Goal: Transaction & Acquisition: Purchase product/service

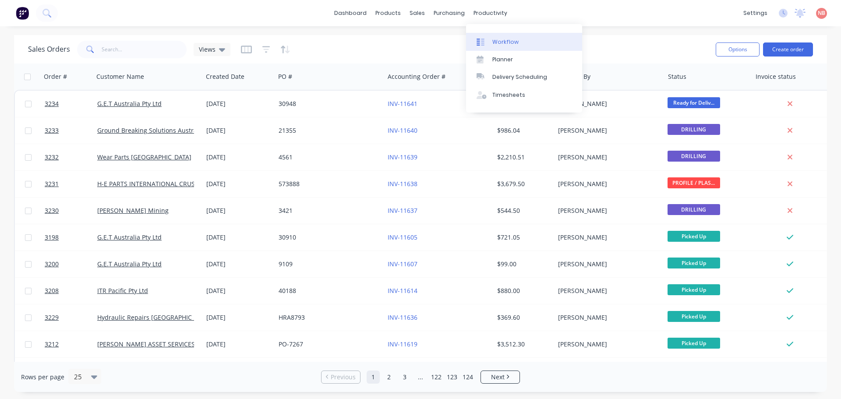
drag, startPoint x: 0, startPoint y: 0, endPoint x: 493, endPoint y: 37, distance: 494.8
click at [493, 37] on link "Workflow" at bounding box center [524, 42] width 116 height 18
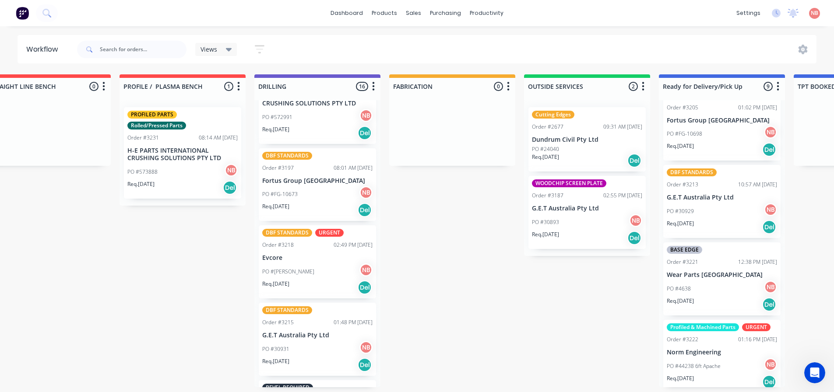
scroll to position [175, 0]
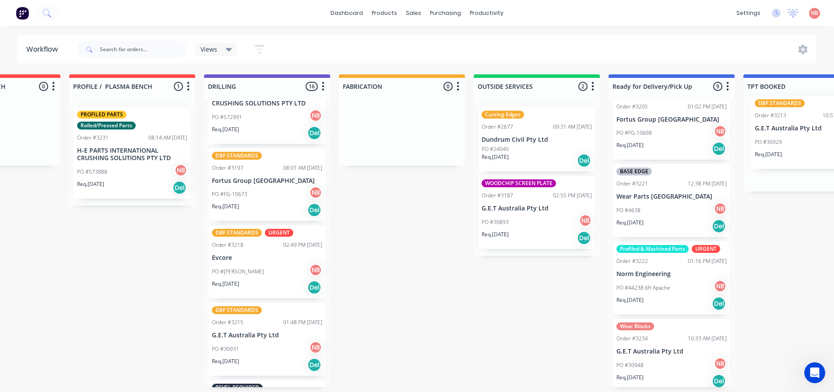
drag, startPoint x: 684, startPoint y: 222, endPoint x: 777, endPoint y: 151, distance: 117.4
click at [777, 151] on div "Submitted 0 Status colour #FF69B4 hex #FF69B4 Save Cancel Summaries Total order…" at bounding box center [369, 230] width 1460 height 313
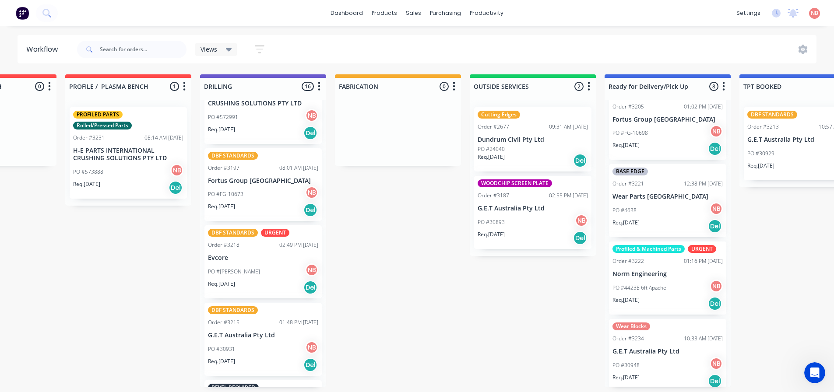
scroll to position [219, 0]
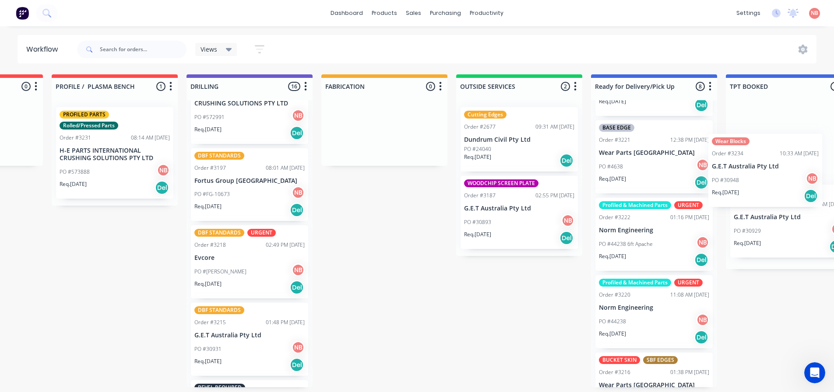
drag, startPoint x: 644, startPoint y: 316, endPoint x: 745, endPoint y: 171, distance: 176.6
click at [745, 171] on div "Submitted 0 Status colour #FF69B4 hex #FF69B4 Save Cancel Summaries Total order…" at bounding box center [352, 230] width 1460 height 313
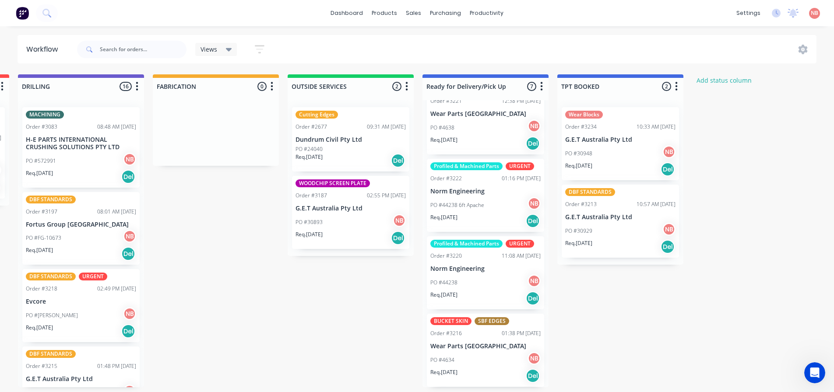
scroll to position [0, 0]
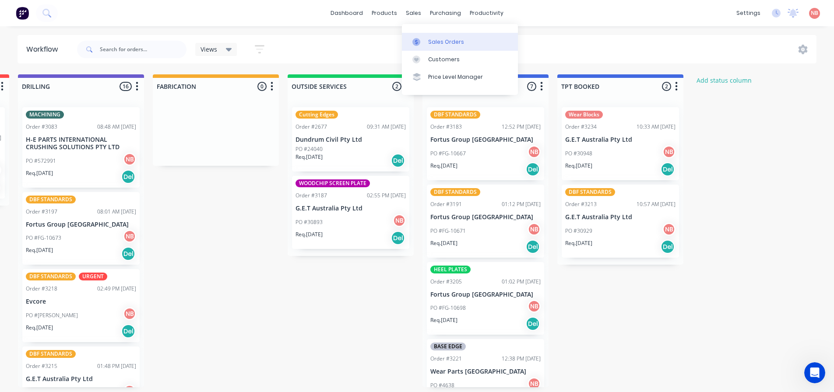
click at [425, 36] on link "Sales Orders" at bounding box center [460, 42] width 116 height 18
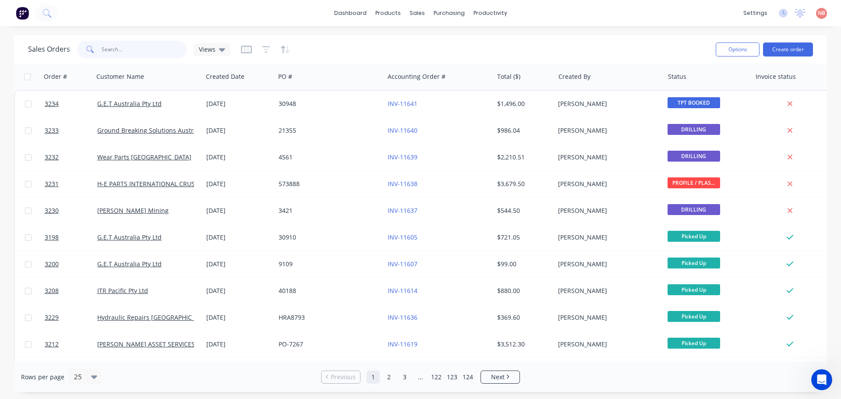
click at [162, 50] on input "text" at bounding box center [144, 50] width 85 height 18
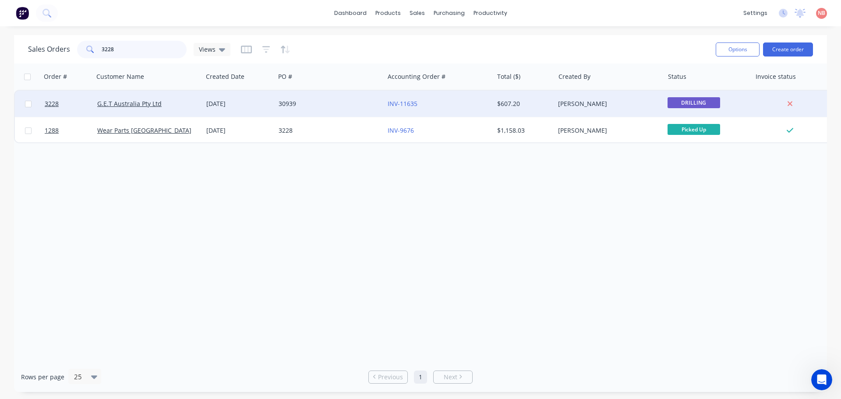
type input "3228"
click at [342, 101] on div "30939" at bounding box center [326, 103] width 97 height 9
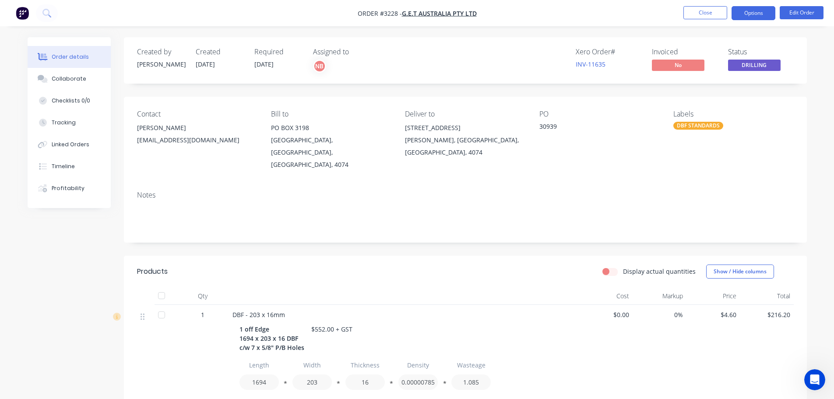
click at [751, 18] on button "Options" at bounding box center [754, 13] width 44 height 14
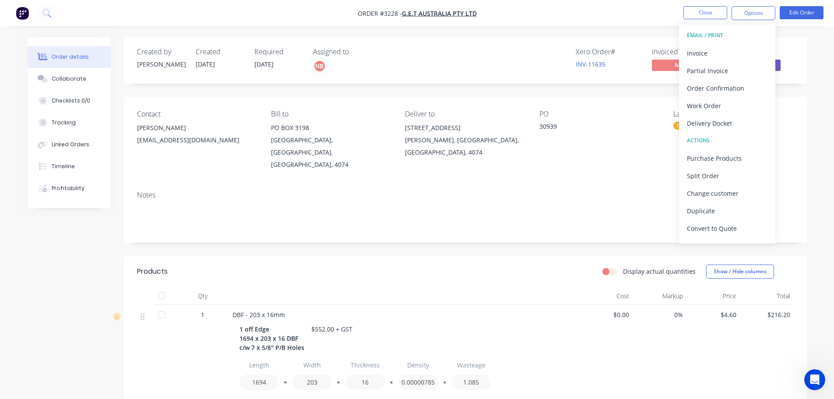
click at [648, 42] on div "Created by Naomi Created 26/08/25 Required 29/08/25 Assigned to NB Xero Order #…" at bounding box center [465, 60] width 683 height 46
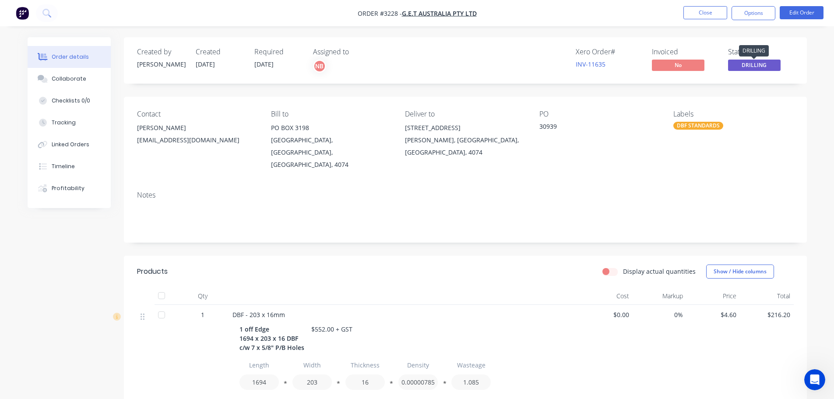
click at [768, 63] on span "DRILLING" at bounding box center [754, 65] width 53 height 11
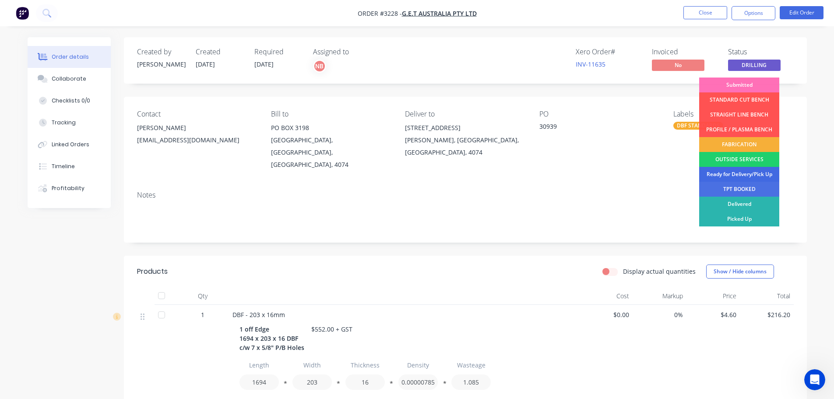
click at [736, 174] on div "Ready for Delivery/Pick Up" at bounding box center [739, 174] width 80 height 15
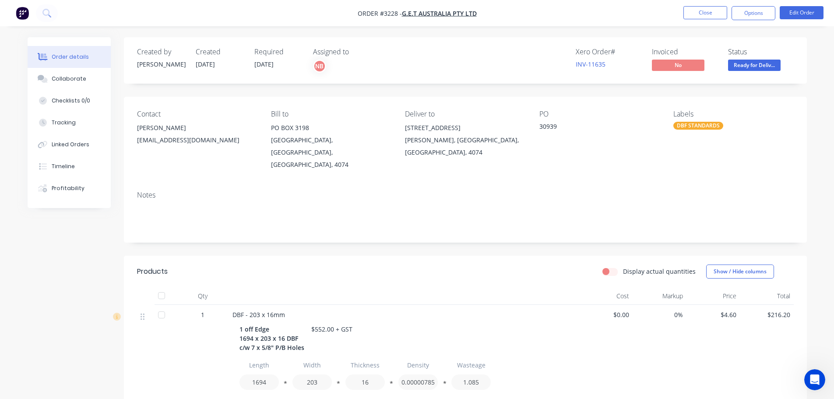
drag, startPoint x: 736, startPoint y: 16, endPoint x: 737, endPoint y: 21, distance: 4.8
click at [736, 16] on button "Options" at bounding box center [754, 13] width 44 height 14
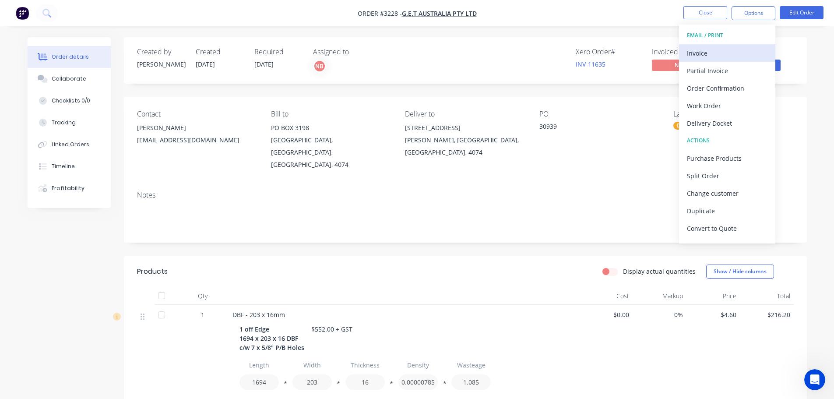
click at [726, 57] on div "Invoice" at bounding box center [727, 53] width 81 height 13
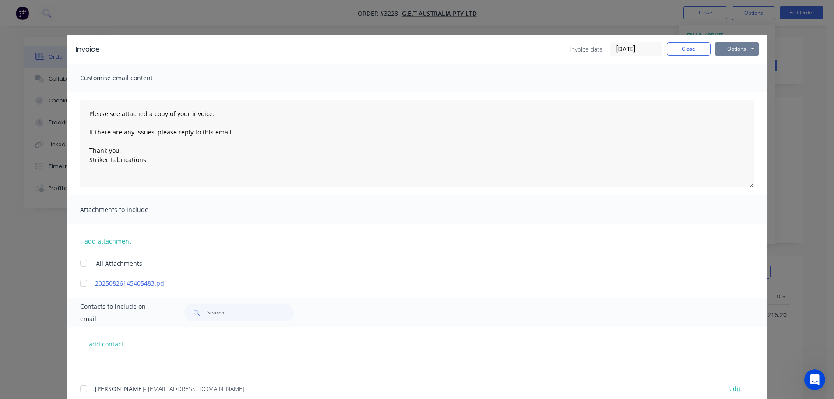
click at [719, 49] on button "Options" at bounding box center [737, 48] width 44 height 13
click at [719, 79] on button "Print" at bounding box center [743, 79] width 56 height 14
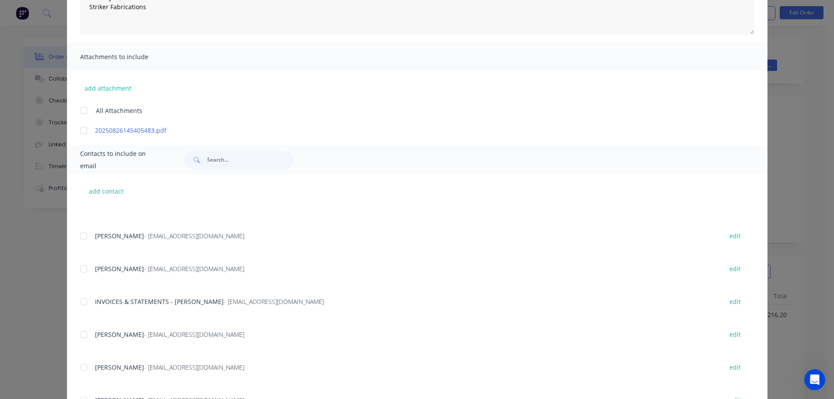
scroll to position [174, 0]
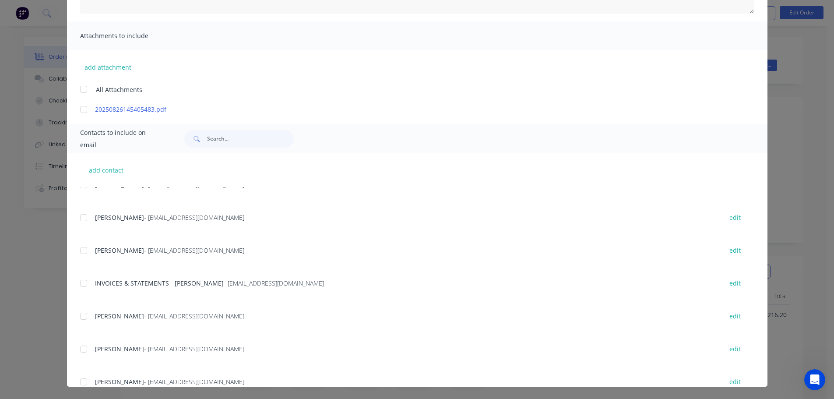
click at [77, 285] on div at bounding box center [84, 284] width 18 height 18
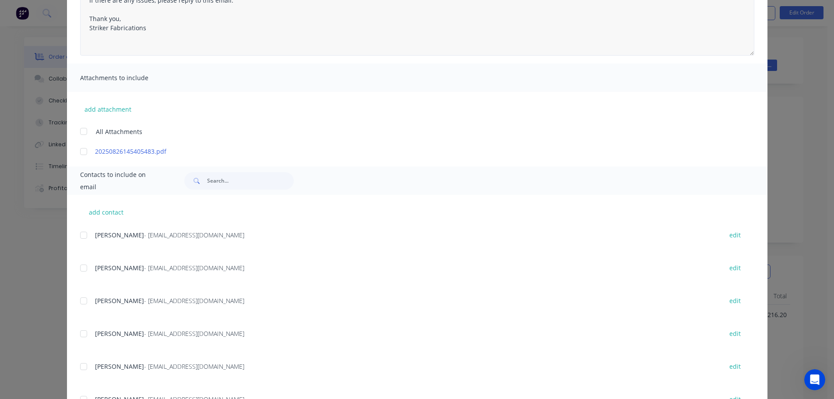
scroll to position [42, 0]
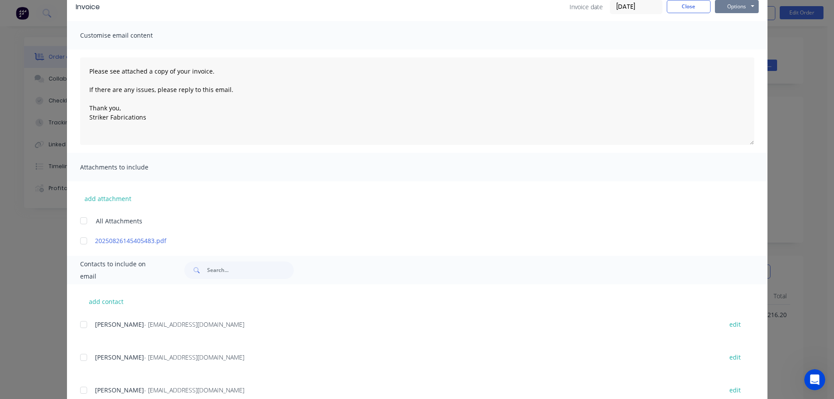
click at [736, 11] on button "Options" at bounding box center [737, 6] width 44 height 13
click at [731, 47] on button "Email" at bounding box center [743, 51] width 56 height 14
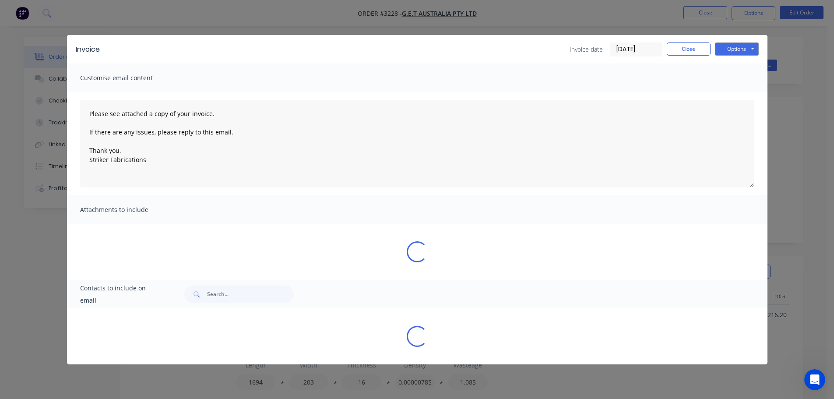
scroll to position [0, 0]
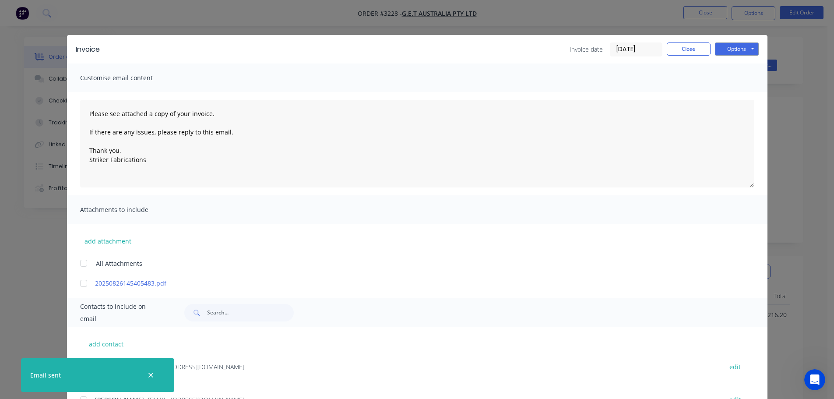
type textarea "Please see attached a copy of your invoice. If there are any issues, please rep…"
click at [683, 51] on button "Close" at bounding box center [689, 48] width 44 height 13
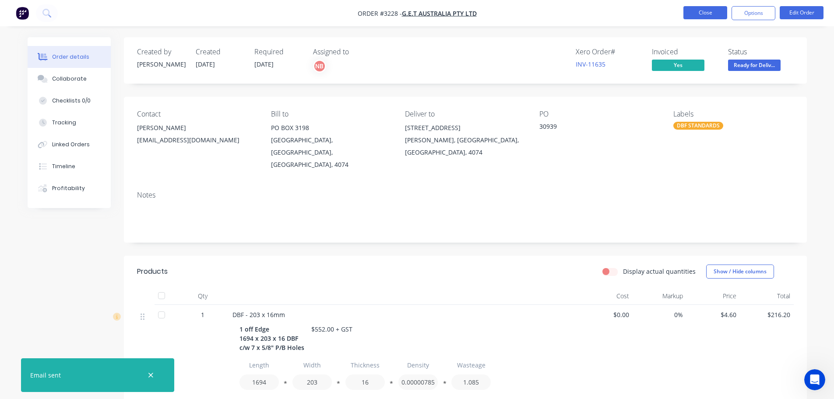
click at [698, 17] on button "Close" at bounding box center [706, 12] width 44 height 13
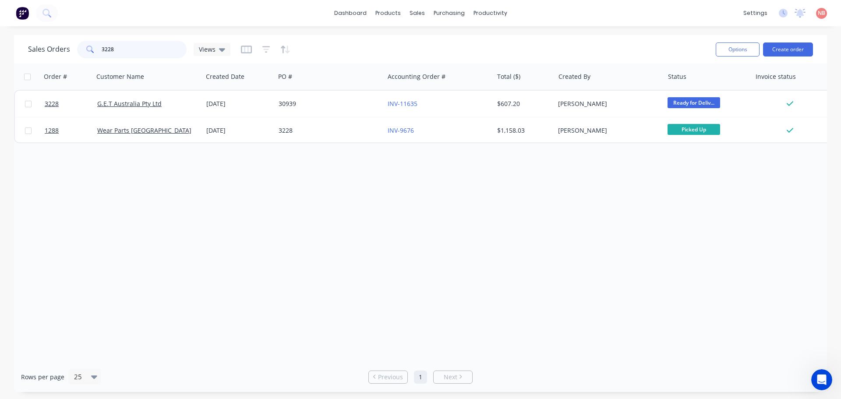
drag, startPoint x: 128, startPoint y: 44, endPoint x: 78, endPoint y: 60, distance: 53.2
click at [78, 60] on div "Sales Orders 3228 Views" at bounding box center [368, 49] width 680 height 21
type input "\"
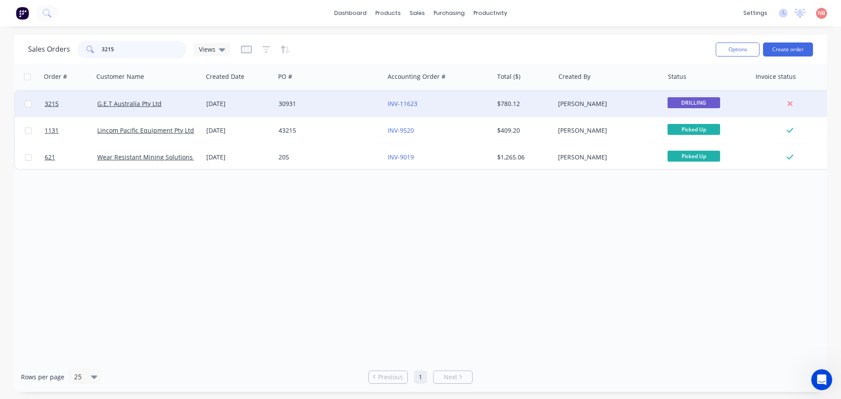
type input "3215"
click at [681, 99] on span "DRILLING" at bounding box center [693, 102] width 53 height 11
click at [348, 104] on div "30931" at bounding box center [326, 103] width 97 height 9
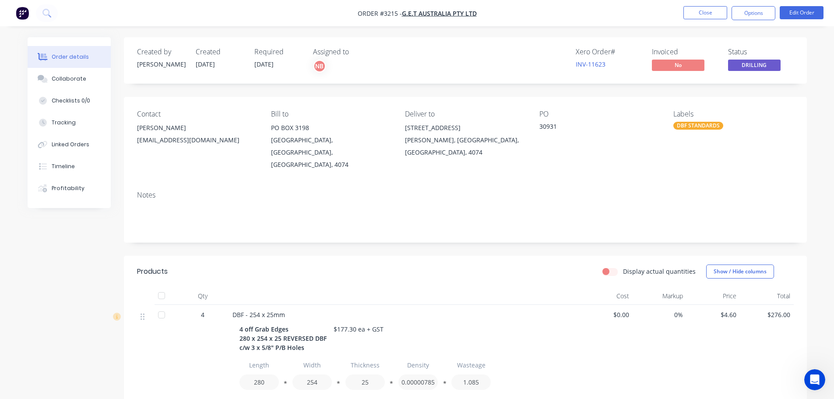
click at [753, 62] on span "DRILLING" at bounding box center [754, 65] width 53 height 11
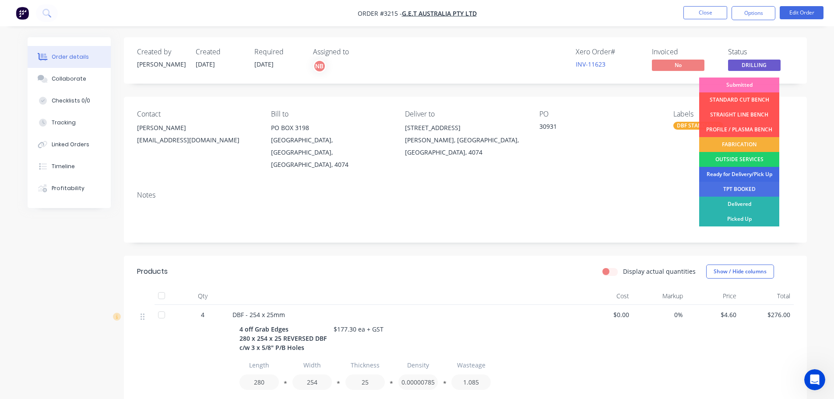
click at [726, 172] on div "Ready for Delivery/Pick Up" at bounding box center [739, 174] width 80 height 15
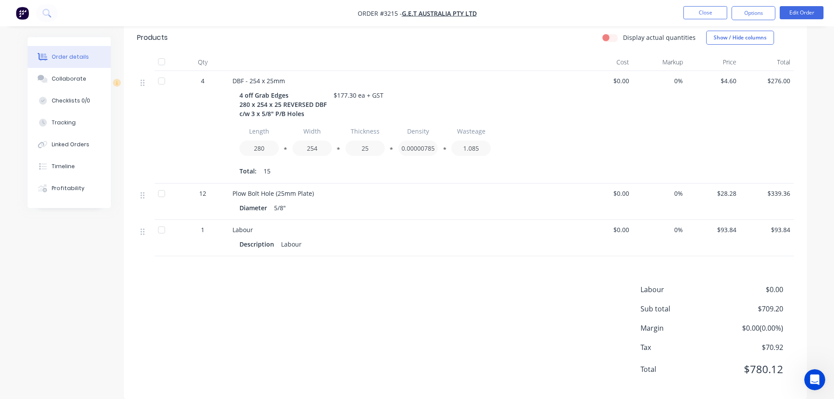
scroll to position [235, 0]
click at [738, 10] on button "Options" at bounding box center [754, 13] width 44 height 14
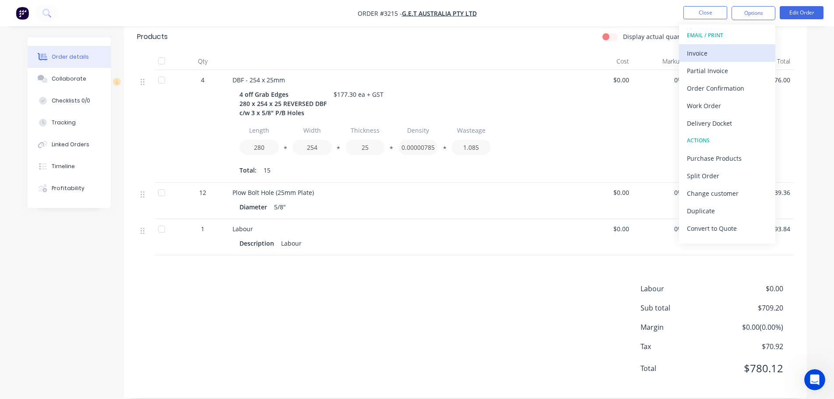
click at [705, 54] on div "Invoice" at bounding box center [727, 53] width 81 height 13
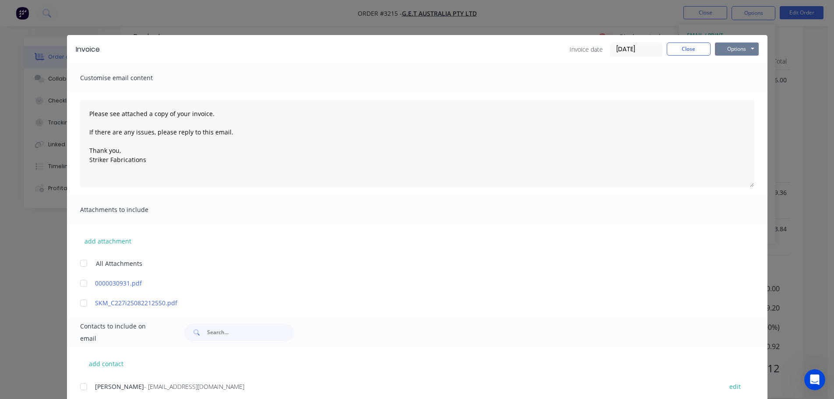
click at [715, 54] on button "Options" at bounding box center [737, 48] width 44 height 13
click at [715, 79] on button "Print" at bounding box center [743, 79] width 56 height 14
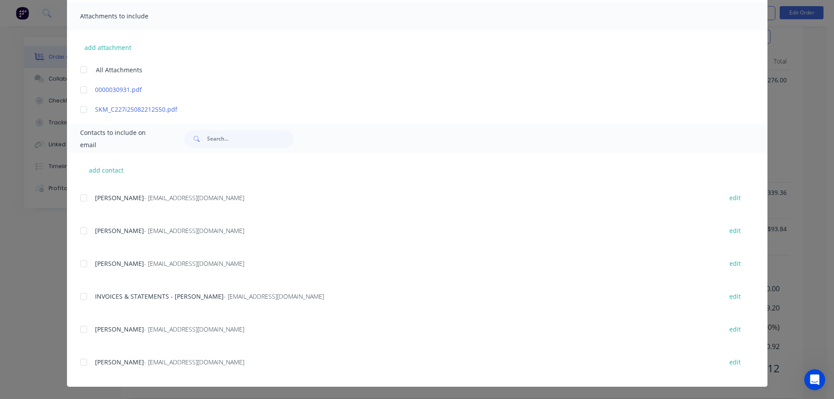
scroll to position [175, 0]
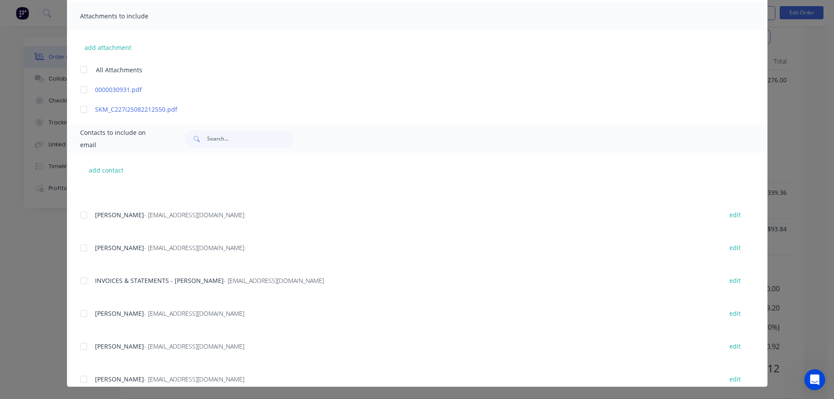
click at [78, 280] on div at bounding box center [84, 281] width 18 height 18
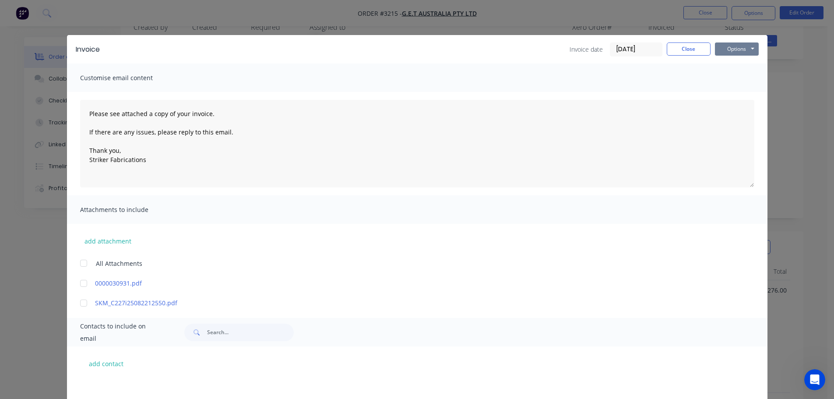
scroll to position [0, 0]
click at [737, 46] on button "Options" at bounding box center [737, 48] width 44 height 13
click at [732, 91] on button "Email" at bounding box center [743, 93] width 56 height 14
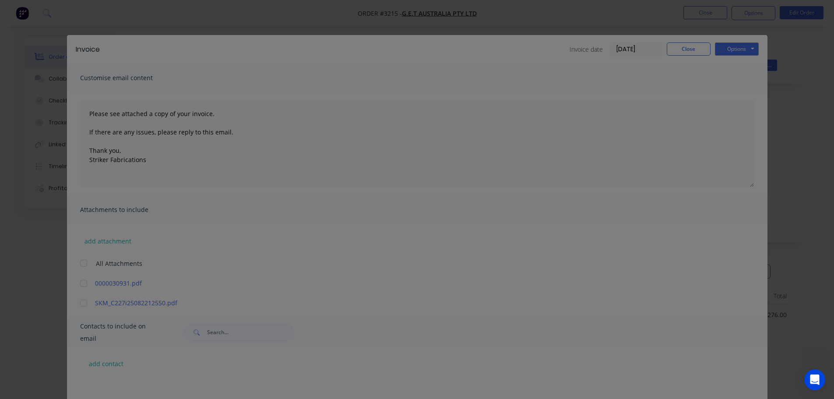
scroll to position [175, 0]
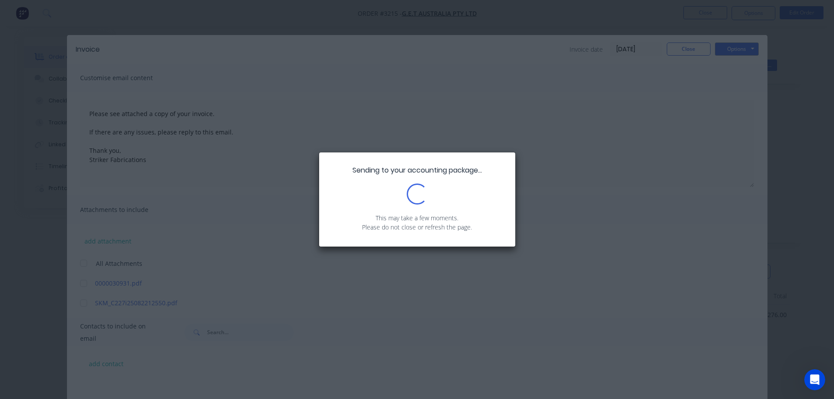
click at [732, 91] on div "Sending to your accounting package... Loading... This may take a few moments. P…" at bounding box center [417, 199] width 834 height 399
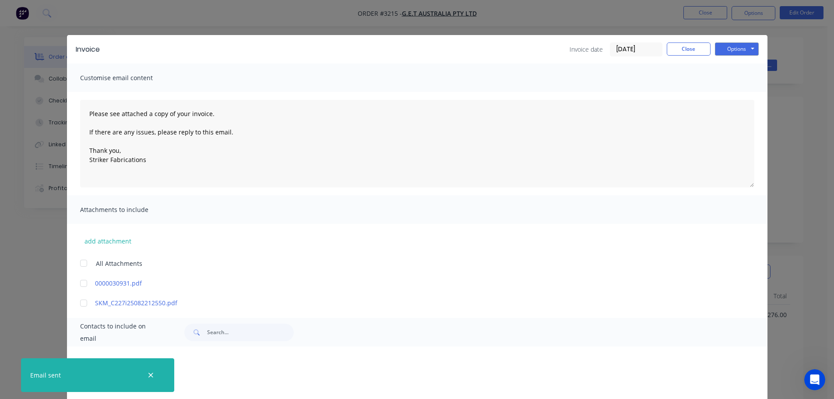
type textarea "Please see attached a copy of your invoice. If there are any issues, please rep…"
click at [687, 49] on button "Close" at bounding box center [689, 48] width 44 height 13
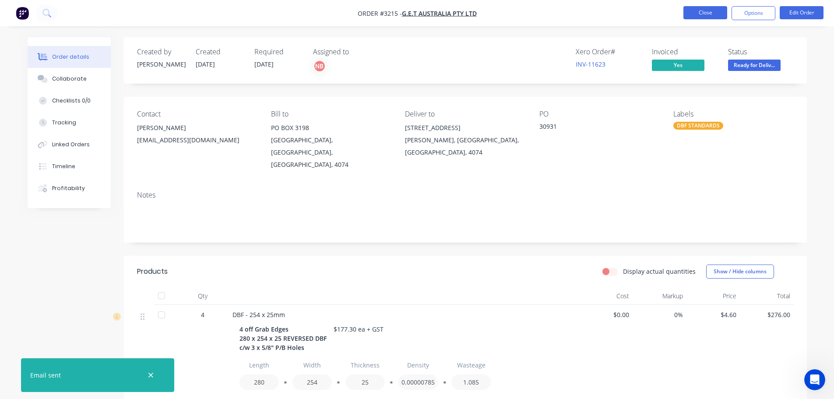
click at [702, 8] on button "Close" at bounding box center [706, 12] width 44 height 13
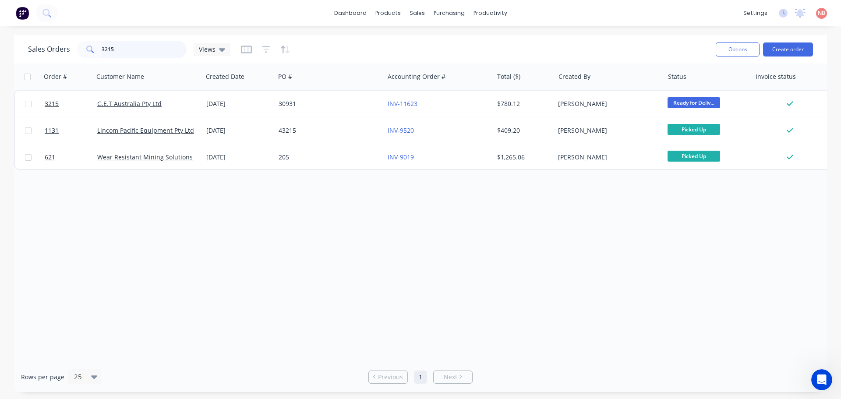
click at [147, 56] on input "3215" at bounding box center [144, 50] width 85 height 18
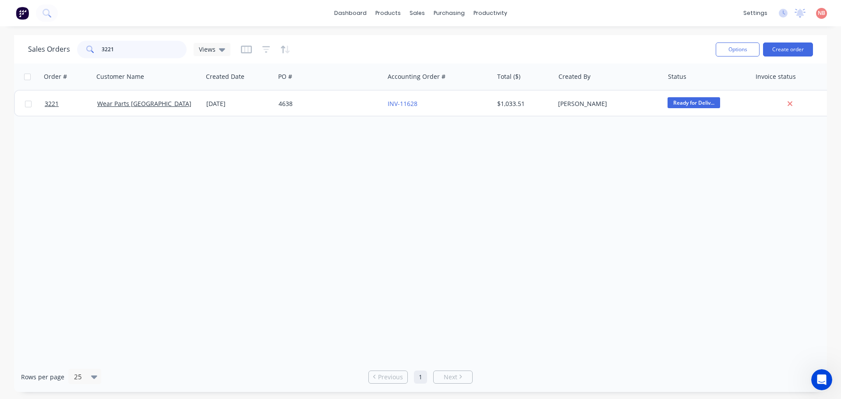
type input "3221"
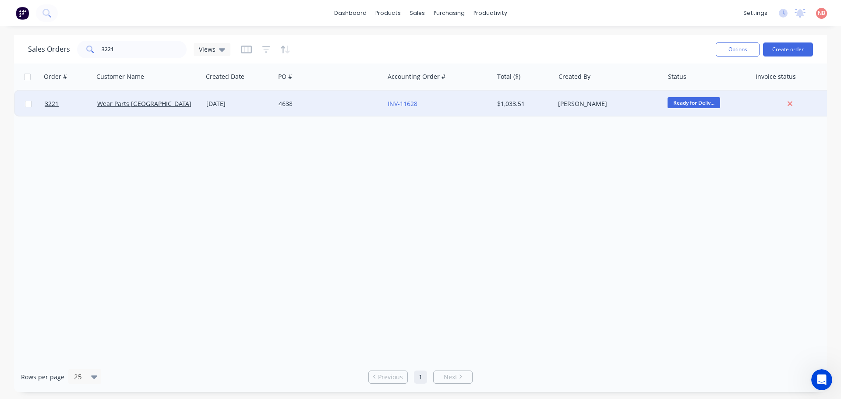
click at [174, 108] on div "Wear Parts [GEOGRAPHIC_DATA]" at bounding box center [145, 103] width 97 height 9
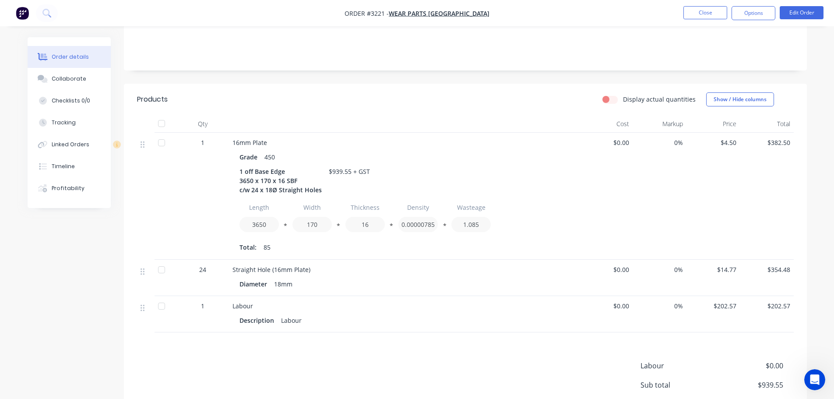
scroll to position [249, 0]
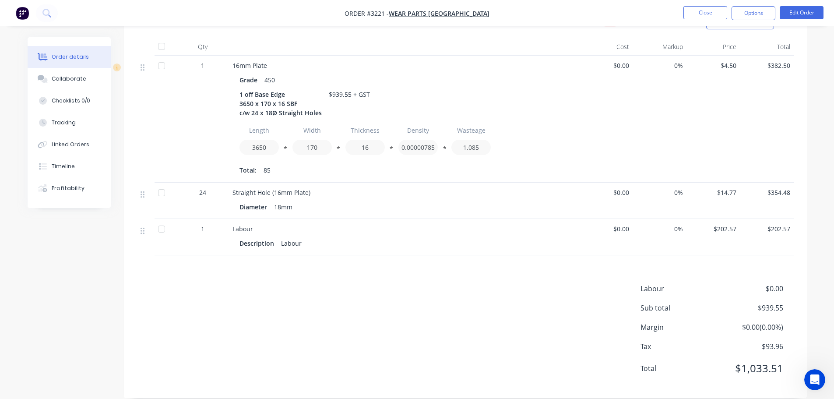
drag, startPoint x: 748, startPoint y: 15, endPoint x: 739, endPoint y: 23, distance: 12.4
click at [748, 15] on button "Options" at bounding box center [754, 13] width 44 height 14
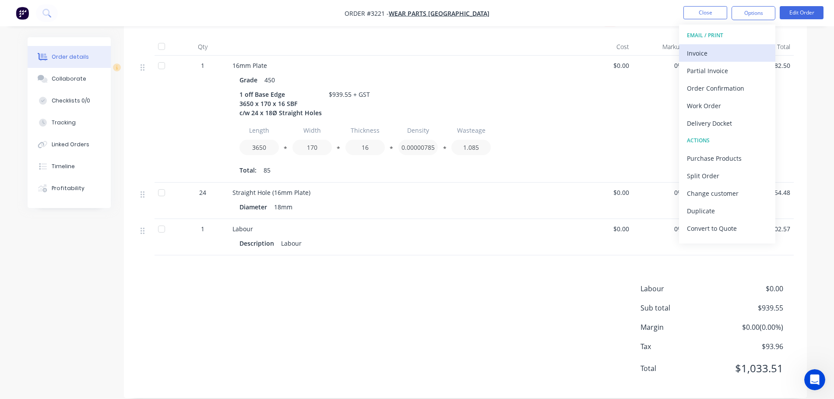
click at [709, 48] on div "Invoice" at bounding box center [727, 53] width 81 height 13
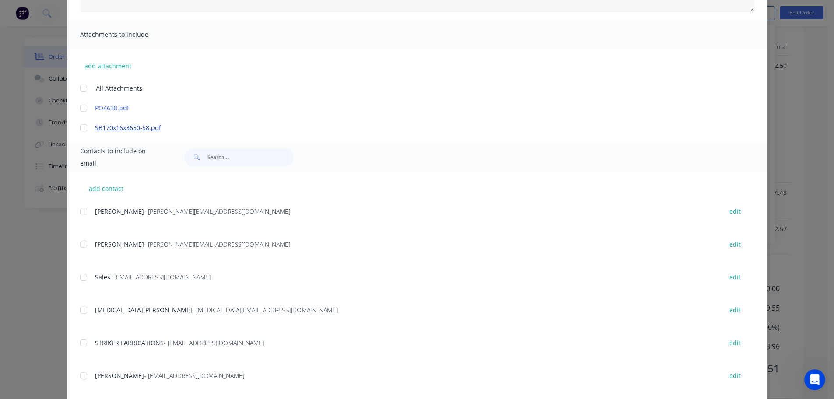
scroll to position [0, 0]
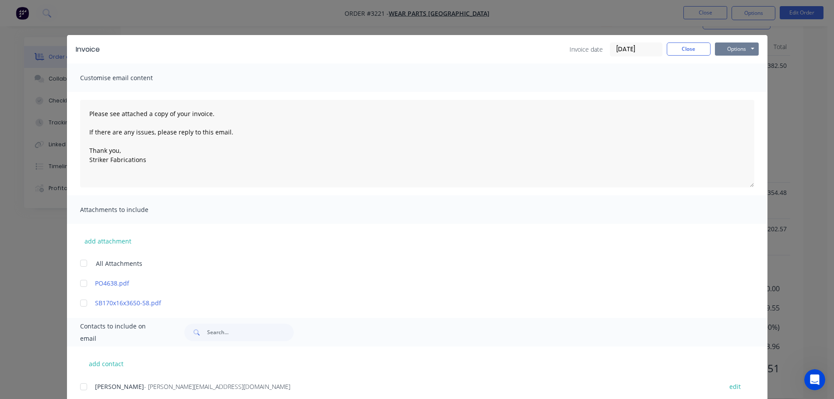
click at [721, 51] on button "Options" at bounding box center [737, 48] width 44 height 13
click at [730, 76] on button "Print" at bounding box center [743, 79] width 56 height 14
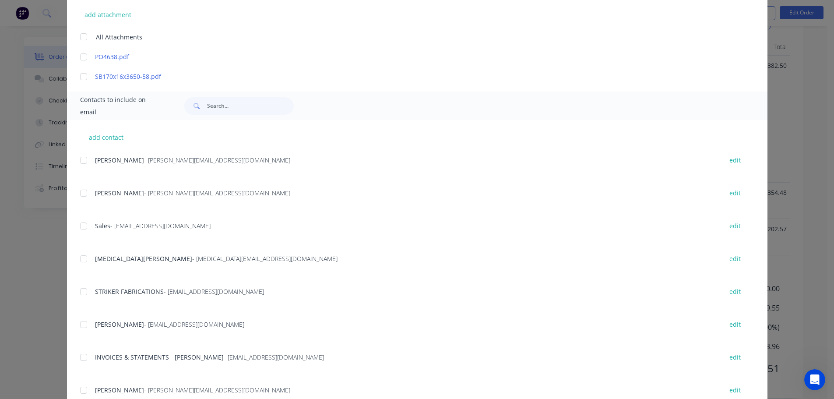
scroll to position [257, 0]
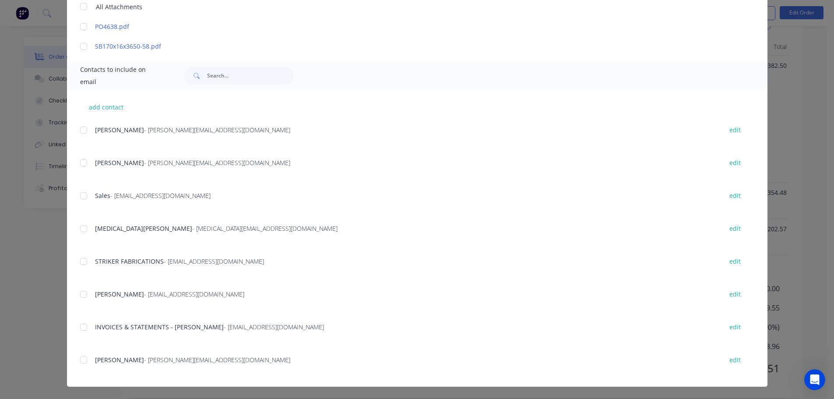
click at [79, 328] on div at bounding box center [84, 327] width 18 height 18
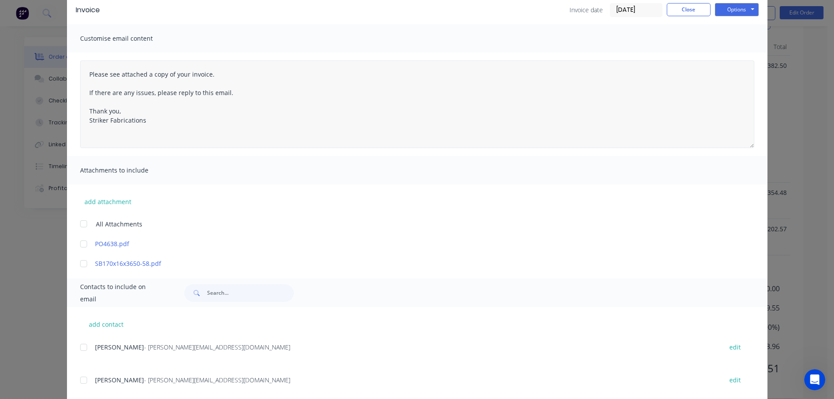
scroll to position [38, 0]
click at [744, 11] on button "Options" at bounding box center [737, 11] width 44 height 13
click at [738, 51] on button "Email" at bounding box center [743, 56] width 56 height 14
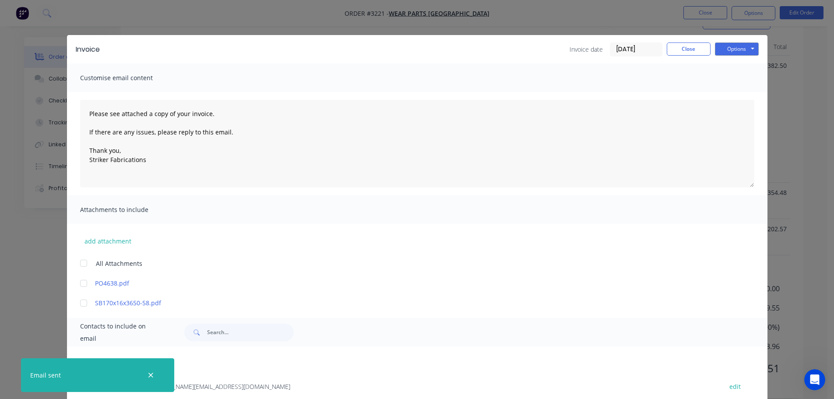
type textarea "Please see attached a copy of your invoice. If there are any issues, please rep…"
click at [680, 50] on button "Close" at bounding box center [689, 48] width 44 height 13
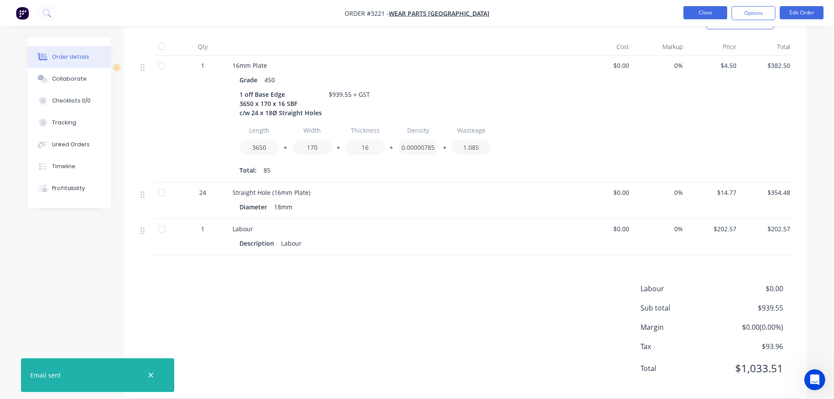
drag, startPoint x: 681, startPoint y: 50, endPoint x: 708, endPoint y: 12, distance: 46.5
click at [708, 12] on button "Close" at bounding box center [706, 12] width 44 height 13
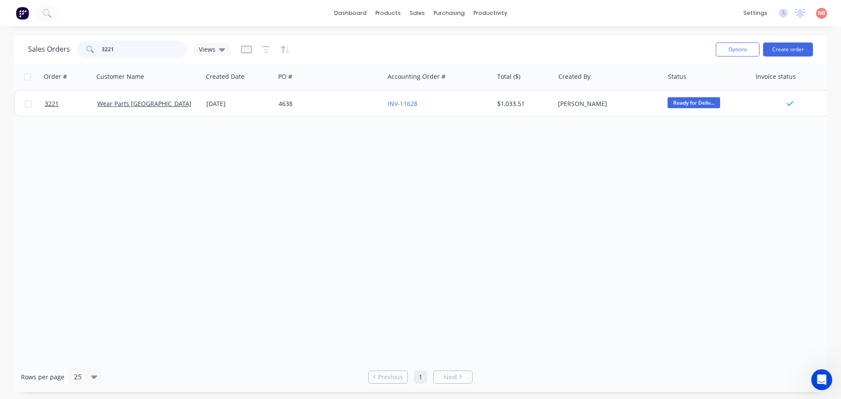
drag, startPoint x: 124, startPoint y: 48, endPoint x: 61, endPoint y: 52, distance: 63.2
click at [61, 52] on div "Sales Orders 3221 Views" at bounding box center [129, 50] width 202 height 18
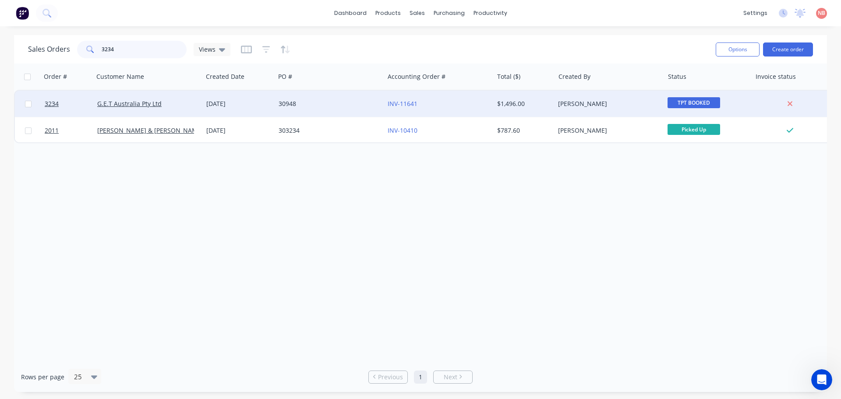
type input "3234"
click at [348, 102] on div "30948" at bounding box center [326, 103] width 97 height 9
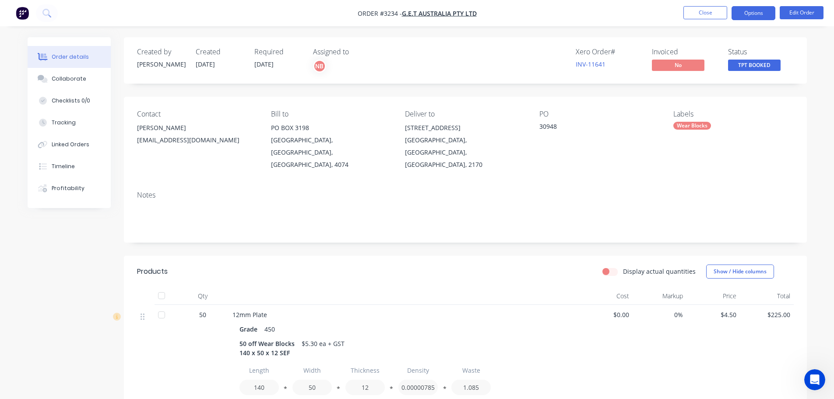
click at [735, 13] on button "Options" at bounding box center [754, 13] width 44 height 14
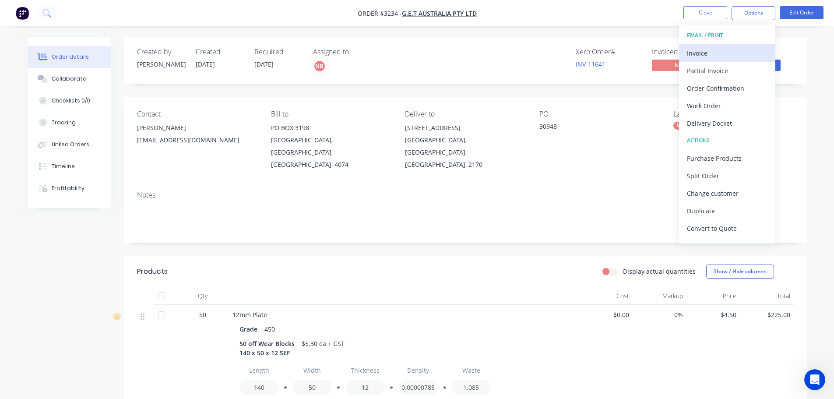
click at [707, 58] on div "Invoice" at bounding box center [727, 53] width 81 height 13
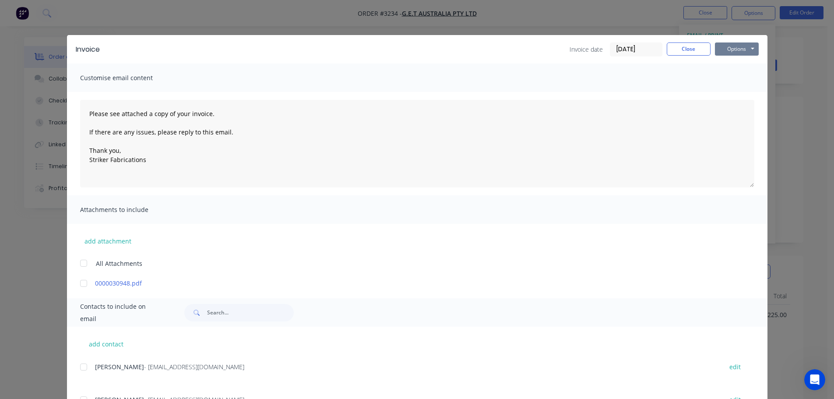
click at [722, 46] on button "Options" at bounding box center [737, 48] width 44 height 13
click at [719, 78] on button "Print" at bounding box center [743, 79] width 56 height 14
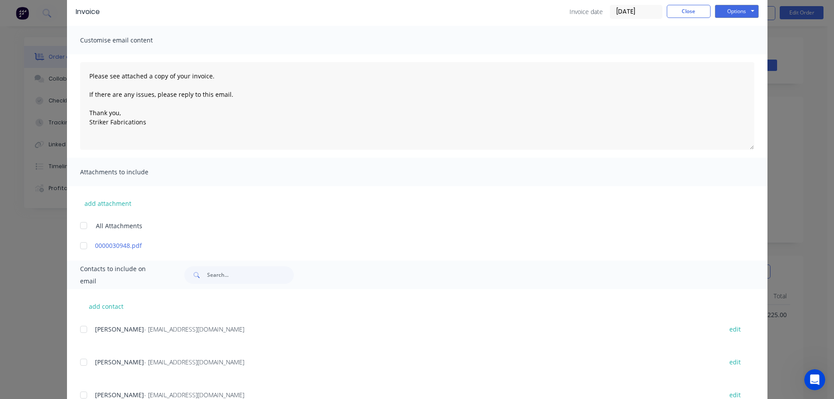
scroll to position [174, 0]
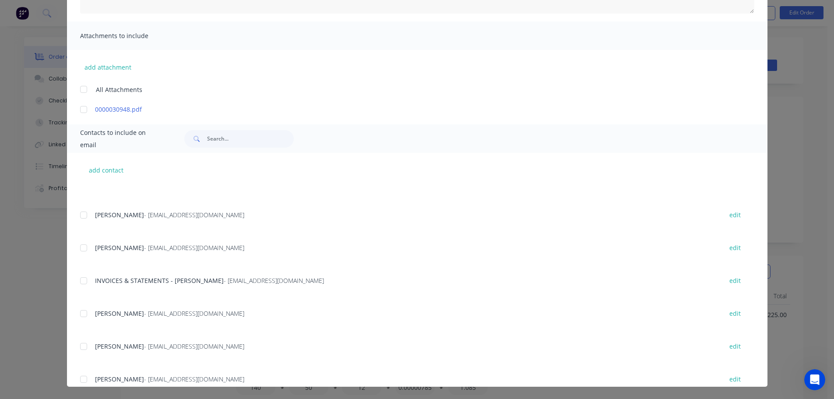
click at [82, 284] on div at bounding box center [84, 281] width 18 height 18
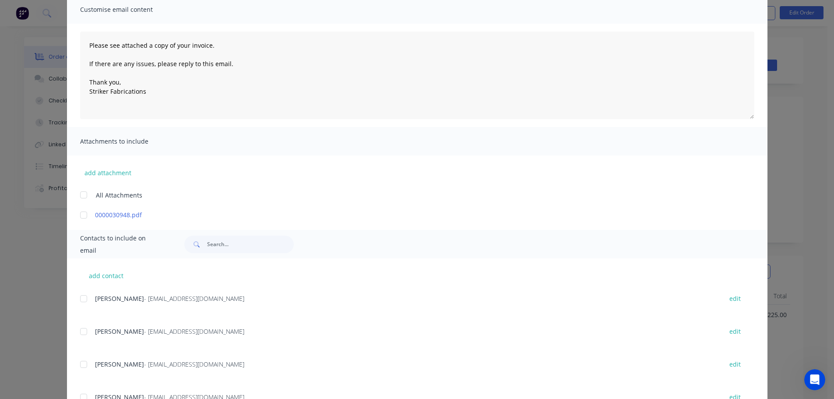
scroll to position [42, 0]
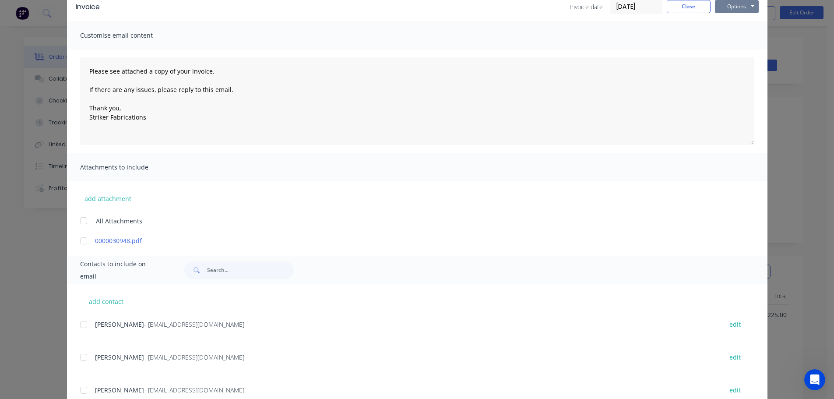
click at [732, 9] on button "Options" at bounding box center [737, 6] width 44 height 13
click at [732, 49] on button "Email" at bounding box center [743, 51] width 56 height 14
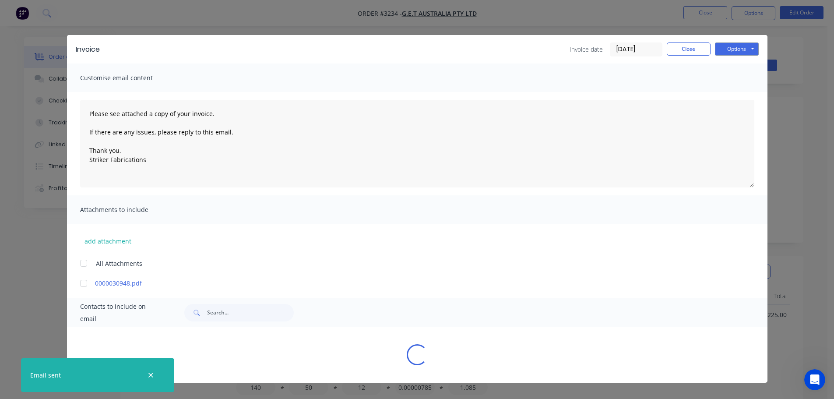
type textarea "Please see attached a copy of your invoice. If there are any issues, please rep…"
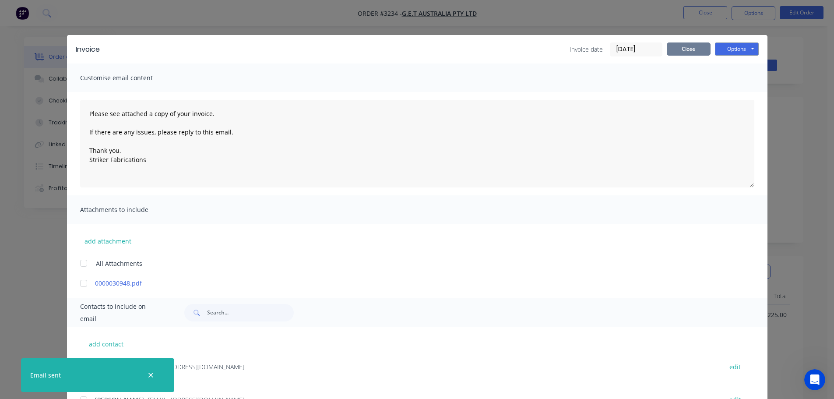
click at [697, 43] on button "Close" at bounding box center [689, 48] width 44 height 13
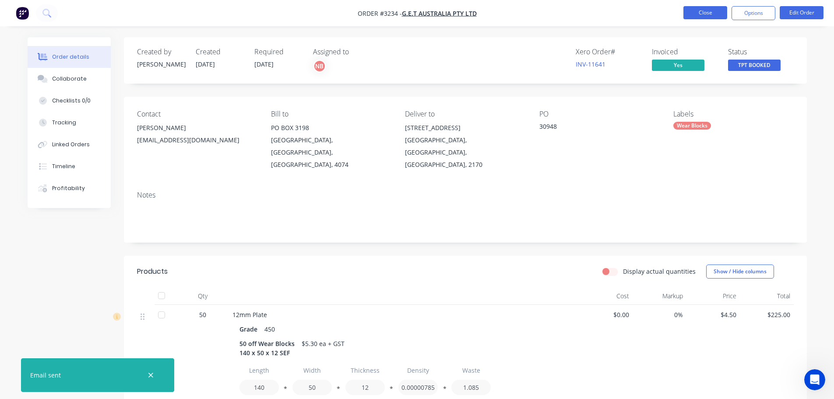
click at [710, 11] on button "Close" at bounding box center [706, 12] width 44 height 13
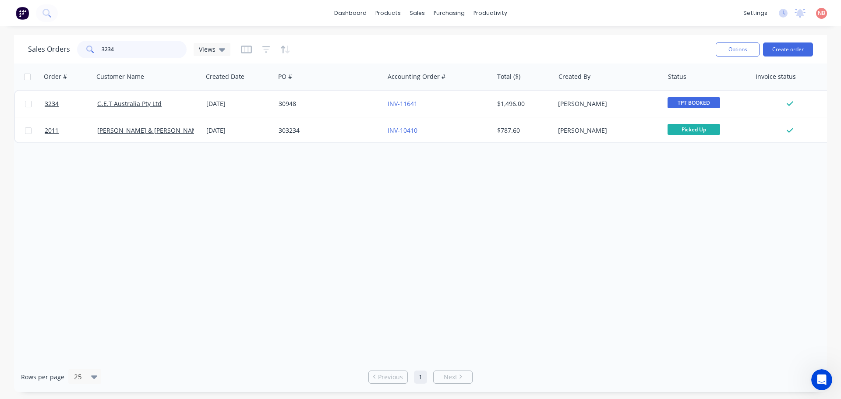
drag, startPoint x: 124, startPoint y: 49, endPoint x: 79, endPoint y: 48, distance: 45.5
click at [79, 48] on div "3234" at bounding box center [131, 50] width 109 height 18
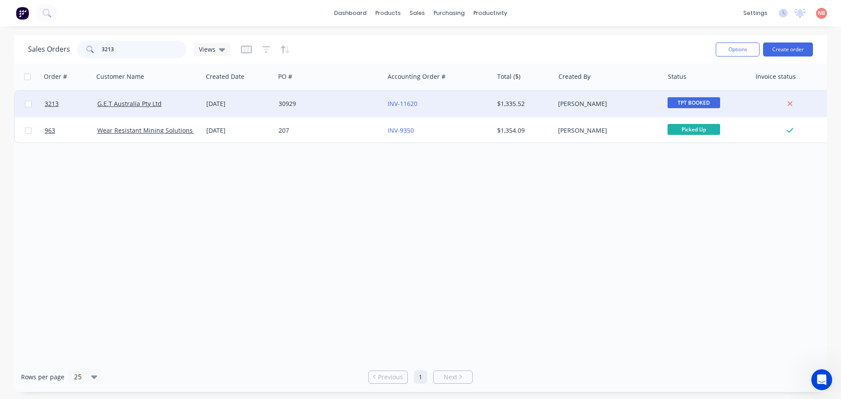
type input "3213"
click at [348, 100] on div "30929" at bounding box center [326, 103] width 97 height 9
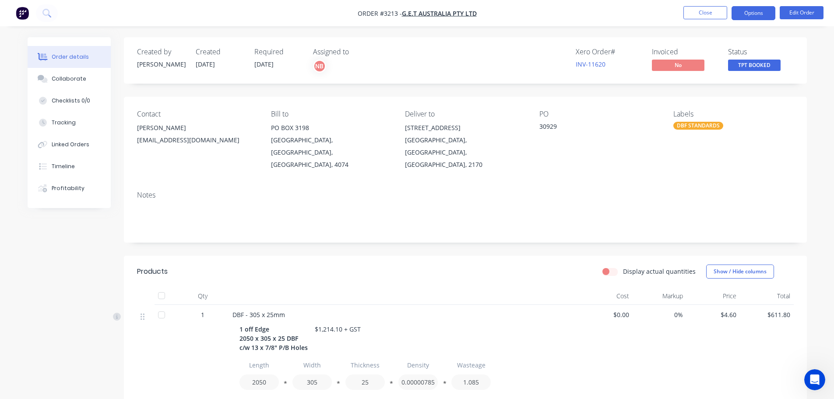
click at [739, 15] on button "Options" at bounding box center [754, 13] width 44 height 14
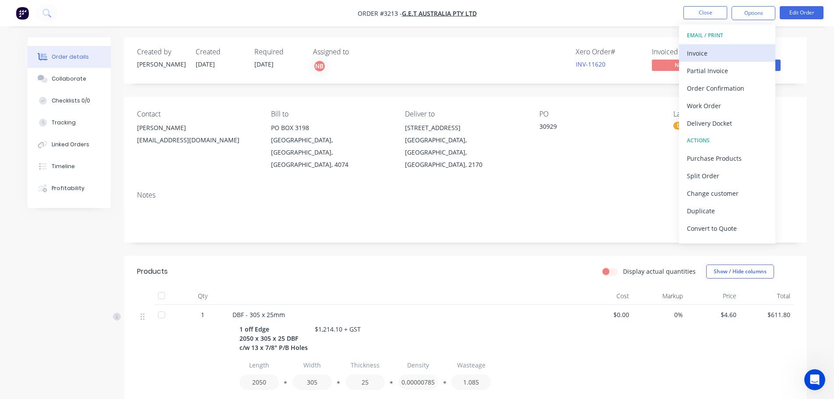
click at [713, 53] on div "Invoice" at bounding box center [727, 53] width 81 height 13
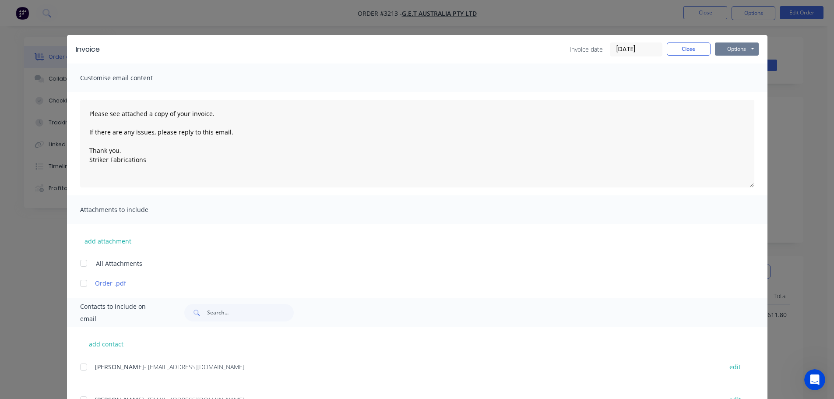
drag, startPoint x: 733, startPoint y: 48, endPoint x: 733, endPoint y: 53, distance: 5.3
click at [733, 47] on button "Options" at bounding box center [737, 48] width 44 height 13
click at [729, 78] on button "Print" at bounding box center [743, 79] width 56 height 14
click at [82, 369] on div at bounding box center [84, 370] width 18 height 18
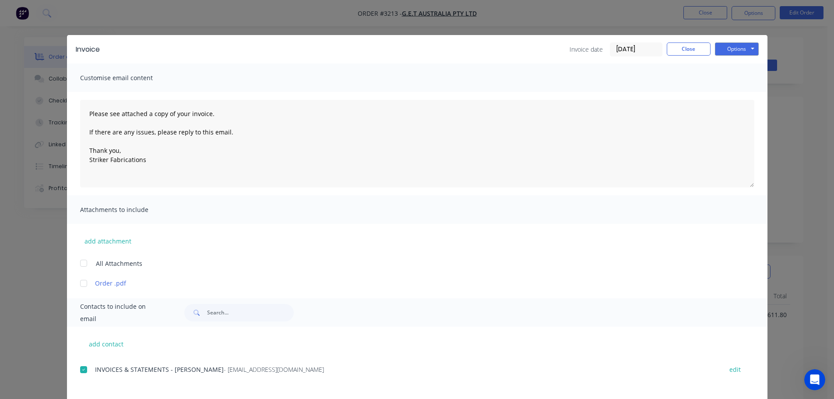
click at [743, 41] on div "Invoice Invoice date [DATE] Close Options Preview Print Email" at bounding box center [417, 49] width 701 height 28
click at [743, 45] on button "Options" at bounding box center [737, 48] width 44 height 13
click at [725, 95] on button "Email" at bounding box center [743, 93] width 56 height 14
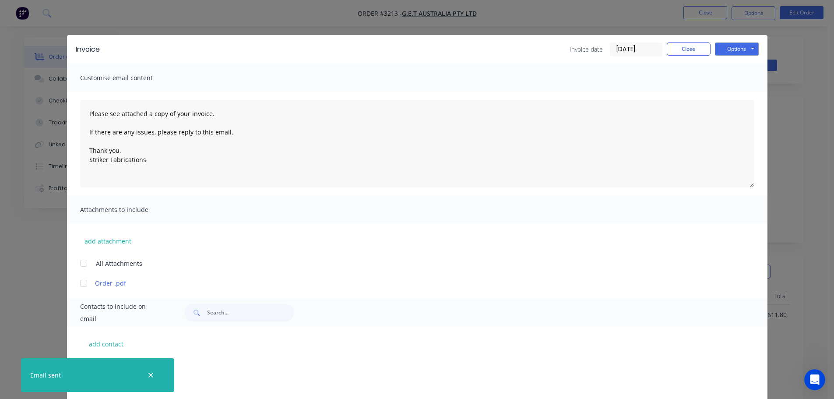
type textarea "Please see attached a copy of your invoice. If there are any issues, please rep…"
click at [689, 51] on button "Close" at bounding box center [689, 48] width 44 height 13
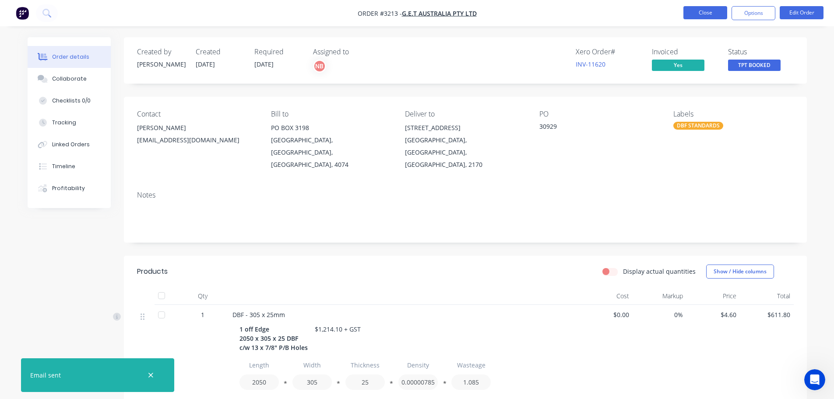
click at [694, 15] on button "Close" at bounding box center [706, 12] width 44 height 13
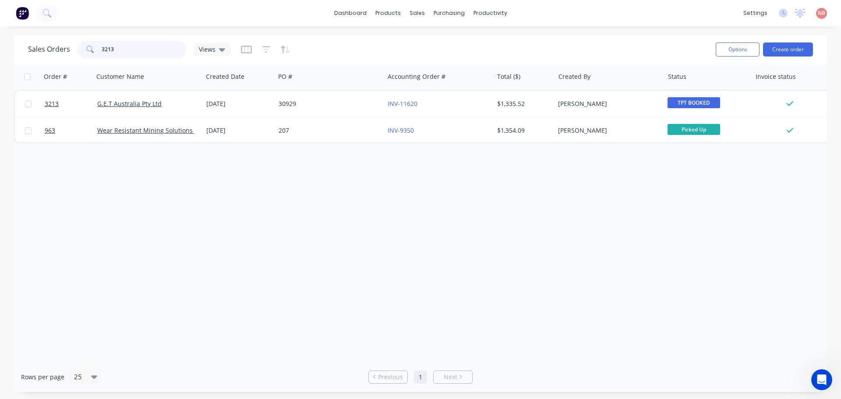
click at [144, 56] on input "3213" at bounding box center [144, 50] width 85 height 18
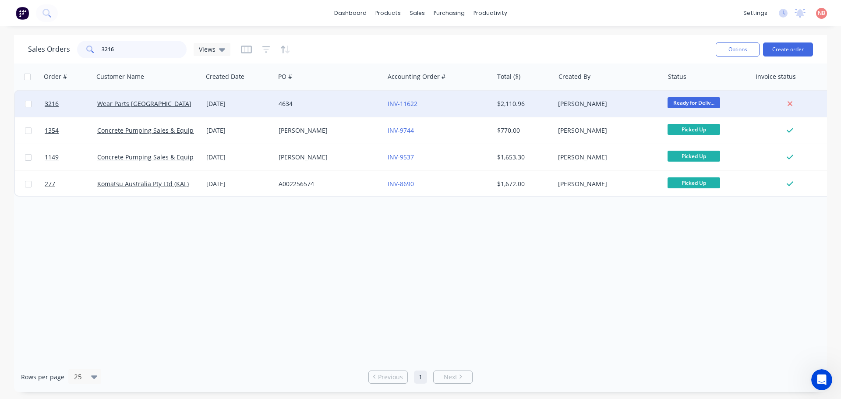
type input "3216"
click at [355, 100] on div "4634" at bounding box center [326, 103] width 97 height 9
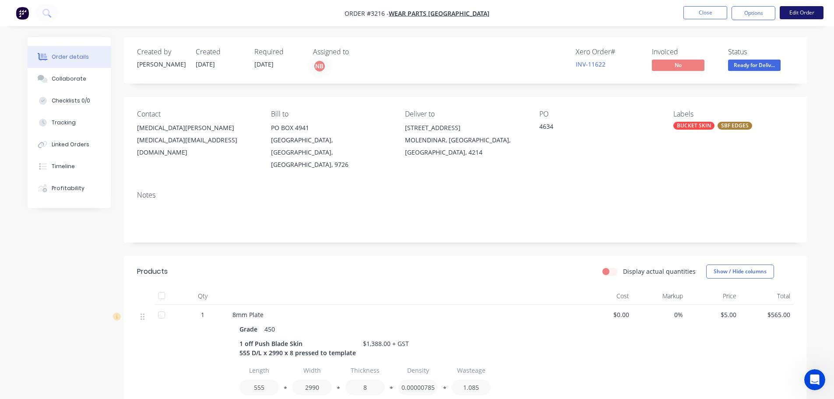
click at [805, 12] on button "Edit Order" at bounding box center [802, 12] width 44 height 13
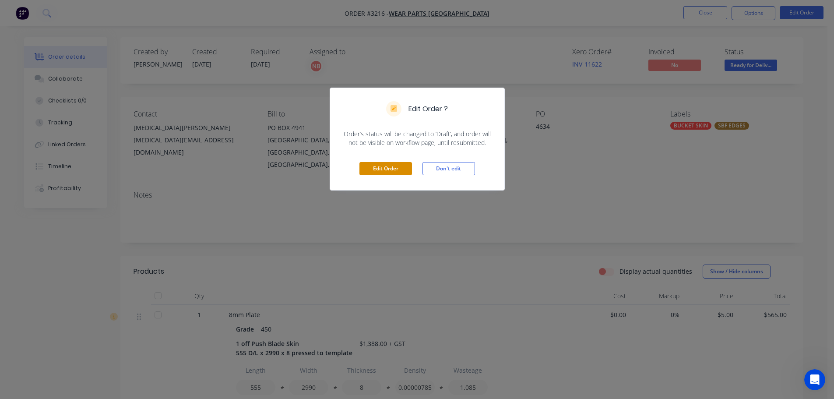
click at [379, 169] on button "Edit Order" at bounding box center [385, 168] width 53 height 13
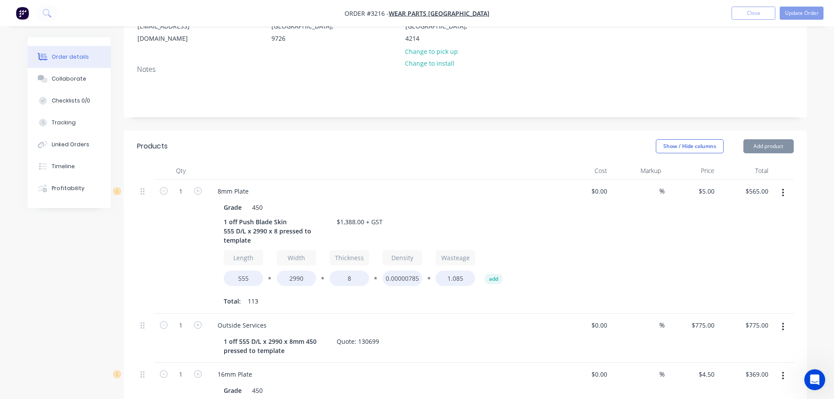
scroll to position [175, 0]
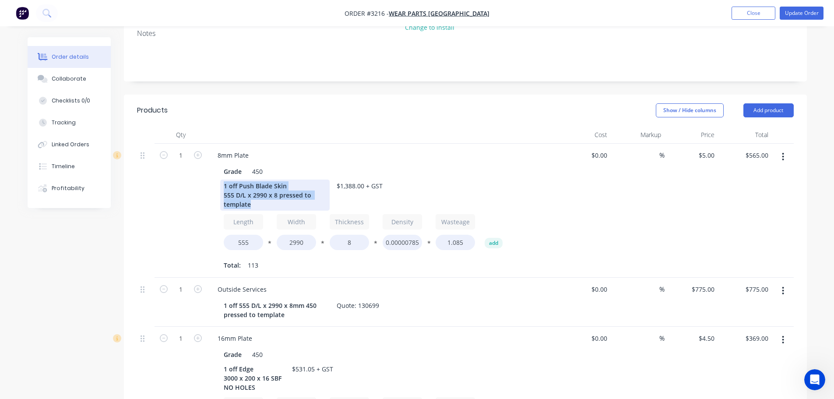
drag, startPoint x: 277, startPoint y: 207, endPoint x: 210, endPoint y: 183, distance: 70.6
click at [211, 183] on div "Grade 450 1 off Push Blade Skin 555 D/L x 2990 x 8 pressed to template $1,388.0…" at bounding box center [382, 217] width 343 height 109
copy div "1 off Push Blade Skin 555 D/L x 2990 x 8 pressed to template"
click at [786, 156] on button "button" at bounding box center [783, 157] width 21 height 16
click at [722, 183] on div "Edit" at bounding box center [752, 179] width 67 height 13
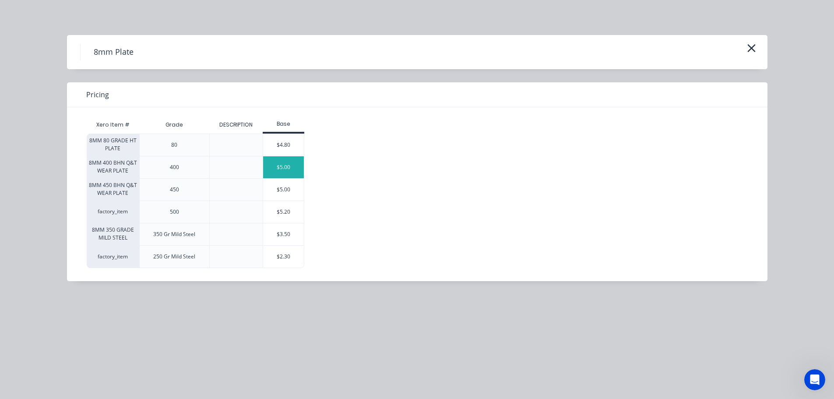
click at [279, 167] on div "$5.00" at bounding box center [283, 167] width 41 height 22
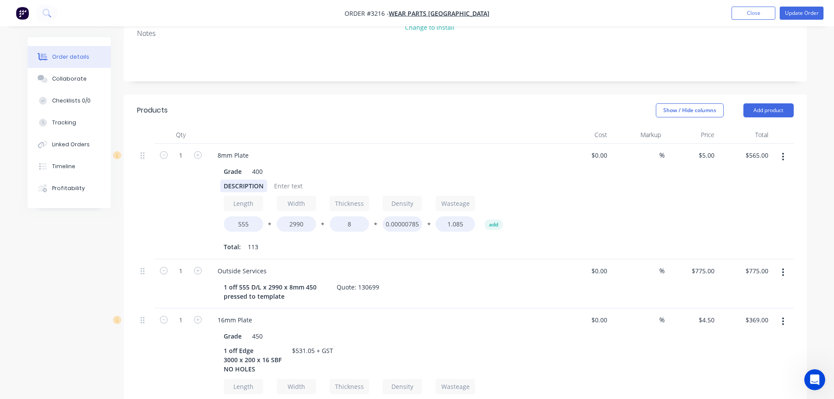
click at [233, 181] on div "DESCRIPTION" at bounding box center [243, 186] width 47 height 13
paste div
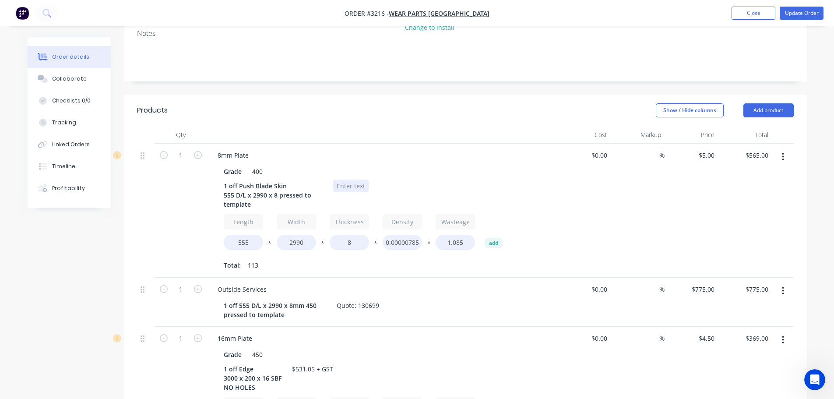
click at [343, 185] on div at bounding box center [350, 186] width 35 height 13
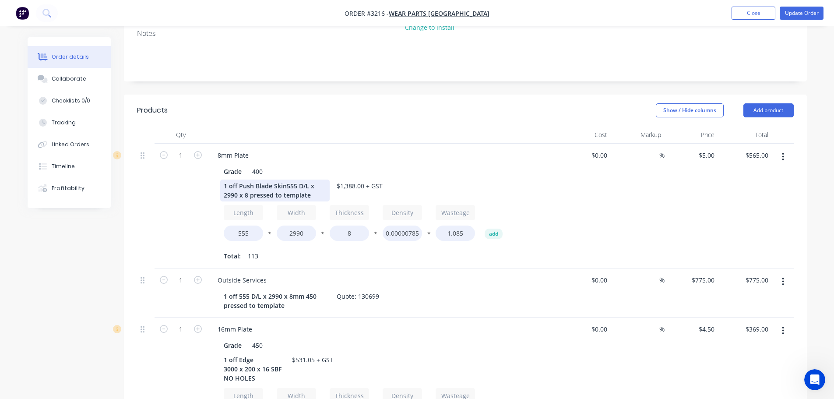
click at [285, 183] on div "1 off Push Blade Skin555 D/L x 2990 x 8 pressed to template" at bounding box center [274, 191] width 109 height 22
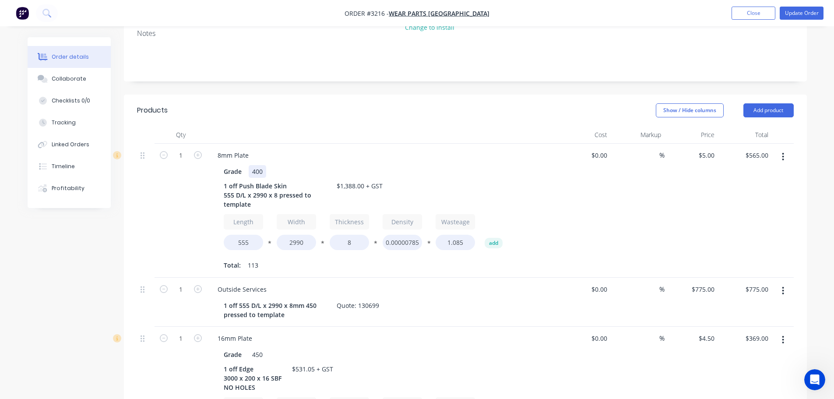
click at [252, 171] on div "400" at bounding box center [258, 171] width 18 height 13
click at [355, 133] on div at bounding box center [382, 135] width 350 height 18
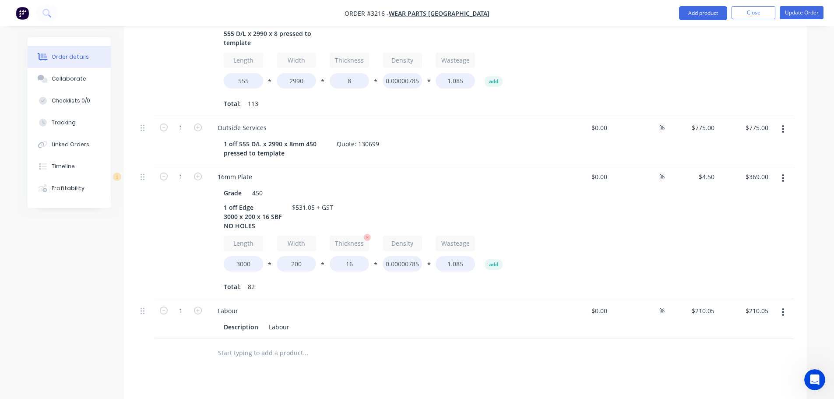
scroll to position [350, 0]
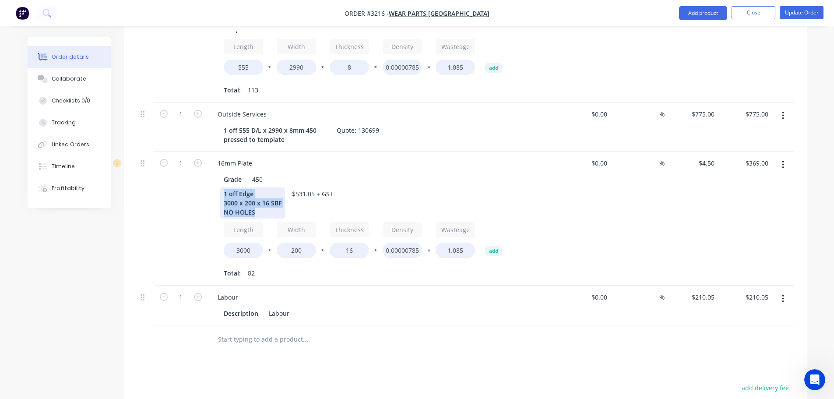
drag, startPoint x: 266, startPoint y: 208, endPoint x: 216, endPoint y: 191, distance: 53.0
click at [216, 191] on div "Grade 450 1 off Edge 3000 x 200 x 16 SBF NO HOLES $531.05 + GST Length 3000 * W…" at bounding box center [382, 225] width 343 height 109
click at [359, 355] on div "Products Show / Hide columns Add product Qty Cost Markup Price Total 1 8mm Plat…" at bounding box center [465, 241] width 683 height 645
drag, startPoint x: 258, startPoint y: 214, endPoint x: 214, endPoint y: 191, distance: 49.7
click at [214, 191] on div "Grade 450 1 off Edge 3000 x 200 x 16 SBF NO HOLES $531.05 + GST Length 3000 * W…" at bounding box center [382, 225] width 343 height 109
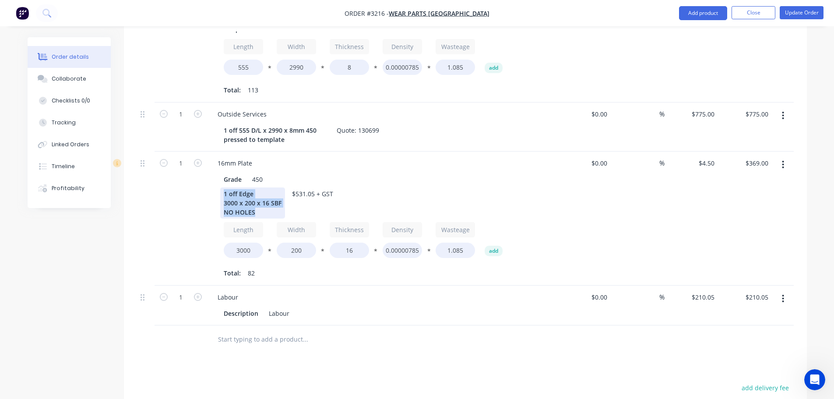
copy div "1 off Edge 3000 x 200 x 16 SBF NO HOLES"
click at [786, 164] on button "button" at bounding box center [783, 165] width 21 height 16
click at [738, 186] on div "Edit" at bounding box center [752, 187] width 67 height 13
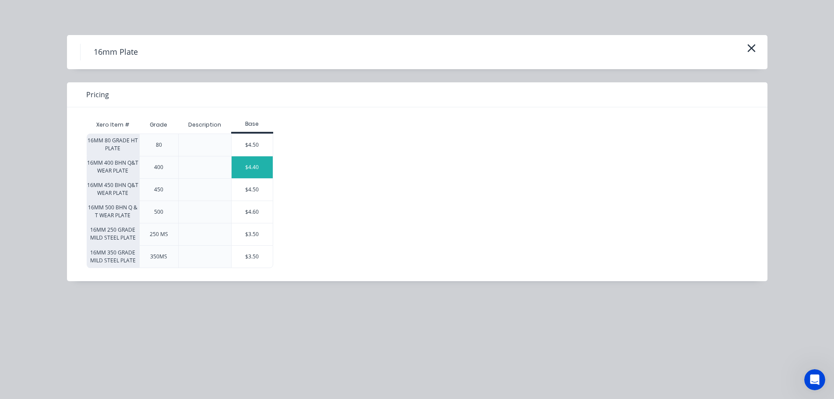
click at [245, 169] on div "$4.40" at bounding box center [252, 167] width 41 height 22
type input "$4.40"
type input "$360.80"
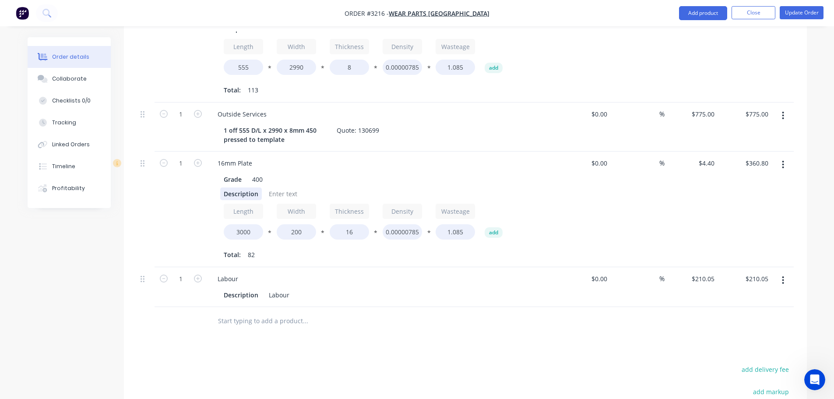
click at [233, 194] on div "Description" at bounding box center [241, 193] width 42 height 13
paste div
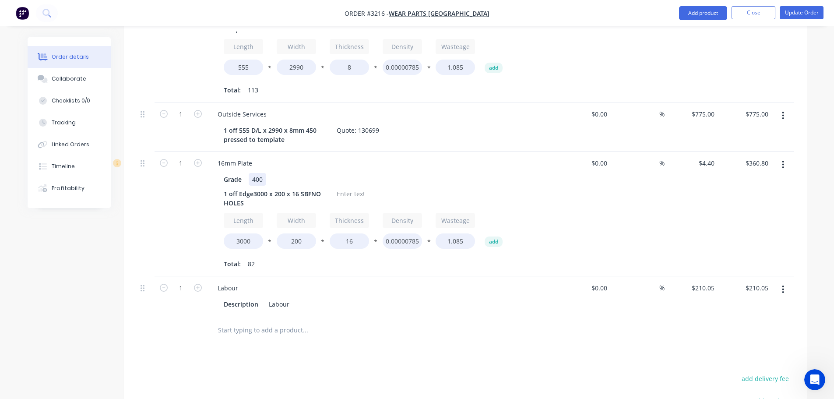
click at [254, 181] on div "400" at bounding box center [258, 179] width 18 height 13
click at [254, 195] on div "1 off Edge3000 x 200 x 16 SBFNO HOLES" at bounding box center [274, 198] width 109 height 22
click at [280, 204] on div "1 off Edge 3000 x 200 x 16 SBFNO HOLES" at bounding box center [268, 198] width 96 height 22
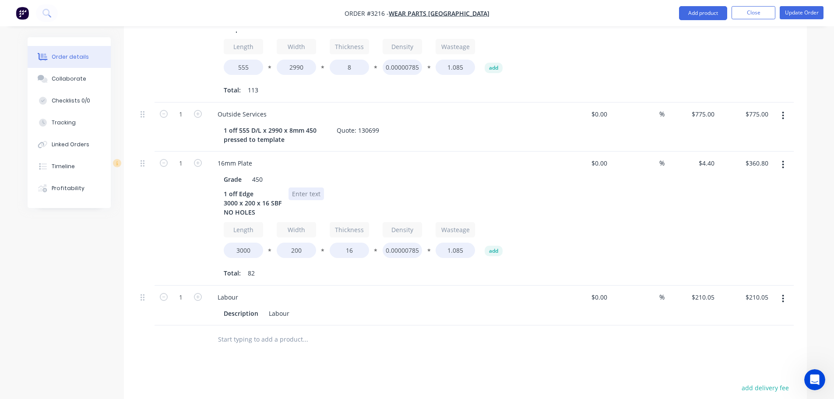
click at [309, 194] on div at bounding box center [306, 193] width 35 height 13
click at [534, 203] on div "1 off Edge 3000 x 200 x 16 SBF NO HOLES $531.05 + GST" at bounding box center [380, 202] width 321 height 31
click at [710, 161] on input "4.4" at bounding box center [711, 163] width 13 height 13
type input "$4.50"
type input "$369.00"
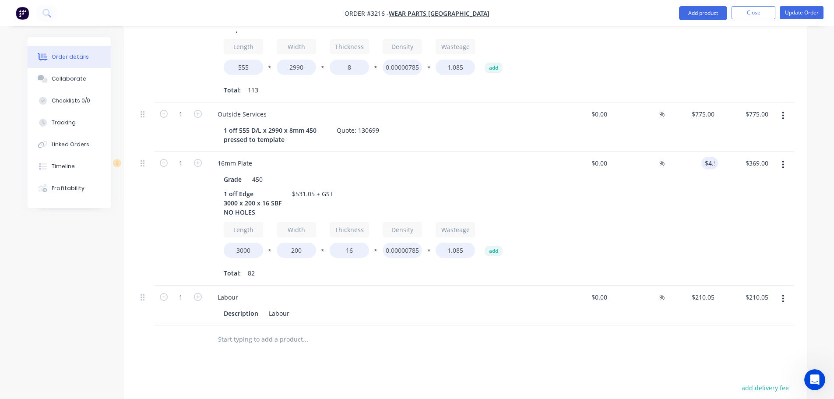
click at [642, 213] on div "%" at bounding box center [638, 219] width 54 height 134
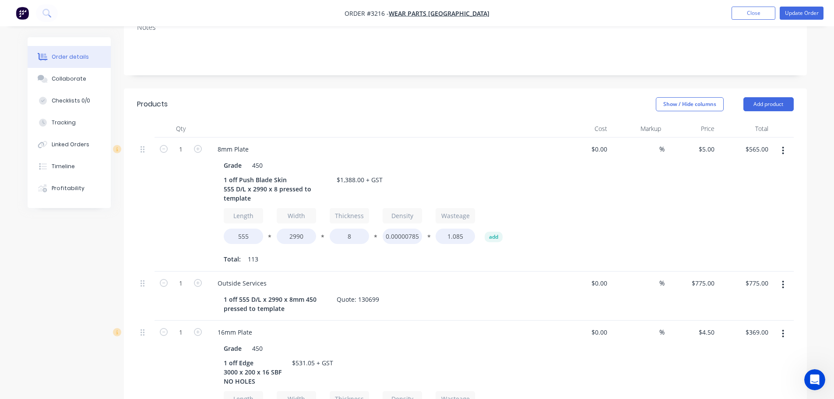
scroll to position [178, 0]
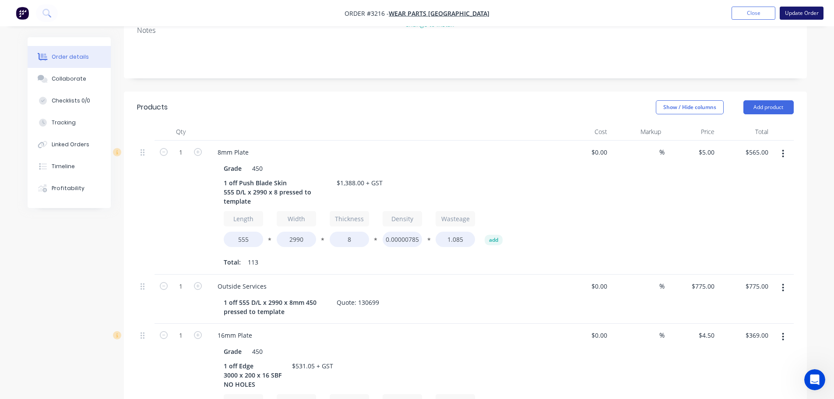
click at [800, 12] on button "Update Order" at bounding box center [802, 13] width 44 height 13
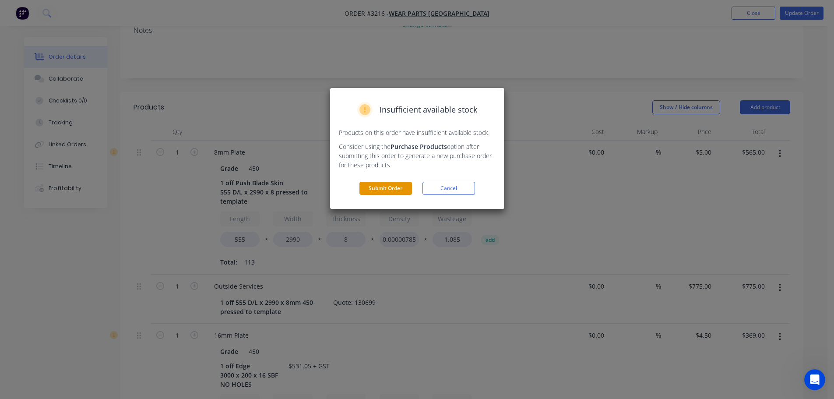
click at [377, 190] on button "Submit Order" at bounding box center [385, 188] width 53 height 13
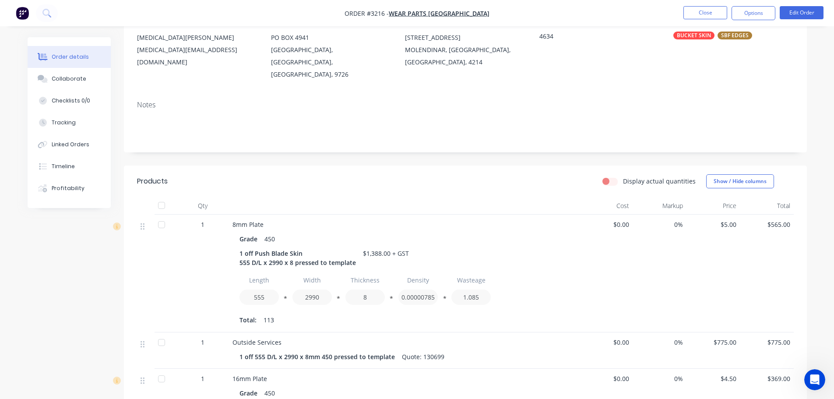
scroll to position [0, 0]
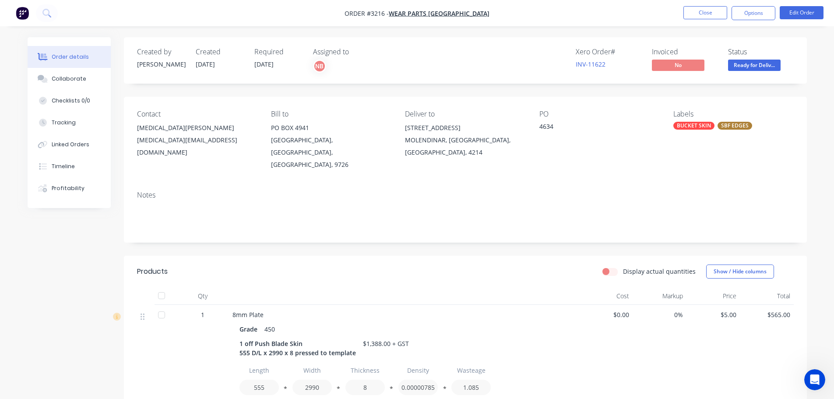
drag, startPoint x: 753, startPoint y: 9, endPoint x: 743, endPoint y: 23, distance: 17.3
click at [753, 9] on button "Options" at bounding box center [754, 13] width 44 height 14
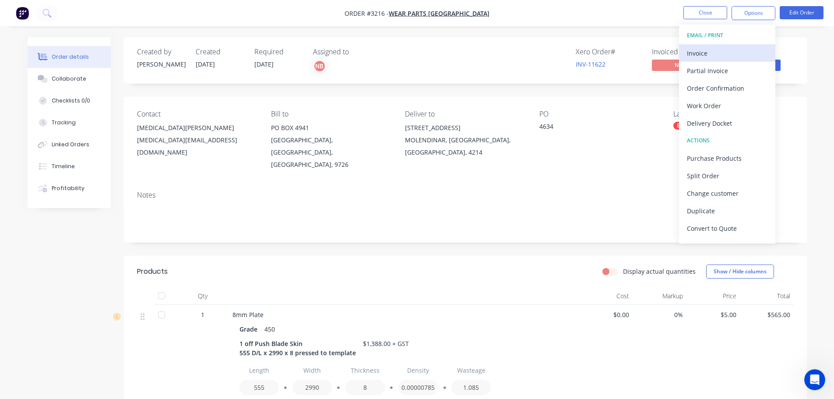
click at [719, 50] on div "Invoice" at bounding box center [727, 53] width 81 height 13
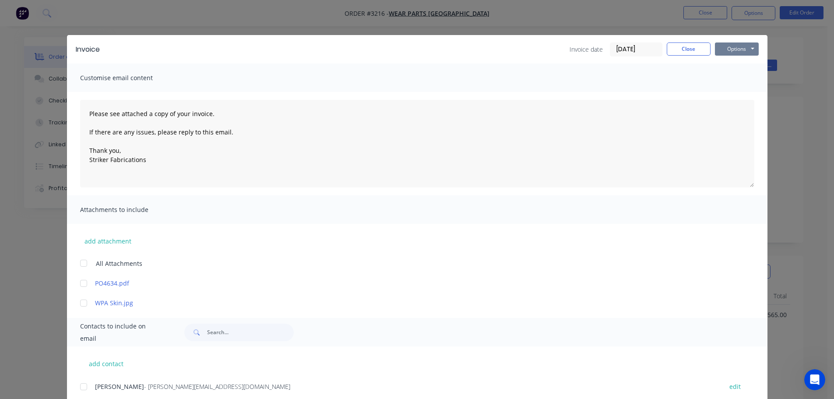
click at [740, 50] on button "Options" at bounding box center [737, 48] width 44 height 13
click at [730, 77] on button "Print" at bounding box center [743, 79] width 56 height 14
click at [726, 46] on button "Options" at bounding box center [737, 48] width 44 height 13
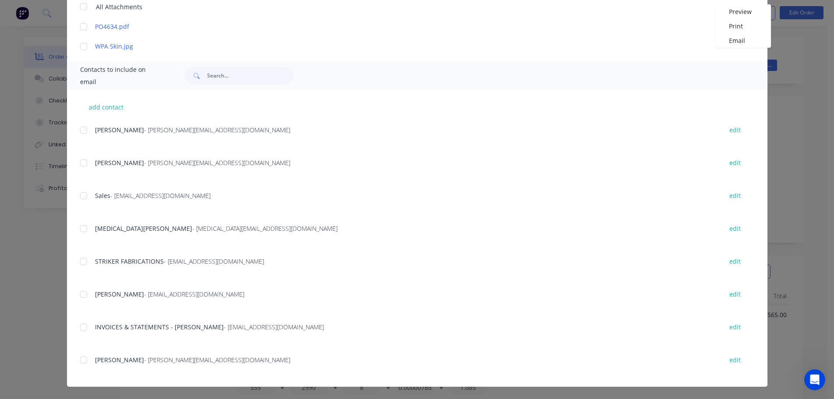
click at [85, 325] on div at bounding box center [84, 327] width 18 height 18
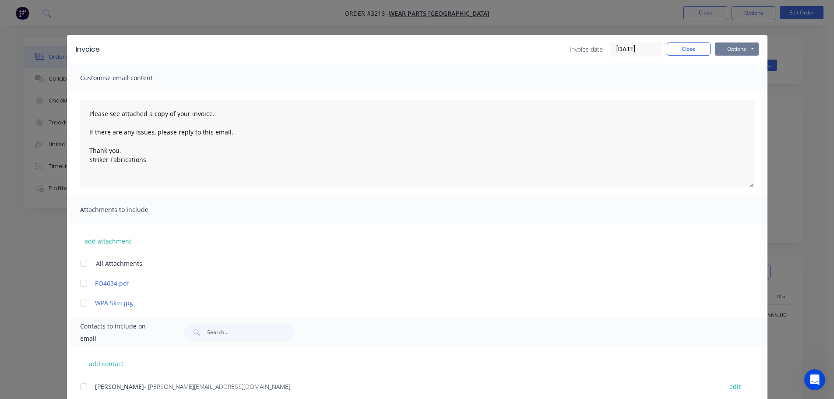
click at [731, 53] on button "Options" at bounding box center [737, 48] width 44 height 13
click at [726, 91] on button "Email" at bounding box center [743, 93] width 56 height 14
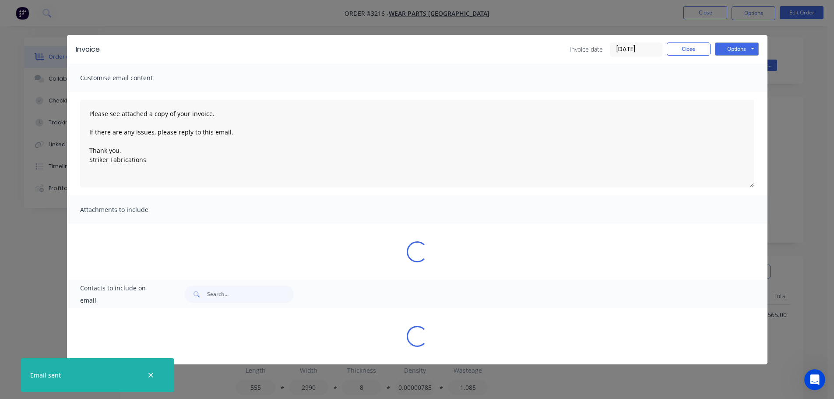
type textarea "Please see attached a copy of your invoice. If there are any issues, please rep…"
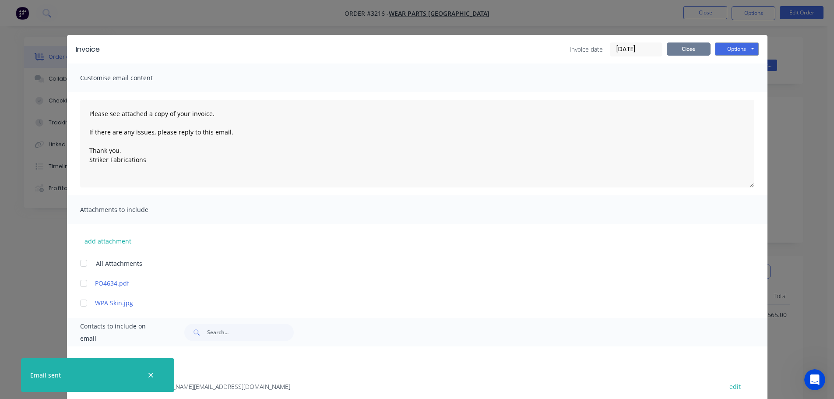
click at [691, 51] on button "Close" at bounding box center [689, 48] width 44 height 13
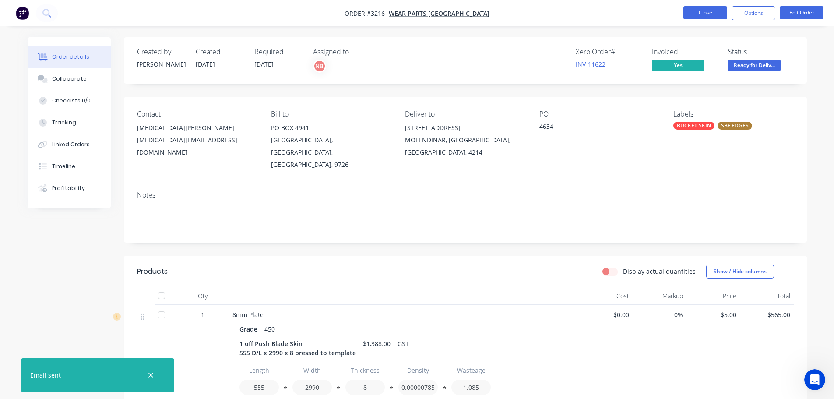
click at [700, 14] on button "Close" at bounding box center [706, 12] width 44 height 13
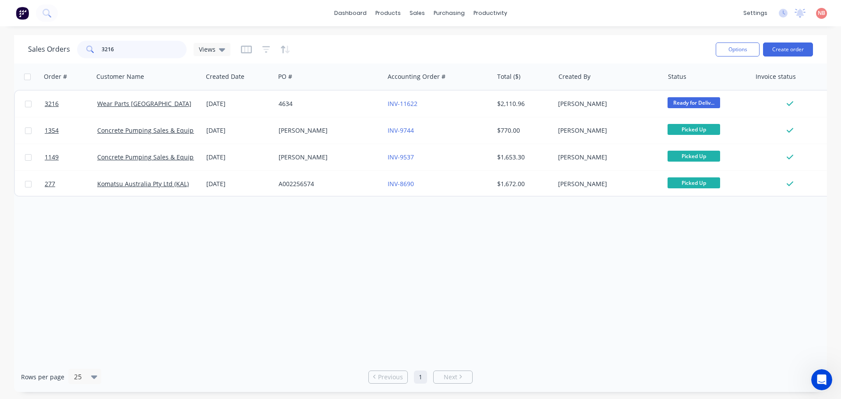
drag, startPoint x: 57, startPoint y: 60, endPoint x: 0, endPoint y: 71, distance: 58.0
click at [0, 71] on div "Sales Orders 3216 Views Options Create order Order # Customer Name Created Date…" at bounding box center [420, 213] width 841 height 357
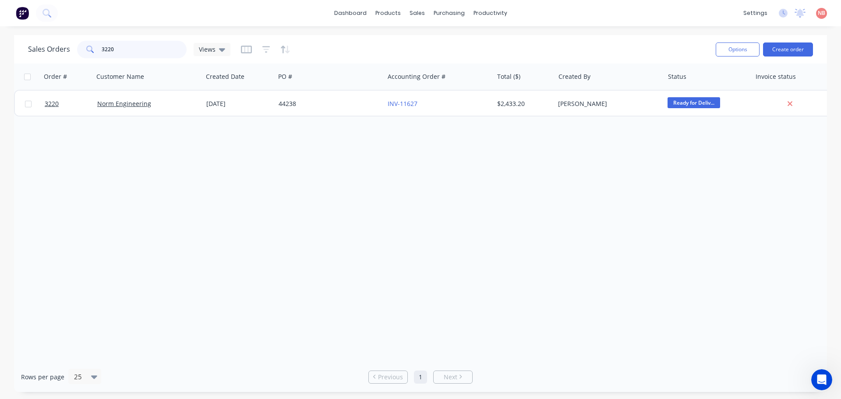
type input "3220"
click at [360, 105] on div "44238" at bounding box center [326, 103] width 97 height 9
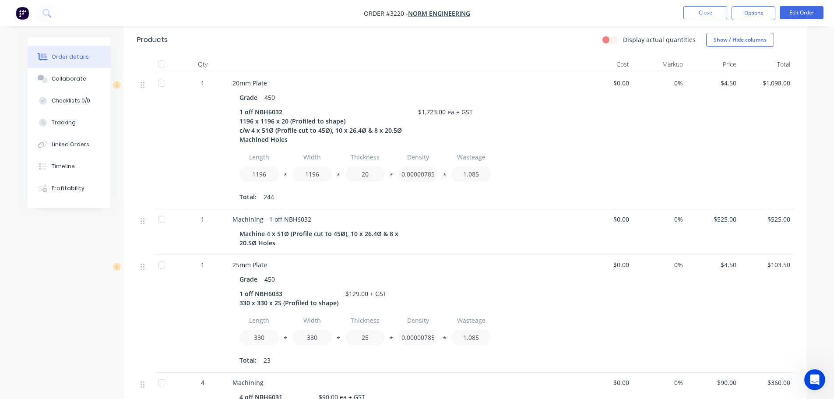
scroll to position [431, 0]
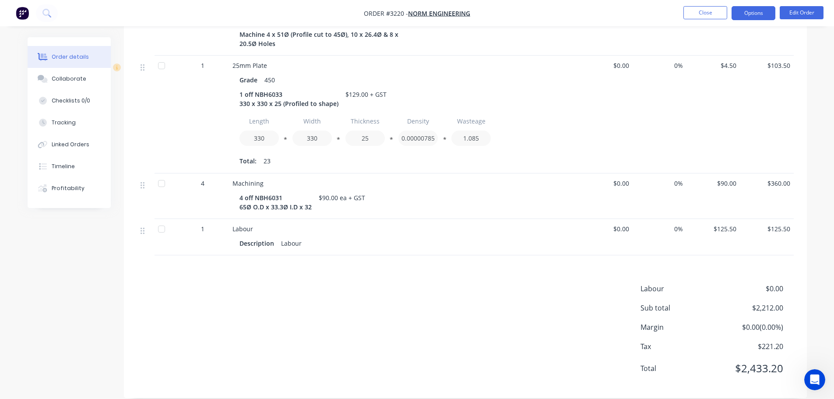
click at [743, 16] on button "Options" at bounding box center [754, 13] width 44 height 14
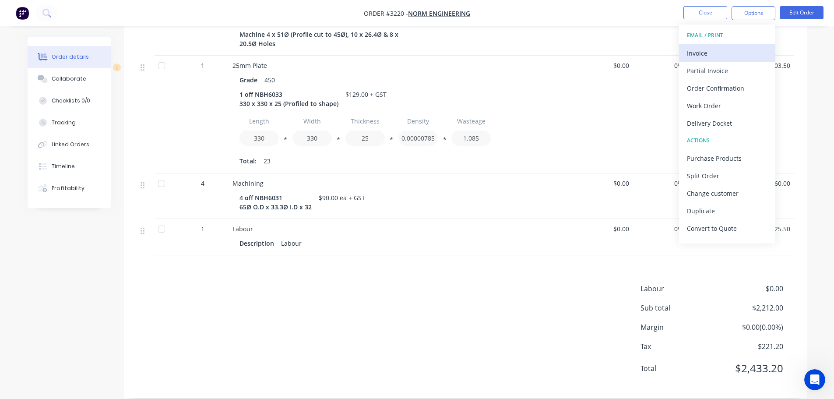
click at [686, 54] on button "Invoice" at bounding box center [727, 53] width 96 height 18
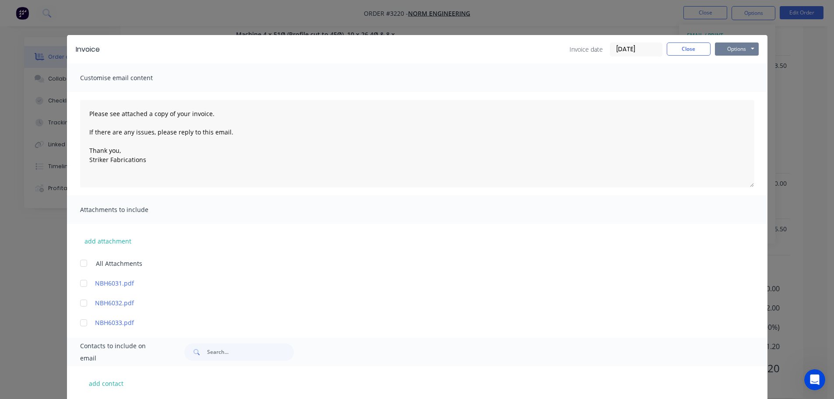
click at [716, 49] on button "Options" at bounding box center [737, 48] width 44 height 13
click at [720, 81] on button "Print" at bounding box center [743, 79] width 56 height 14
click at [716, 48] on button "Options" at bounding box center [737, 48] width 44 height 13
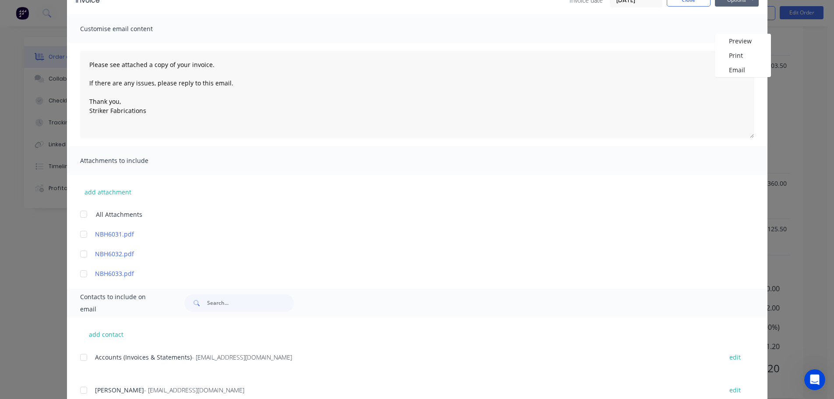
scroll to position [79, 0]
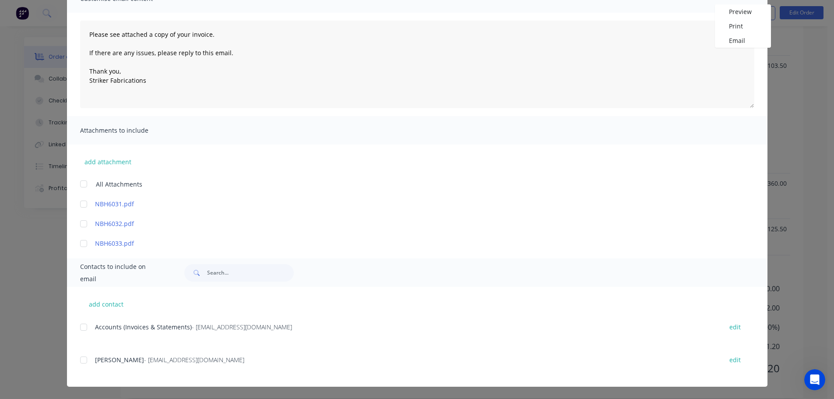
click at [83, 329] on div at bounding box center [84, 327] width 18 height 18
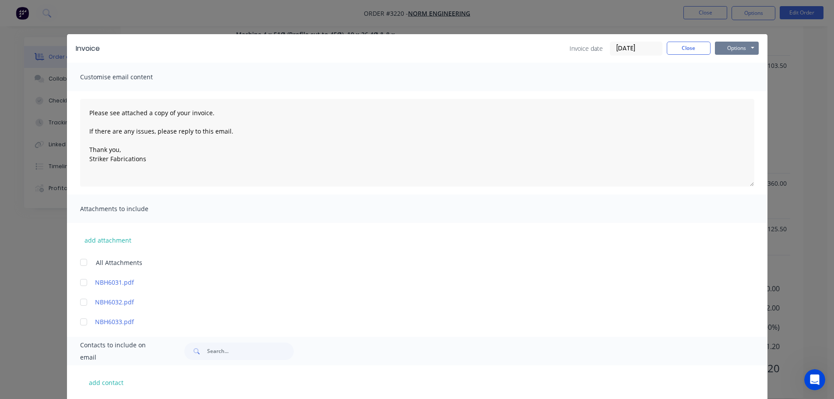
scroll to position [0, 0]
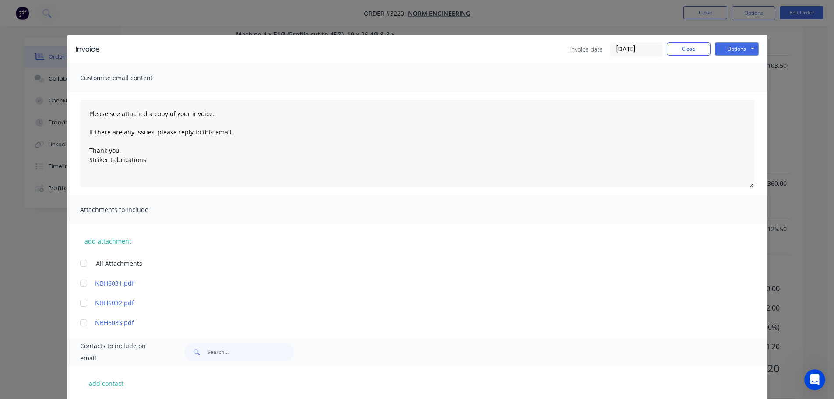
click at [735, 41] on div "Invoice Invoice date [DATE] Close Options Preview Print Email" at bounding box center [417, 49] width 701 height 28
click at [737, 50] on button "Options" at bounding box center [737, 48] width 44 height 13
click at [732, 95] on button "Email" at bounding box center [743, 93] width 56 height 14
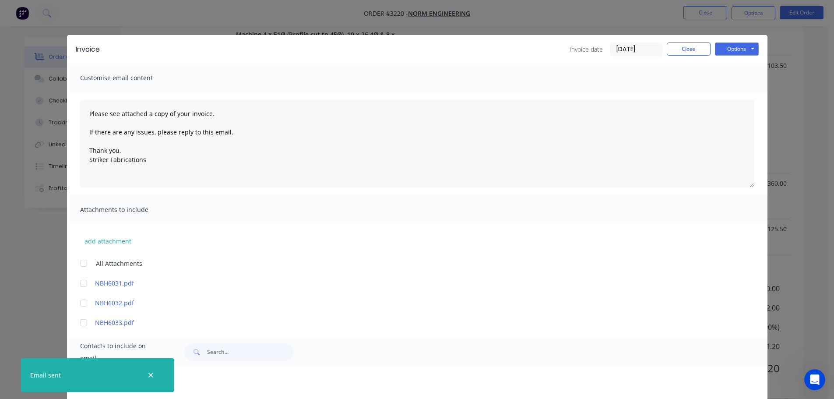
type textarea "Please see attached a copy of your invoice. If there are any issues, please rep…"
drag, startPoint x: 668, startPoint y: 50, endPoint x: 672, endPoint y: 48, distance: 4.7
click at [669, 50] on button "Close" at bounding box center [689, 48] width 44 height 13
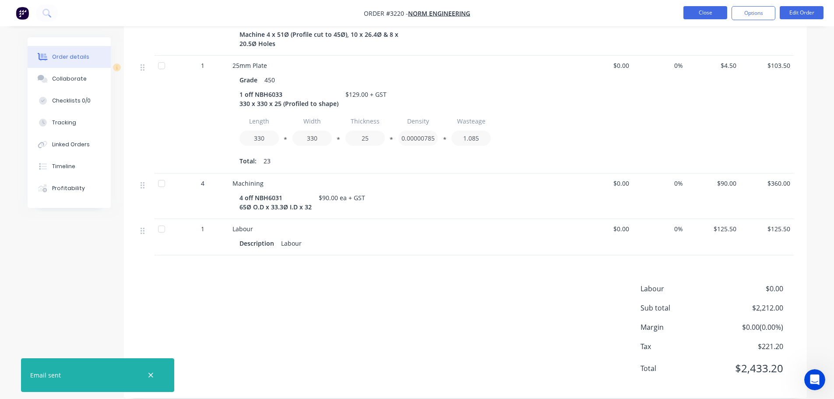
click at [700, 15] on button "Close" at bounding box center [706, 12] width 44 height 13
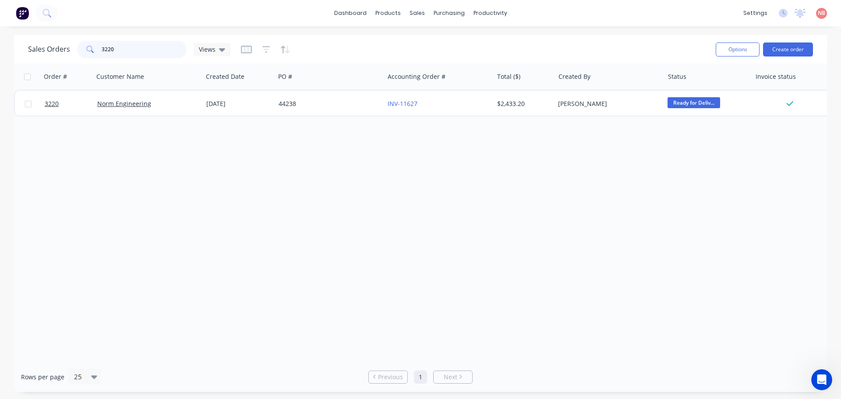
drag, startPoint x: 159, startPoint y: 49, endPoint x: 101, endPoint y: 59, distance: 58.5
click at [101, 59] on div "Sales Orders 3220 Views" at bounding box center [368, 49] width 680 height 21
type input "3222"
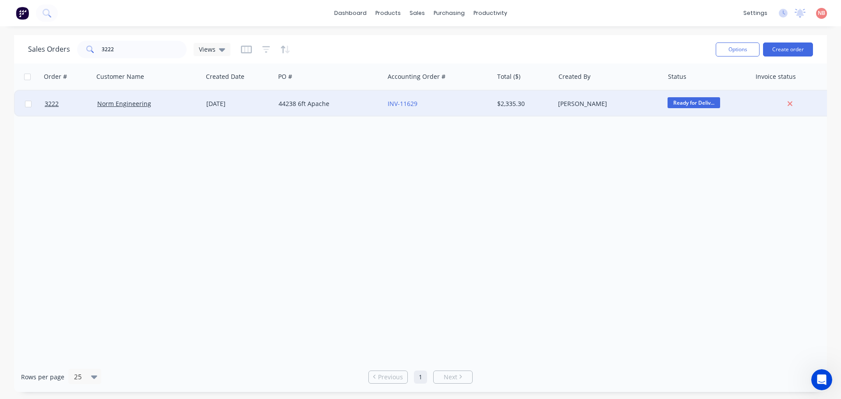
click at [359, 104] on div "44238 6ft Apache" at bounding box center [326, 103] width 97 height 9
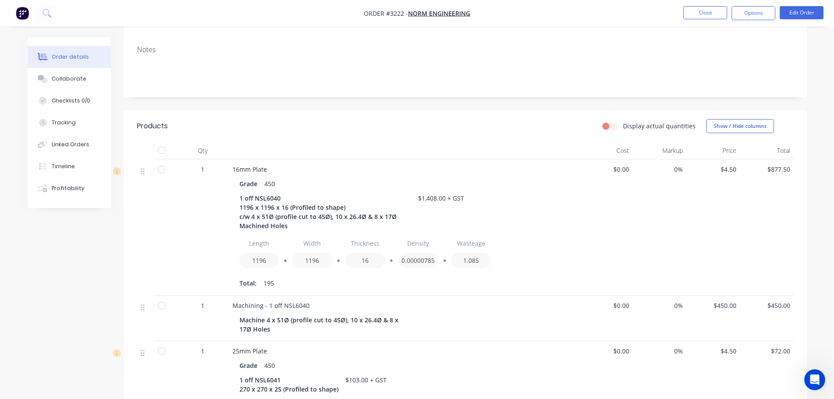
scroll to position [594, 0]
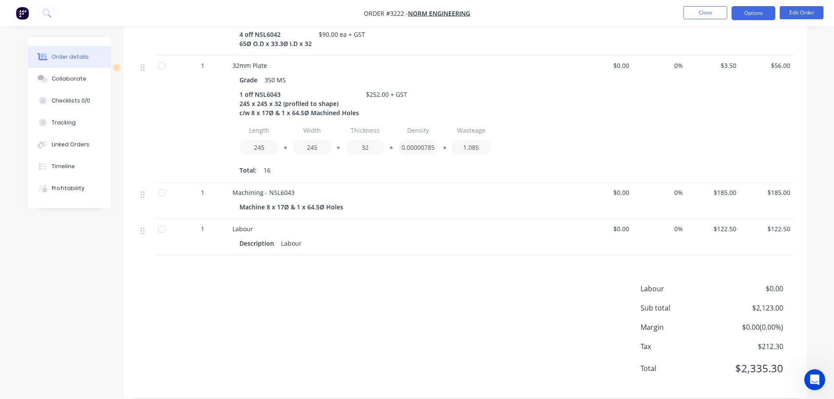
click at [752, 12] on button "Options" at bounding box center [754, 13] width 44 height 14
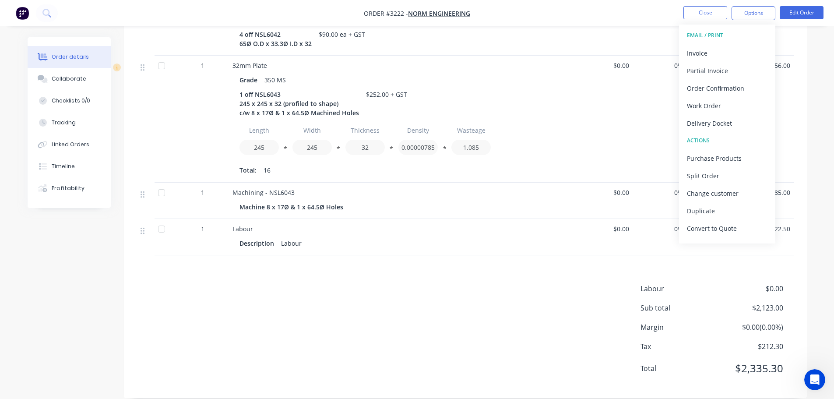
click at [717, 42] on button "EMAIL / PRINT" at bounding box center [727, 36] width 96 height 18
click at [712, 51] on div "Invoice" at bounding box center [727, 53] width 81 height 13
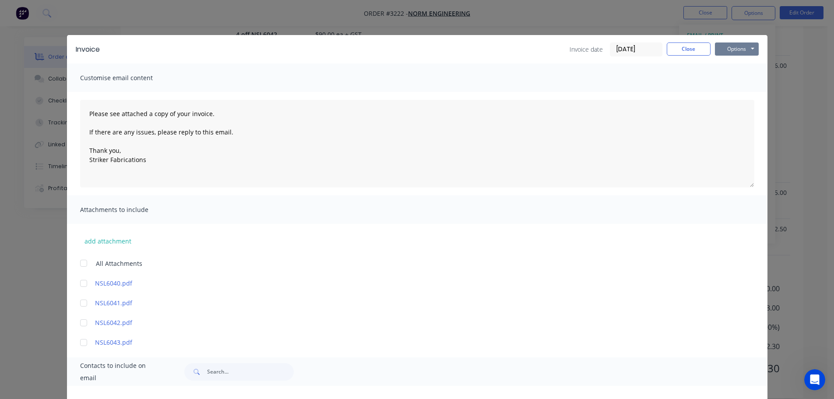
click at [735, 50] on button "Options" at bounding box center [737, 48] width 44 height 13
click at [725, 67] on button "Preview" at bounding box center [743, 64] width 56 height 14
click at [728, 49] on button "Options" at bounding box center [737, 48] width 44 height 13
click at [735, 89] on button "Email" at bounding box center [743, 93] width 56 height 14
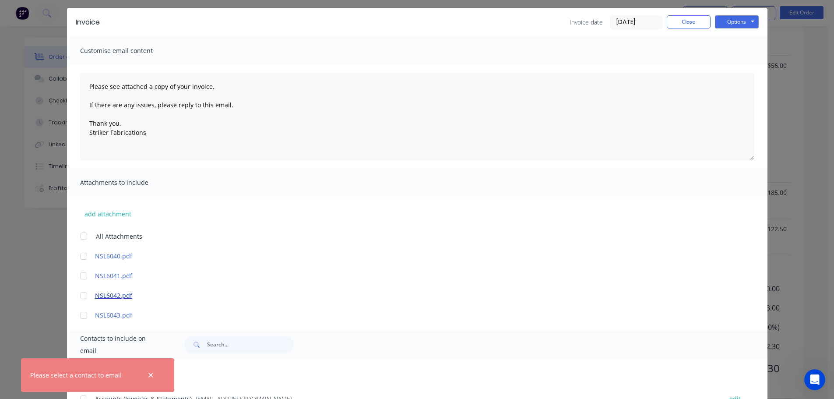
scroll to position [99, 0]
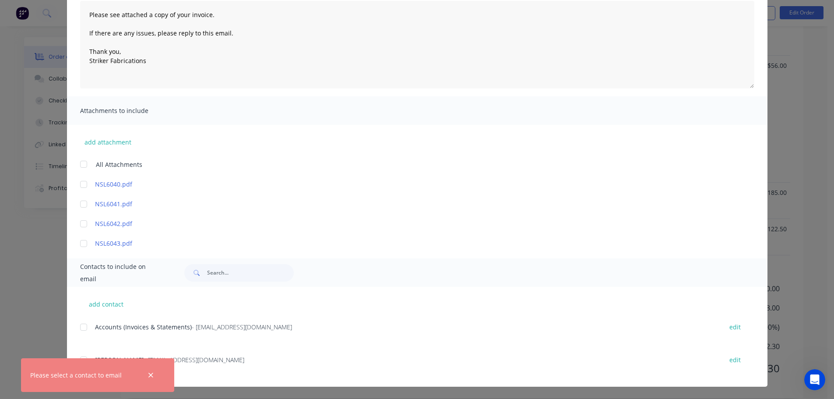
click at [78, 329] on div at bounding box center [84, 327] width 18 height 18
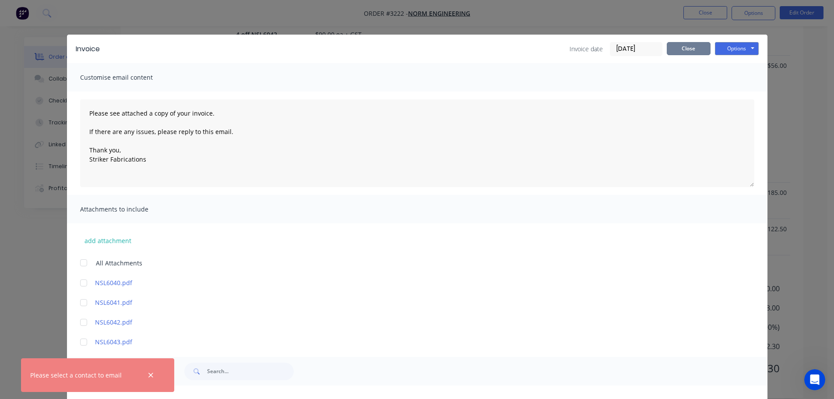
scroll to position [0, 0]
click at [739, 55] on button "Options" at bounding box center [737, 48] width 44 height 13
click at [739, 91] on button "Email" at bounding box center [743, 93] width 56 height 14
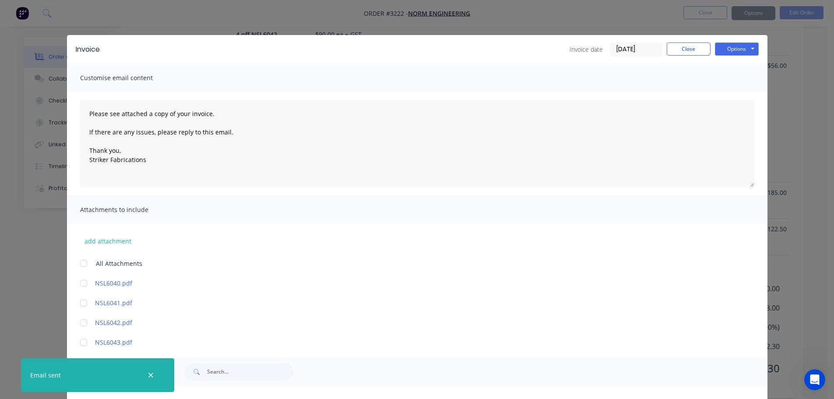
type textarea "Please see attached a copy of your invoice. If there are any issues, please rep…"
click at [682, 50] on button "Close" at bounding box center [689, 48] width 44 height 13
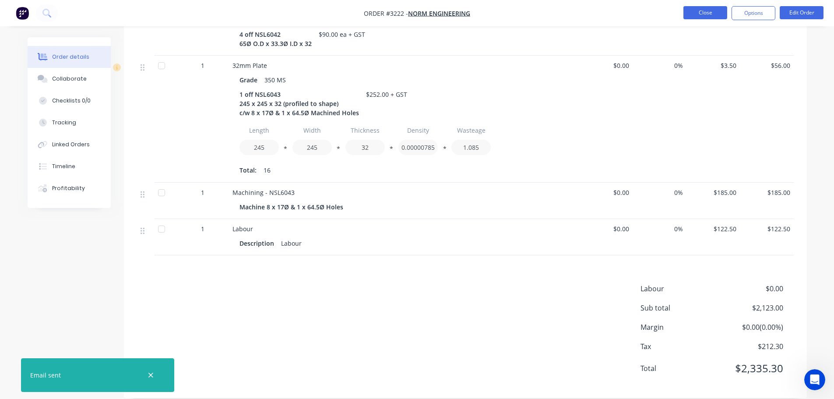
click at [699, 14] on button "Close" at bounding box center [706, 12] width 44 height 13
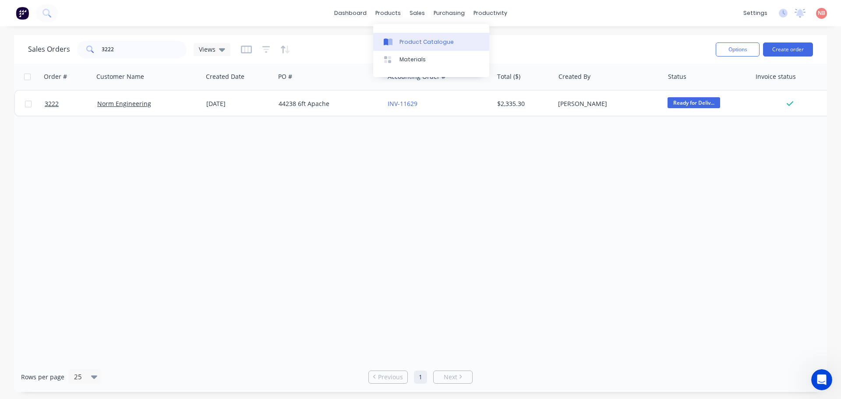
click at [404, 42] on div "Product Catalogue" at bounding box center [426, 42] width 54 height 8
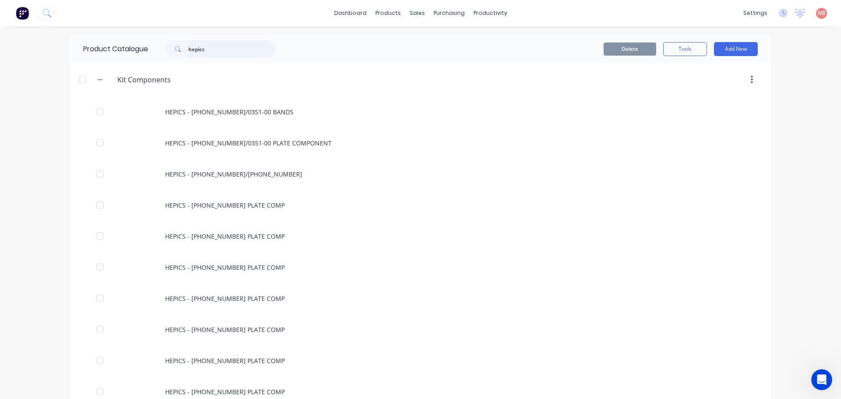
drag, startPoint x: 229, startPoint y: 47, endPoint x: 116, endPoint y: 59, distance: 113.6
click at [116, 59] on div "Product Catalogue hepics" at bounding box center [183, 49] width 227 height 28
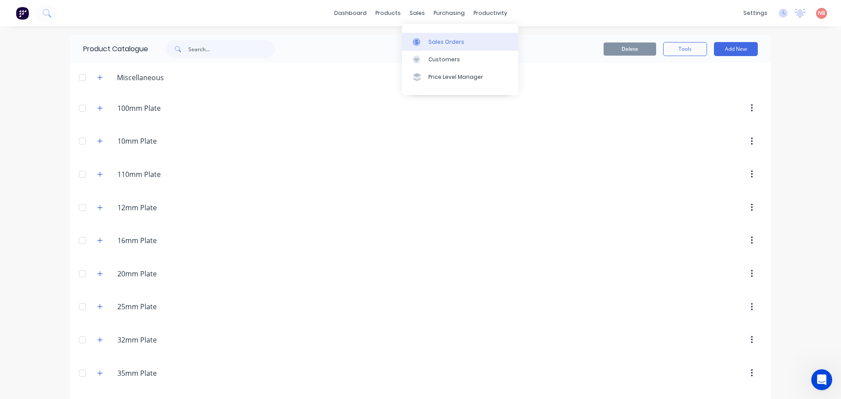
click at [426, 43] on link "Sales Orders" at bounding box center [460, 42] width 116 height 18
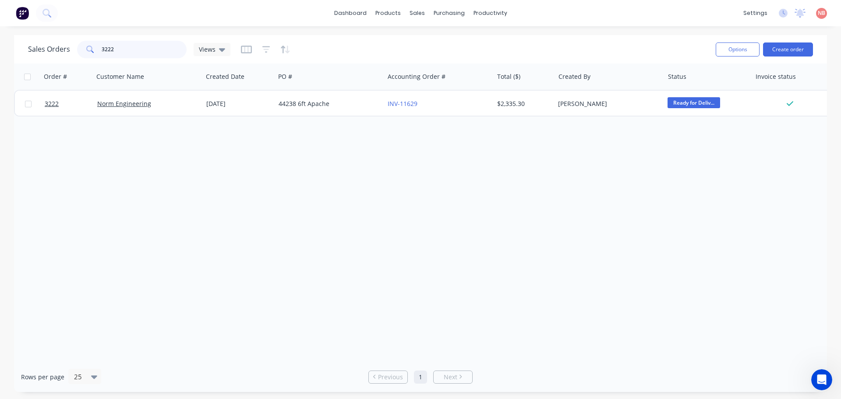
click at [0, 55] on div "Sales Orders 3222 Views Options Create order Order # Customer Name Created Date…" at bounding box center [420, 213] width 841 height 357
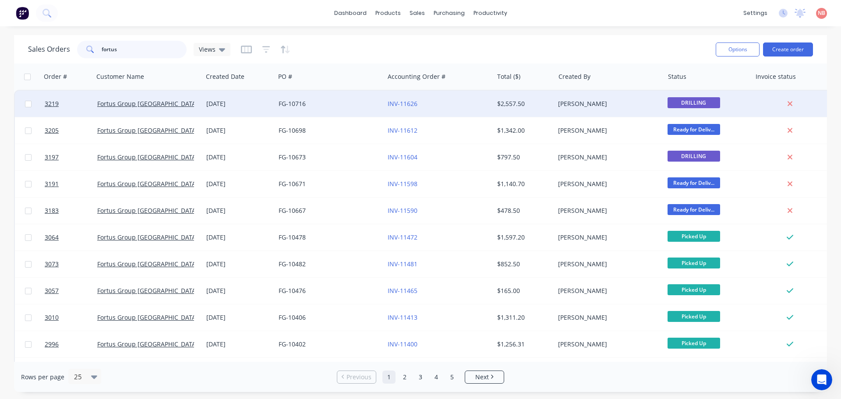
type input "fortus"
click at [339, 105] on div "FG-10716" at bounding box center [326, 103] width 97 height 9
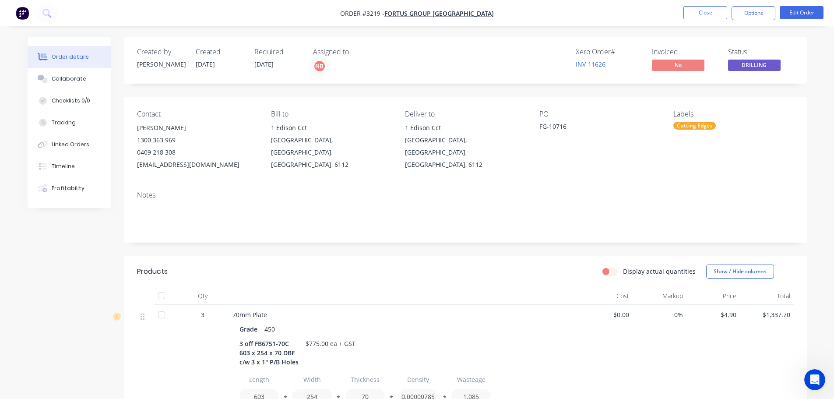
scroll to position [261, 0]
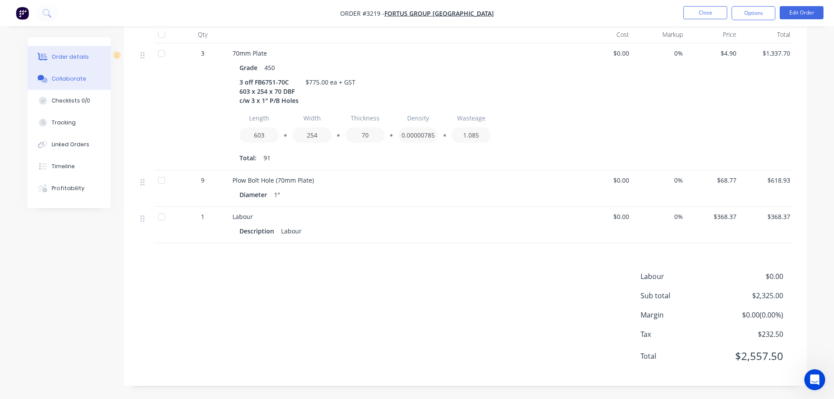
click at [84, 79] on button "Collaborate" at bounding box center [69, 79] width 83 height 22
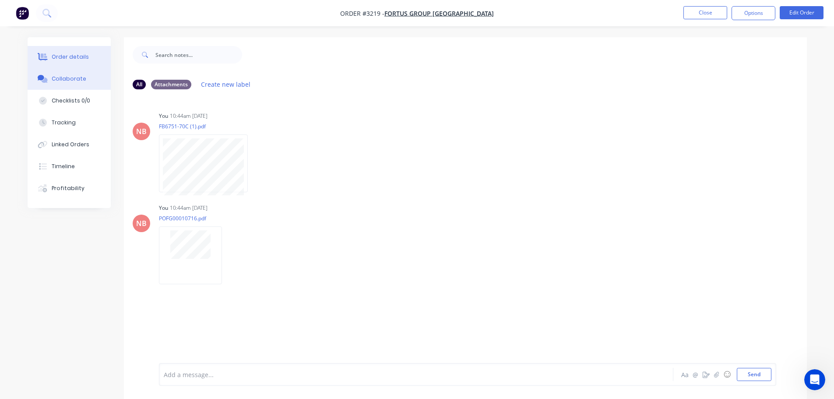
click at [64, 60] on div "Order details" at bounding box center [70, 57] width 37 height 8
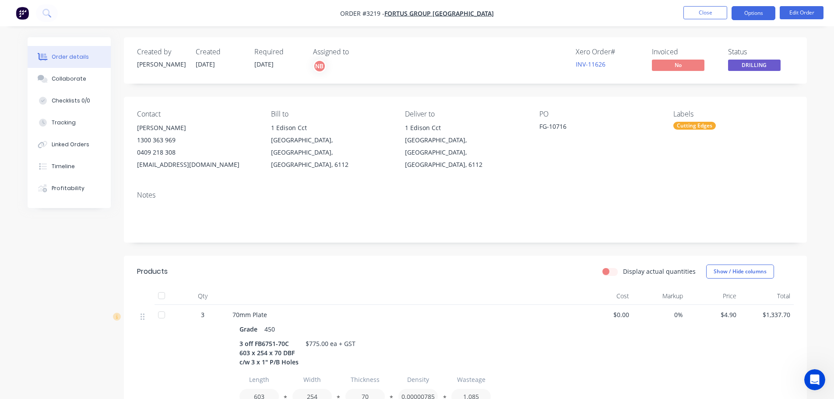
click at [746, 12] on button "Options" at bounding box center [754, 13] width 44 height 14
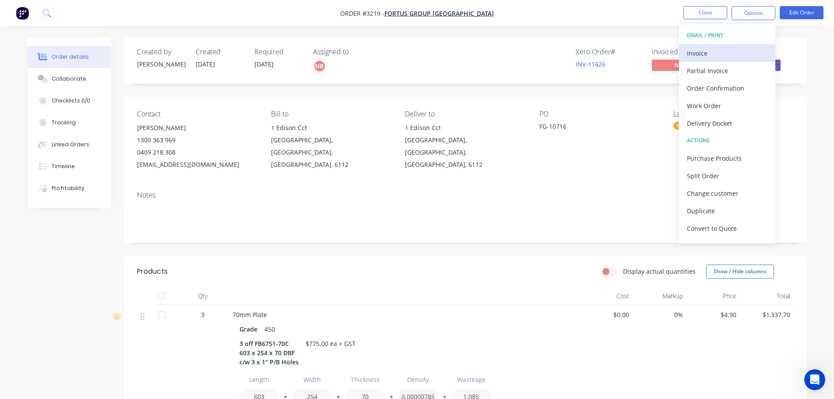
click at [719, 52] on div "Invoice" at bounding box center [727, 53] width 81 height 13
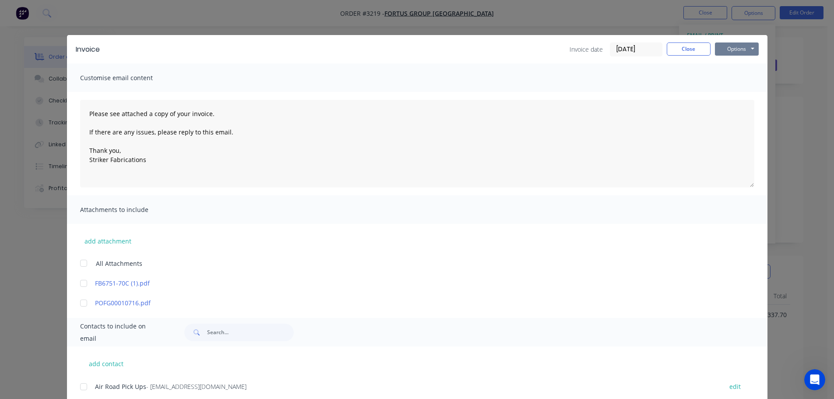
click at [738, 48] on button "Options" at bounding box center [737, 48] width 44 height 13
click at [739, 77] on button "Print" at bounding box center [743, 79] width 56 height 14
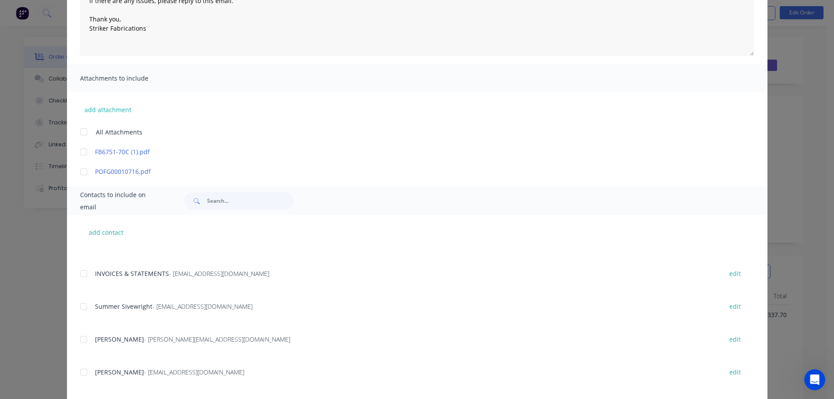
scroll to position [238, 0]
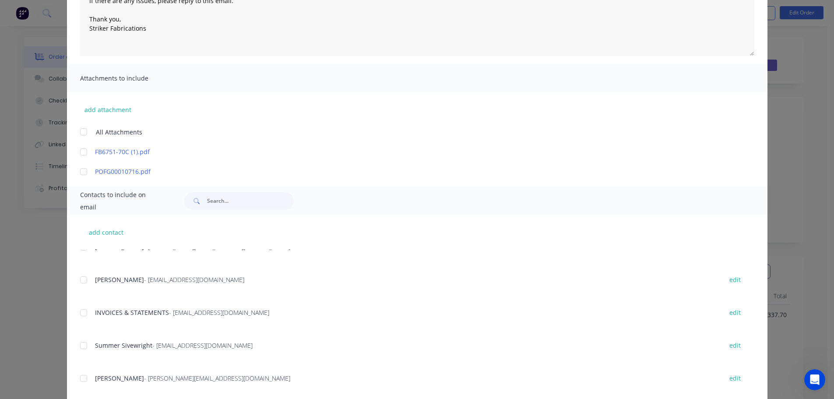
click at [80, 315] on div at bounding box center [84, 313] width 18 height 18
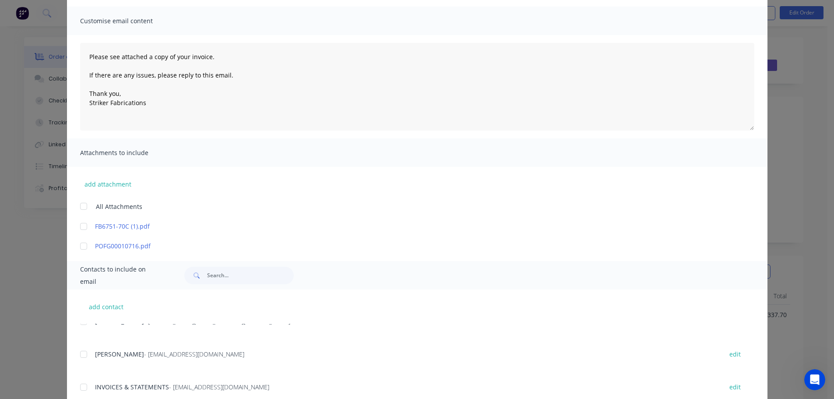
scroll to position [131, 0]
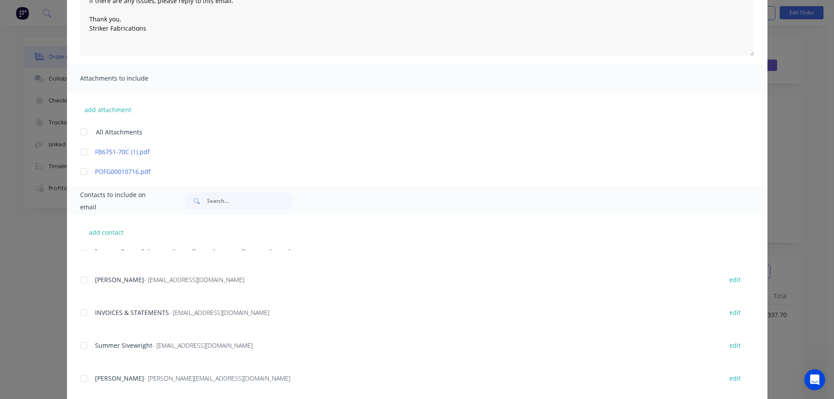
click at [78, 317] on div at bounding box center [84, 313] width 18 height 18
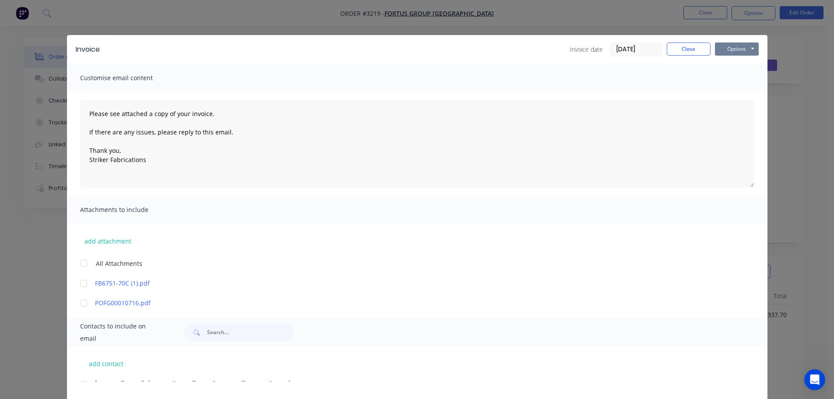
click at [730, 45] on button "Options" at bounding box center [737, 48] width 44 height 13
click at [730, 92] on button "Email" at bounding box center [743, 93] width 56 height 14
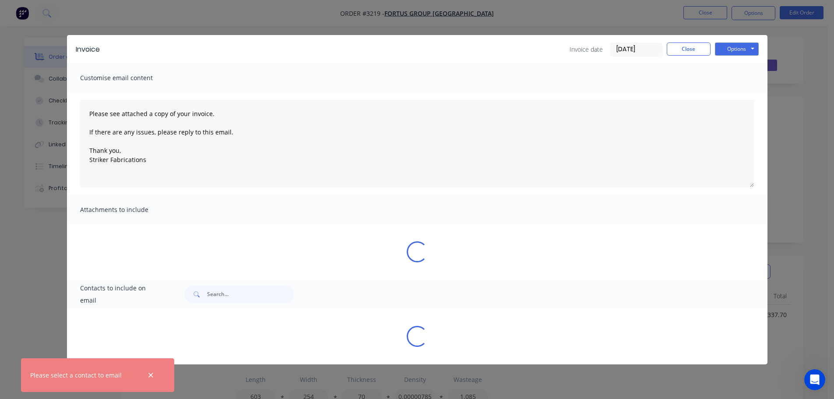
type textarea "Please see attached a copy of your invoice. If there are any issues, please rep…"
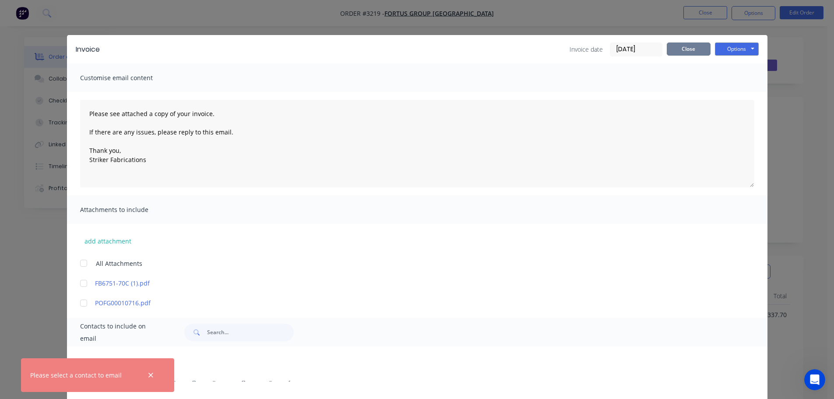
click at [692, 54] on button "Close" at bounding box center [689, 48] width 44 height 13
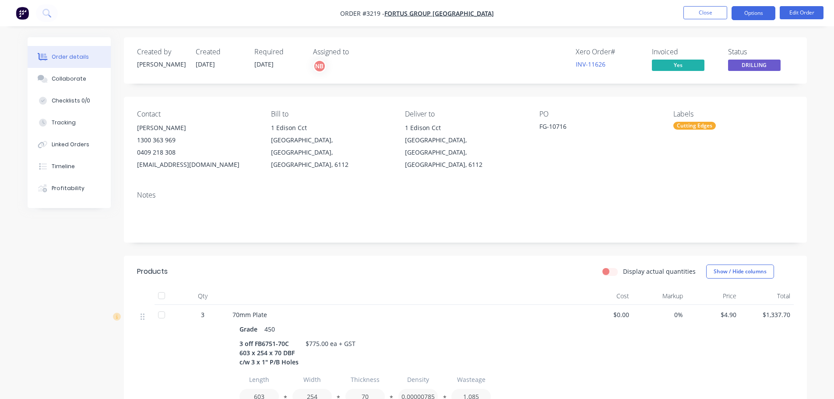
click at [768, 13] on button "Options" at bounding box center [754, 13] width 44 height 14
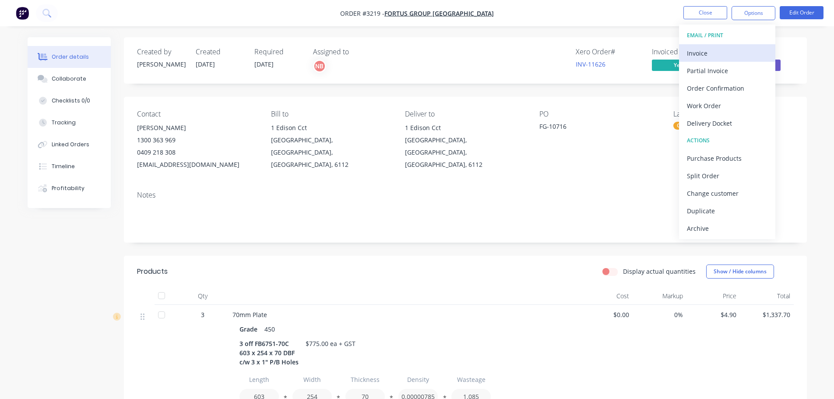
click at [704, 51] on div "Invoice" at bounding box center [727, 53] width 81 height 13
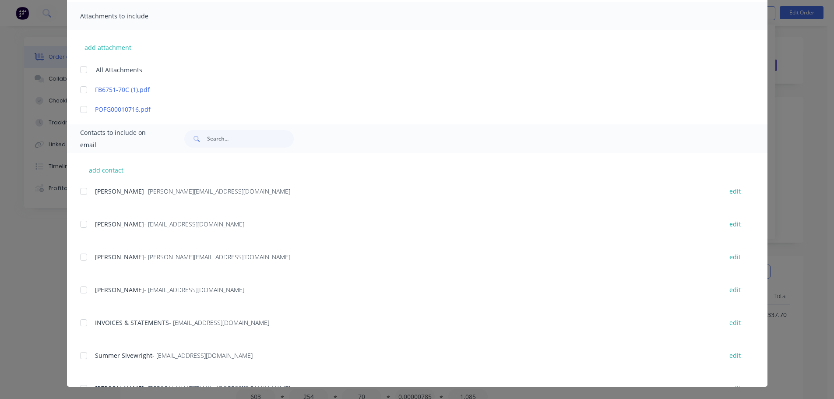
scroll to position [219, 0]
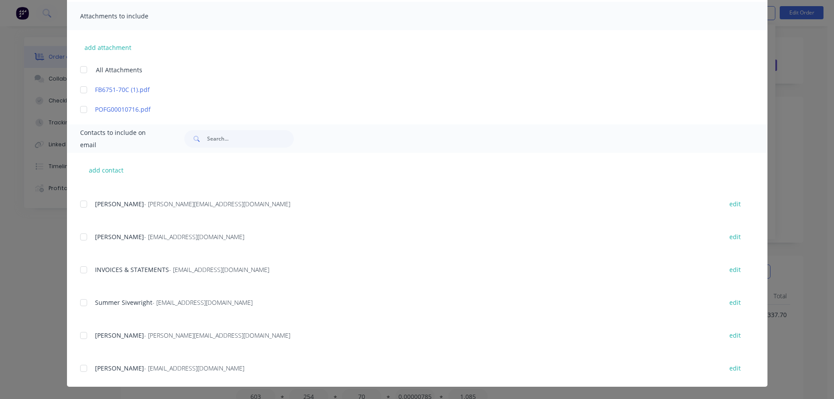
click at [79, 271] on div at bounding box center [84, 270] width 18 height 18
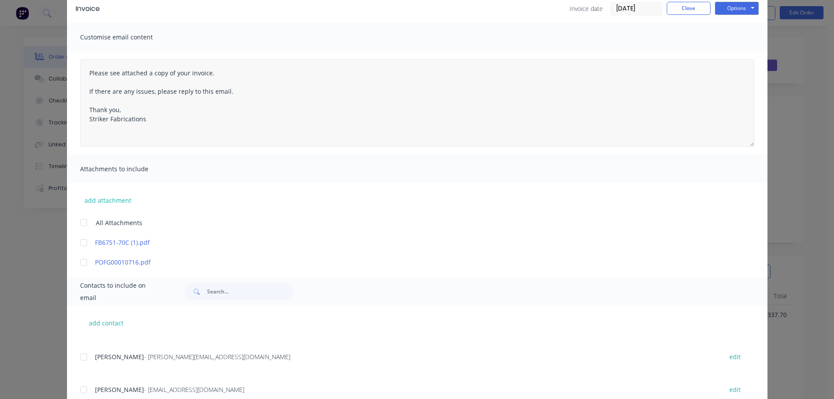
scroll to position [0, 0]
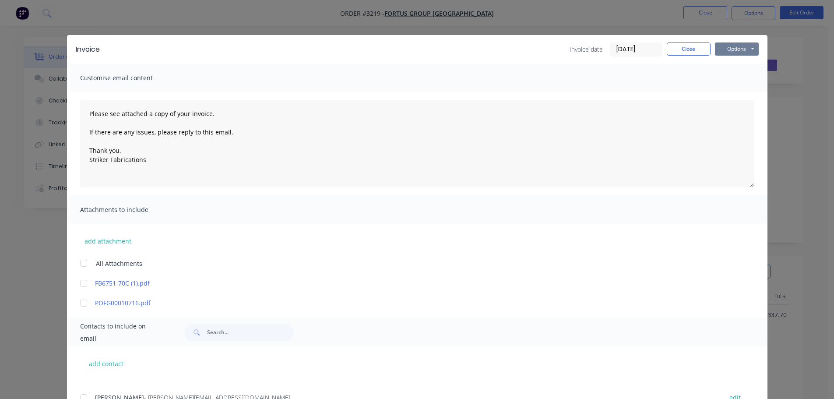
click at [731, 47] on button "Options" at bounding box center [737, 48] width 44 height 13
click at [731, 92] on button "Email" at bounding box center [743, 93] width 56 height 14
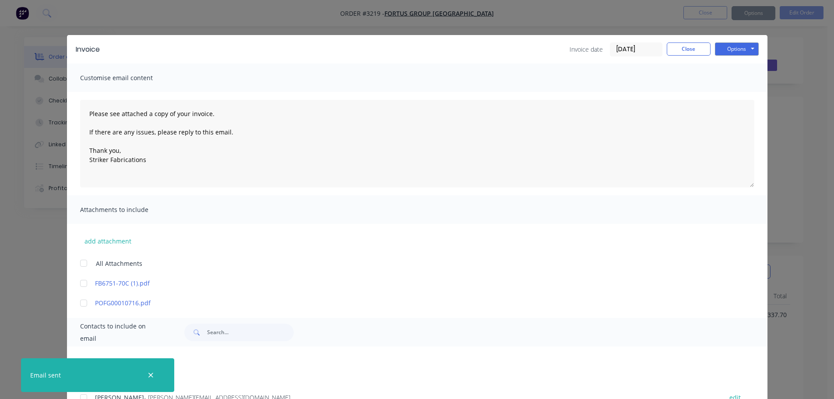
type textarea "Please see attached a copy of your invoice. If there are any issues, please rep…"
click at [682, 49] on button "Close" at bounding box center [689, 48] width 44 height 13
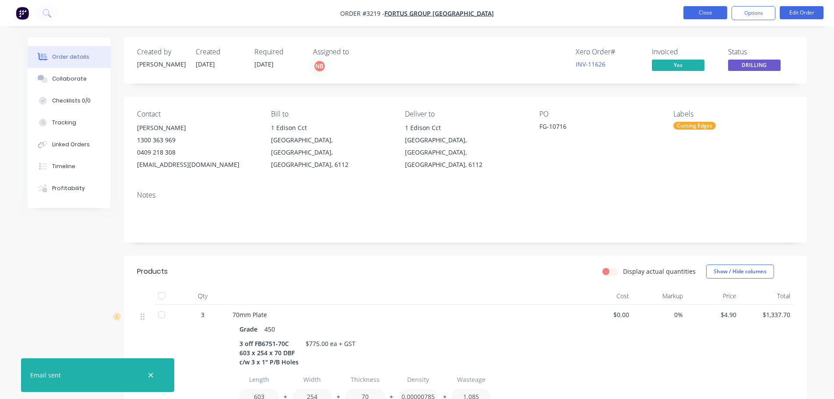
click at [699, 14] on button "Close" at bounding box center [706, 12] width 44 height 13
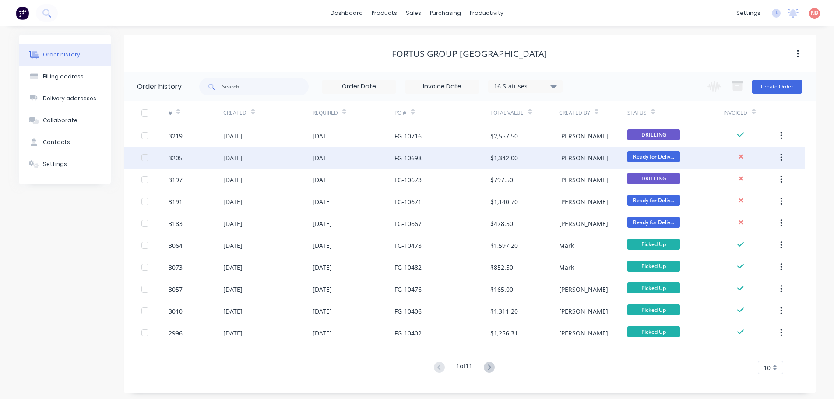
click at [415, 159] on div "FG-10698" at bounding box center [408, 157] width 27 height 9
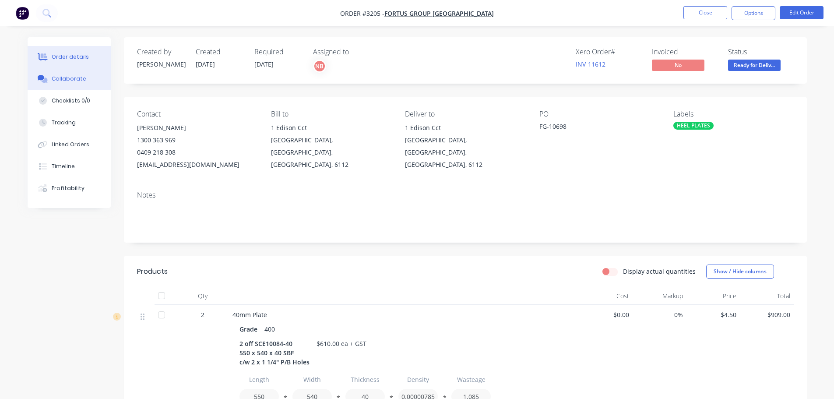
click at [52, 82] on div "Collaborate" at bounding box center [69, 79] width 35 height 8
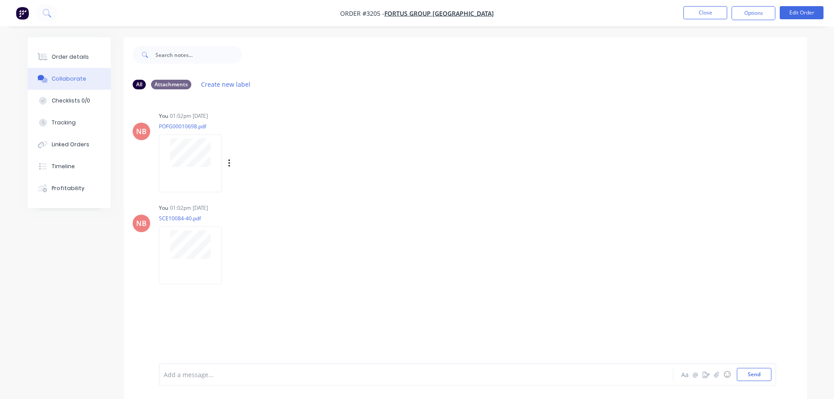
click at [174, 179] on div at bounding box center [190, 162] width 63 height 57
click at [69, 54] on div "Order details" at bounding box center [70, 57] width 37 height 8
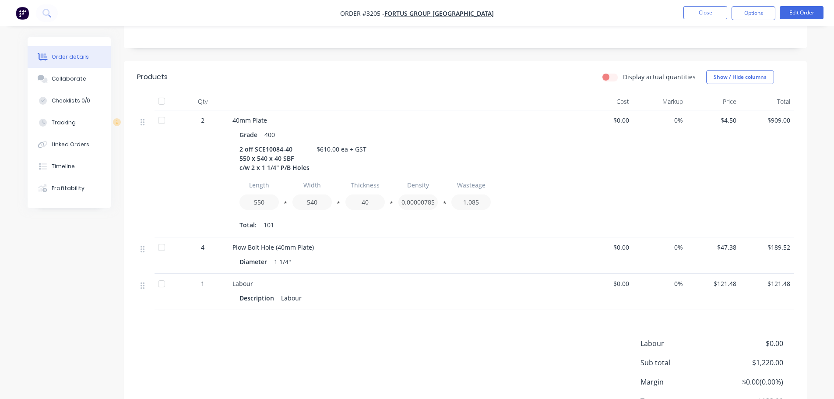
scroll to position [261, 0]
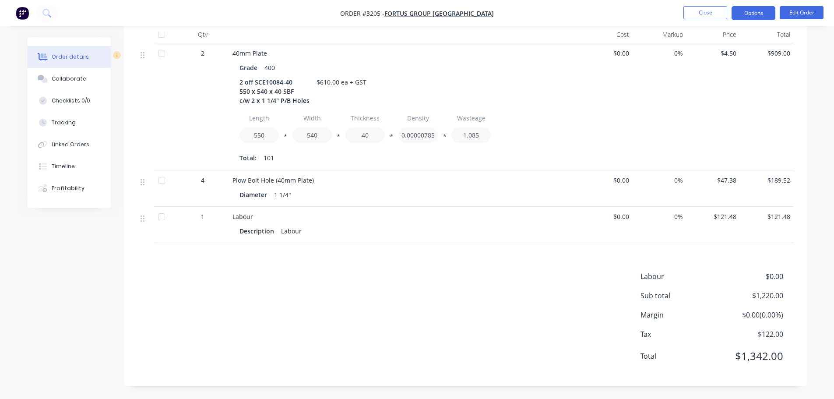
click at [755, 15] on button "Options" at bounding box center [754, 13] width 44 height 14
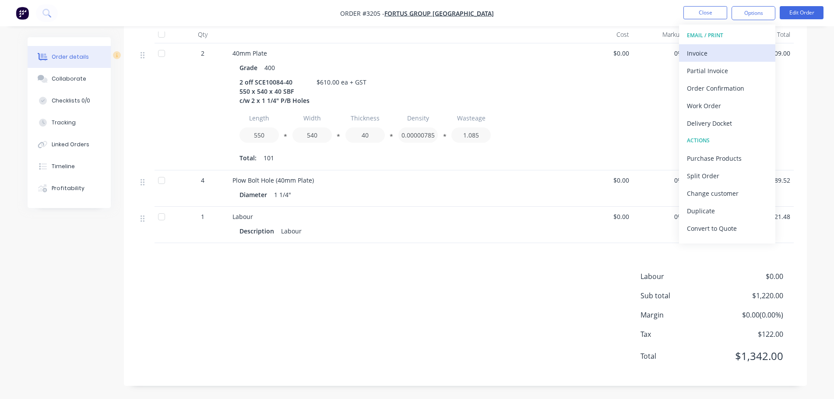
click at [720, 46] on button "Invoice" at bounding box center [727, 53] width 96 height 18
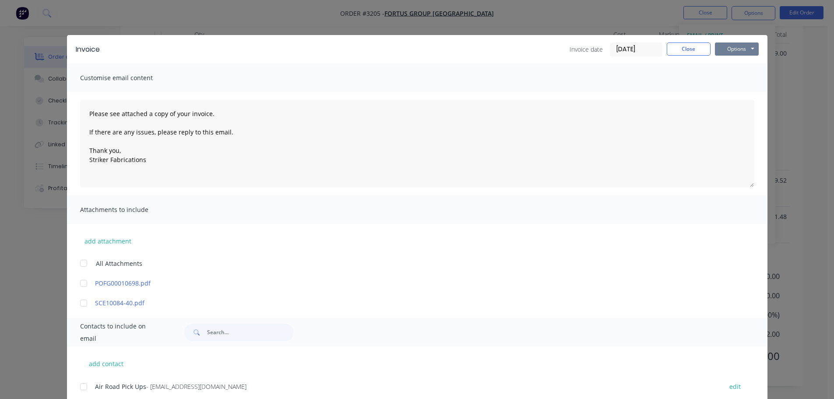
click at [729, 45] on button "Options" at bounding box center [737, 48] width 44 height 13
click at [723, 77] on button "Print" at bounding box center [743, 79] width 56 height 14
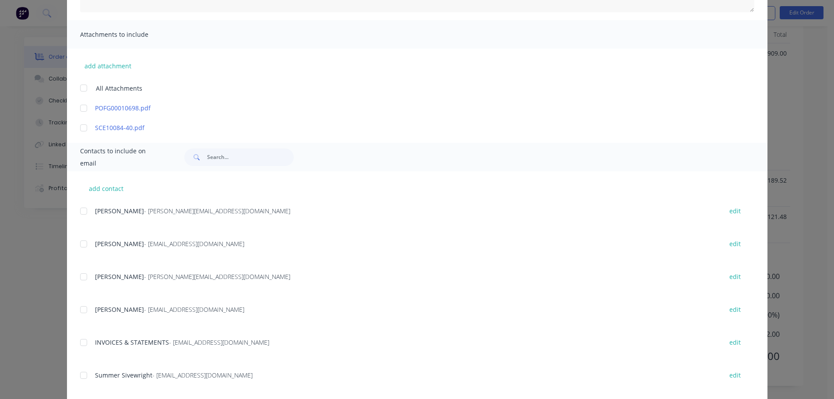
scroll to position [175, 0]
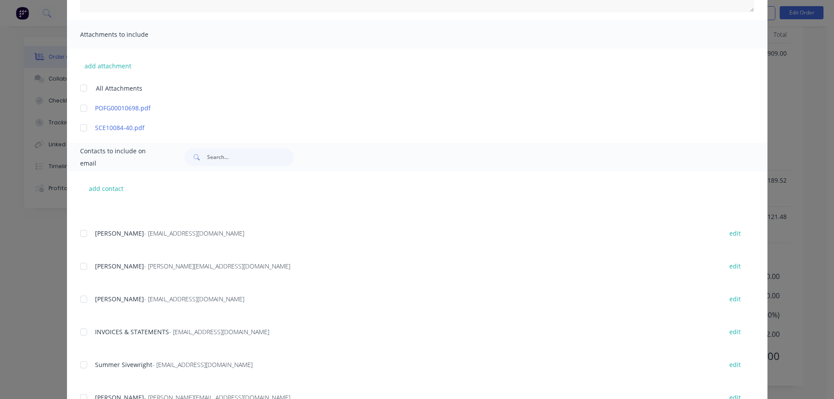
click at [84, 335] on div at bounding box center [84, 332] width 18 height 18
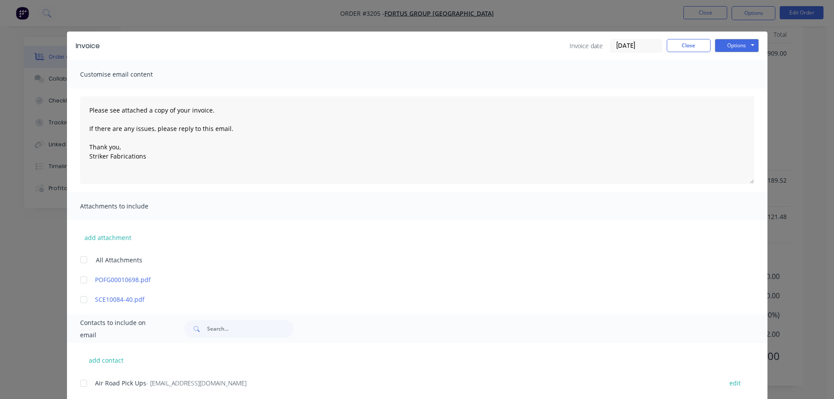
scroll to position [0, 0]
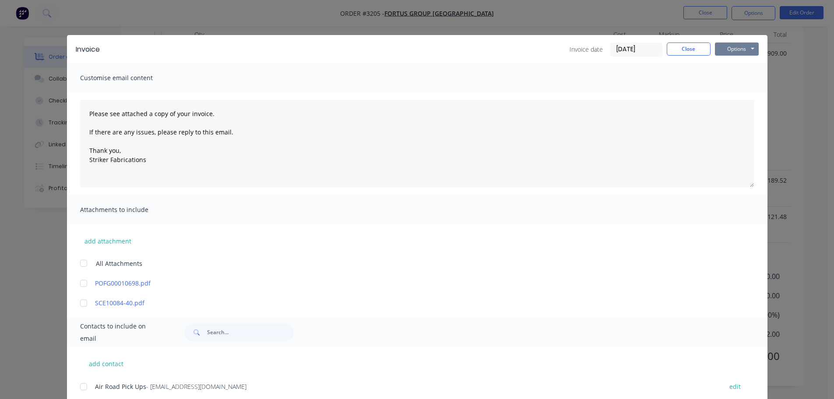
click at [728, 53] on button "Options" at bounding box center [737, 48] width 44 height 13
click at [722, 90] on button "Email" at bounding box center [743, 93] width 56 height 14
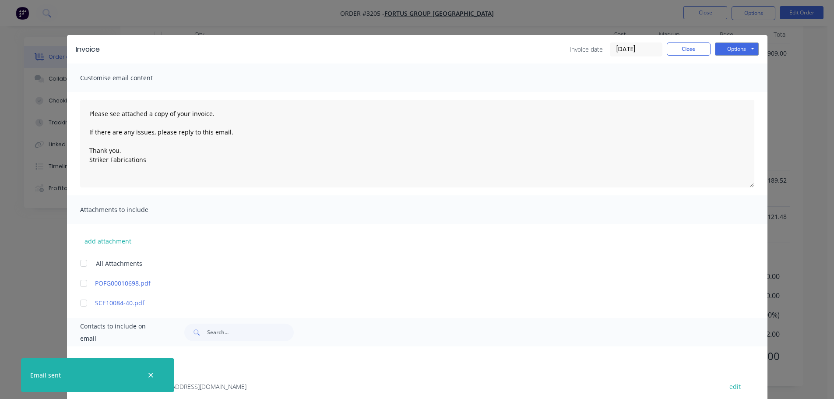
type textarea "Please see attached a copy of your invoice. If there are any issues, please rep…"
click at [695, 54] on button "Close" at bounding box center [689, 48] width 44 height 13
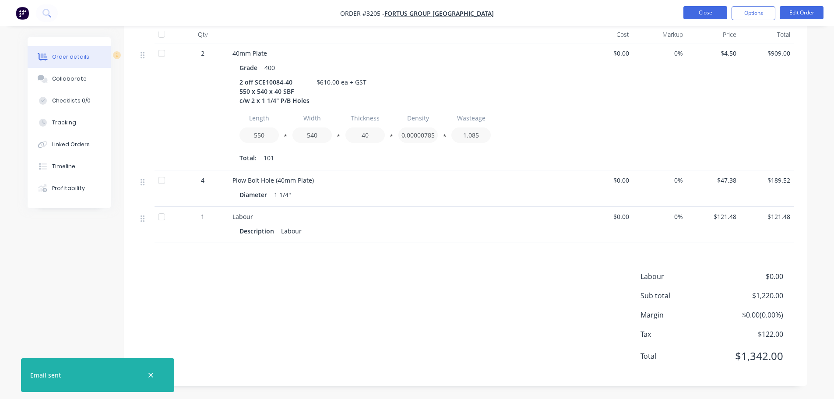
click at [697, 14] on button "Close" at bounding box center [706, 12] width 44 height 13
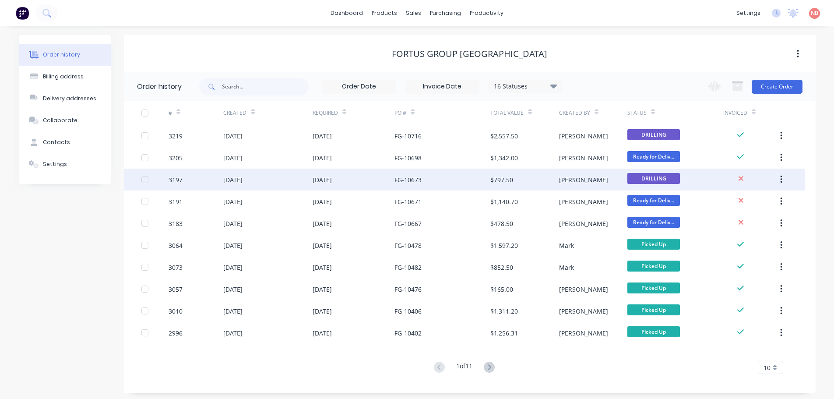
click at [402, 183] on div "FG-10673" at bounding box center [408, 179] width 27 height 9
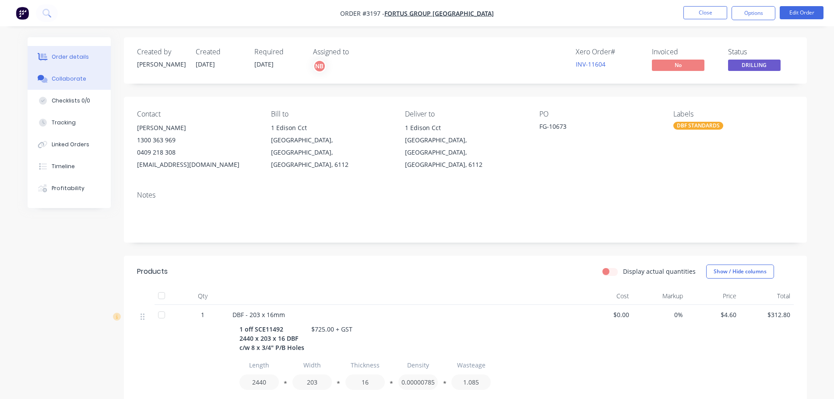
click at [63, 85] on button "Collaborate" at bounding box center [69, 79] width 83 height 22
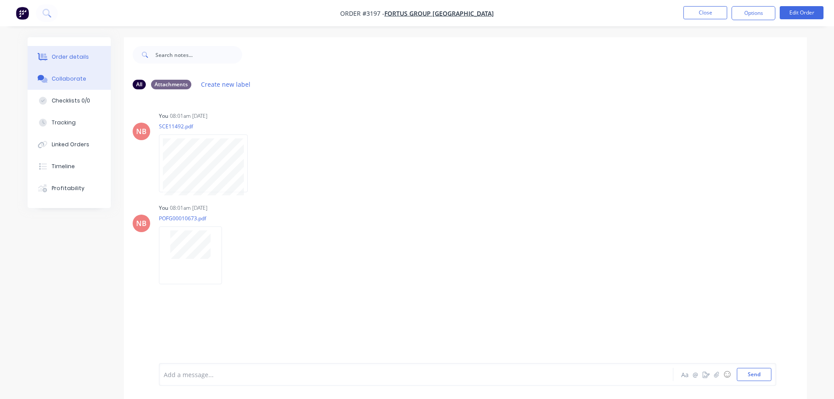
click at [63, 56] on div "Order details" at bounding box center [70, 57] width 37 height 8
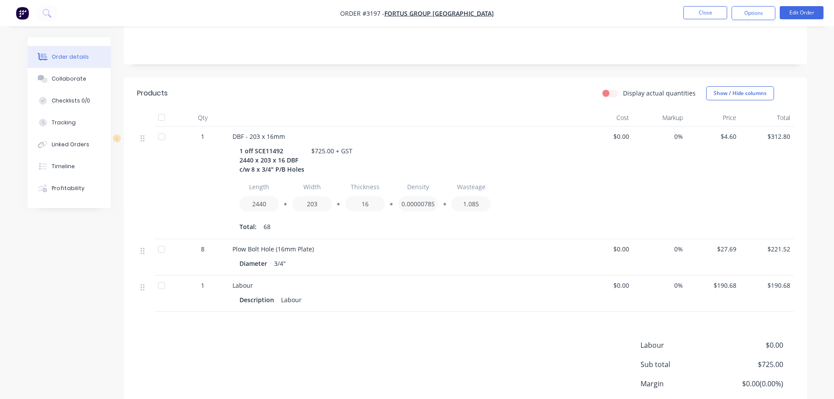
scroll to position [247, 0]
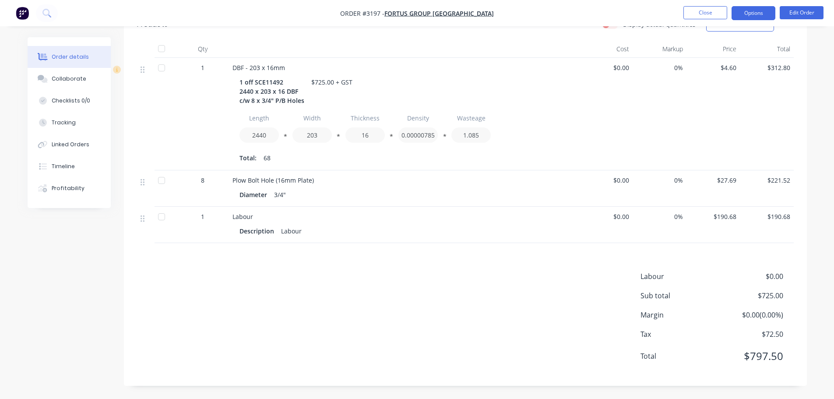
click at [760, 16] on button "Options" at bounding box center [754, 13] width 44 height 14
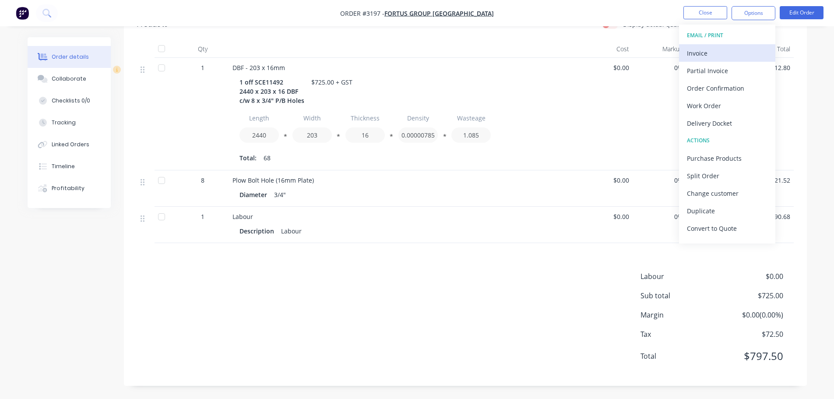
click at [719, 50] on div "Invoice" at bounding box center [727, 53] width 81 height 13
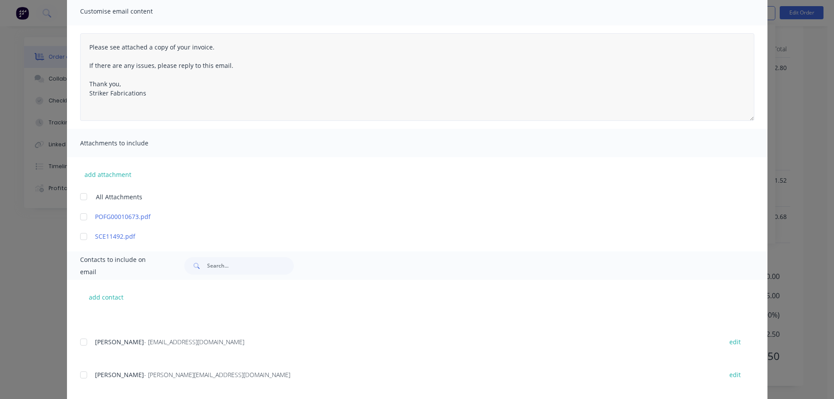
scroll to position [0, 0]
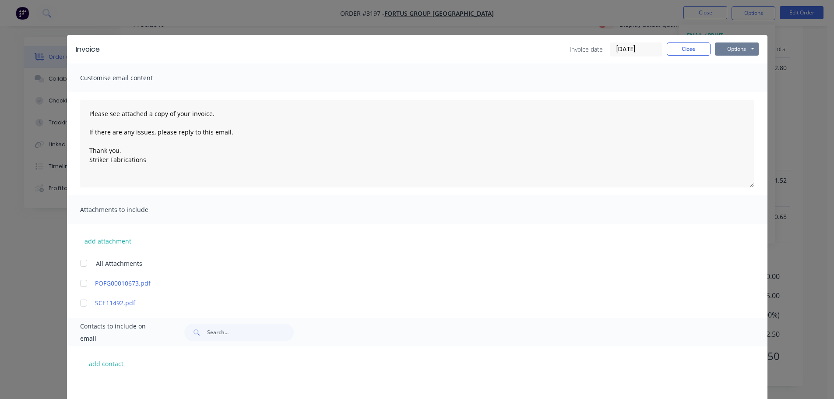
click at [726, 52] on button "Options" at bounding box center [737, 48] width 44 height 13
click at [731, 83] on button "Print" at bounding box center [743, 79] width 56 height 14
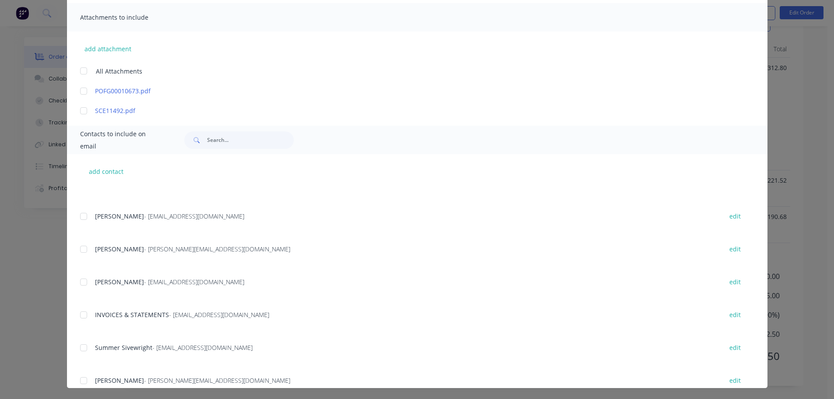
scroll to position [194, 0]
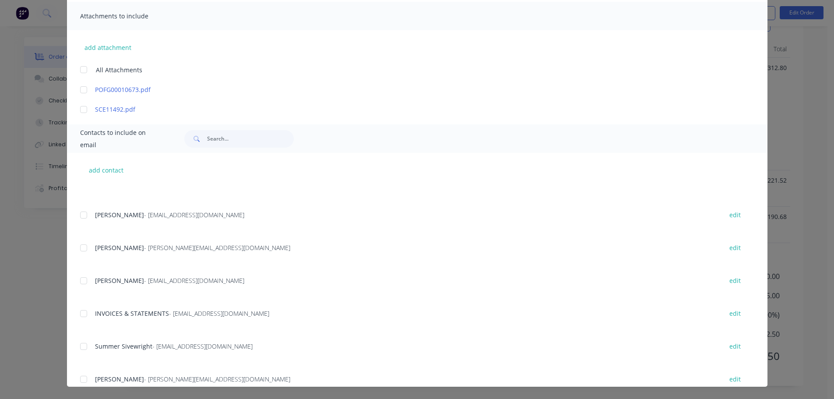
click at [86, 312] on div at bounding box center [84, 314] width 18 height 18
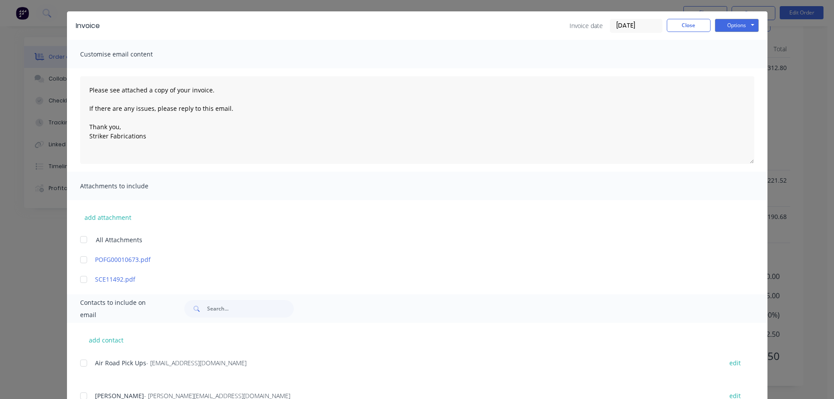
scroll to position [18, 0]
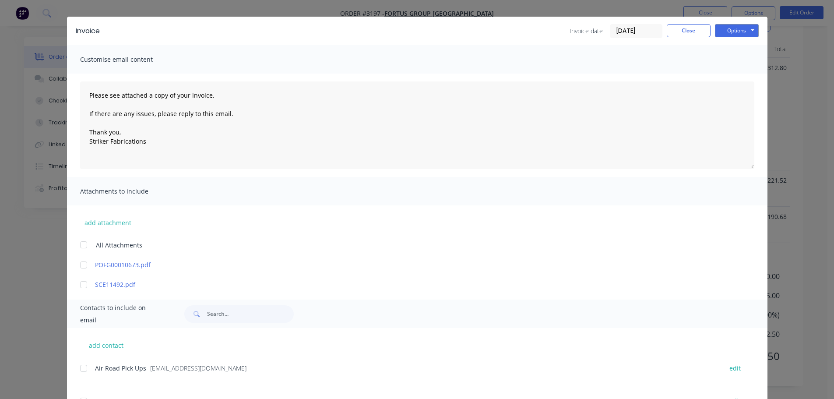
click at [730, 37] on div "Options Preview Print Email" at bounding box center [737, 31] width 44 height 14
click at [730, 32] on button "Options" at bounding box center [737, 30] width 44 height 13
click at [728, 78] on button "Email" at bounding box center [743, 75] width 56 height 14
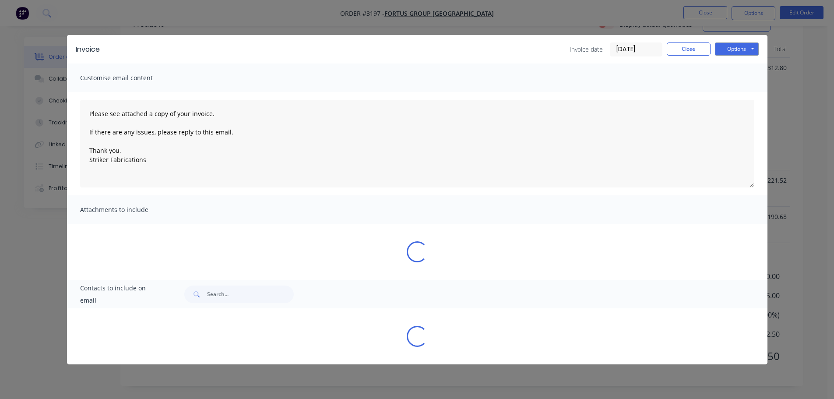
scroll to position [0, 0]
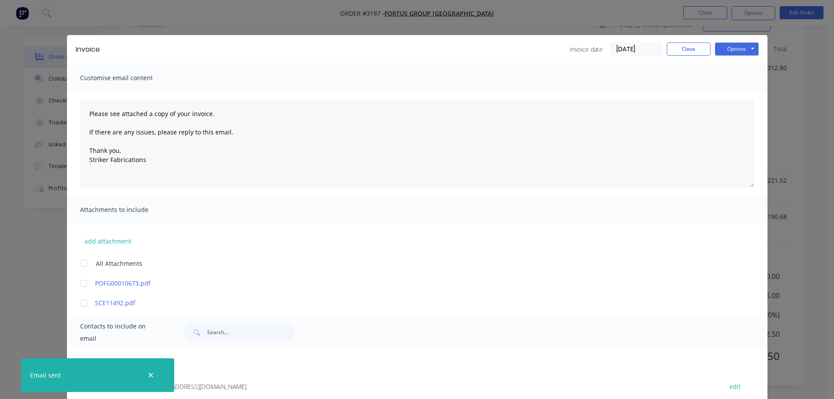
type textarea "Please see attached a copy of your invoice. If there are any issues, please rep…"
click at [693, 49] on button "Close" at bounding box center [689, 48] width 44 height 13
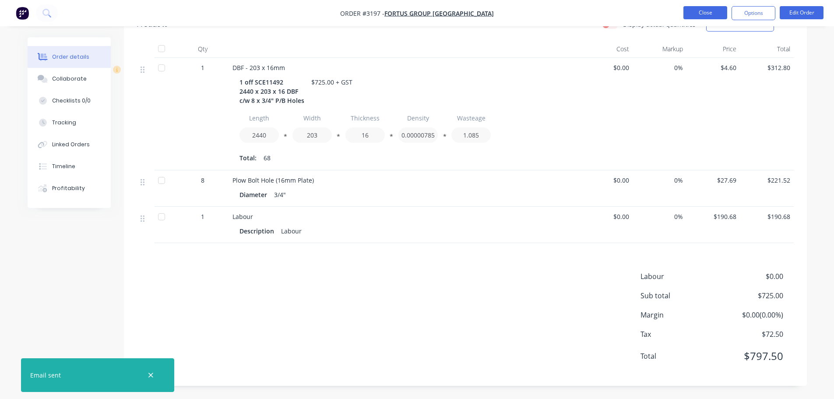
click at [696, 17] on button "Close" at bounding box center [706, 12] width 44 height 13
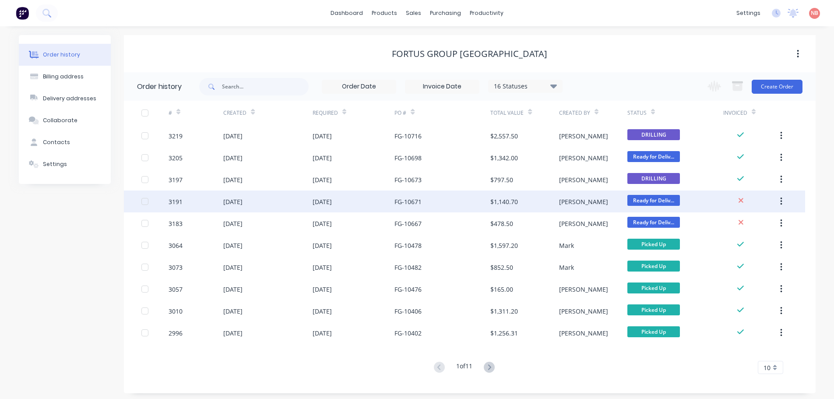
click at [421, 204] on div "FG-10671" at bounding box center [408, 201] width 27 height 9
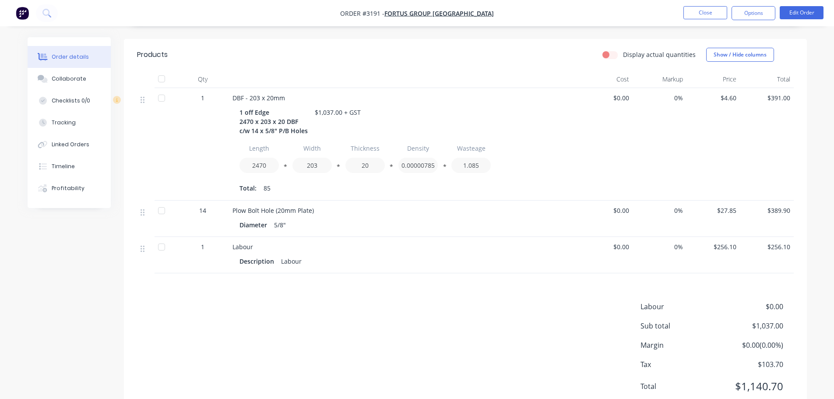
scroll to position [235, 0]
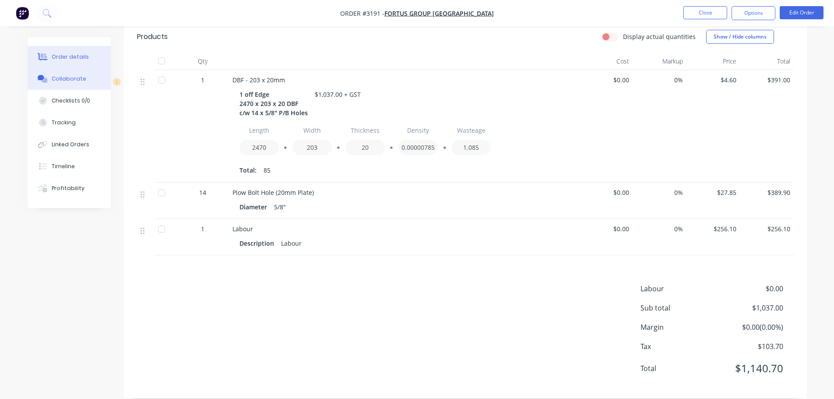
click at [97, 76] on button "Collaborate" at bounding box center [69, 79] width 83 height 22
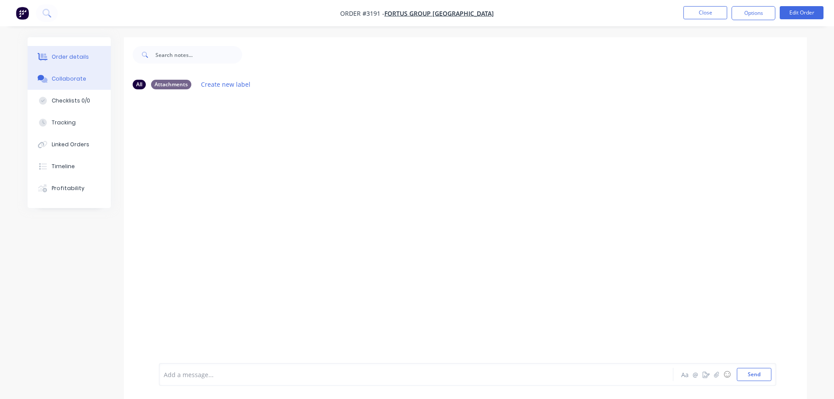
click at [79, 52] on button "Order details" at bounding box center [69, 57] width 83 height 22
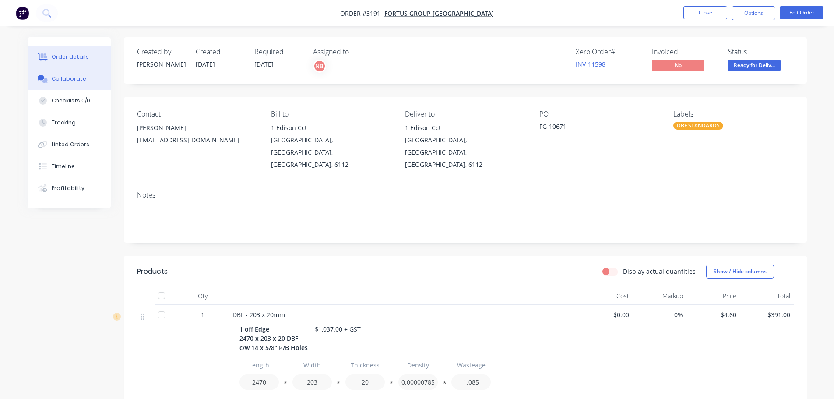
click at [84, 79] on button "Collaborate" at bounding box center [69, 79] width 83 height 22
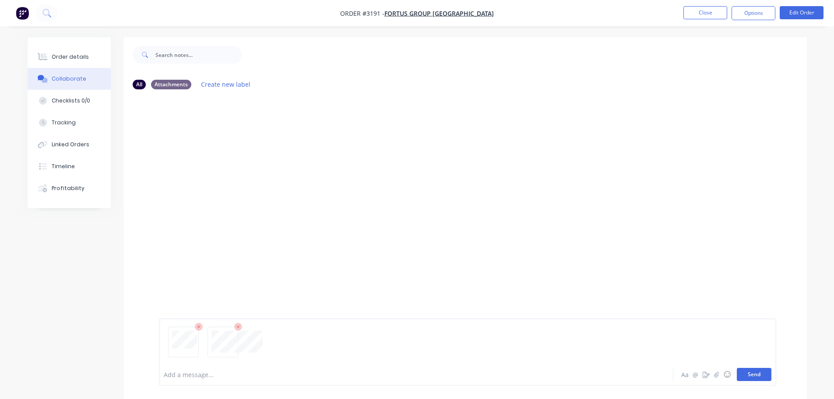
click at [744, 372] on button "Send" at bounding box center [754, 374] width 35 height 13
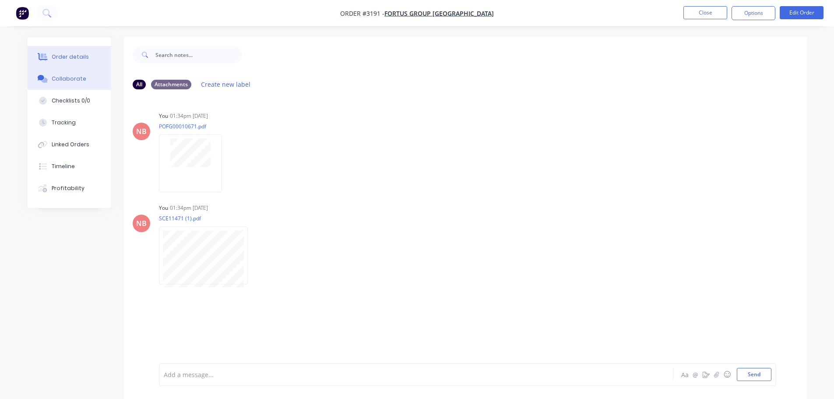
click at [75, 59] on div "Order details" at bounding box center [70, 57] width 37 height 8
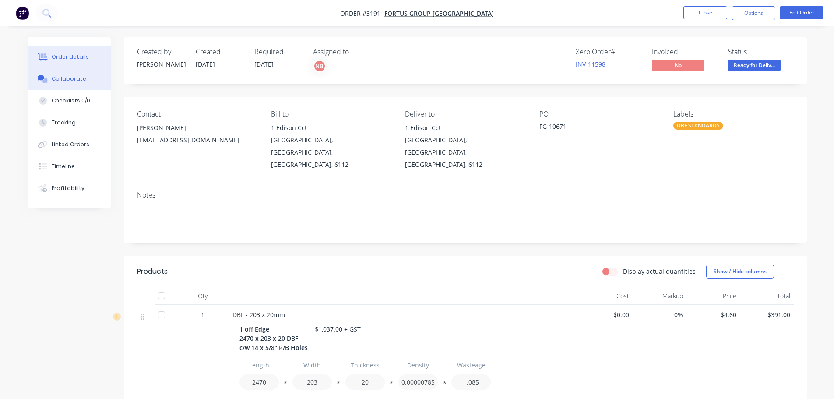
click at [73, 82] on div "Collaborate" at bounding box center [69, 79] width 35 height 8
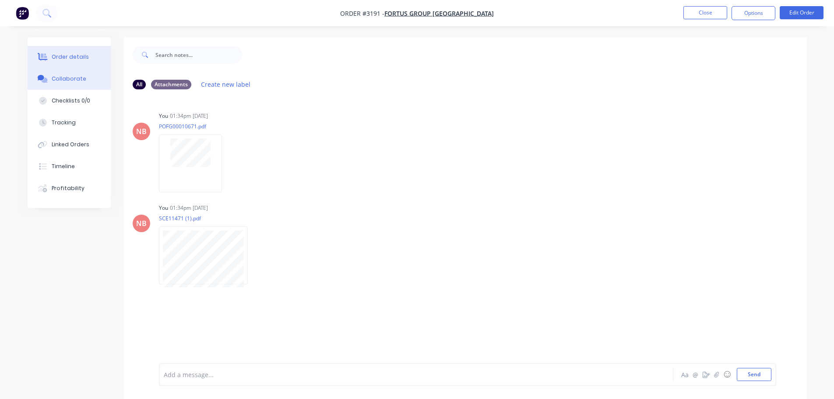
click at [41, 61] on button "Order details" at bounding box center [69, 57] width 83 height 22
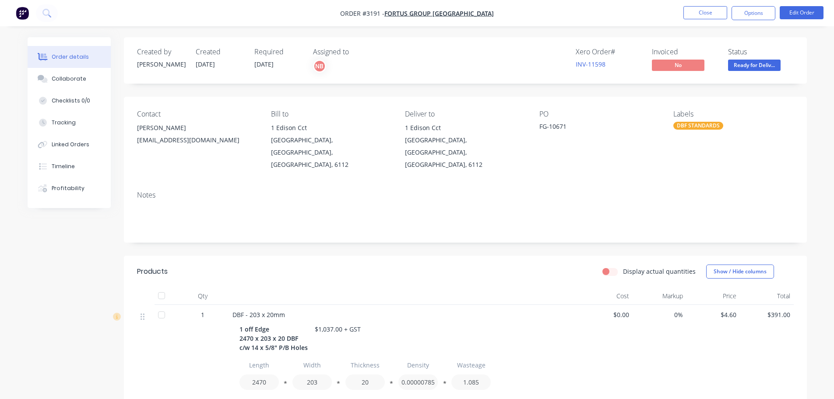
scroll to position [235, 0]
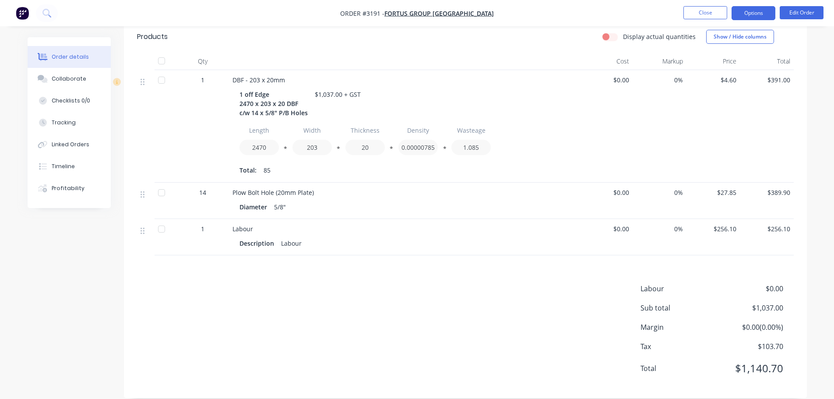
click at [758, 12] on button "Options" at bounding box center [754, 13] width 44 height 14
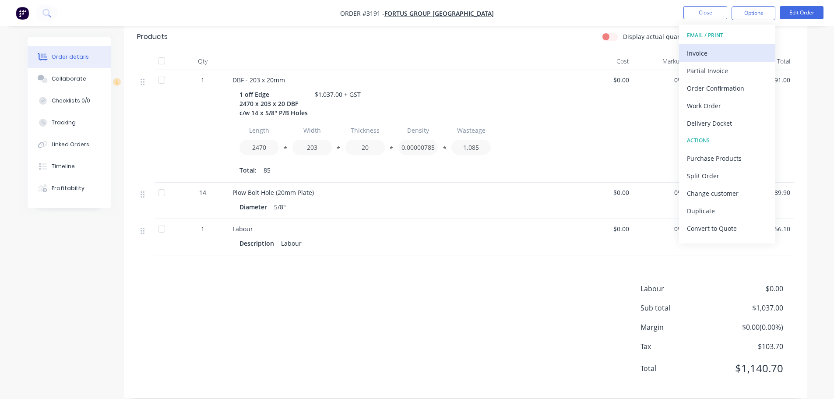
click at [724, 59] on div "Invoice" at bounding box center [727, 53] width 81 height 13
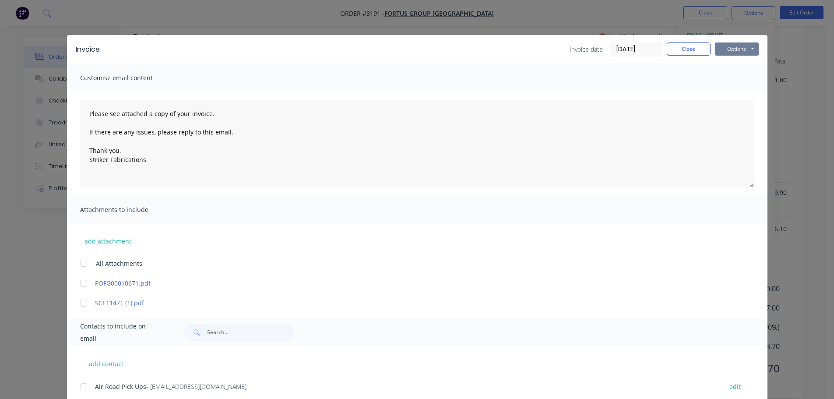
click at [728, 49] on button "Options" at bounding box center [737, 48] width 44 height 13
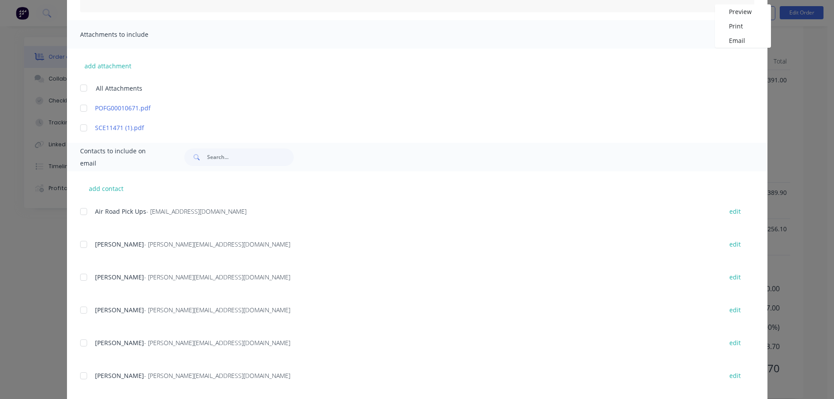
scroll to position [0, 0]
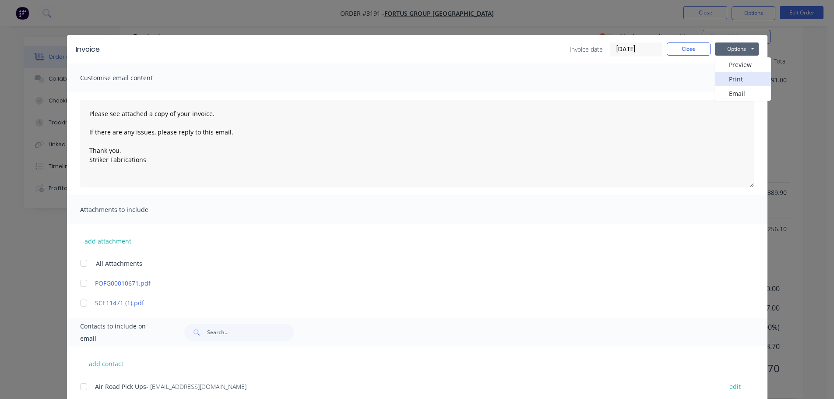
click at [742, 76] on button "Print" at bounding box center [743, 79] width 56 height 14
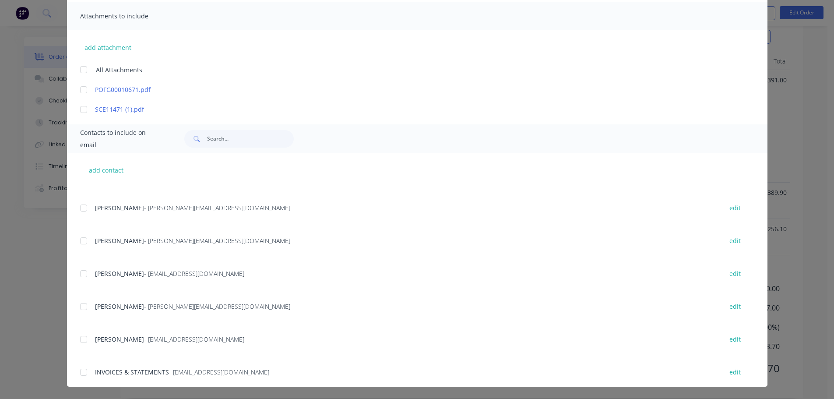
scroll to position [131, 0]
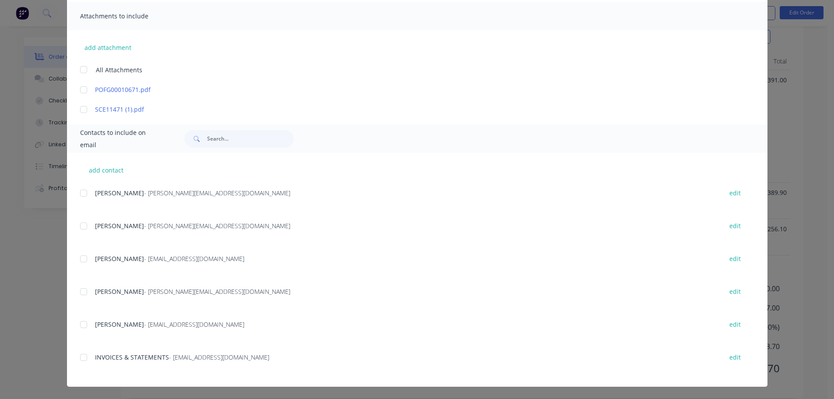
click at [87, 360] on div at bounding box center [84, 358] width 18 height 18
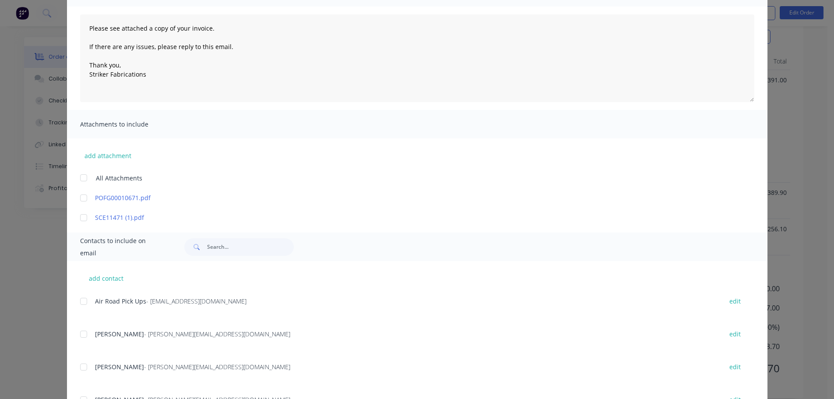
scroll to position [0, 0]
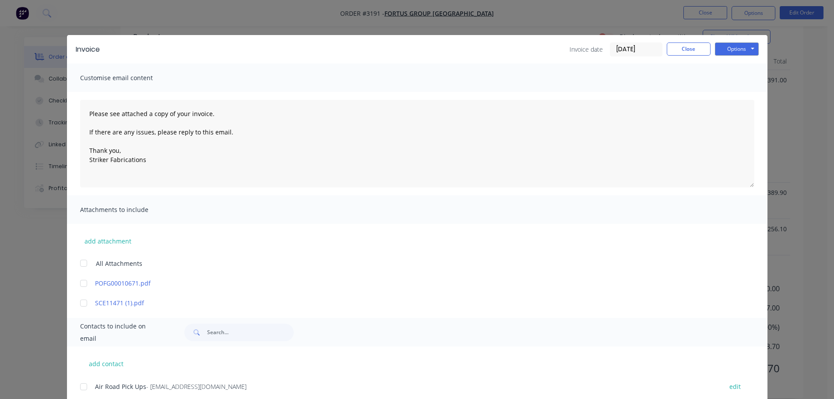
click at [735, 56] on div "Options Preview Print Email" at bounding box center [737, 49] width 44 height 14
click at [735, 53] on button "Options" at bounding box center [737, 48] width 44 height 13
click at [740, 93] on button "Email" at bounding box center [743, 93] width 56 height 14
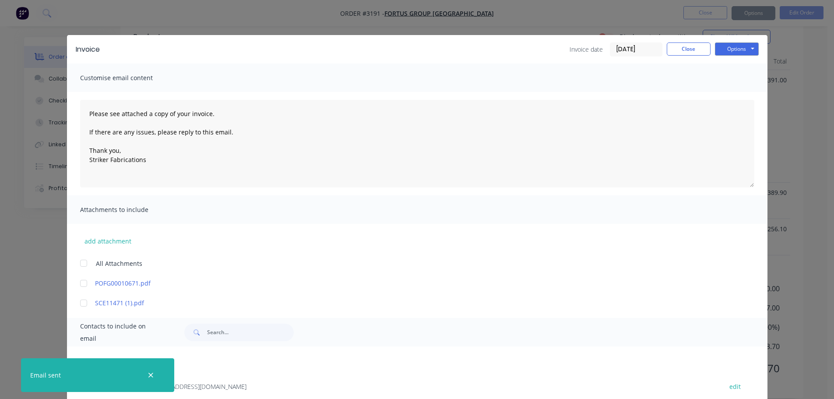
type textarea "Please see attached a copy of your invoice. If there are any issues, please rep…"
click at [679, 49] on button "Close" at bounding box center [689, 48] width 44 height 13
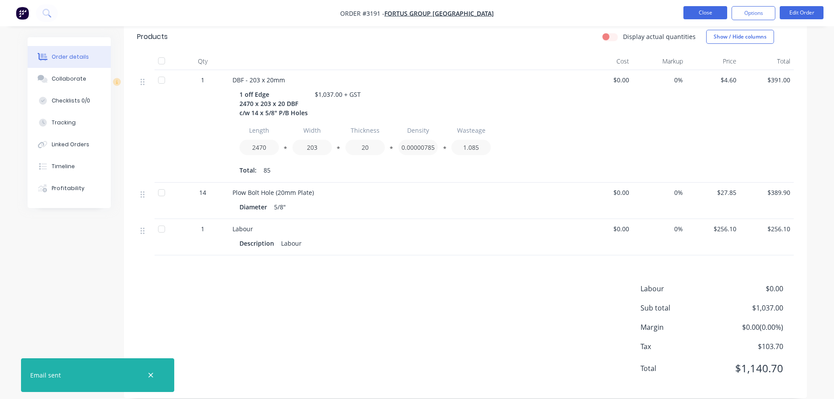
click at [685, 13] on button "Close" at bounding box center [706, 12] width 44 height 13
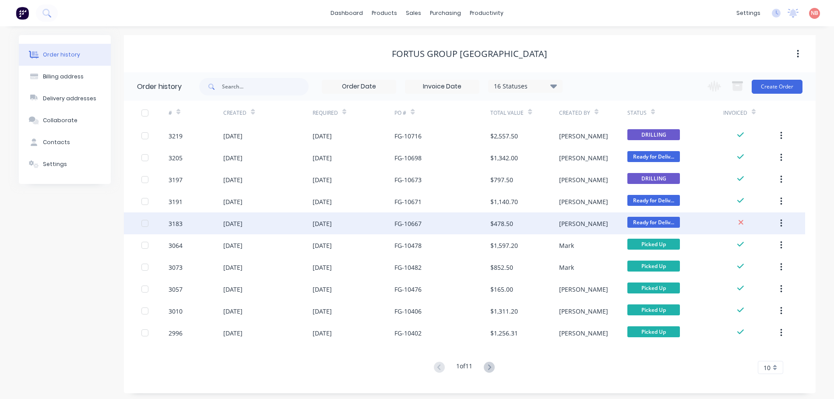
click at [449, 222] on div "FG-10667" at bounding box center [443, 223] width 96 height 22
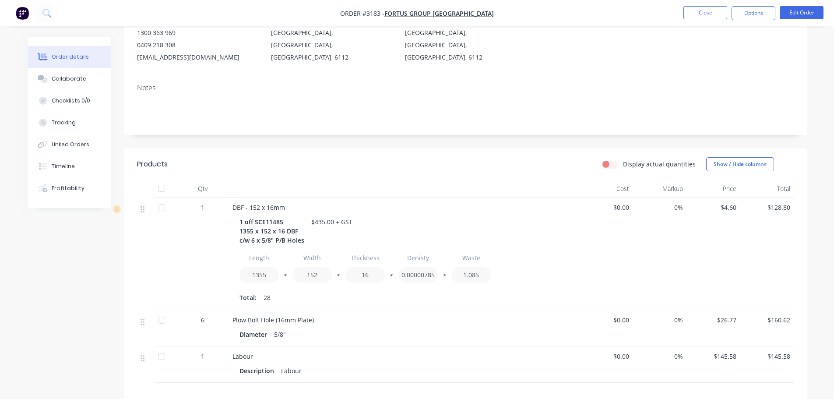
scroll to position [131, 0]
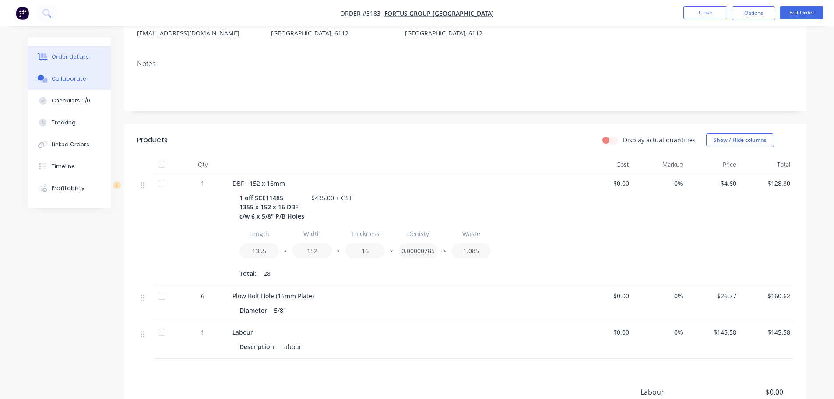
click at [67, 72] on button "Collaborate" at bounding box center [69, 79] width 83 height 22
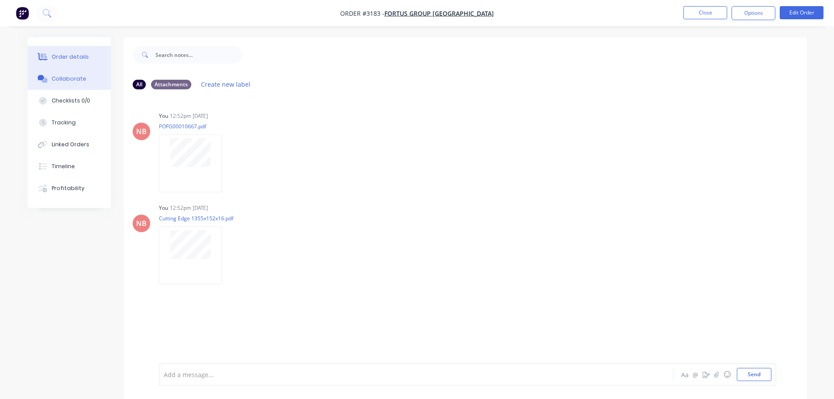
click at [72, 66] on button "Order details" at bounding box center [69, 57] width 83 height 22
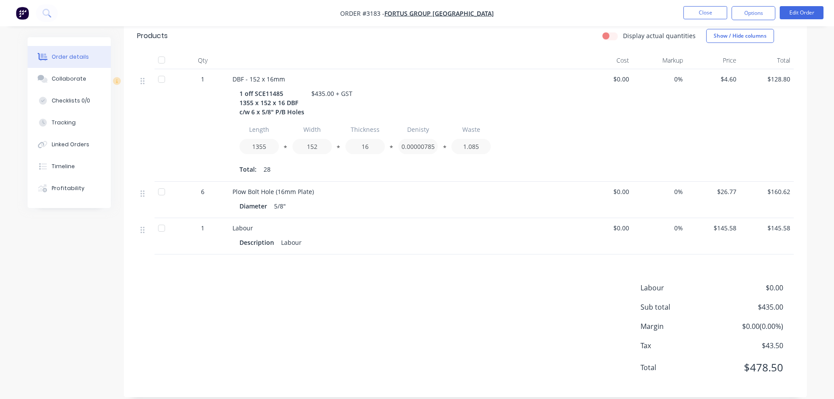
scroll to position [247, 0]
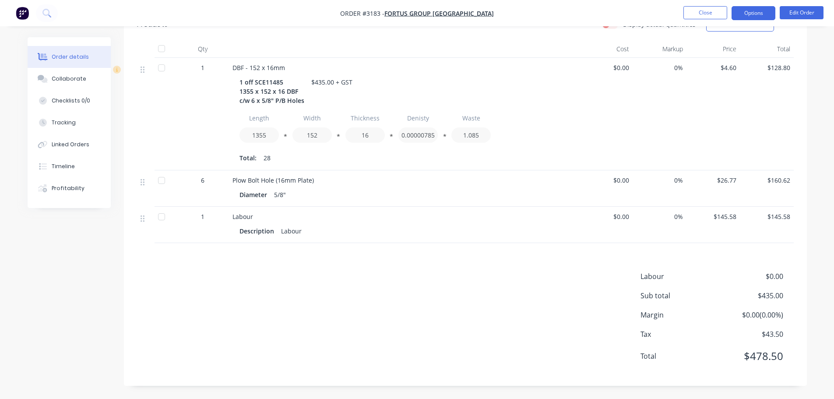
click at [755, 15] on button "Options" at bounding box center [754, 13] width 44 height 14
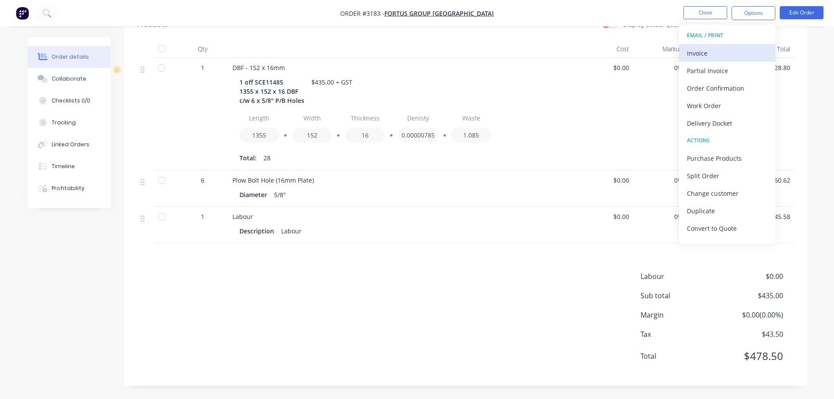
click at [719, 54] on div "Invoice" at bounding box center [727, 53] width 81 height 13
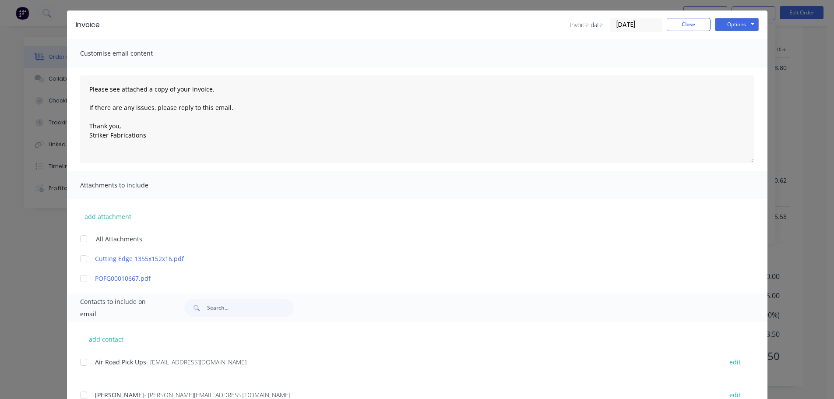
scroll to position [0, 0]
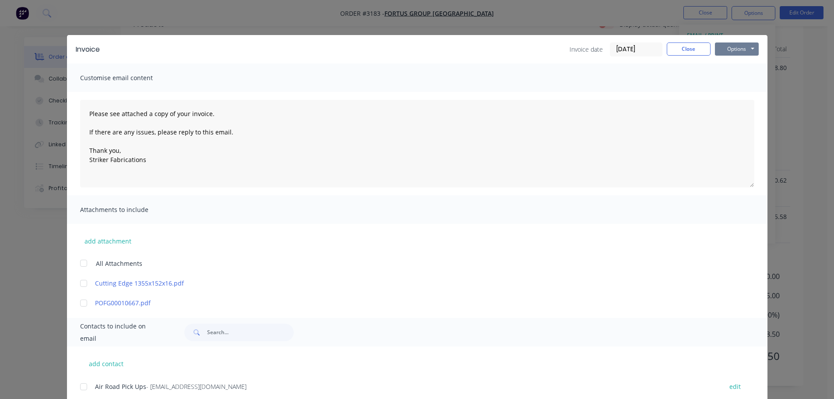
click at [731, 49] on button "Options" at bounding box center [737, 48] width 44 height 13
click at [729, 79] on button "Print" at bounding box center [743, 79] width 56 height 14
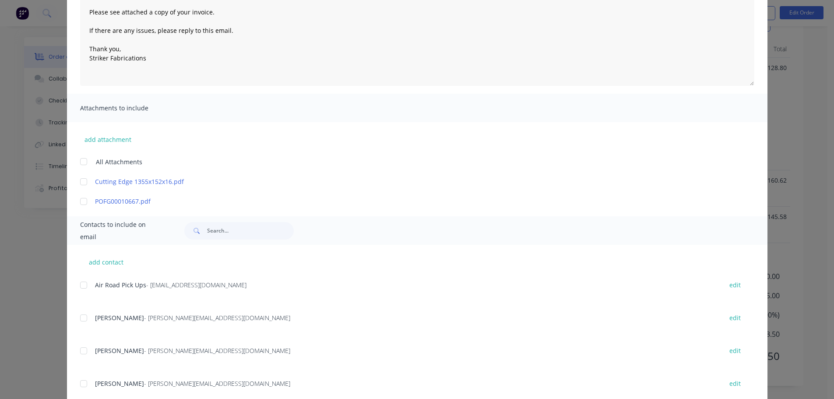
scroll to position [194, 0]
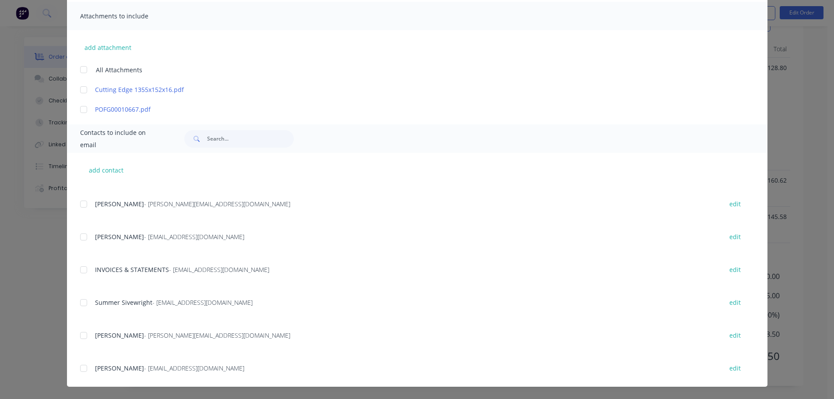
click at [85, 276] on div at bounding box center [84, 270] width 18 height 18
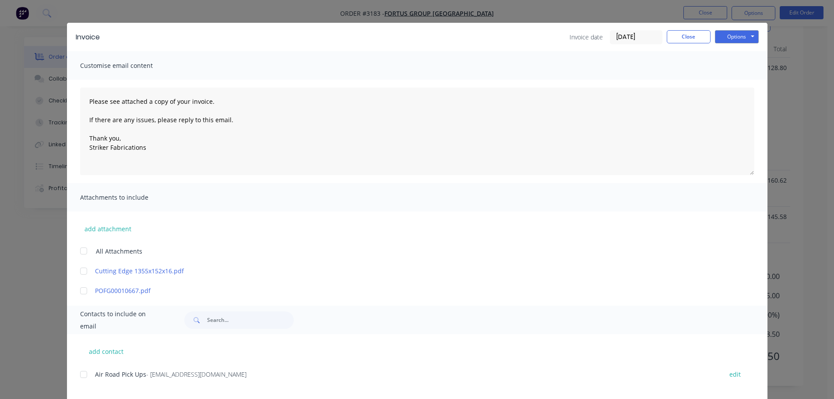
scroll to position [0, 0]
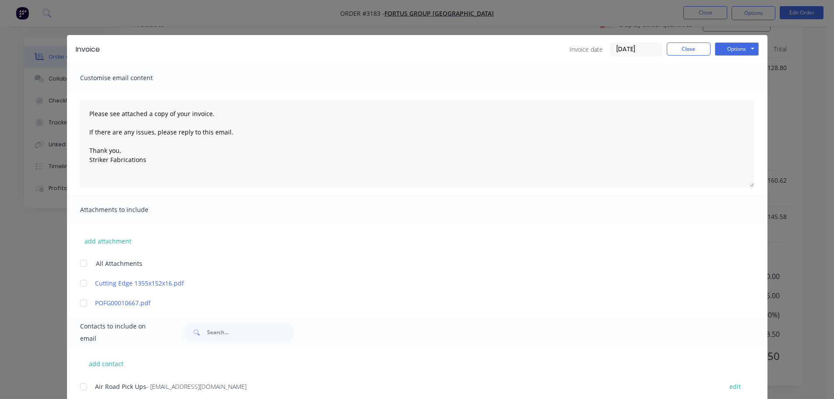
click at [746, 40] on div "Invoice Invoice date [DATE] Close Options Preview Print Email" at bounding box center [417, 49] width 701 height 28
click at [744, 47] on button "Options" at bounding box center [737, 48] width 44 height 13
click at [734, 89] on button "Email" at bounding box center [743, 93] width 56 height 14
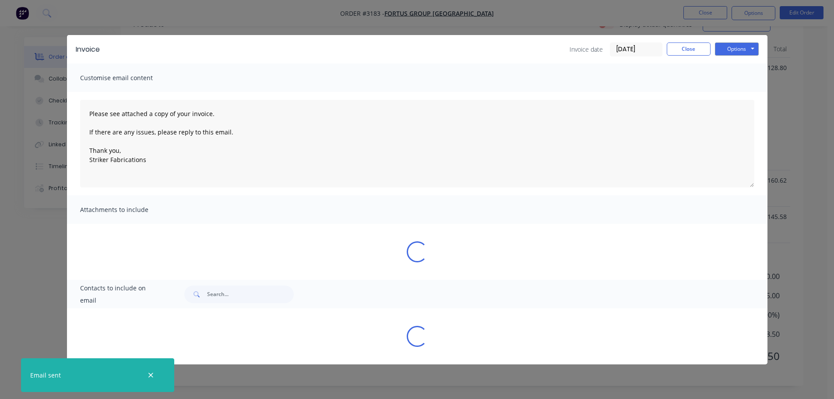
type textarea "Please see attached a copy of your invoice. If there are any issues, please rep…"
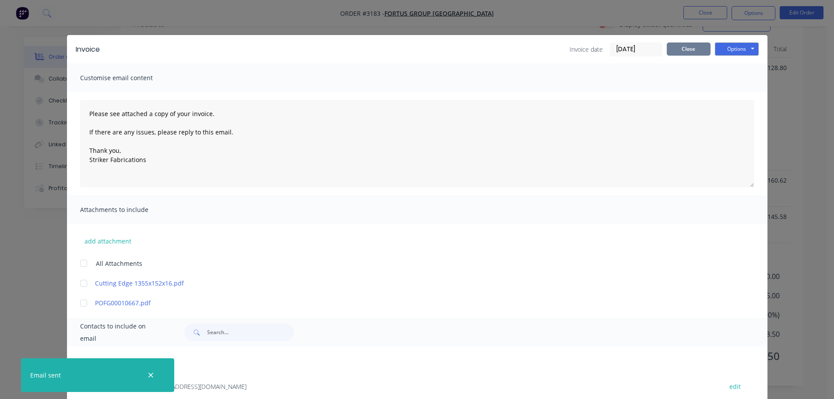
click at [683, 51] on button "Close" at bounding box center [689, 48] width 44 height 13
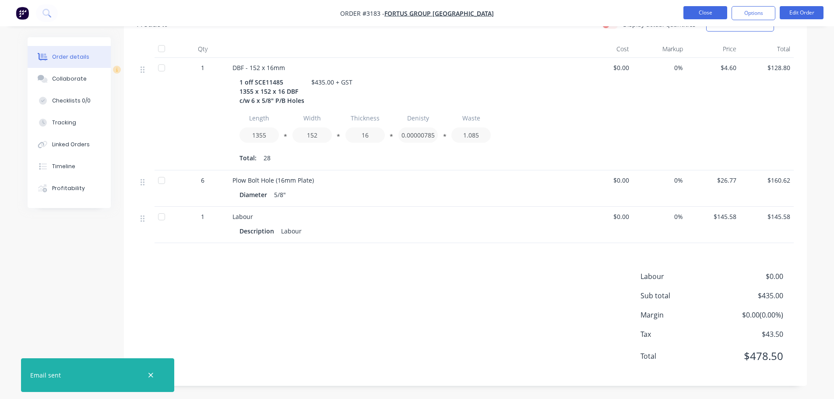
click at [700, 11] on button "Close" at bounding box center [706, 12] width 44 height 13
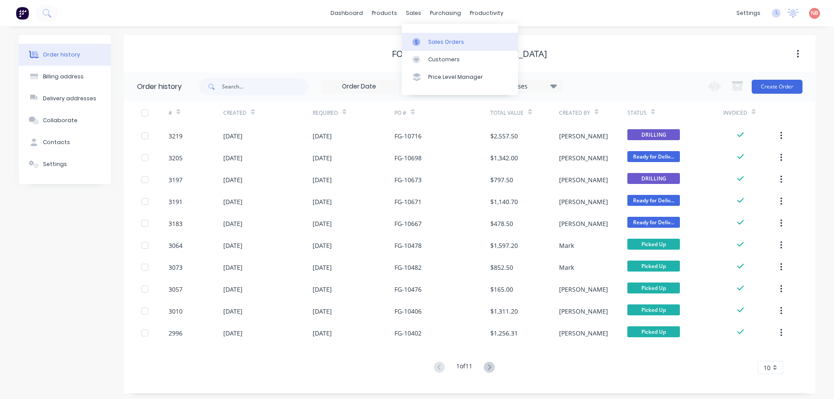
click at [427, 46] on link "Sales Orders" at bounding box center [460, 42] width 116 height 18
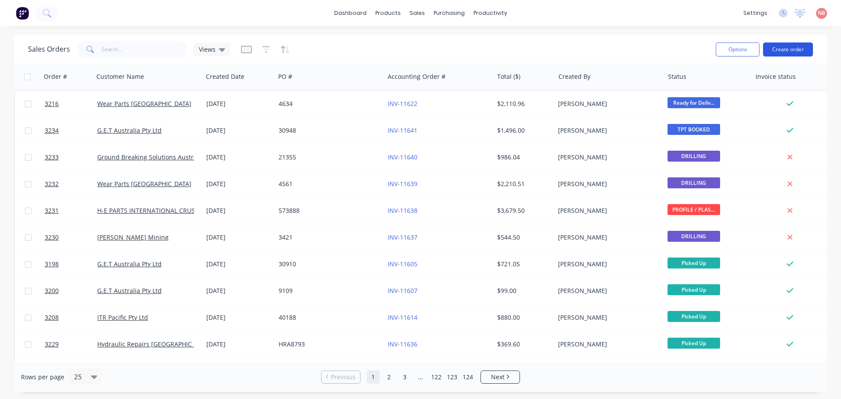
click at [773, 46] on button "Create order" at bounding box center [788, 49] width 50 height 14
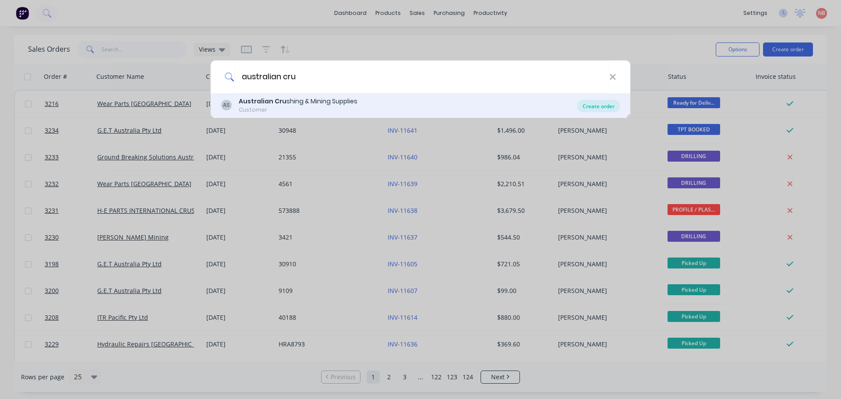
type input "australian cru"
click at [602, 104] on div "Create order" at bounding box center [598, 106] width 42 height 12
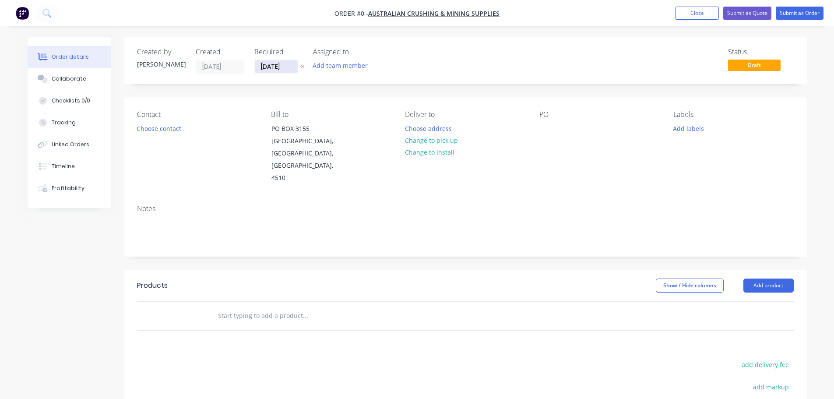
click at [279, 63] on input "[DATE]" at bounding box center [276, 66] width 43 height 13
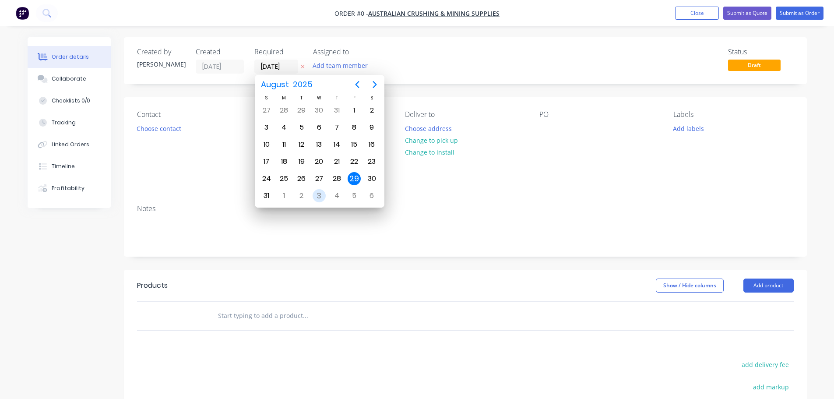
click at [324, 194] on div "3" at bounding box center [319, 195] width 13 height 13
type input "[DATE]"
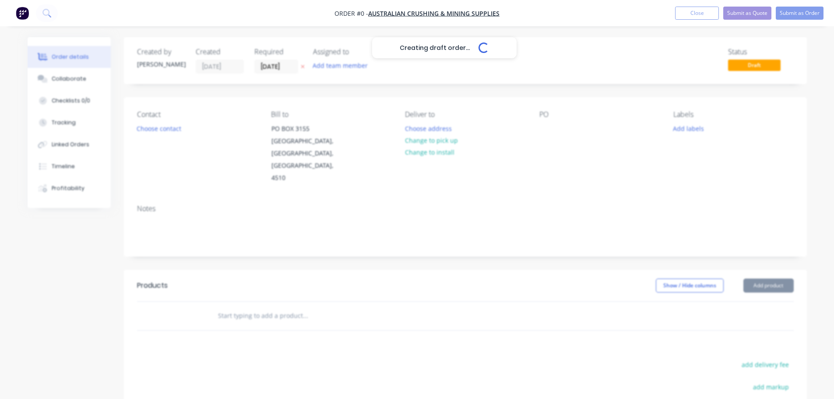
click at [348, 68] on button "Add team member" at bounding box center [340, 66] width 64 height 12
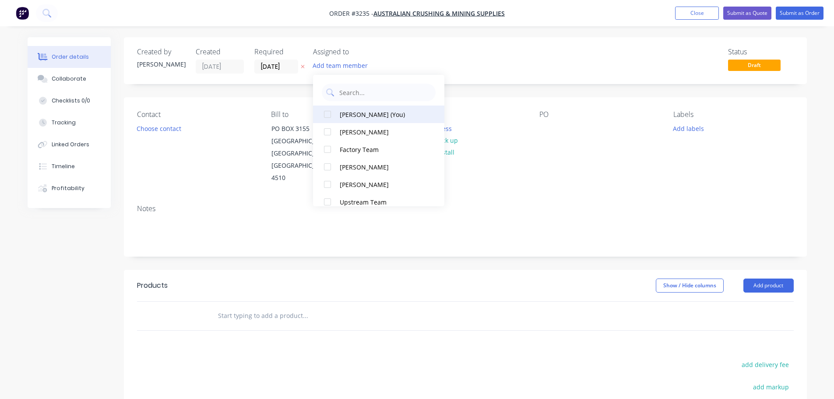
click at [360, 110] on div "[PERSON_NAME] (You)" at bounding box center [384, 114] width 88 height 9
click at [167, 131] on button "Choose contact" at bounding box center [159, 128] width 54 height 12
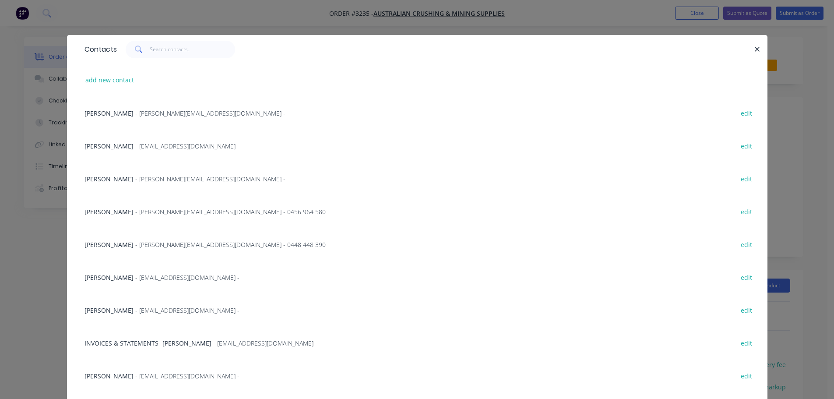
click at [135, 208] on span "- [PERSON_NAME][EMAIL_ADDRESS][DOMAIN_NAME] - 0456 964 580" at bounding box center [230, 212] width 190 height 8
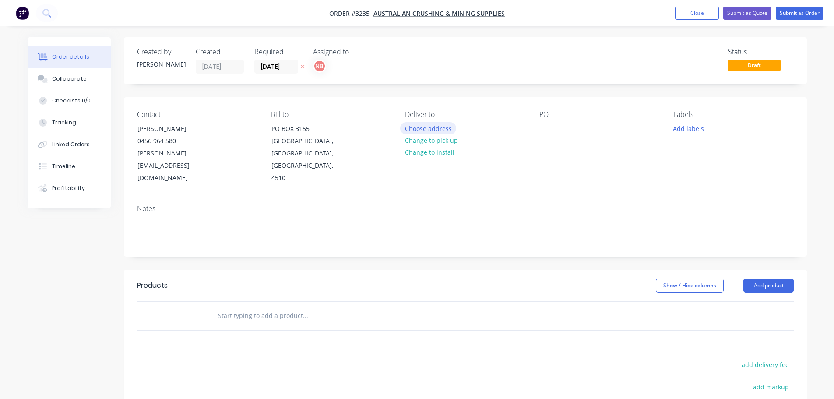
click at [441, 129] on button "Choose address" at bounding box center [428, 128] width 56 height 12
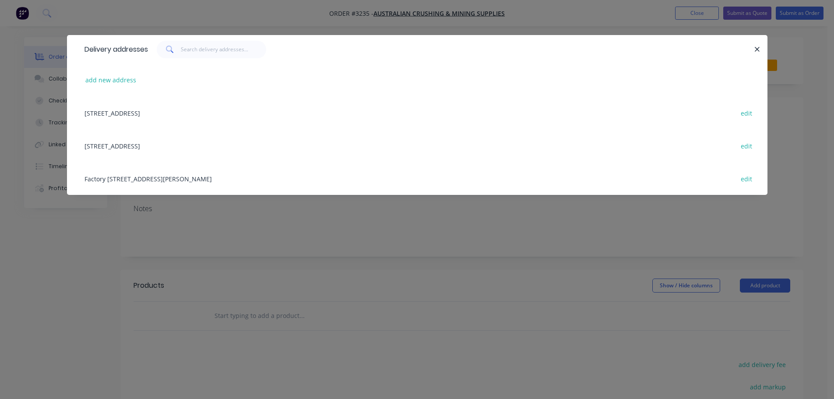
click at [185, 185] on div "Factory [STREET_ADDRESS][PERSON_NAME] edit" at bounding box center [417, 178] width 674 height 33
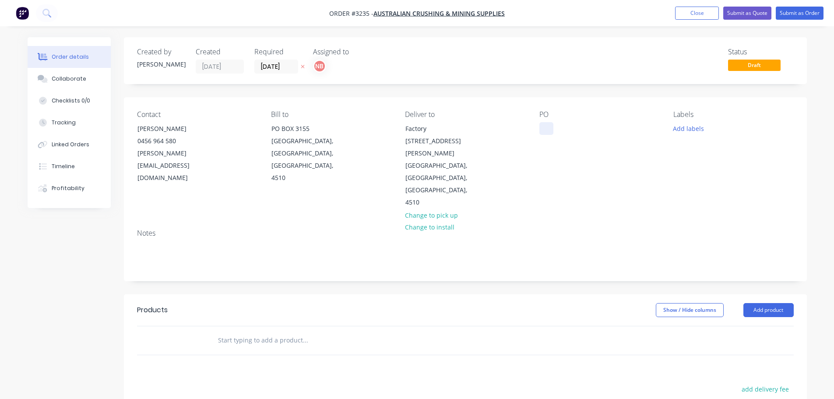
click at [545, 126] on div at bounding box center [546, 128] width 14 height 13
click at [684, 14] on button "Close" at bounding box center [697, 13] width 44 height 13
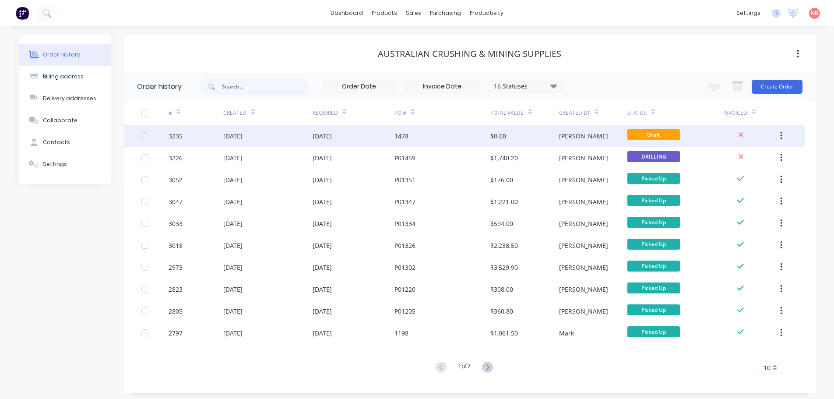
click at [408, 140] on div "1478" at bounding box center [402, 135] width 14 height 9
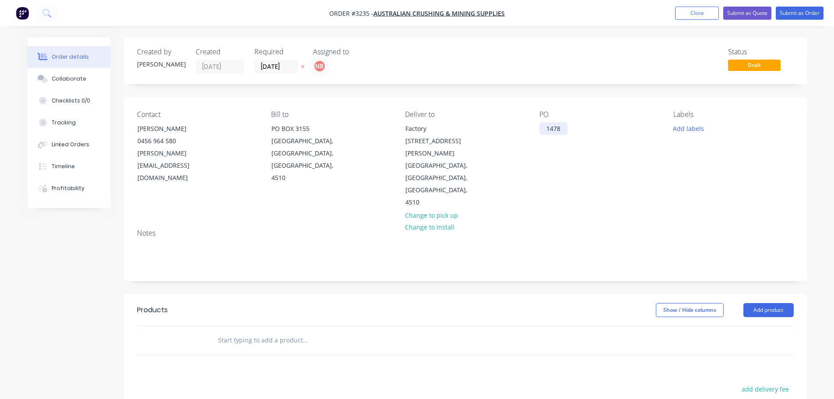
click at [544, 127] on div "1478" at bounding box center [553, 128] width 28 height 13
click at [685, 128] on button "Add labels" at bounding box center [689, 128] width 40 height 12
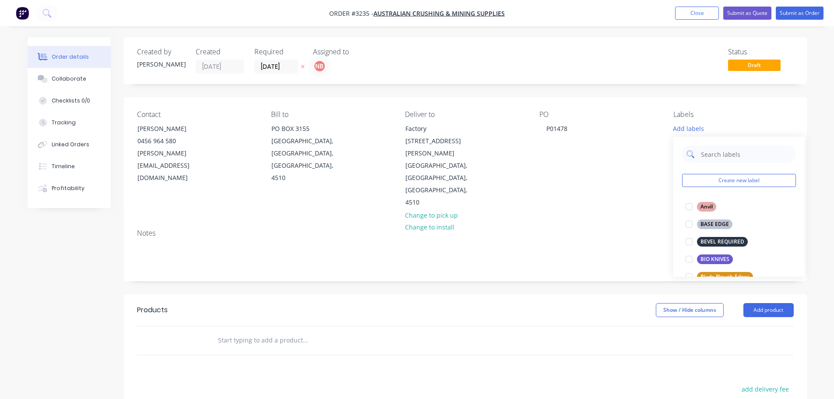
click at [710, 159] on input "text" at bounding box center [746, 154] width 92 height 18
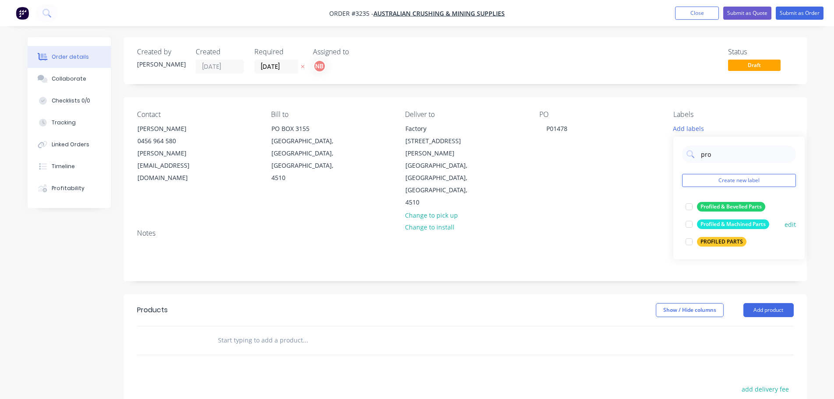
type input "pro"
click at [715, 224] on div "Profiled & Machined Parts" at bounding box center [733, 224] width 72 height 10
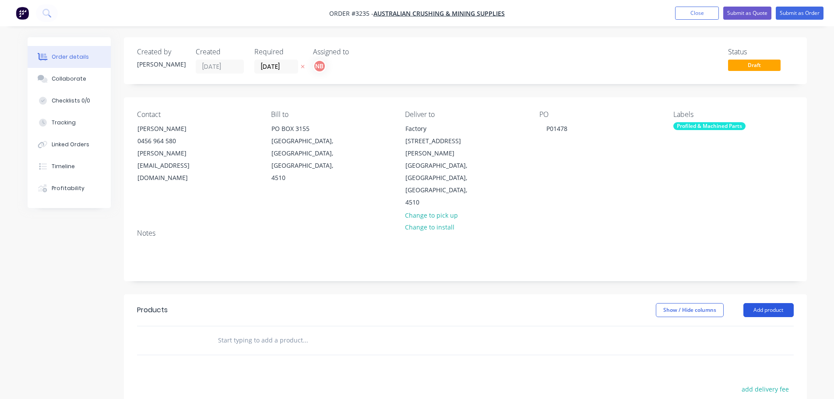
click at [779, 303] on button "Add product" at bounding box center [769, 310] width 50 height 14
click at [771, 326] on div "Product catalogue" at bounding box center [752, 332] width 67 height 13
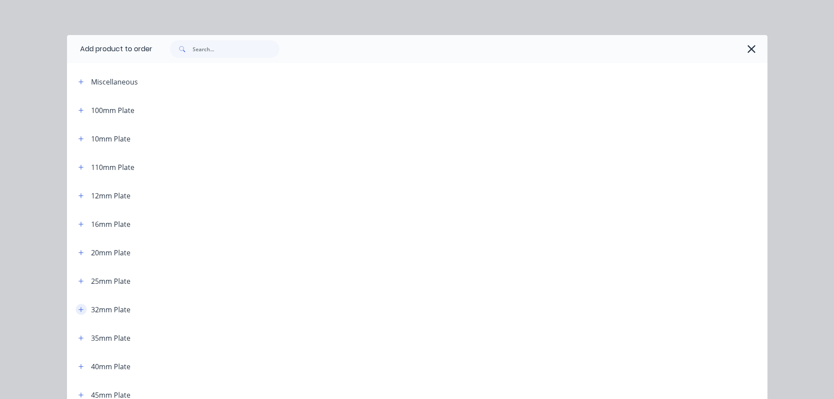
click at [81, 308] on button "button" at bounding box center [81, 309] width 11 height 11
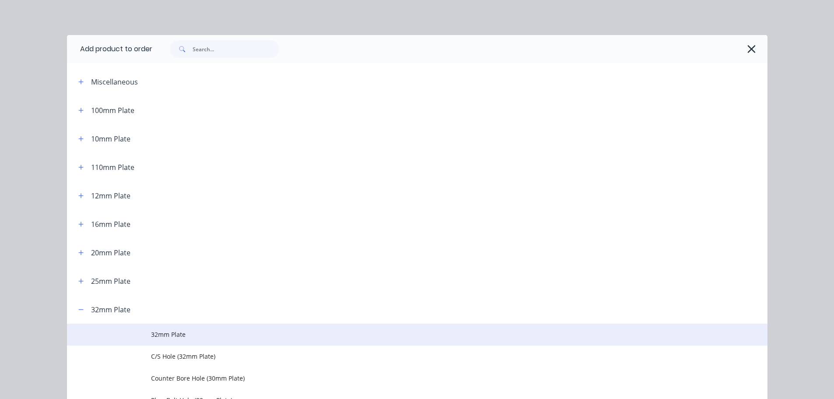
click at [201, 339] on span "32mm Plate" at bounding box center [397, 334] width 493 height 9
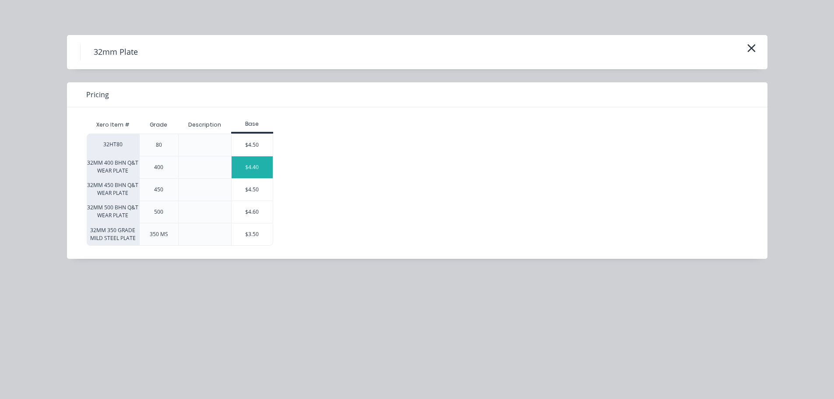
click at [242, 169] on div "$4.40" at bounding box center [252, 167] width 41 height 22
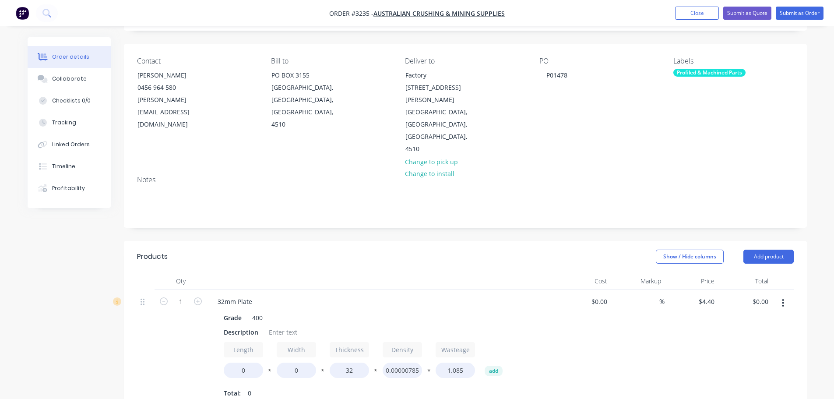
scroll to position [88, 0]
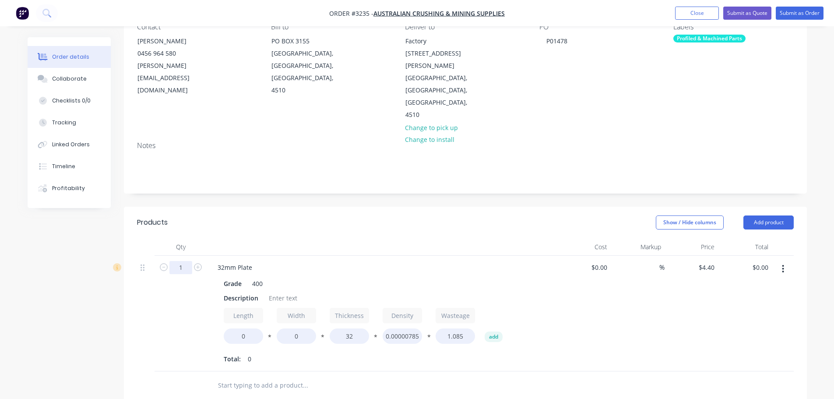
click at [181, 261] on input "1" at bounding box center [180, 267] width 23 height 13
type input "2"
click at [234, 215] on div "Products" at bounding box center [207, 222] width 140 height 14
click at [251, 292] on div "Description" at bounding box center [241, 298] width 42 height 13
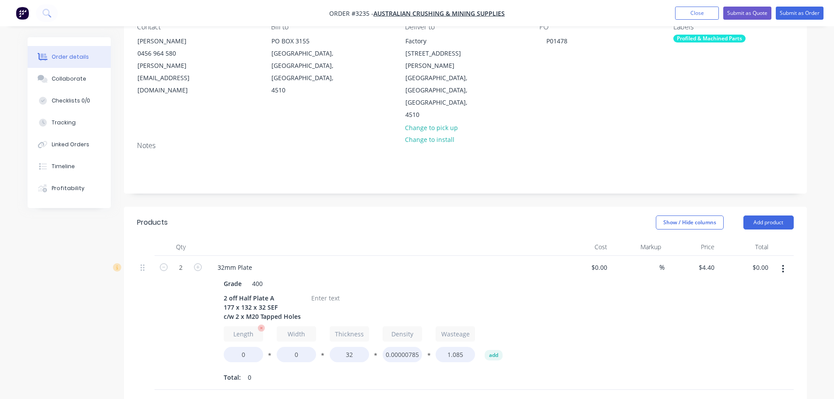
click at [247, 326] on div "Length 0" at bounding box center [243, 344] width 39 height 36
click at [249, 347] on input "0" at bounding box center [243, 354] width 39 height 15
type input "177"
click at [297, 347] on input "0" at bounding box center [296, 354] width 39 height 15
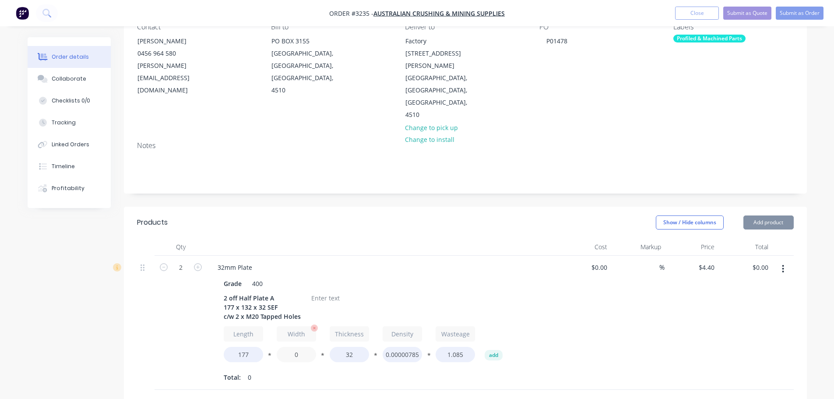
click at [297, 347] on input "0" at bounding box center [296, 354] width 39 height 15
type input "132"
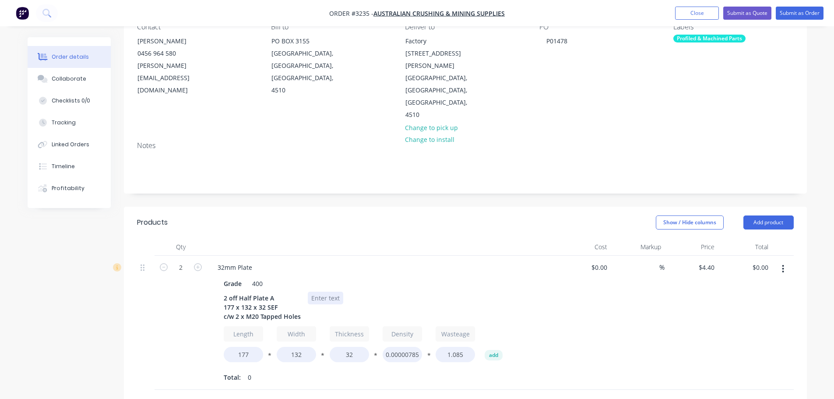
type input "$52.80"
click at [313, 292] on div at bounding box center [325, 298] width 35 height 13
click at [777, 261] on button "button" at bounding box center [783, 269] width 21 height 16
click at [749, 303] on div "Duplicate" at bounding box center [752, 309] width 67 height 13
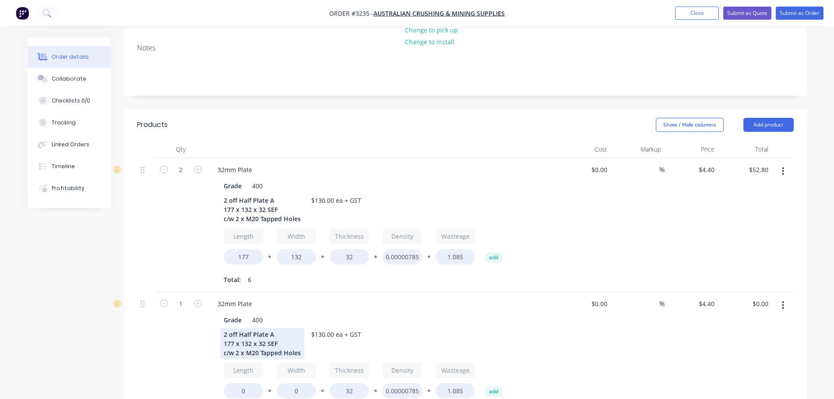
scroll to position [219, 0]
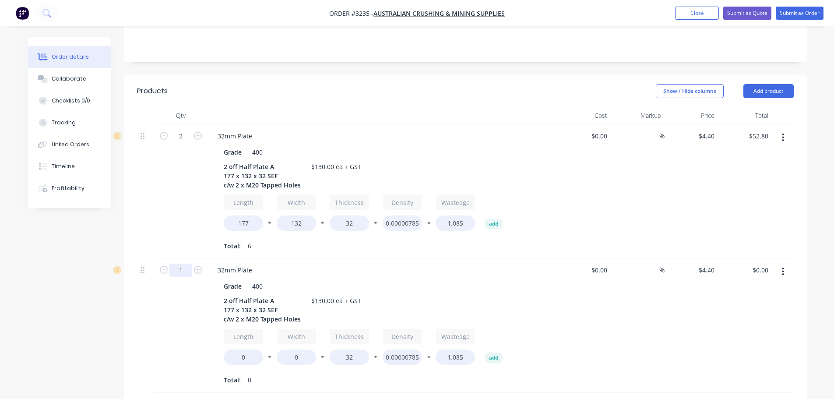
click at [184, 143] on input "1" at bounding box center [180, 136] width 23 height 13
type input "2"
click at [180, 204] on div "2" at bounding box center [181, 191] width 53 height 134
click at [275, 294] on div "2 off Half Plate A 177 x 132 x 32 SEF c/w 2 x M20 Tapped Holes" at bounding box center [262, 309] width 84 height 31
drag, startPoint x: 233, startPoint y: 272, endPoint x: 221, endPoint y: 272, distance: 11.8
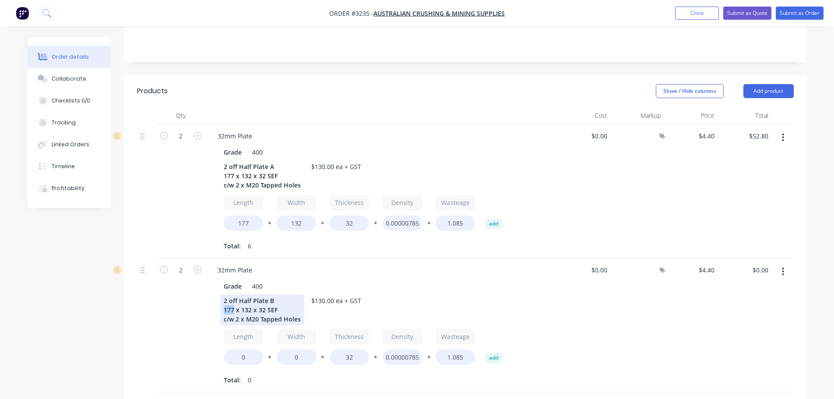
click at [221, 294] on div "2 off Half Plate B 177 x 132 x 32 SEF c/w 2 x M20 Tapped Holes" at bounding box center [262, 309] width 84 height 31
click at [271, 294] on div "2 off Half Plate B 235 x 132 x 32 SEF c/w 2 x M20 Tapped Holes" at bounding box center [262, 309] width 84 height 31
drag, startPoint x: 266, startPoint y: 271, endPoint x: 277, endPoint y: 273, distance: 10.7
click at [277, 294] on div "2 off Half Plate B 235 x 132 x 32 SEF c/w 2 x M20 Tapped Holes" at bounding box center [262, 309] width 84 height 31
click at [249, 349] on input "0" at bounding box center [243, 356] width 39 height 15
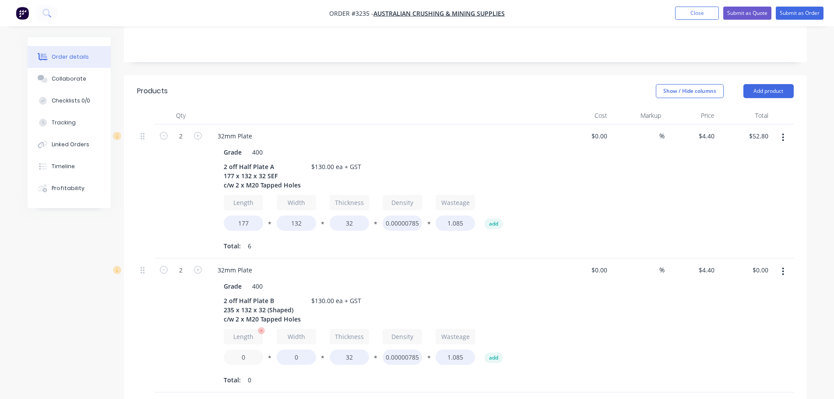
click at [249, 349] on input "0" at bounding box center [243, 356] width 39 height 15
type input "235"
click at [291, 349] on input "0" at bounding box center [296, 356] width 39 height 15
type input "132"
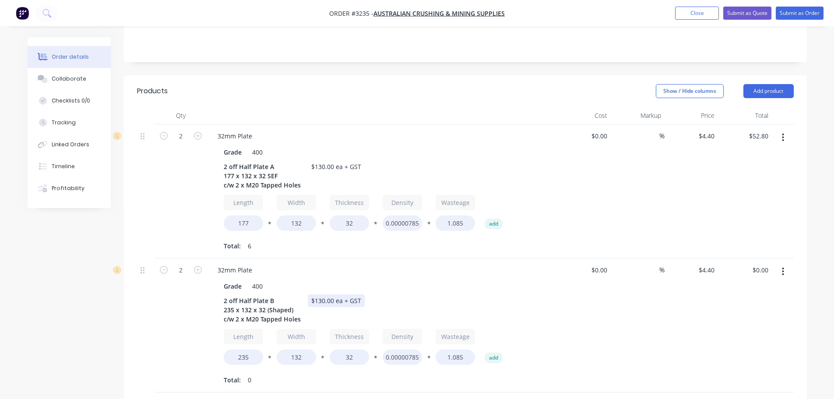
type input "$70.40"
drag, startPoint x: 324, startPoint y: 264, endPoint x: 316, endPoint y: 264, distance: 8.8
click at [316, 294] on div "$130.00 ea + GST" at bounding box center [336, 300] width 57 height 13
click at [323, 294] on div "$130.00 ea + GST" at bounding box center [336, 300] width 57 height 13
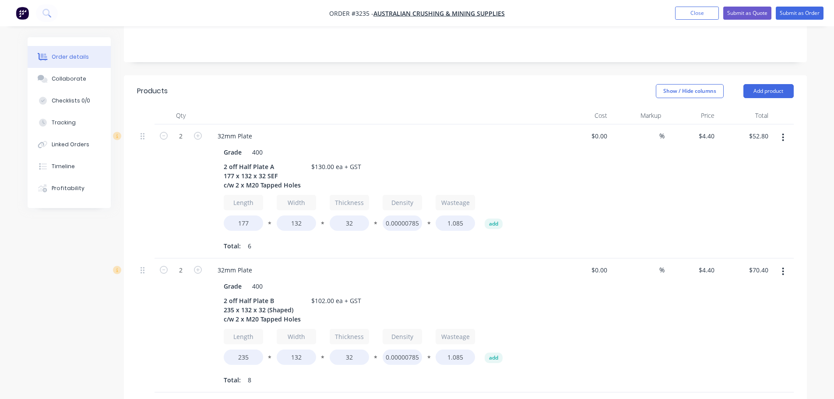
click at [357, 264] on div "32mm Plate" at bounding box center [382, 270] width 343 height 13
click at [747, 84] on button "Add product" at bounding box center [769, 91] width 50 height 14
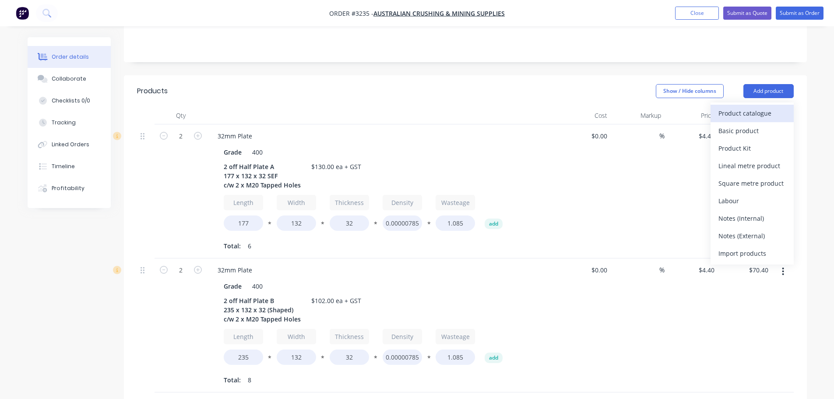
click at [729, 107] on div "Product catalogue" at bounding box center [752, 113] width 67 height 13
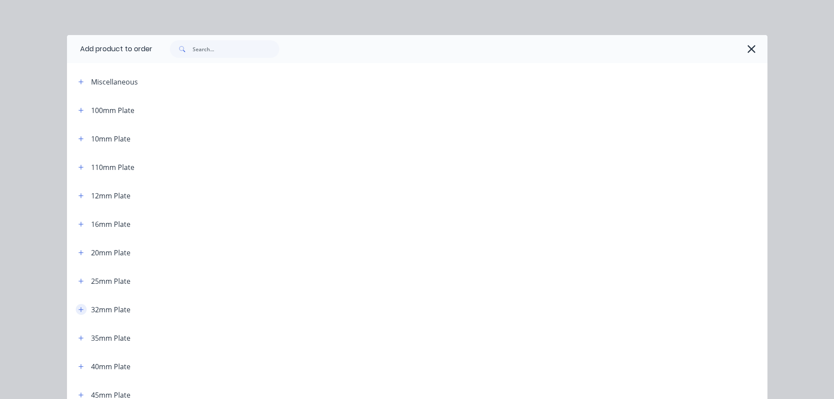
click at [78, 310] on icon "button" at bounding box center [80, 309] width 5 height 5
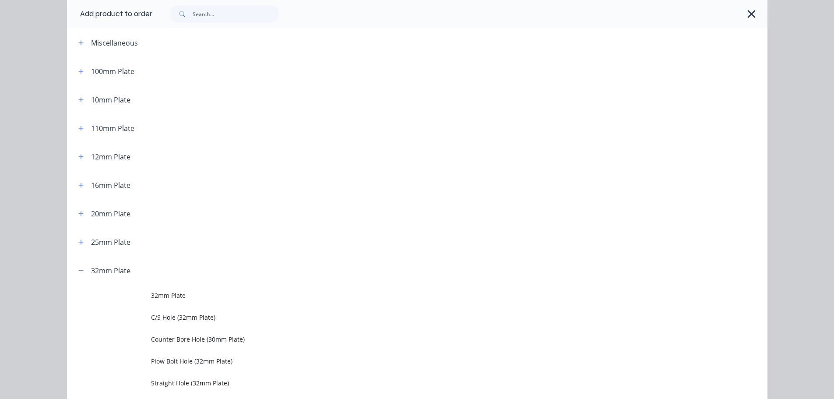
scroll to position [131, 0]
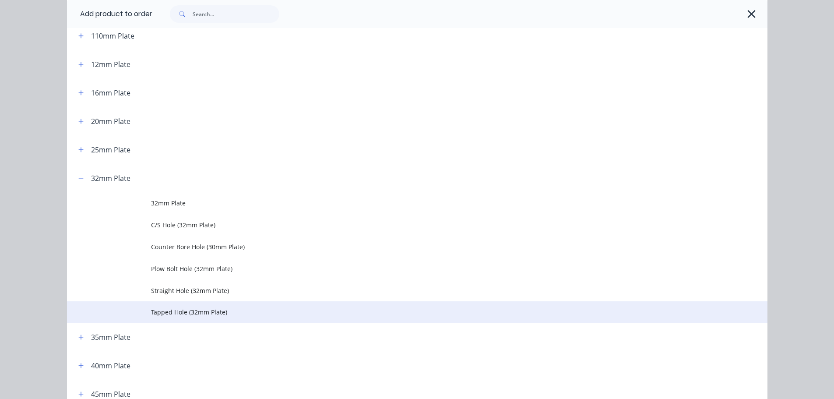
click at [156, 315] on span "Tapped Hole (32mm Plate)" at bounding box center [397, 311] width 493 height 9
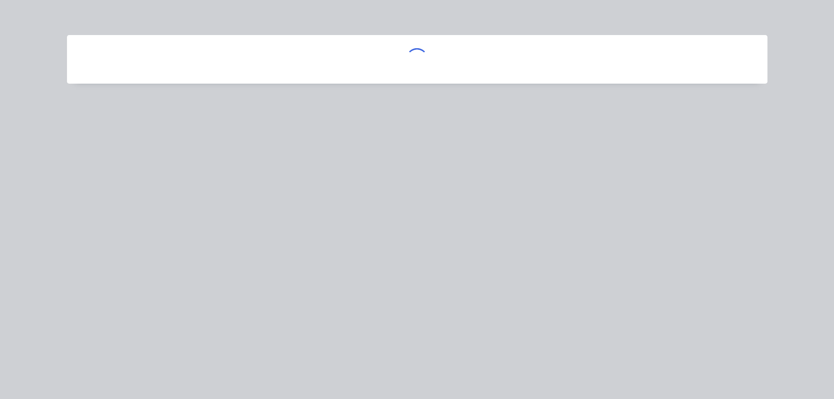
scroll to position [0, 0]
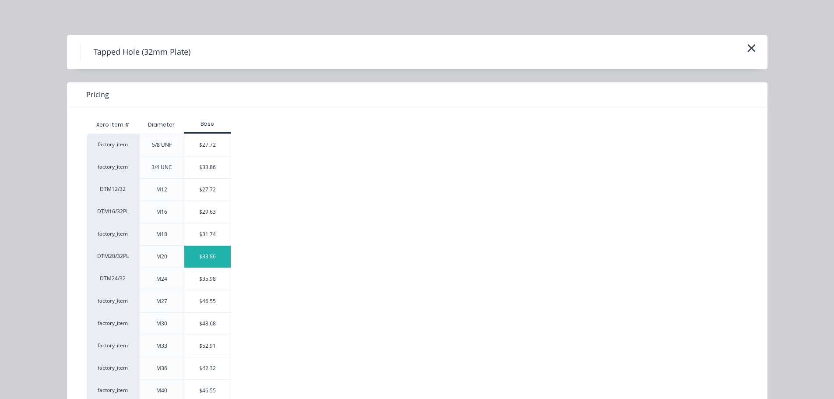
click at [190, 251] on div "$33.86" at bounding box center [207, 257] width 47 height 22
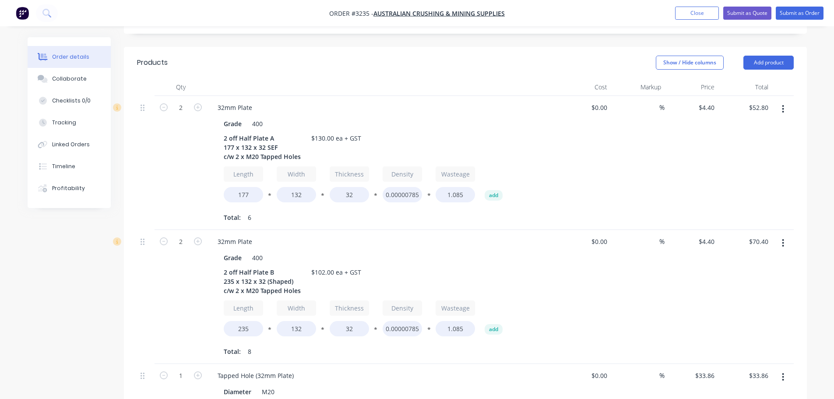
scroll to position [263, 0]
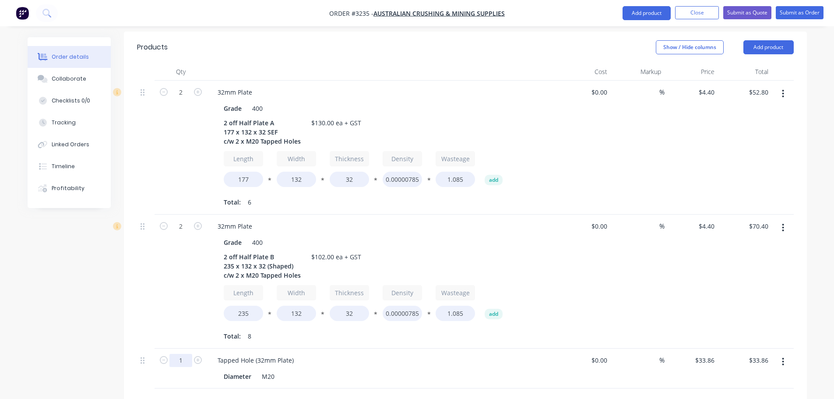
click at [179, 99] on input "1" at bounding box center [180, 92] width 23 height 13
type input "8"
type input "$270.88"
click at [166, 264] on div "2" at bounding box center [181, 282] width 53 height 134
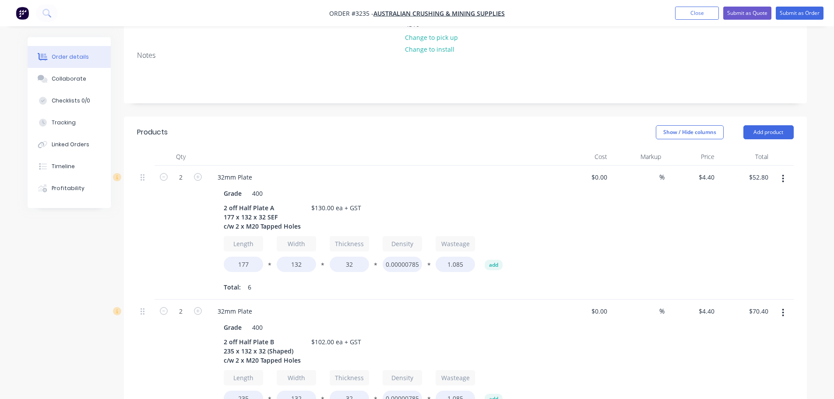
scroll to position [175, 0]
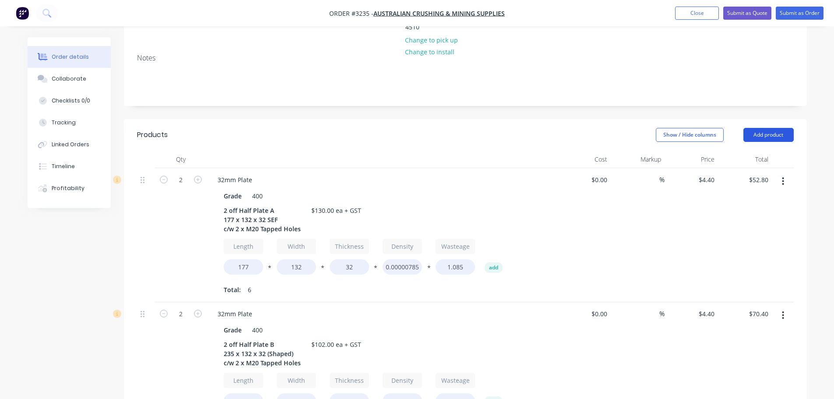
click at [756, 128] on button "Add product" at bounding box center [769, 135] width 50 height 14
click at [741, 151] on div "Product catalogue" at bounding box center [752, 157] width 67 height 13
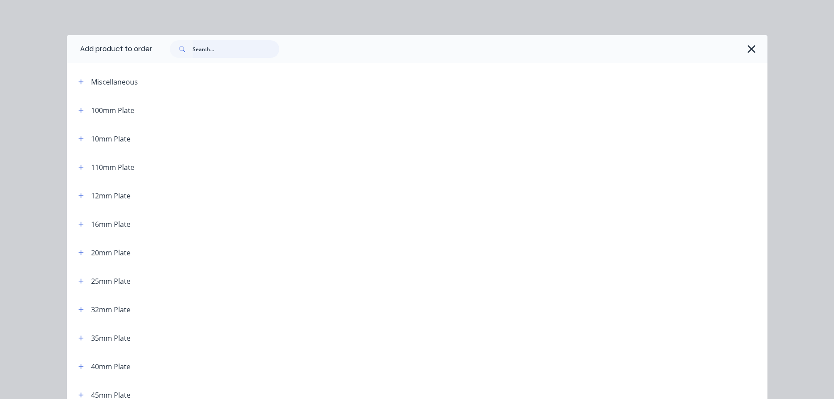
click at [268, 49] on input "text" at bounding box center [236, 49] width 87 height 18
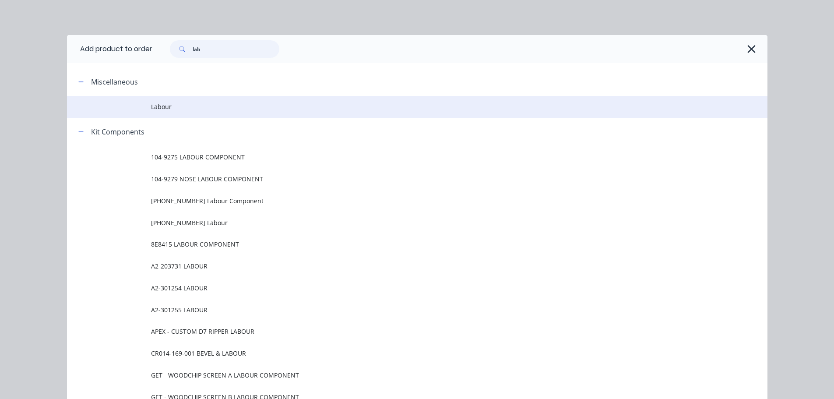
type input "lab"
click at [164, 111] on span "Labour" at bounding box center [397, 106] width 493 height 9
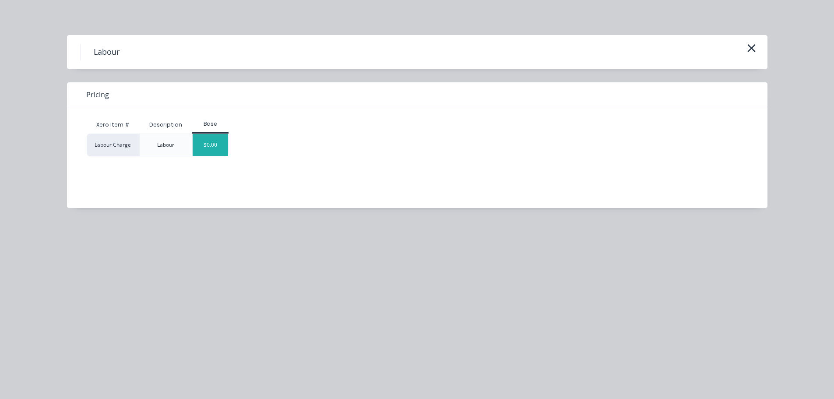
click at [209, 140] on div "$0.00" at bounding box center [210, 145] width 35 height 22
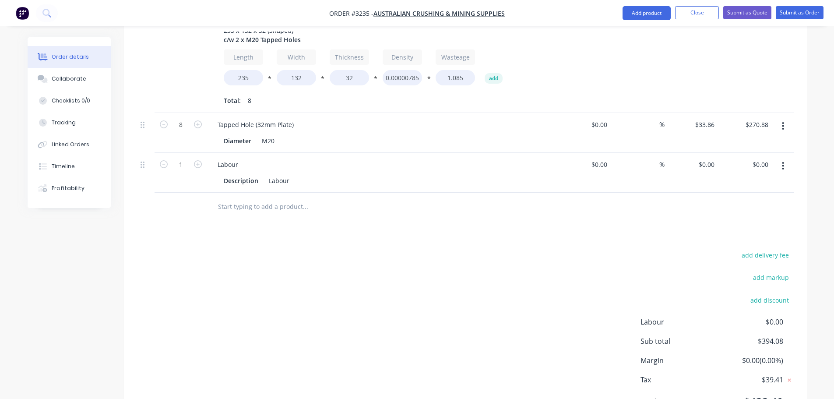
scroll to position [507, 0]
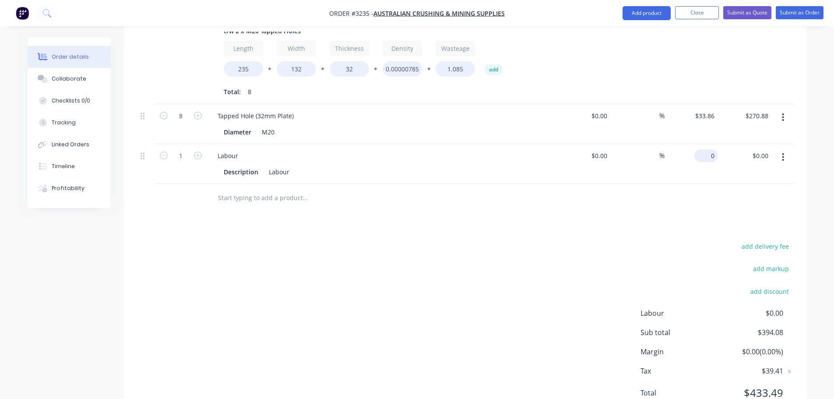
click at [703, 144] on div "0 $0.00" at bounding box center [692, 164] width 54 height 40
type input "$69.92"
click at [439, 281] on div "add delivery fee add markup add discount Labour $0.00 Sub total $464.00 Margin …" at bounding box center [465, 324] width 657 height 169
click at [88, 91] on button "Checklists 0/0" at bounding box center [69, 101] width 83 height 22
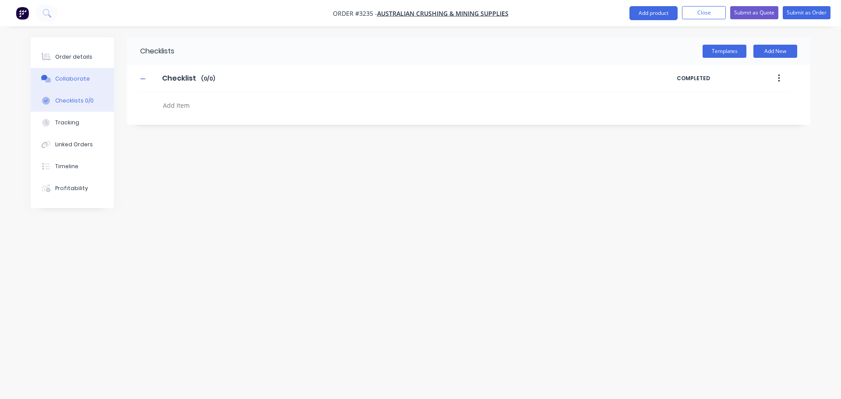
click at [84, 80] on div "Collaborate" at bounding box center [72, 79] width 35 height 8
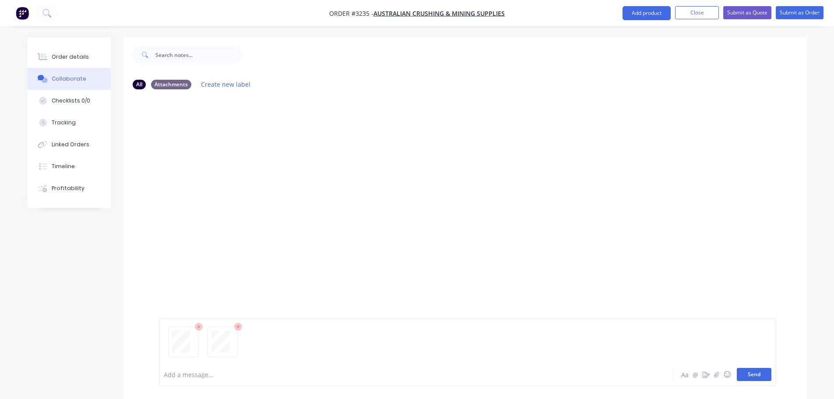
click at [750, 376] on button "Send" at bounding box center [754, 374] width 35 height 13
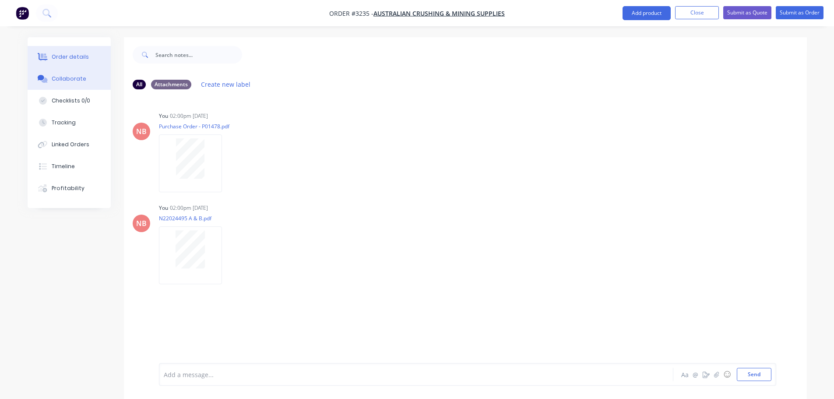
click at [83, 55] on div "Order details" at bounding box center [70, 57] width 37 height 8
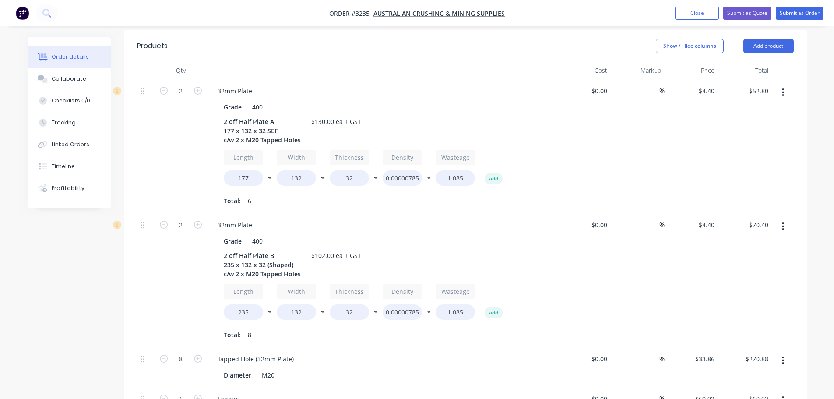
scroll to position [244, 0]
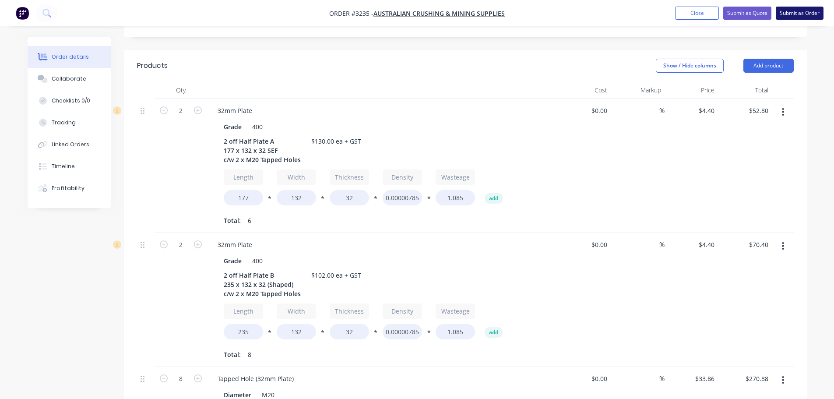
click at [789, 10] on button "Submit as Order" at bounding box center [800, 13] width 48 height 13
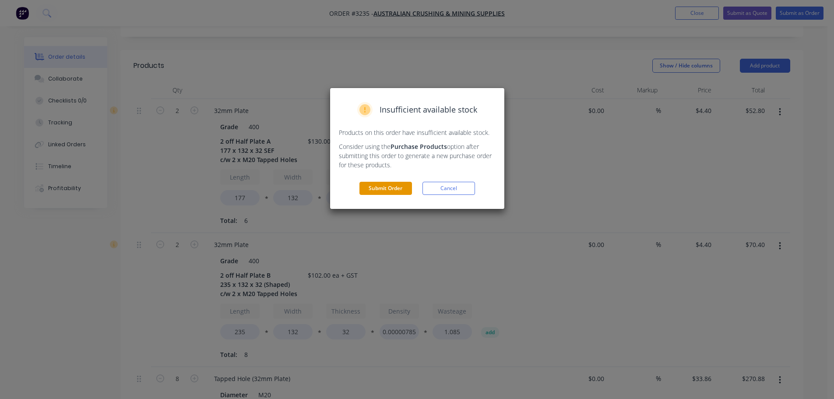
click at [401, 184] on button "Submit Order" at bounding box center [385, 188] width 53 height 13
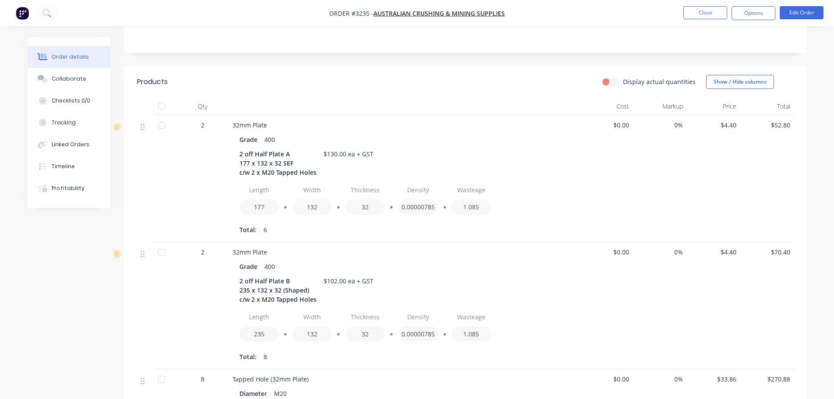
scroll to position [0, 0]
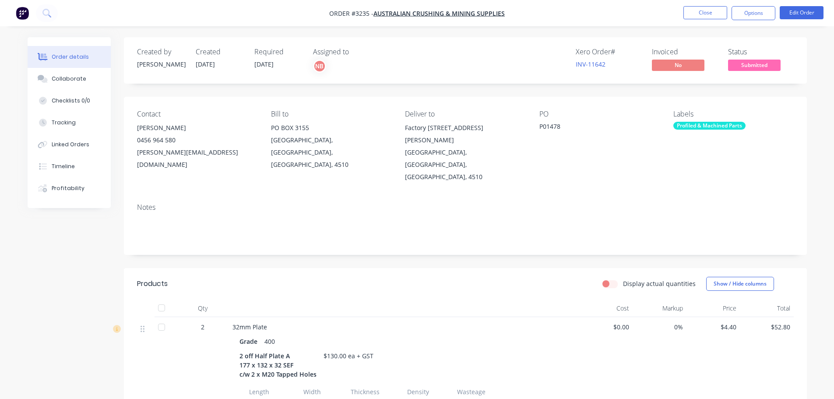
click at [729, 16] on ul "Close Options Edit Order" at bounding box center [753, 13] width 161 height 14
click at [739, 13] on button "Options" at bounding box center [754, 13] width 44 height 14
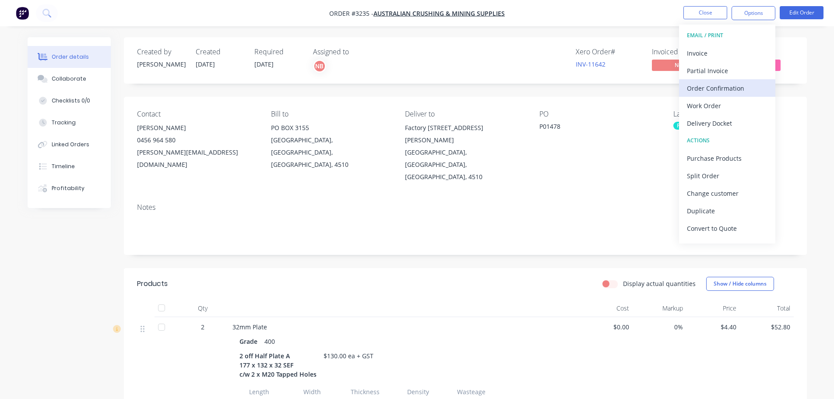
click at [719, 86] on div "Order Confirmation" at bounding box center [727, 88] width 81 height 13
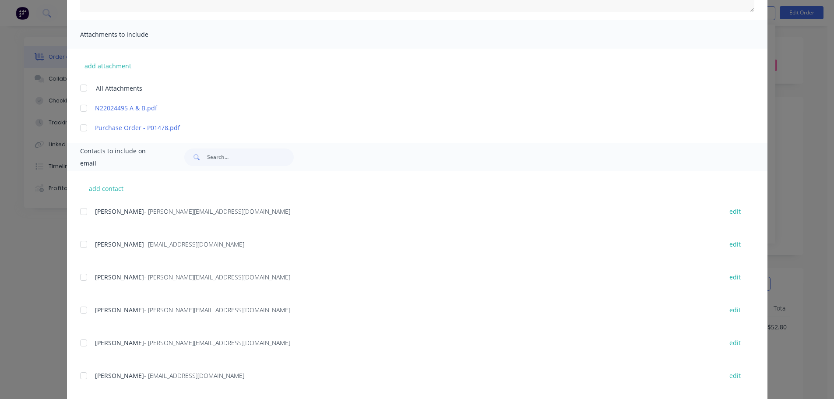
click at [81, 308] on div at bounding box center [84, 310] width 18 height 18
type textarea "Thank you for your order! Click 'view my order' to see your order confirmation.…"
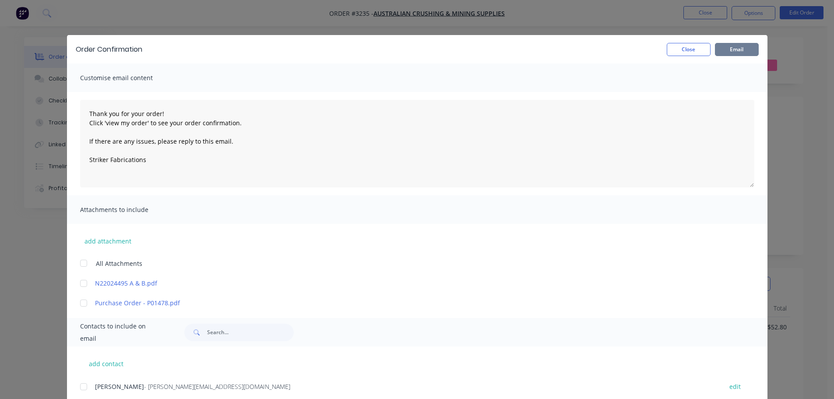
click at [740, 45] on button "Email" at bounding box center [737, 49] width 44 height 13
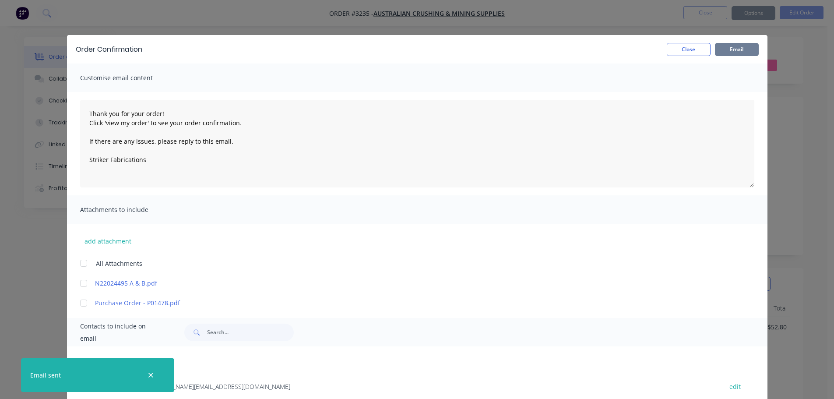
type textarea "Thank you for your order! Click 'view my order' to see your order confirmation.…"
click at [676, 40] on div "Order Confirmation Close Email" at bounding box center [417, 49] width 701 height 28
click at [675, 49] on button "Close" at bounding box center [689, 49] width 44 height 13
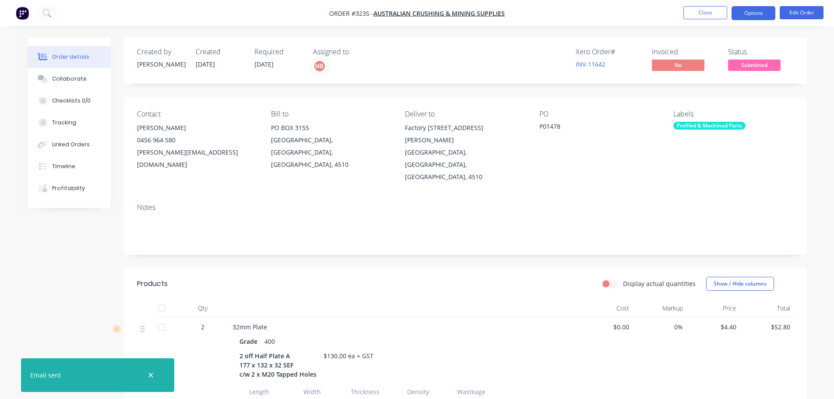
click at [736, 14] on button "Options" at bounding box center [754, 13] width 44 height 14
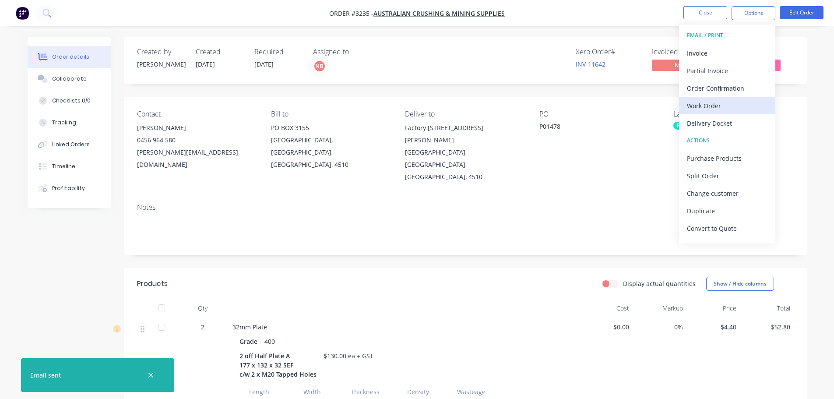
click at [691, 106] on div "Work Order" at bounding box center [727, 105] width 81 height 13
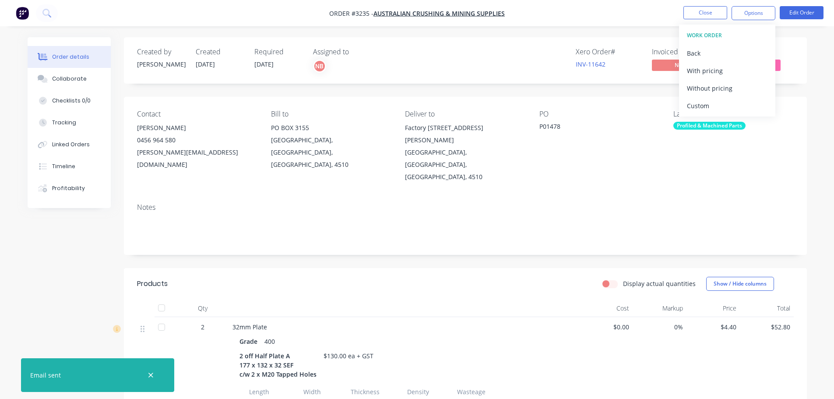
click at [691, 106] on div "Custom" at bounding box center [727, 105] width 81 height 13
click at [691, 92] on div "Without pricing" at bounding box center [727, 88] width 81 height 13
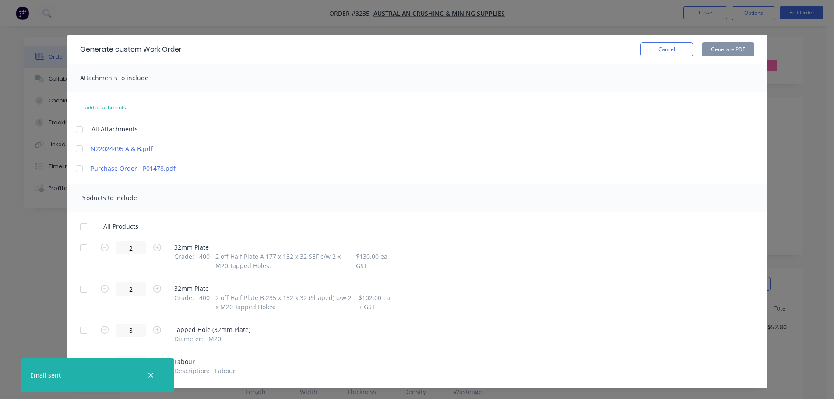
click at [77, 249] on div at bounding box center [84, 248] width 18 height 18
click at [79, 292] on div at bounding box center [84, 289] width 18 height 18
click at [713, 42] on button "Generate PDF" at bounding box center [728, 49] width 53 height 14
click at [669, 52] on button "Cancel" at bounding box center [667, 49] width 53 height 14
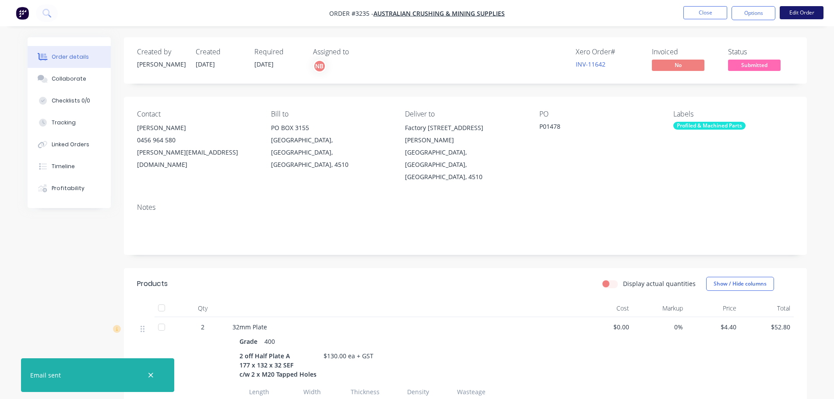
click at [794, 11] on button "Edit Order" at bounding box center [802, 12] width 44 height 13
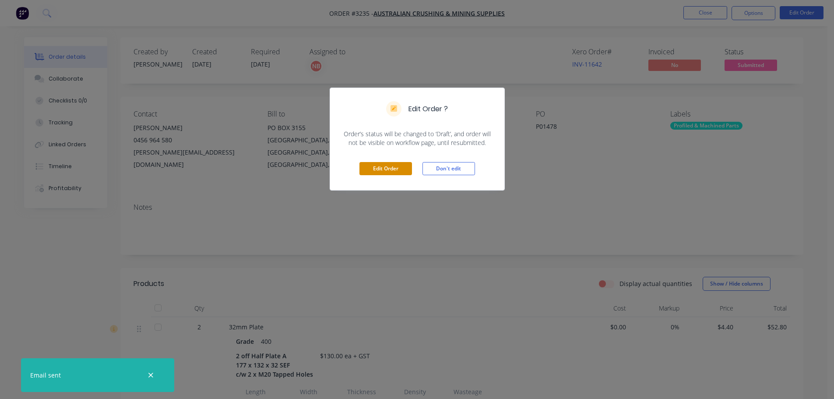
click at [381, 168] on button "Edit Order" at bounding box center [385, 168] width 53 height 13
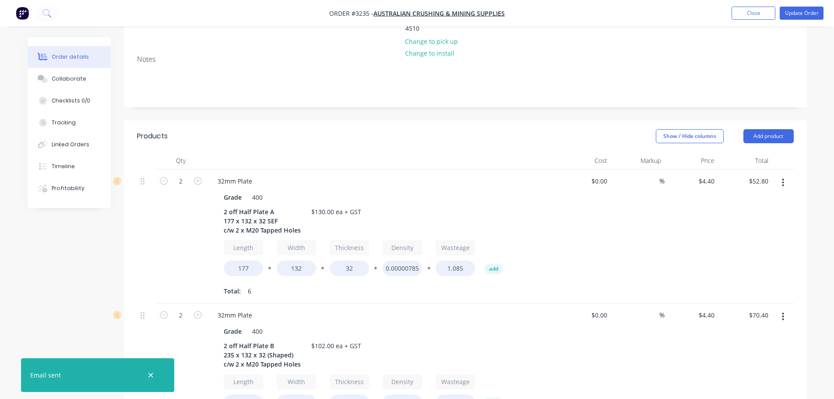
scroll to position [175, 0]
click at [230, 338] on div "2 off Half Plate B 235 x 132 x 32 (Shaped) c/w 2 x M20 Tapped Holes" at bounding box center [262, 353] width 84 height 31
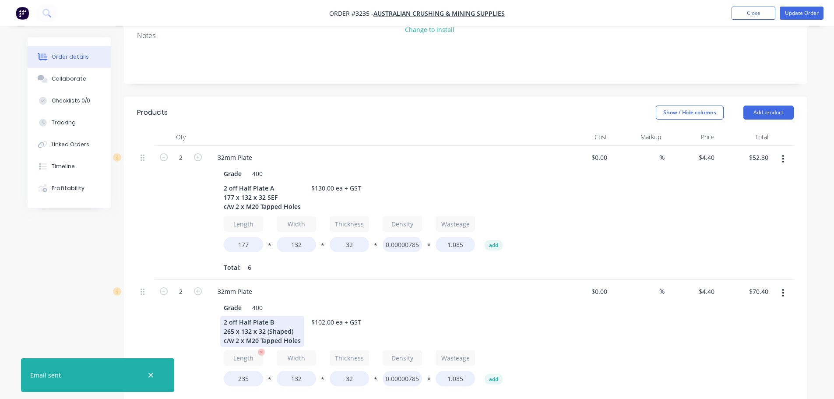
scroll to position [219, 0]
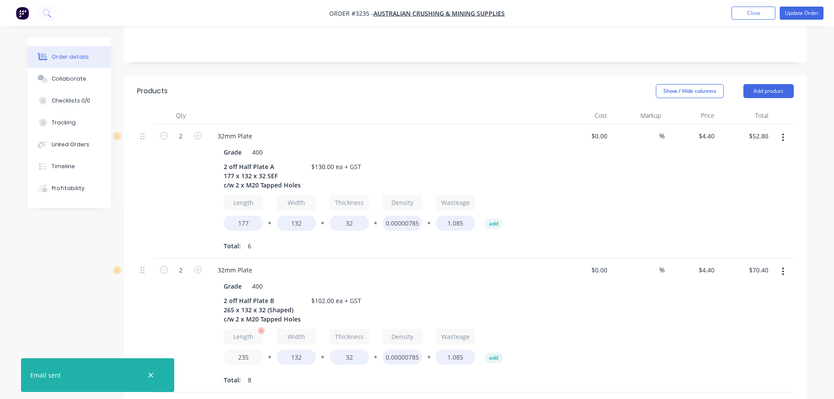
click at [243, 349] on input "235" at bounding box center [243, 356] width 39 height 15
click at [244, 349] on input "235" at bounding box center [243, 356] width 39 height 15
type input "265"
type input "$88.00"
click at [176, 292] on div "2" at bounding box center [181, 325] width 53 height 134
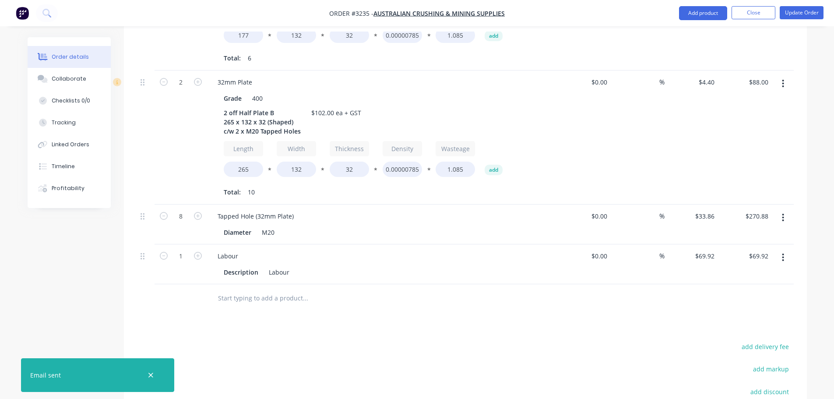
scroll to position [394, 0]
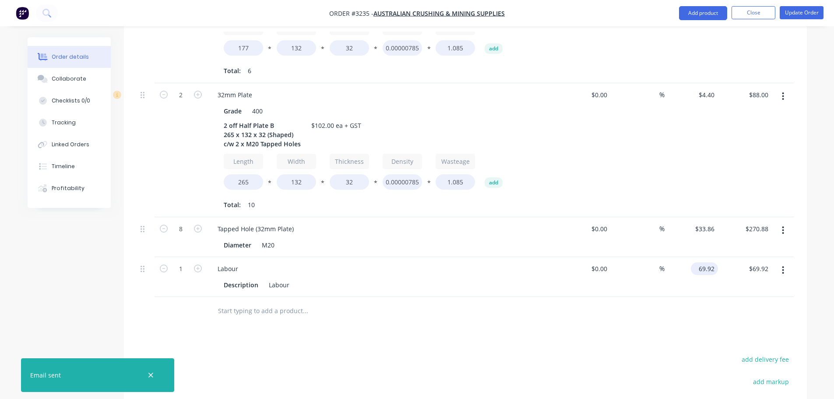
click at [701, 262] on input "69.92" at bounding box center [706, 268] width 24 height 13
type input "$0.00"
click at [617, 297] on div at bounding box center [465, 311] width 657 height 28
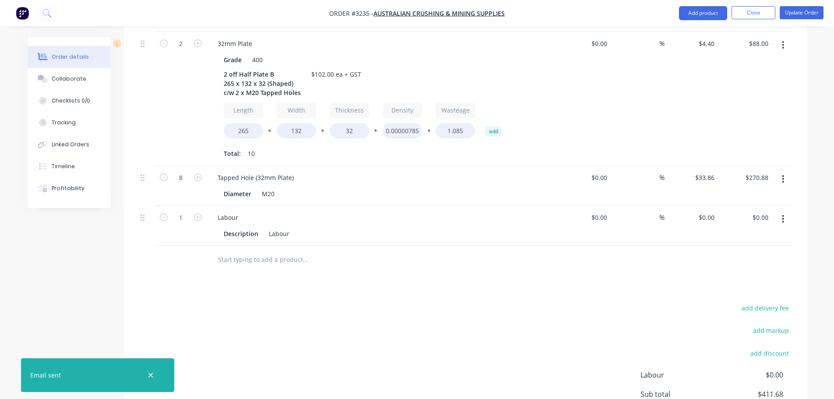
scroll to position [507, 0]
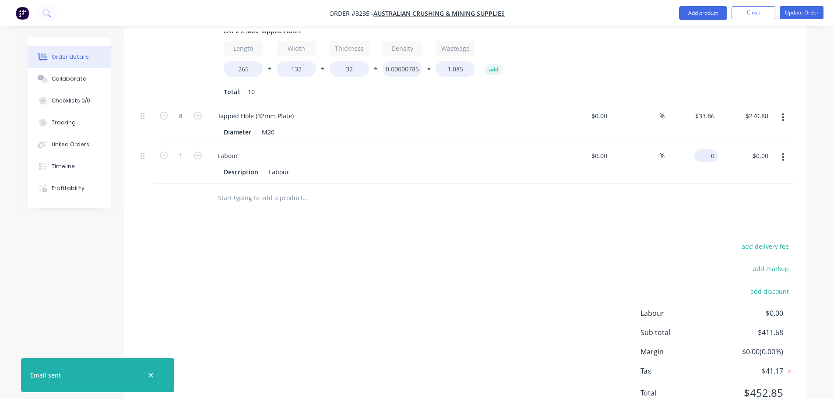
click at [712, 149] on input "0" at bounding box center [708, 155] width 20 height 13
type input "$52.32"
click at [620, 184] on div at bounding box center [465, 198] width 657 height 28
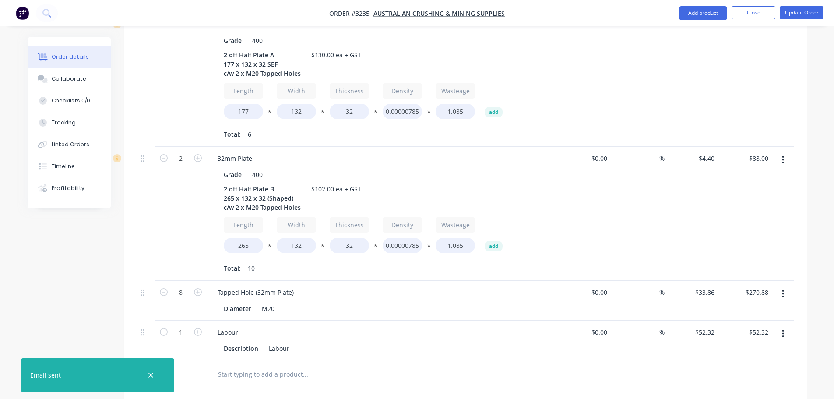
scroll to position [288, 0]
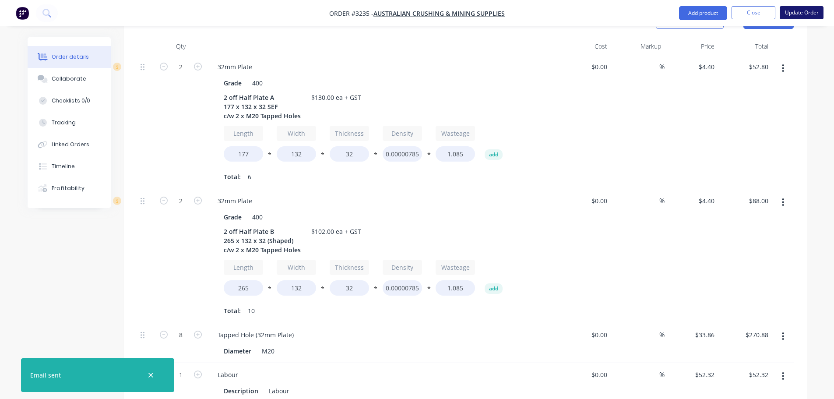
click at [803, 16] on button "Update Order" at bounding box center [802, 12] width 44 height 13
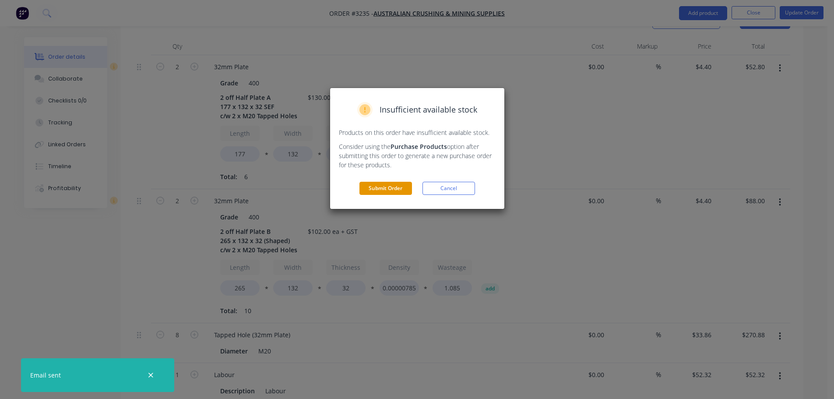
click at [386, 190] on button "Submit Order" at bounding box center [385, 188] width 53 height 13
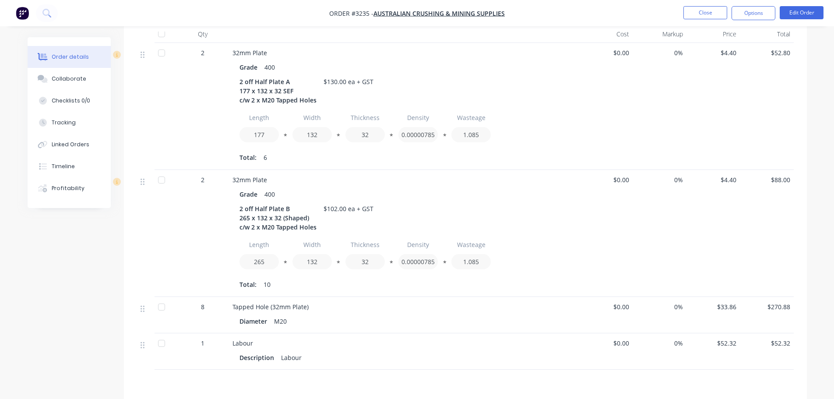
drag, startPoint x: 737, startPoint y: 14, endPoint x: 736, endPoint y: 24, distance: 9.8
click at [737, 14] on button "Options" at bounding box center [754, 13] width 44 height 14
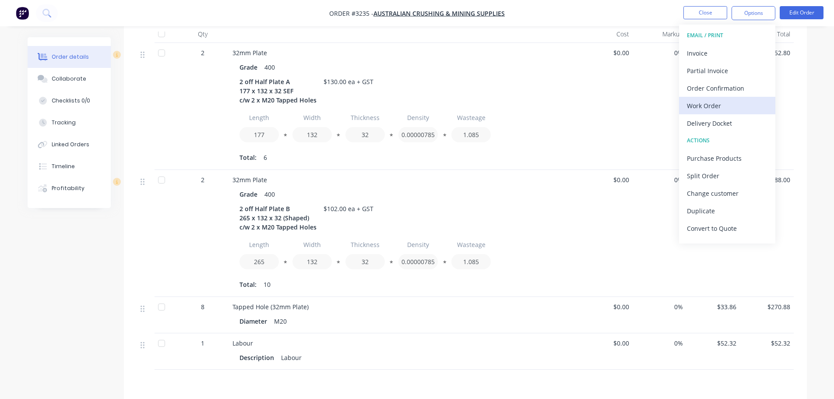
click at [712, 99] on div "Work Order" at bounding box center [727, 105] width 81 height 13
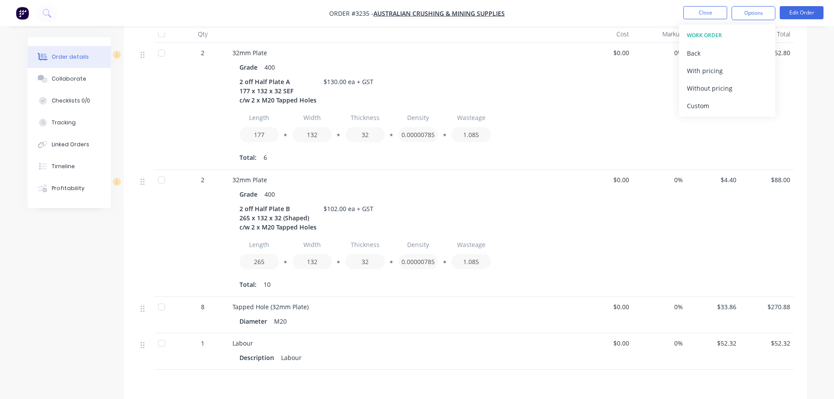
click at [709, 99] on div "Custom" at bounding box center [727, 105] width 81 height 13
click at [705, 89] on div "Without pricing" at bounding box center [727, 88] width 81 height 13
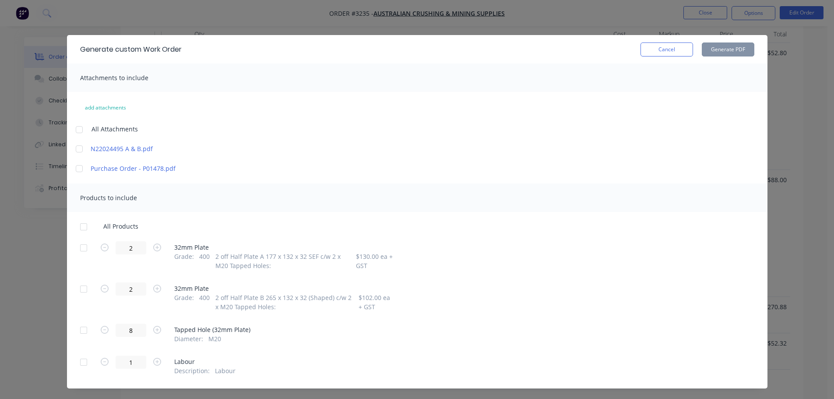
click at [80, 248] on div at bounding box center [84, 248] width 18 height 18
click at [81, 288] on div at bounding box center [84, 289] width 18 height 18
click at [720, 46] on button "Generate PDF" at bounding box center [728, 49] width 53 height 14
click at [663, 45] on button "Cancel" at bounding box center [667, 49] width 53 height 14
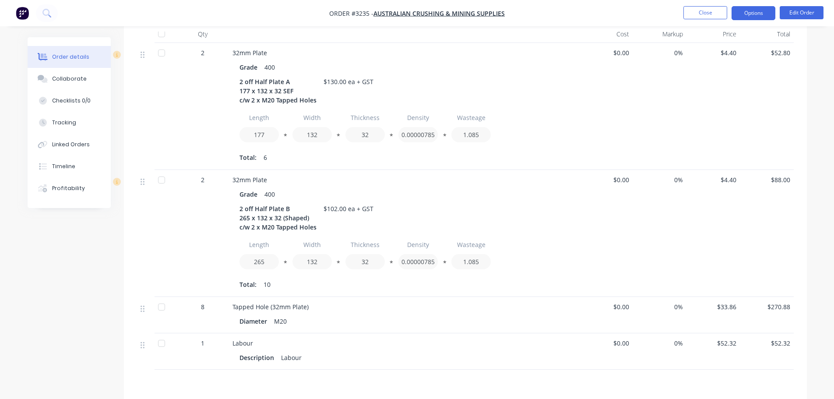
click at [754, 14] on button "Options" at bounding box center [754, 13] width 44 height 14
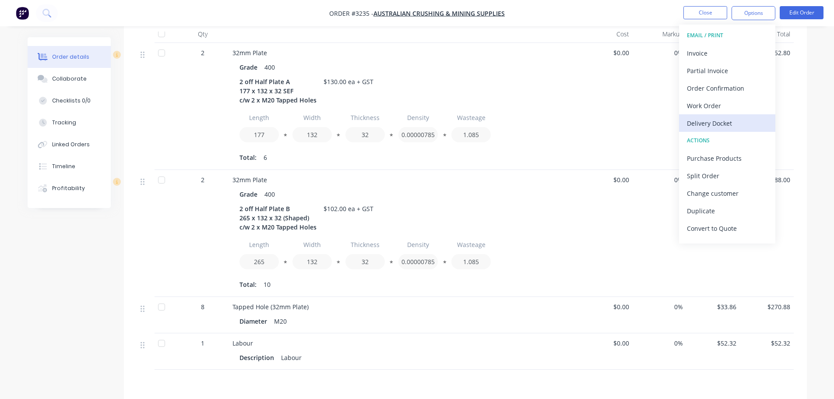
click at [722, 120] on div "Delivery Docket" at bounding box center [727, 123] width 81 height 13
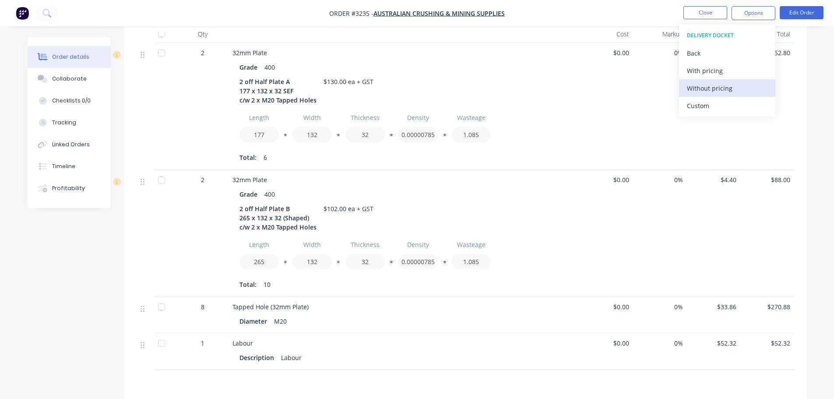
drag, startPoint x: 719, startPoint y: 110, endPoint x: 713, endPoint y: 95, distance: 16.5
click at [718, 108] on div "Custom" at bounding box center [727, 105] width 81 height 13
click at [711, 89] on div "Without pricing" at bounding box center [727, 88] width 81 height 13
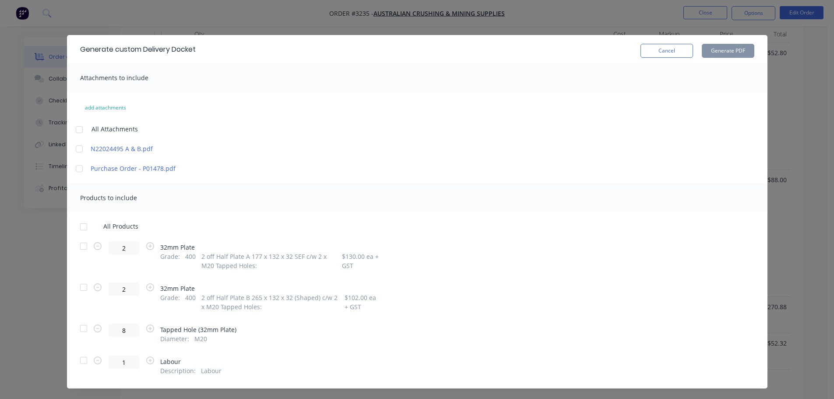
click at [85, 248] on div at bounding box center [84, 246] width 18 height 18
click at [82, 284] on div at bounding box center [84, 287] width 18 height 18
click at [717, 51] on button "Generate PDF" at bounding box center [728, 51] width 53 height 14
click at [670, 47] on button "Cancel" at bounding box center [667, 51] width 53 height 14
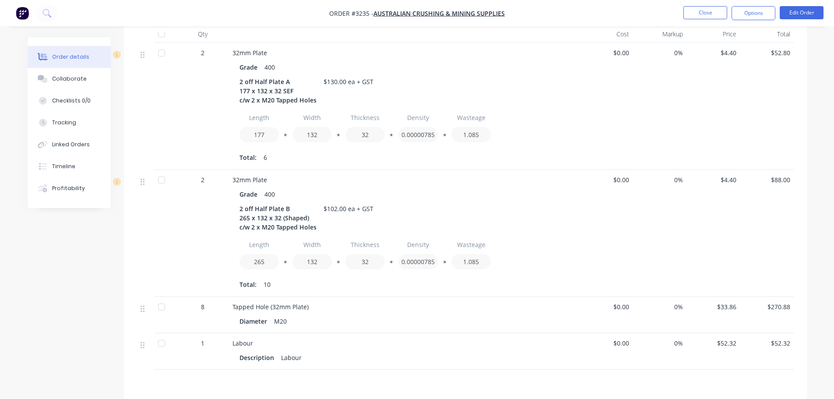
click at [748, 21] on nav "Order #3235 - Australian Crushing & Mining Supplies Close Options Edit Order" at bounding box center [417, 13] width 834 height 26
click at [748, 15] on button "Options" at bounding box center [754, 13] width 44 height 14
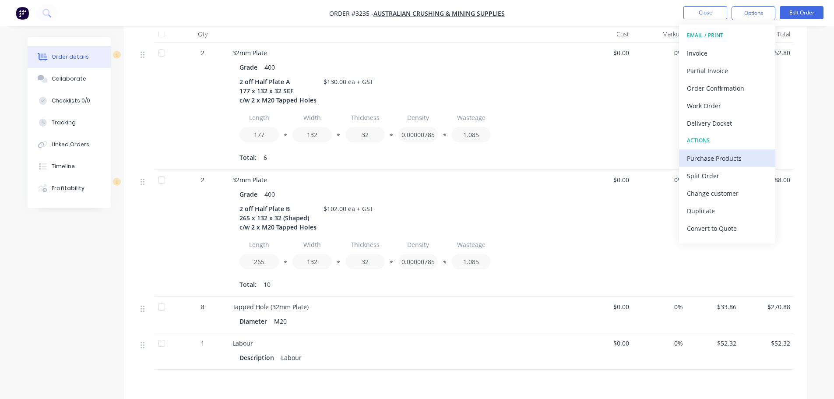
click at [709, 159] on div "Purchase Products" at bounding box center [727, 158] width 81 height 13
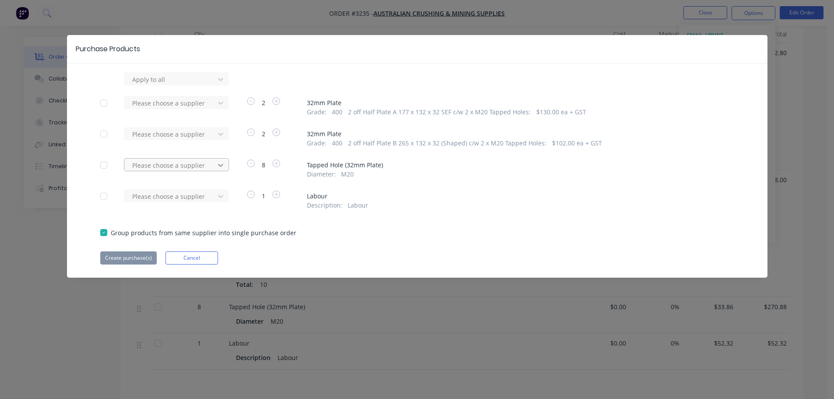
click at [214, 86] on div at bounding box center [221, 79] width 16 height 14
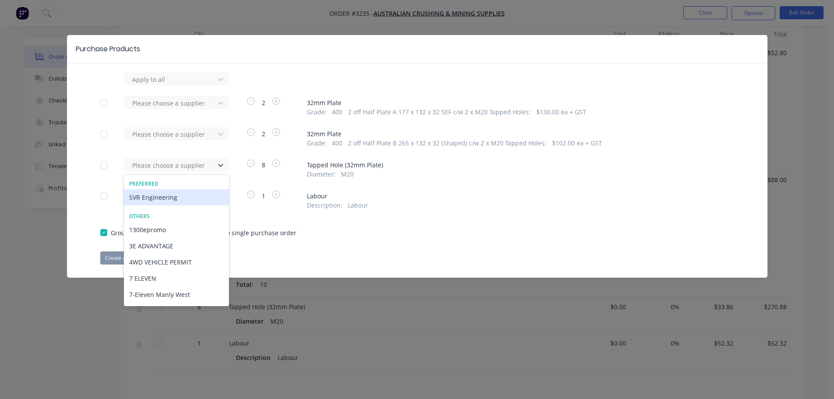
click at [184, 200] on div "SVR Engineering" at bounding box center [176, 197] width 105 height 16
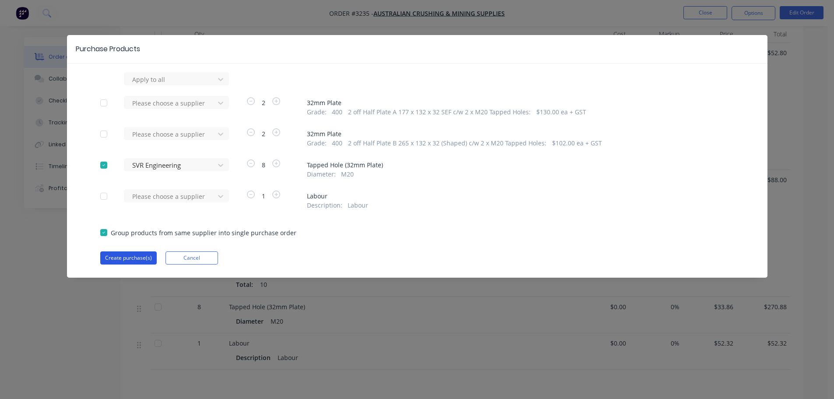
click at [151, 258] on button "Create purchase(s)" at bounding box center [128, 257] width 56 height 13
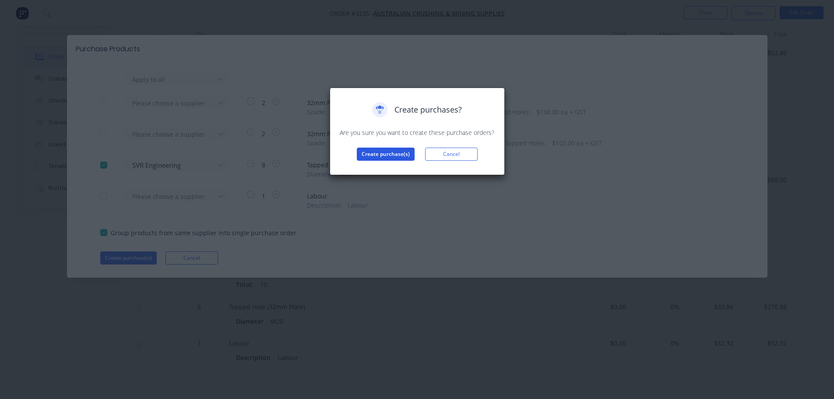
click at [386, 155] on button "Create purchase(s)" at bounding box center [386, 154] width 58 height 13
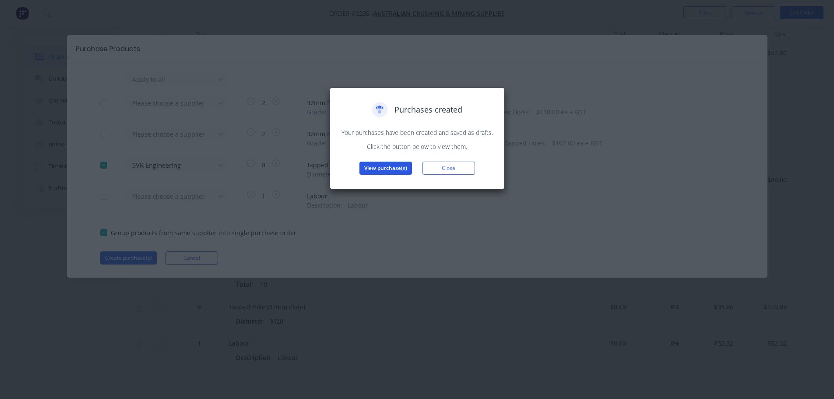
click at [384, 163] on button "View purchase(s)" at bounding box center [385, 168] width 53 height 13
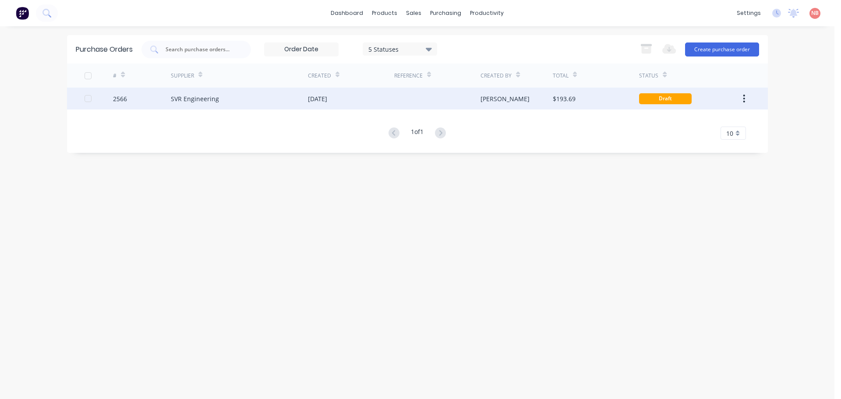
click at [370, 95] on div "[DATE]" at bounding box center [351, 99] width 86 height 22
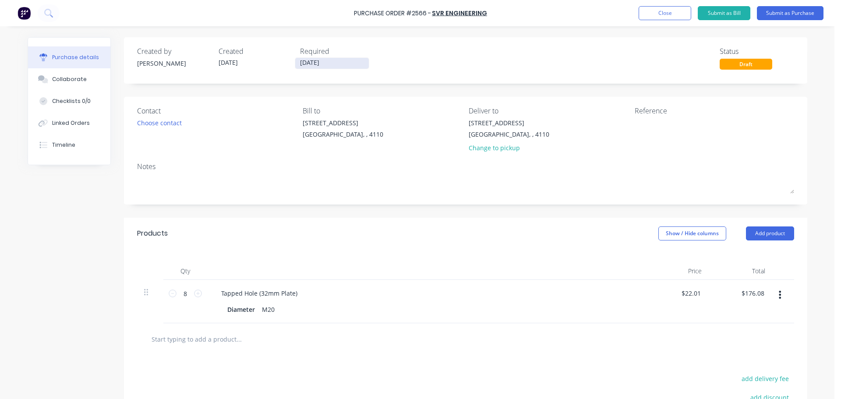
click at [300, 57] on label "[DATE]" at bounding box center [332, 63] width 74 height 12
click at [300, 58] on input "[DATE]" at bounding box center [332, 63] width 74 height 11
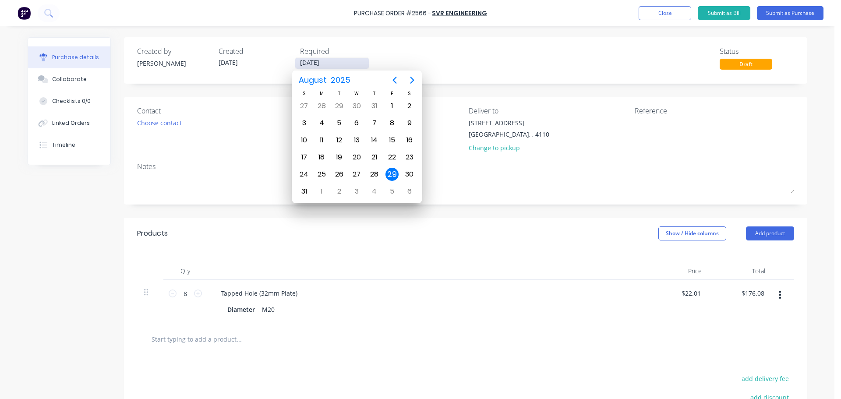
click at [305, 60] on input "[DATE]" at bounding box center [332, 63] width 74 height 11
click at [361, 189] on div "3" at bounding box center [356, 191] width 13 height 13
type input "[DATE]"
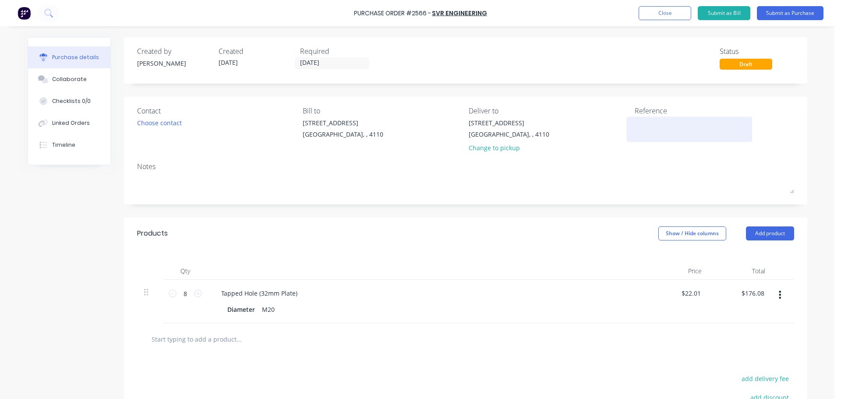
click at [671, 123] on textarea at bounding box center [688, 128] width 109 height 20
type textarea "ACMS P00"
type textarea "x"
type textarea "ACMS P0"
type textarea "x"
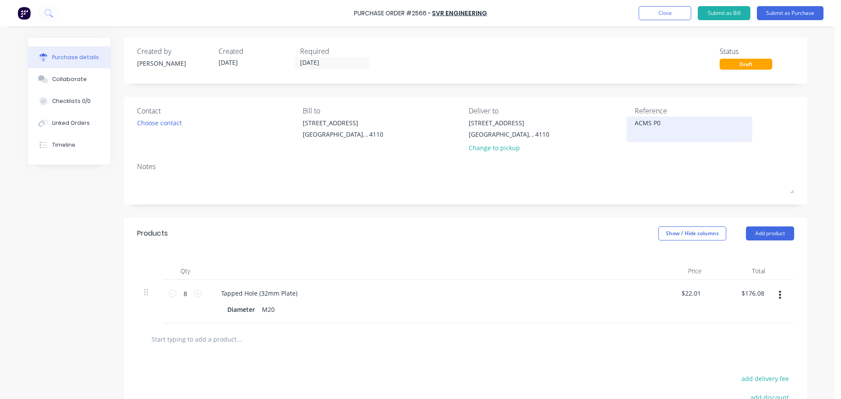
type textarea "ACMS P01"
type textarea "x"
type textarea "ACMS P014"
type textarea "x"
type textarea "ACMS P0147"
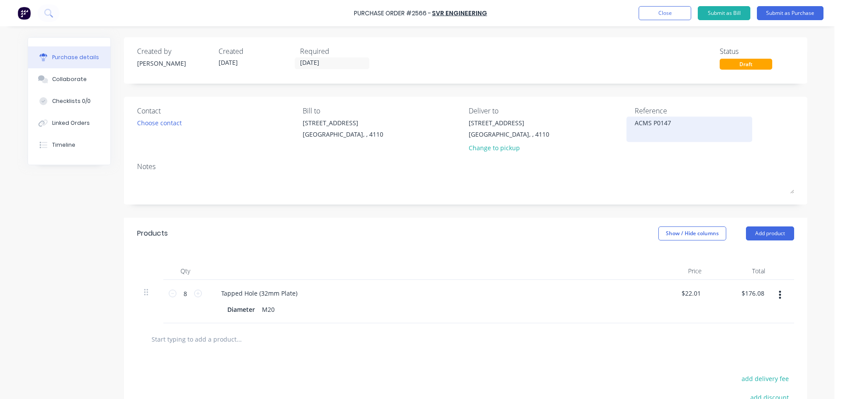
type textarea "x"
type textarea "ACMS P01478"
type textarea "x"
type textarea "ACMS P01478"
click at [786, 10] on button "Submit as Purchase" at bounding box center [790, 13] width 67 height 14
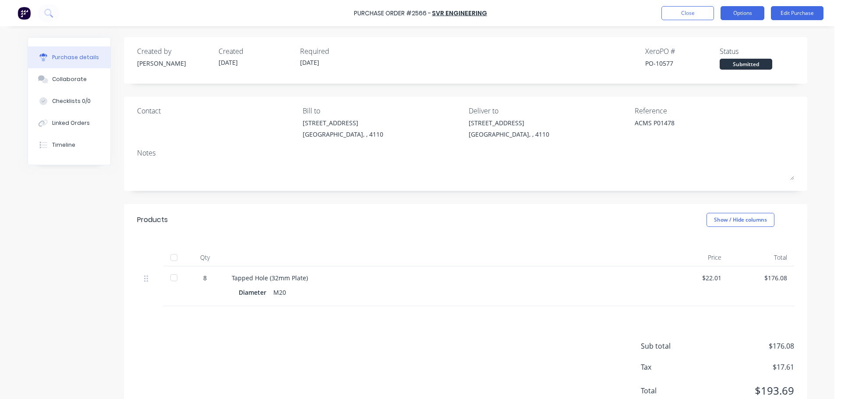
click at [744, 11] on button "Options" at bounding box center [742, 13] width 44 height 14
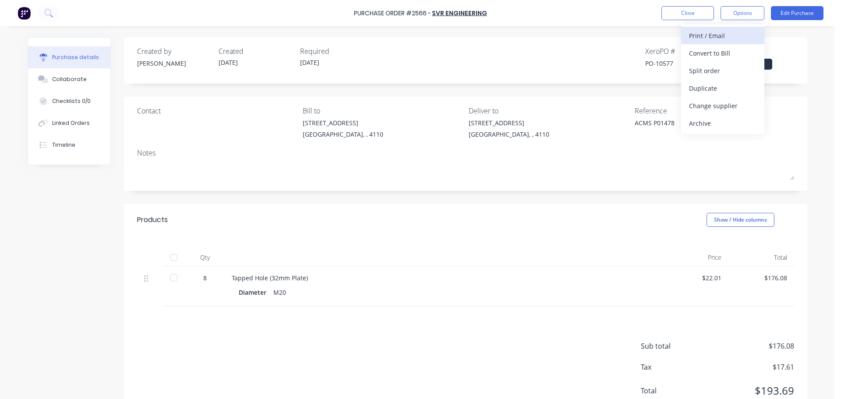
click at [734, 28] on button "Print / Email" at bounding box center [722, 36] width 83 height 18
click at [723, 44] on div "Back With pricing Without pricing" at bounding box center [722, 53] width 83 height 57
click at [716, 50] on div "With pricing" at bounding box center [722, 53] width 67 height 13
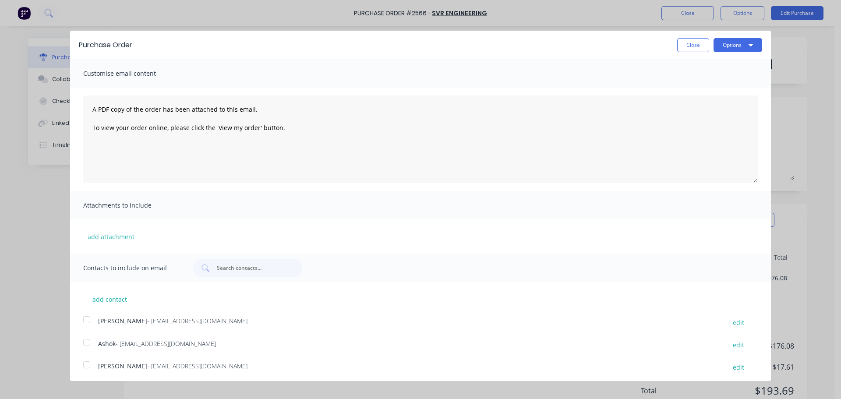
click at [84, 342] on div at bounding box center [87, 343] width 18 height 18
click at [729, 43] on button "Options" at bounding box center [737, 45] width 49 height 14
click at [714, 65] on div "Print" at bounding box center [720, 67] width 67 height 13
click at [680, 82] on button "Email" at bounding box center [720, 85] width 83 height 18
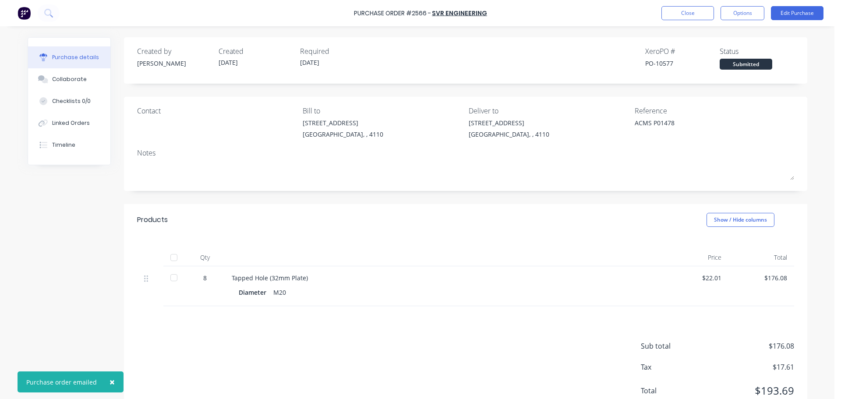
type textarea "x"
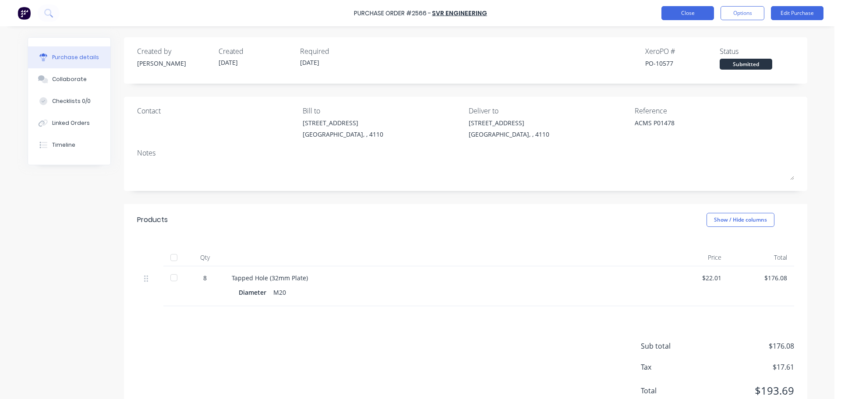
click at [668, 11] on button "Close" at bounding box center [687, 13] width 53 height 14
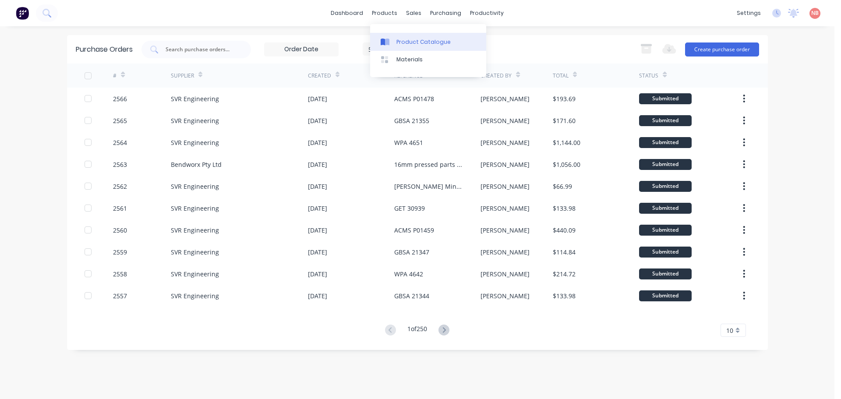
click at [399, 37] on link "Product Catalogue" at bounding box center [428, 42] width 116 height 18
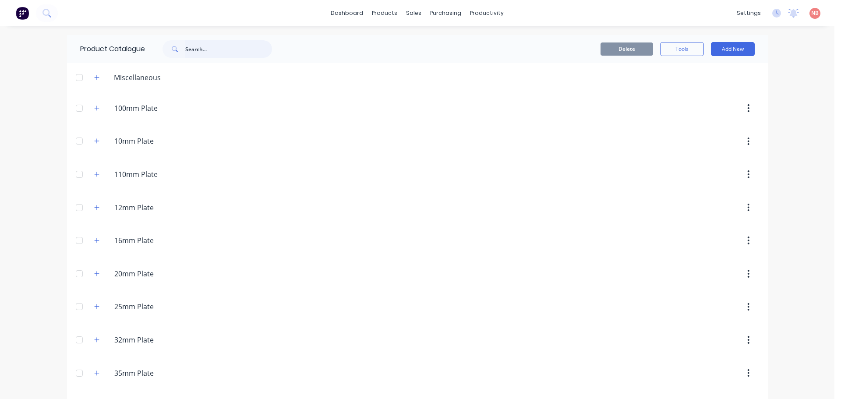
click at [230, 48] on input "text" at bounding box center [228, 49] width 87 height 18
type input "15128"
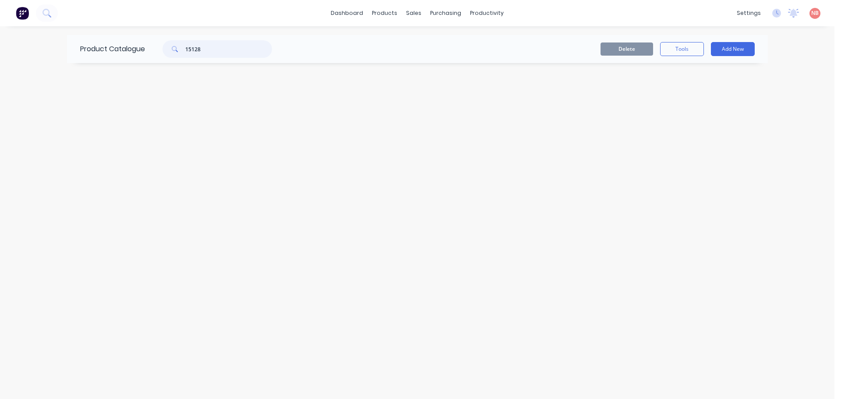
drag, startPoint x: 202, startPoint y: 47, endPoint x: 138, endPoint y: 50, distance: 64.0
click at [138, 50] on div "Product Catalogue 15128" at bounding box center [180, 49] width 227 height 28
click at [430, 42] on div "Sales Orders" at bounding box center [446, 42] width 36 height 8
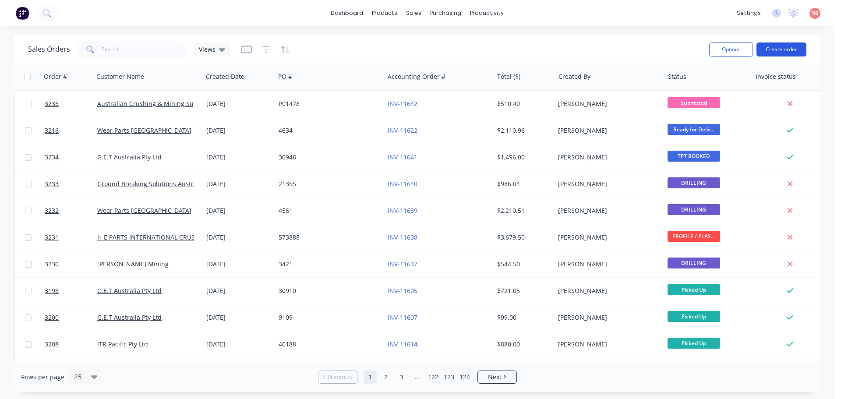
click at [786, 51] on button "Create order" at bounding box center [781, 49] width 50 height 14
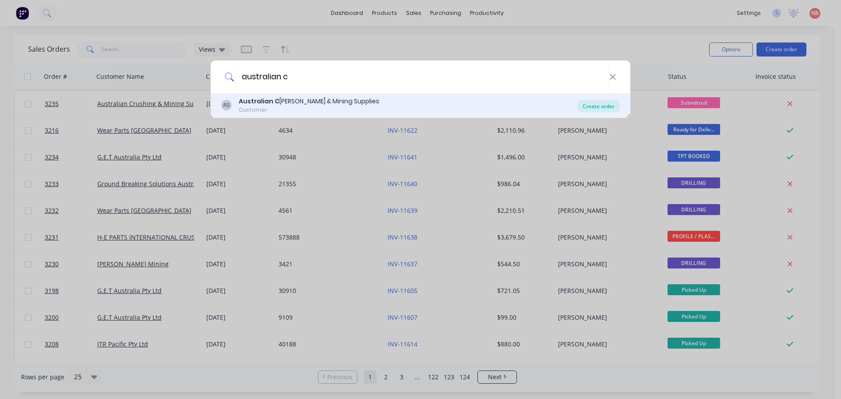
type input "australian c"
click at [588, 104] on div "Create order" at bounding box center [598, 106] width 42 height 12
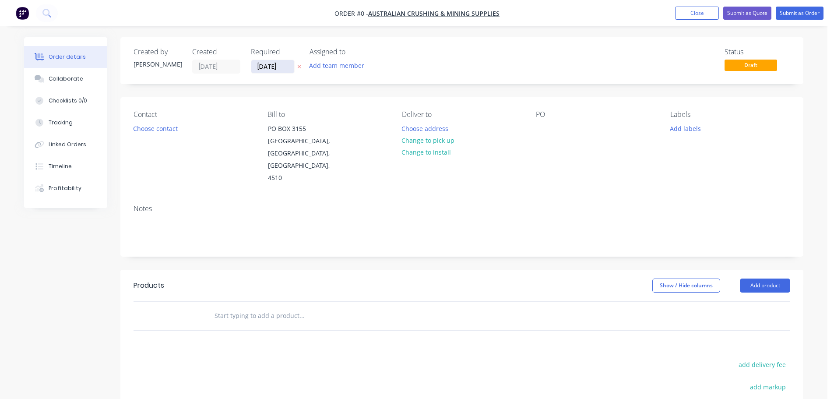
click at [268, 66] on input "[DATE]" at bounding box center [272, 66] width 43 height 13
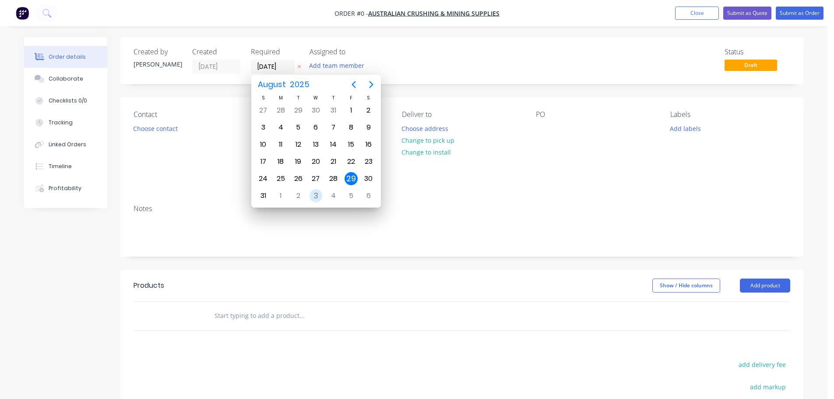
click at [314, 197] on div "3" at bounding box center [316, 195] width 13 height 13
type input "[DATE]"
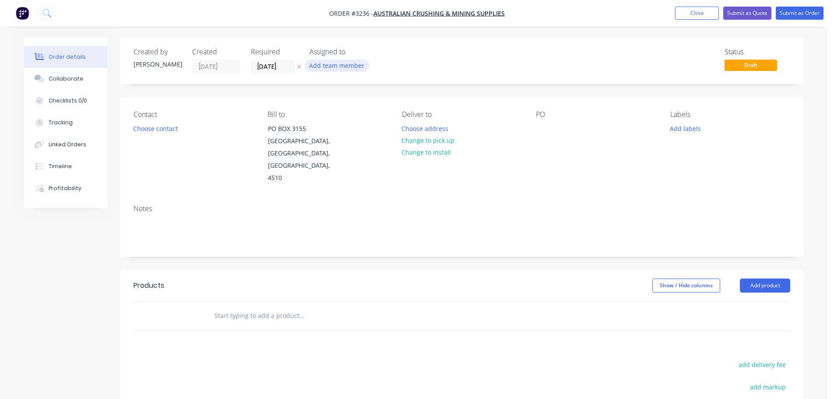
click at [333, 67] on button "Add team member" at bounding box center [337, 66] width 64 height 12
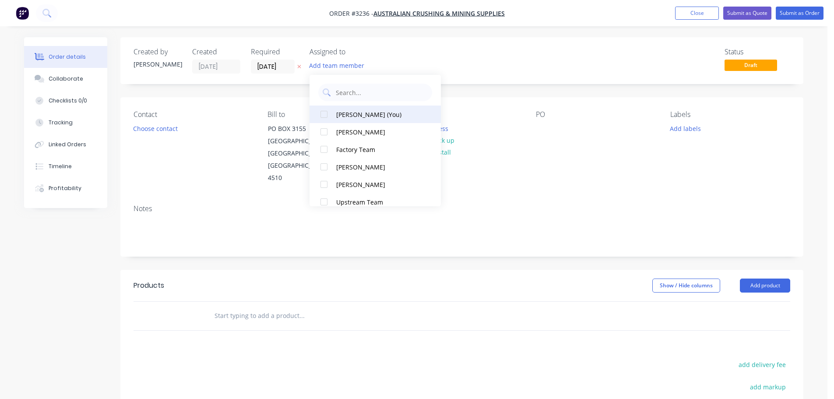
click at [354, 111] on div "[PERSON_NAME] (You)" at bounding box center [380, 114] width 88 height 9
click at [254, 91] on div "Created by [PERSON_NAME] Created [DATE] Required [DATE] Assigned to NB Status D…" at bounding box center [461, 289] width 683 height 504
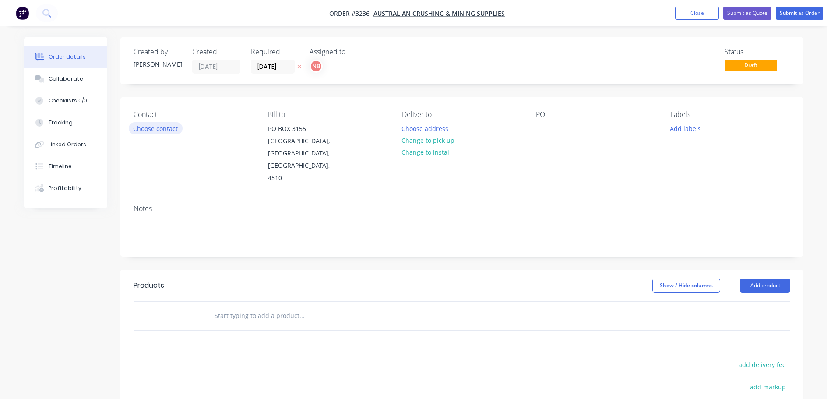
click at [173, 128] on button "Choose contact" at bounding box center [156, 128] width 54 height 12
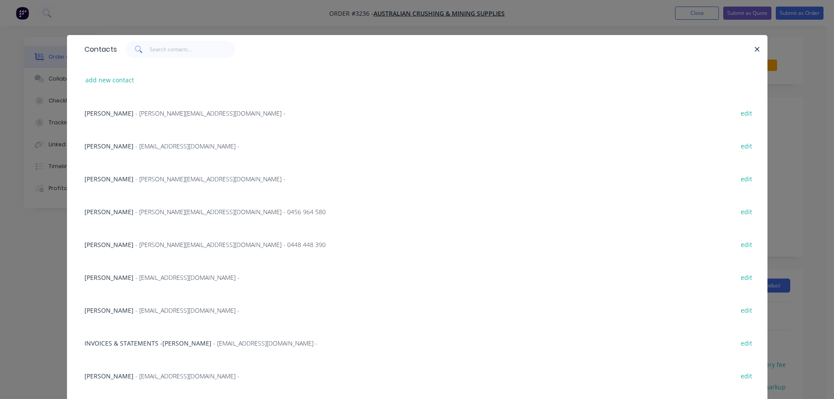
click at [151, 310] on span "- [EMAIL_ADDRESS][DOMAIN_NAME] -" at bounding box center [187, 310] width 104 height 8
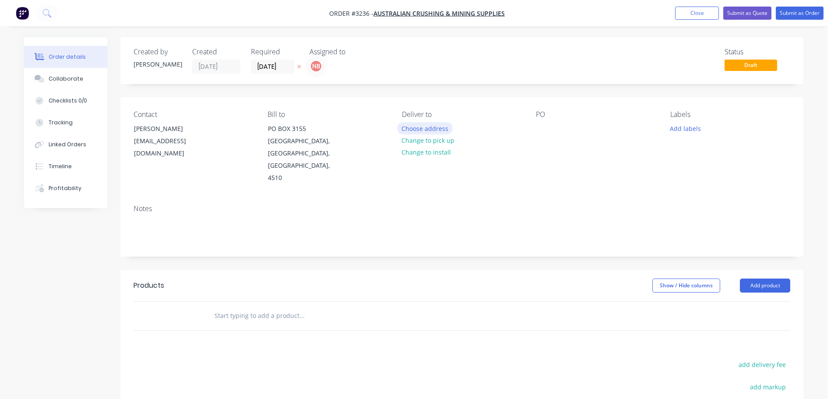
click at [415, 126] on button "Choose address" at bounding box center [425, 128] width 56 height 12
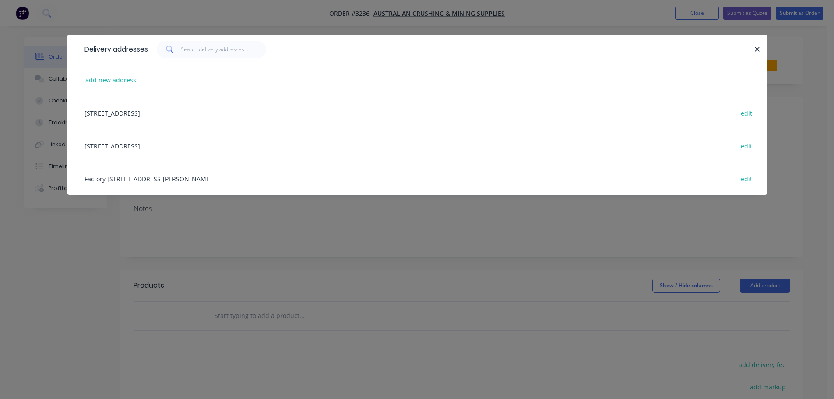
click at [192, 173] on div "Factory [STREET_ADDRESS][PERSON_NAME] edit" at bounding box center [417, 178] width 674 height 33
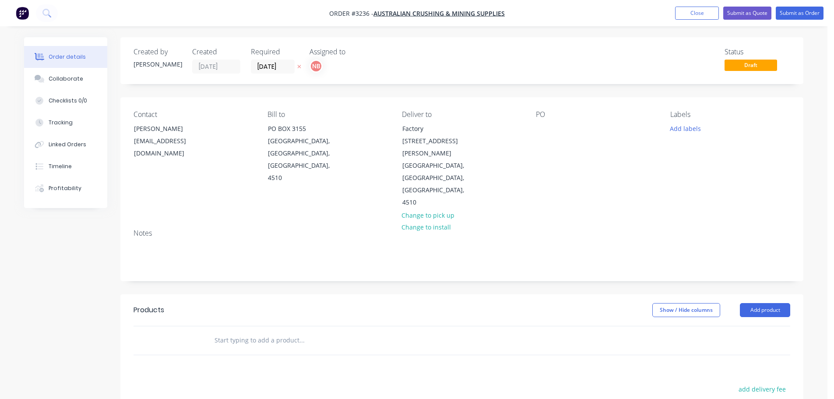
click at [551, 131] on div "PO" at bounding box center [596, 159] width 120 height 99
click at [546, 128] on div at bounding box center [543, 128] width 14 height 13
click at [690, 131] on button "Add labels" at bounding box center [685, 128] width 40 height 12
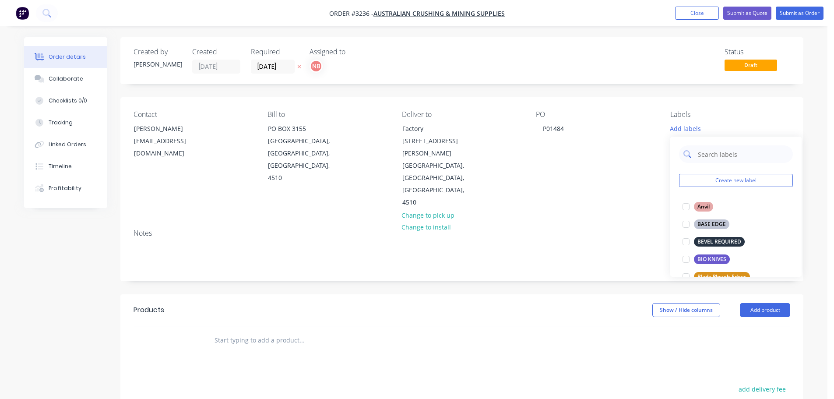
click at [705, 153] on input "text" at bounding box center [743, 154] width 92 height 18
click at [711, 264] on button "WEAR PLATES" at bounding box center [709, 259] width 60 height 12
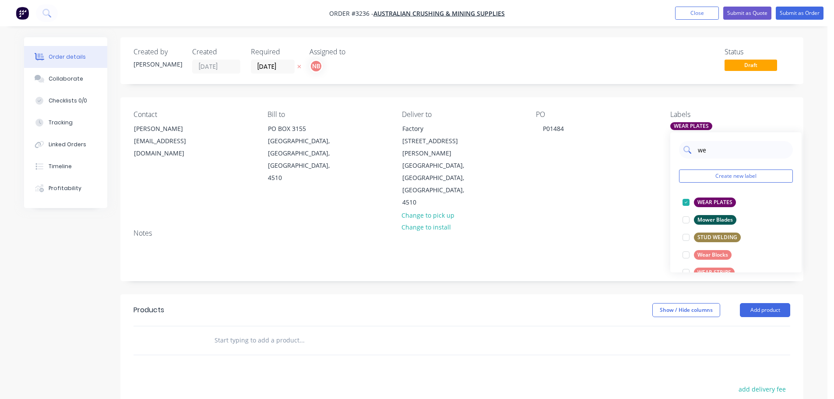
click at [706, 152] on input "we" at bounding box center [743, 150] width 92 height 18
type input "urg"
click at [705, 200] on div "URGENT" at bounding box center [708, 202] width 28 height 10
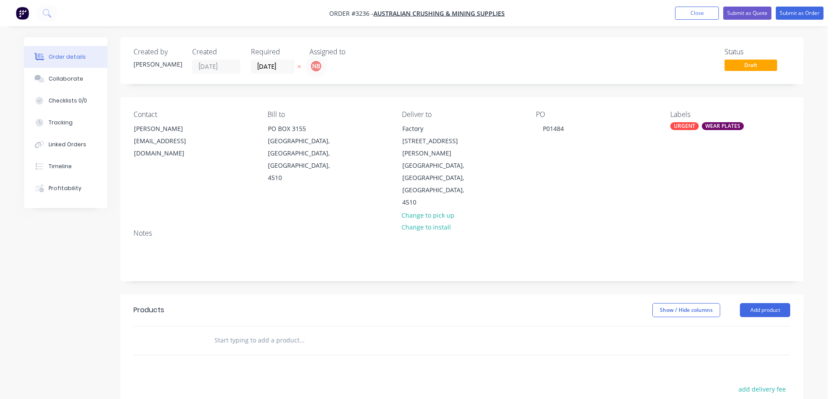
click at [632, 294] on header "Products Show / Hide columns Add product" at bounding box center [461, 310] width 683 height 32
click at [770, 303] on button "Add product" at bounding box center [765, 310] width 50 height 14
click at [734, 326] on div "Product catalogue" at bounding box center [748, 332] width 67 height 13
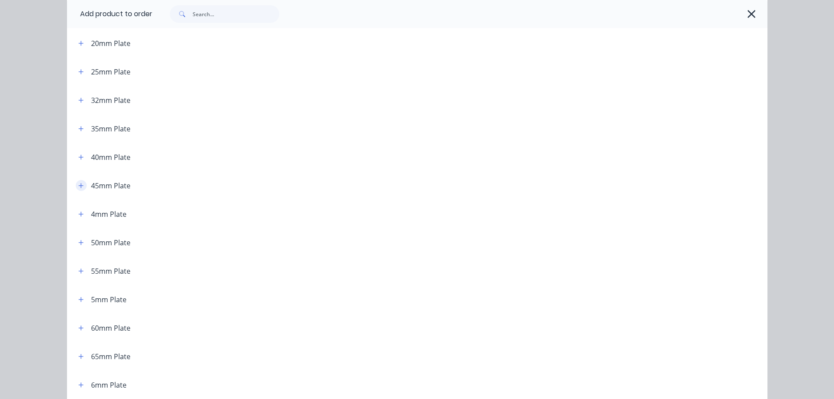
scroll to position [219, 0]
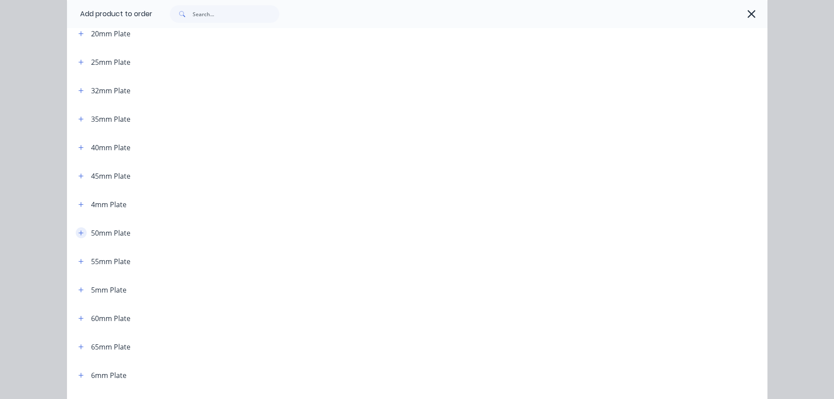
click at [80, 234] on icon "button" at bounding box center [80, 233] width 5 height 6
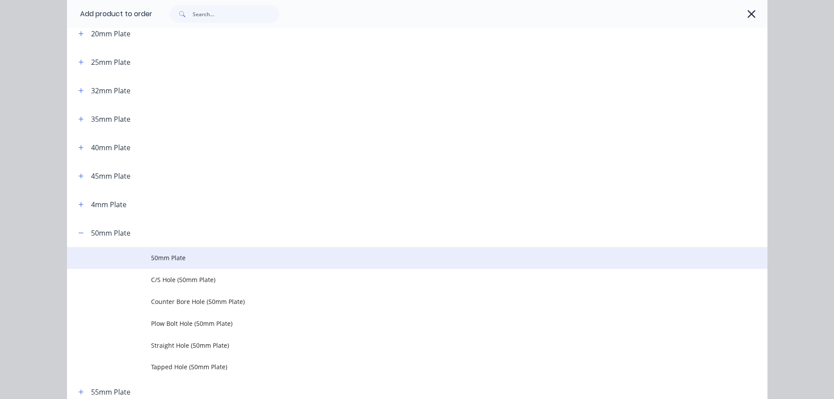
click at [157, 259] on span "50mm Plate" at bounding box center [397, 257] width 493 height 9
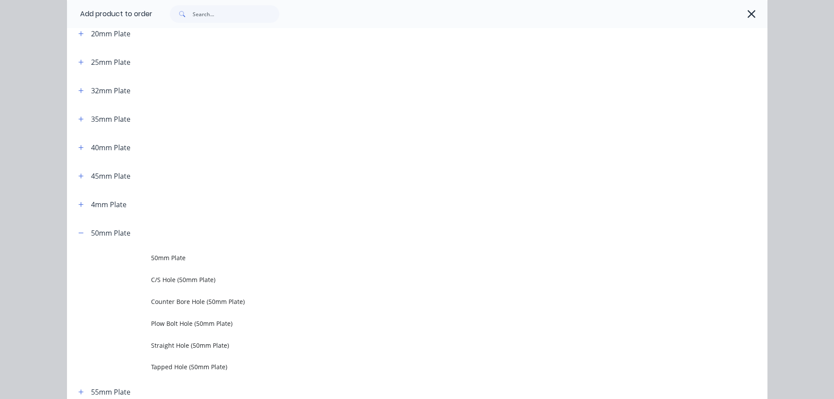
scroll to position [0, 0]
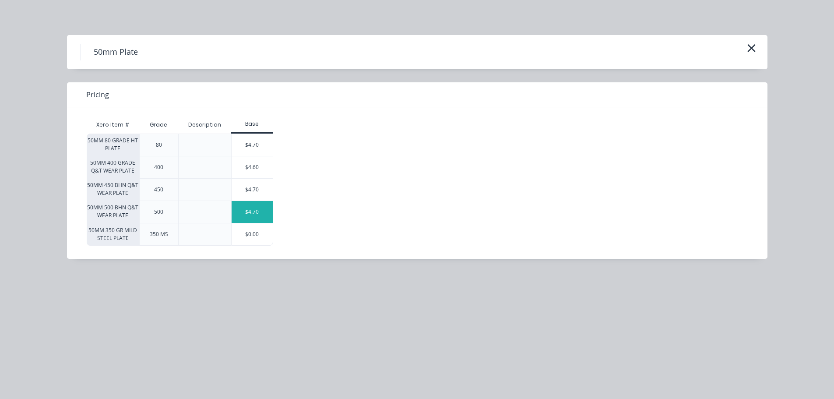
click at [241, 212] on div "$4.70" at bounding box center [252, 212] width 41 height 22
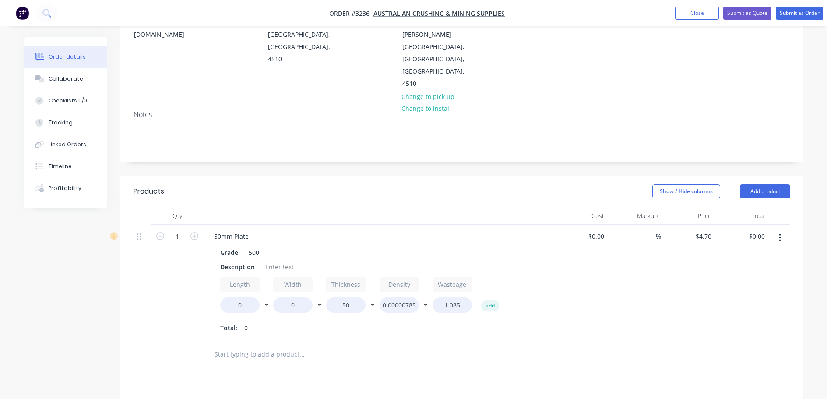
scroll to position [131, 0]
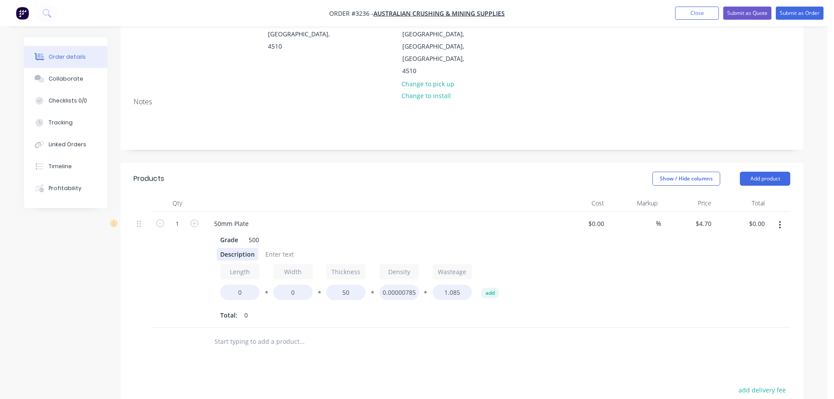
click at [238, 248] on div "Description" at bounding box center [238, 254] width 42 height 13
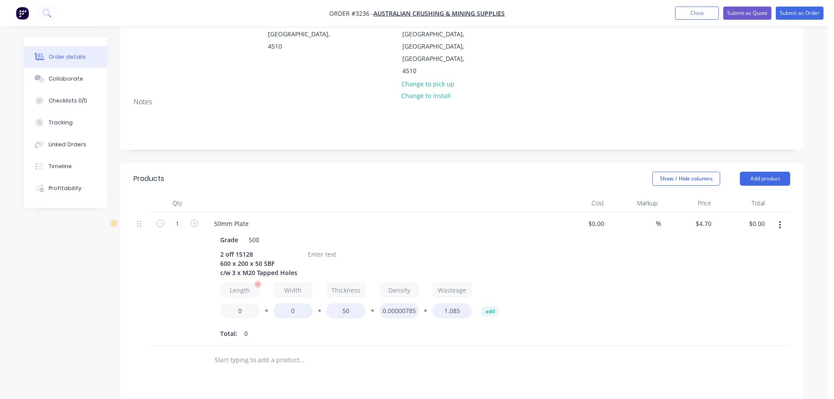
click at [252, 303] on input "0" at bounding box center [239, 310] width 39 height 15
type input "600"
click at [293, 303] on input "0" at bounding box center [292, 310] width 39 height 15
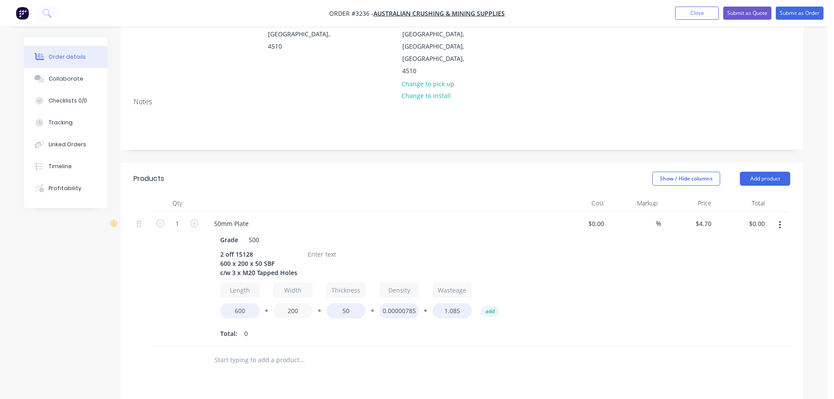
type input "200"
type input "$239.70"
click at [302, 327] on div "Total: 0" at bounding box center [378, 333] width 317 height 13
click at [312, 248] on div at bounding box center [321, 254] width 35 height 13
click at [365, 217] on div "50mm Plate" at bounding box center [378, 223] width 343 height 13
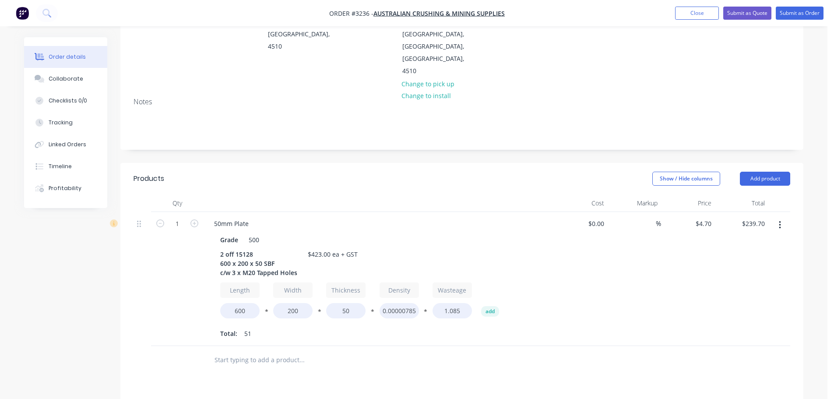
drag, startPoint x: 758, startPoint y: 141, endPoint x: 756, endPoint y: 149, distance: 8.0
click at [758, 172] on button "Add product" at bounding box center [765, 179] width 50 height 14
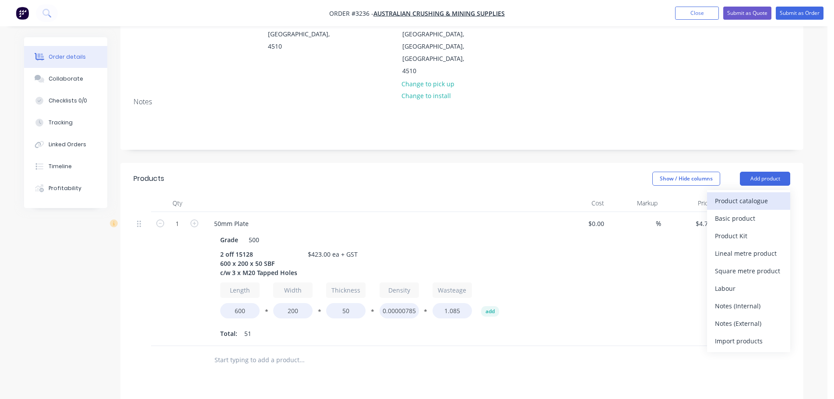
click at [745, 194] on div "Product catalogue" at bounding box center [748, 200] width 67 height 13
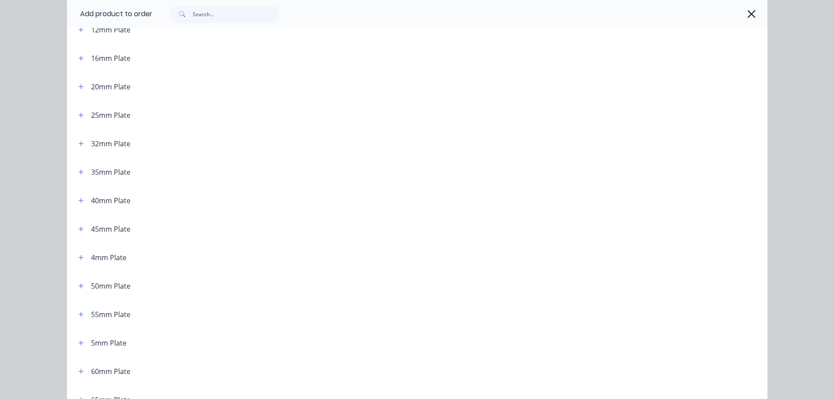
scroll to position [175, 0]
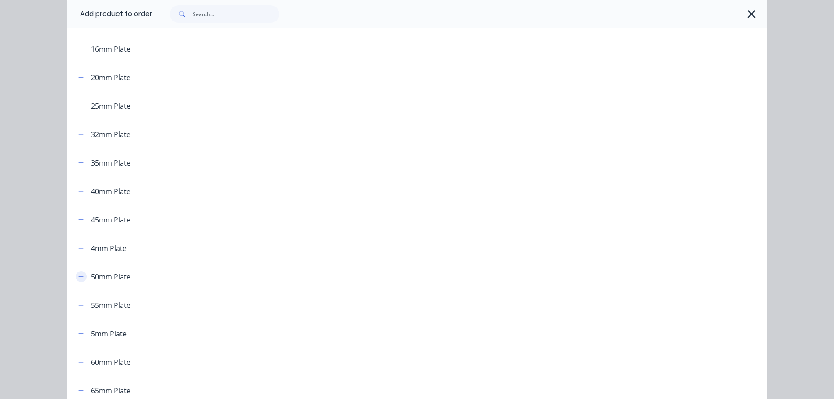
click at [78, 274] on icon "button" at bounding box center [80, 277] width 5 height 6
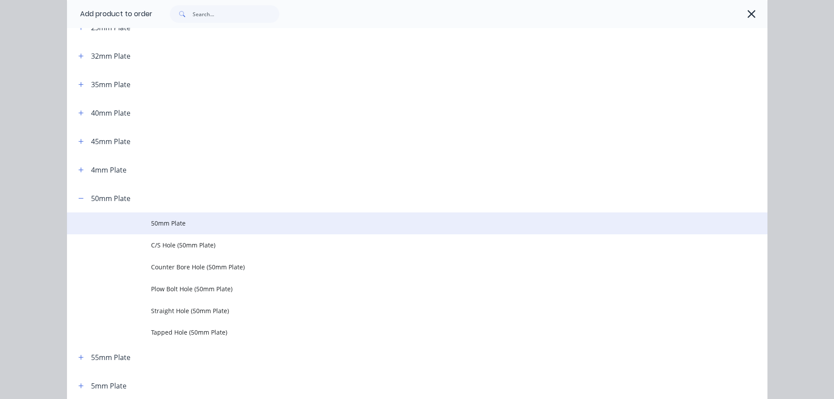
scroll to position [263, 0]
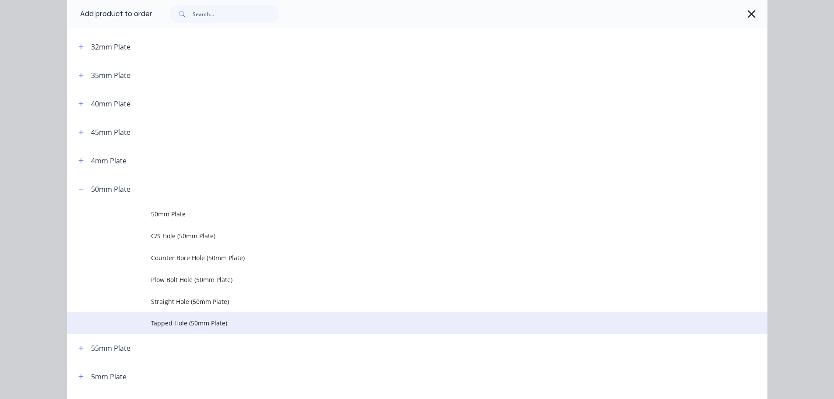
click at [162, 315] on td "Tapped Hole (50mm Plate)" at bounding box center [459, 323] width 617 height 22
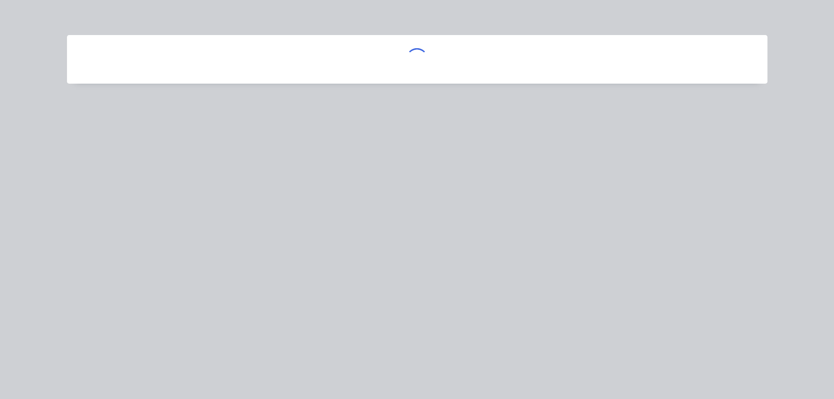
scroll to position [0, 0]
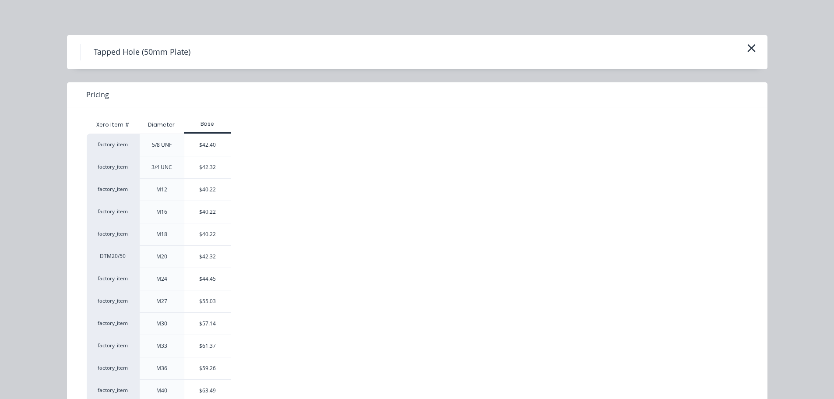
click at [201, 264] on div "$42.32" at bounding box center [207, 257] width 47 height 22
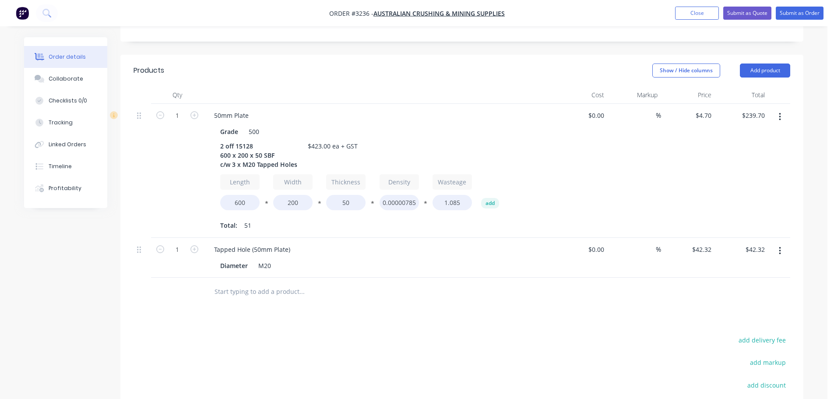
scroll to position [263, 0]
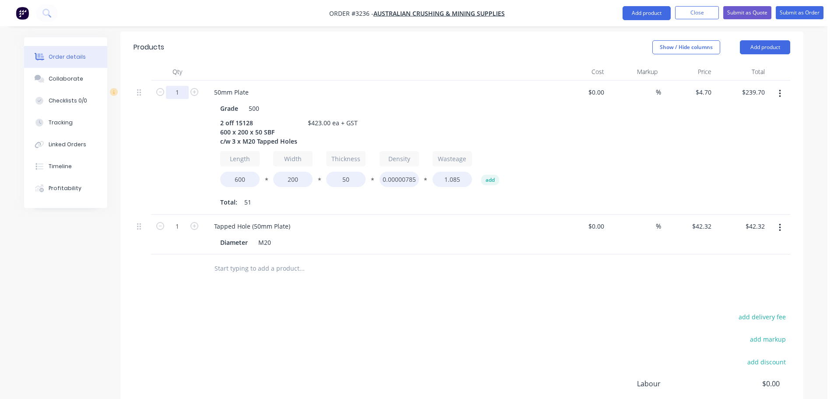
click at [176, 86] on input "1" at bounding box center [177, 92] width 23 height 13
type input "2"
type input "$479.40"
click at [271, 81] on div "50mm Plate Grade 500 2 off 15128 600 x 200 x 50 SBF c/w 3 x M20 Tapped Holes $4…" at bounding box center [379, 148] width 350 height 134
click at [176, 99] on input "1" at bounding box center [177, 92] width 23 height 13
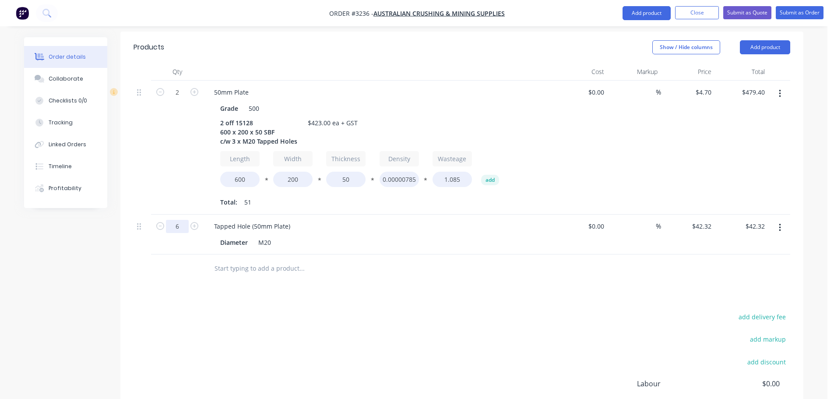
type input "6"
type input "$253.92"
click at [536, 311] on div "add delivery fee add markup add discount Labour $0.00 Sub total $733.32 Margin …" at bounding box center [462, 395] width 657 height 169
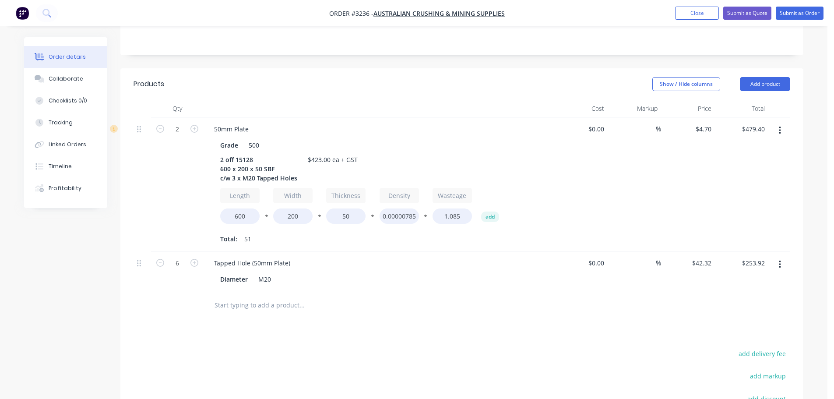
scroll to position [175, 0]
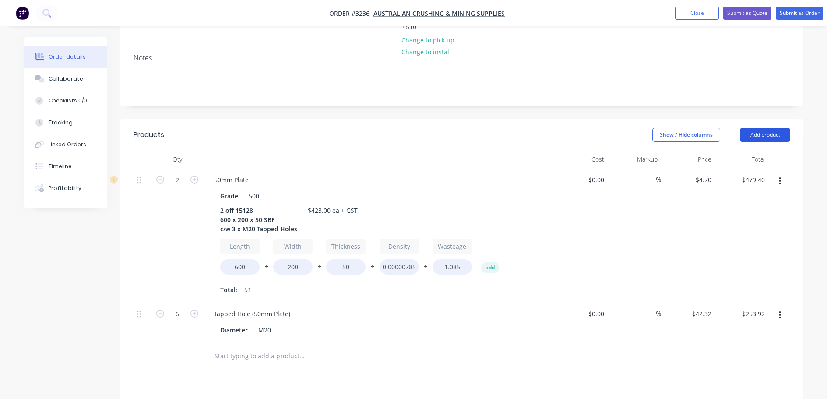
click at [753, 128] on button "Add product" at bounding box center [765, 135] width 50 height 14
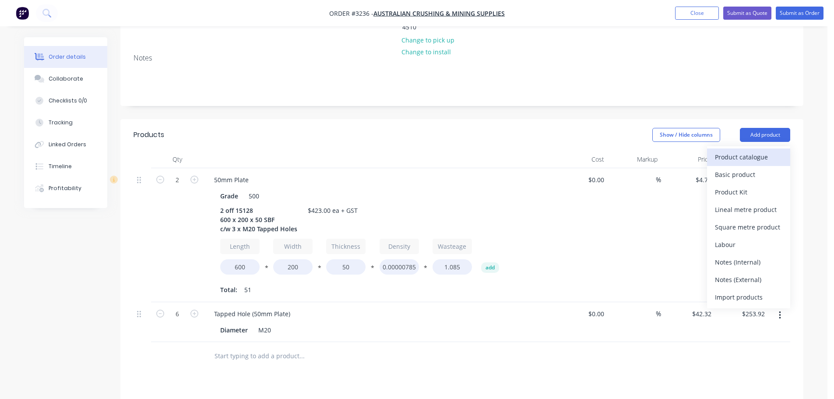
click at [747, 151] on div "Product catalogue" at bounding box center [748, 157] width 67 height 13
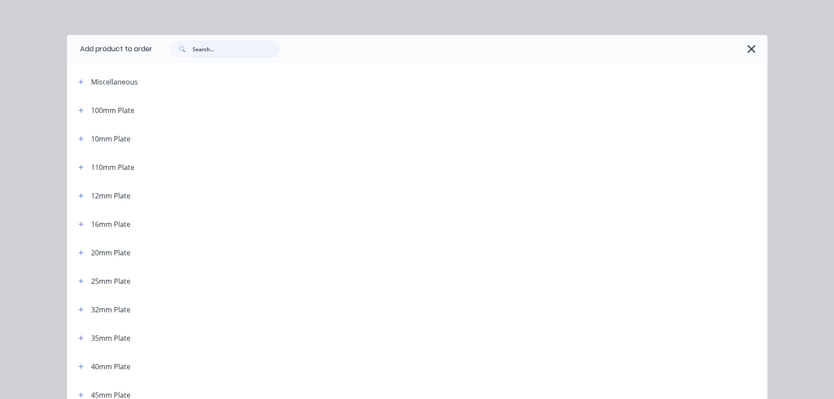
click at [211, 48] on input "text" at bounding box center [236, 49] width 87 height 18
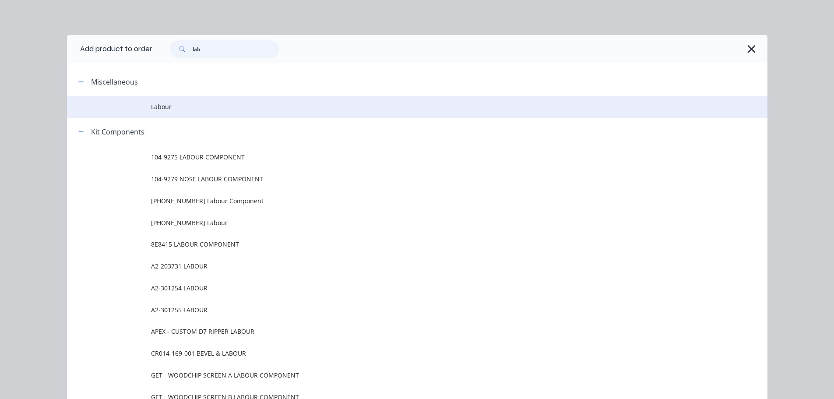
type input "lab"
click at [160, 107] on span "Labour" at bounding box center [397, 106] width 493 height 9
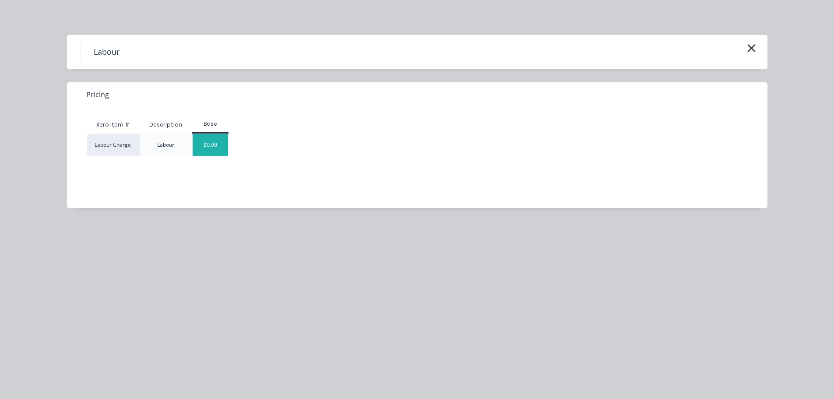
click at [201, 135] on div "$0.00" at bounding box center [210, 145] width 35 height 22
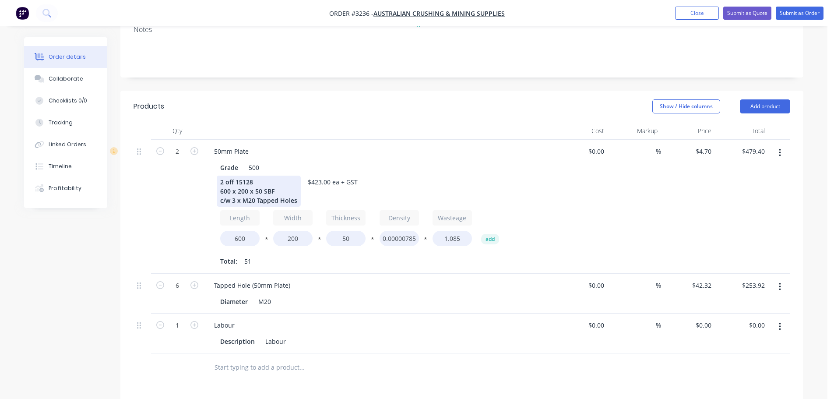
scroll to position [219, 0]
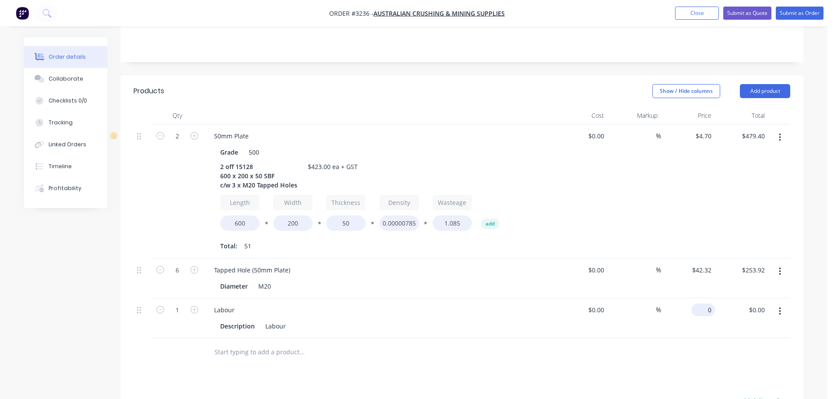
click at [711, 303] on input "0" at bounding box center [705, 309] width 20 height 13
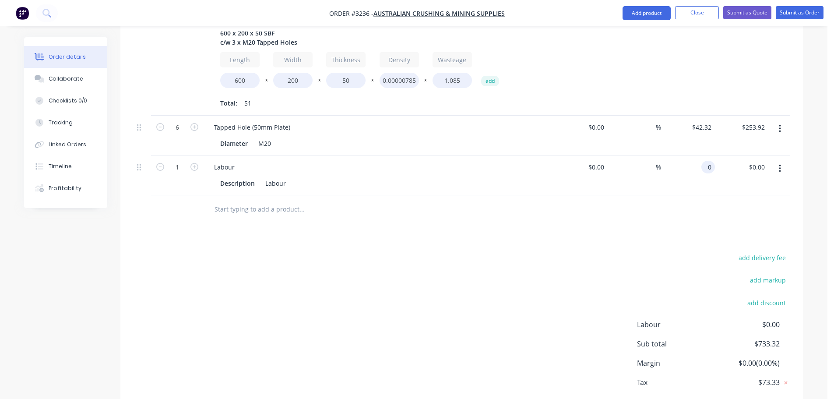
scroll to position [373, 0]
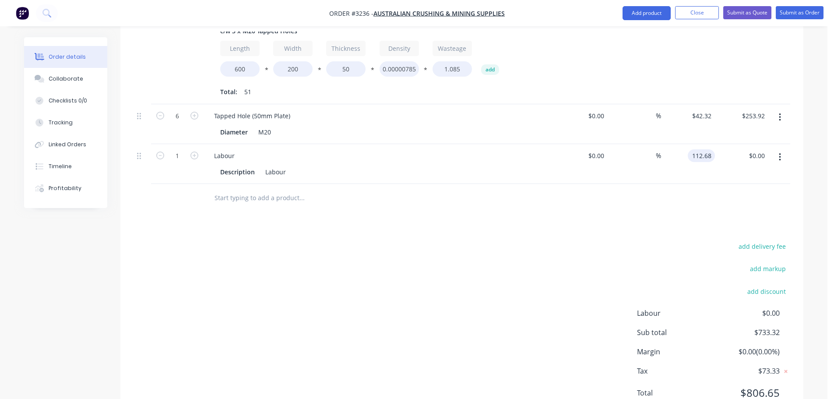
type input "$112.68"
click at [624, 191] on div "Products Show / Hide columns Add product Qty Cost Markup Price Total 2 50mm Pla…" at bounding box center [461, 171] width 683 height 501
click at [69, 80] on div "Collaborate" at bounding box center [66, 79] width 35 height 8
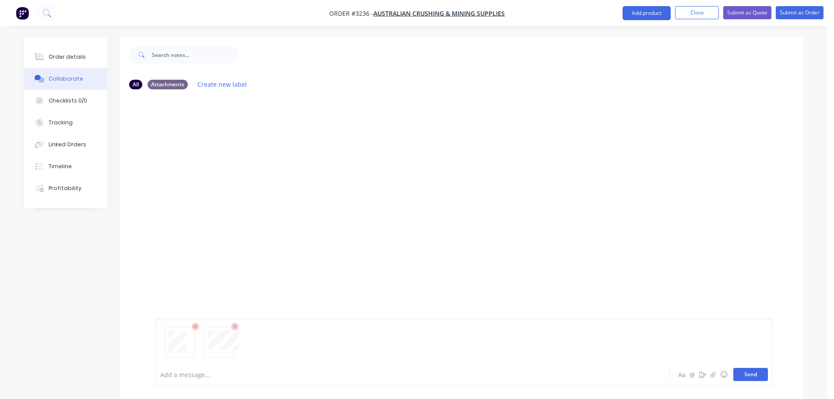
click at [741, 373] on button "Send" at bounding box center [750, 374] width 35 height 13
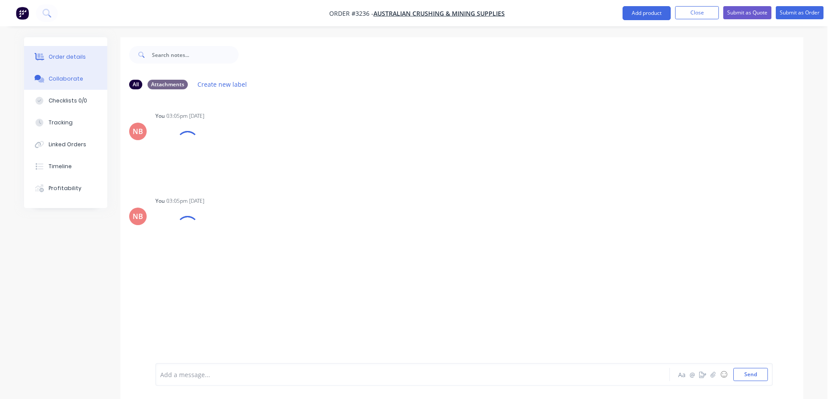
click at [67, 49] on button "Order details" at bounding box center [65, 57] width 83 height 22
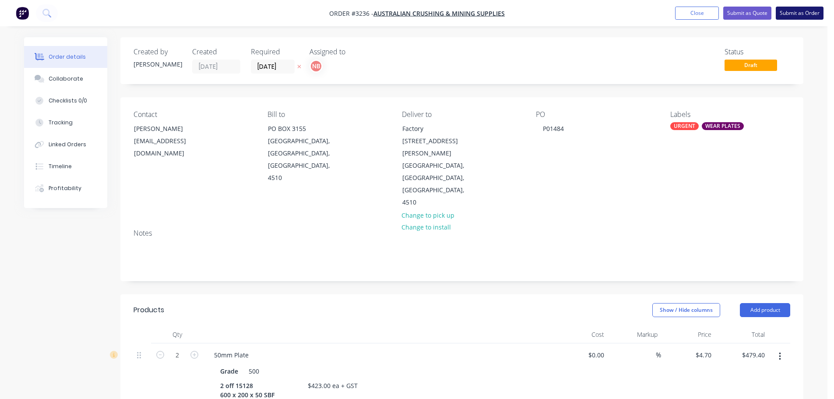
click at [784, 12] on button "Submit as Order" at bounding box center [800, 13] width 48 height 13
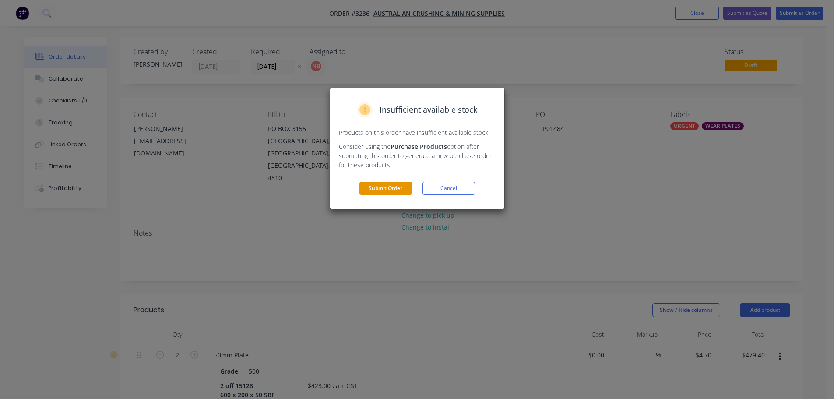
click at [362, 188] on button "Submit Order" at bounding box center [385, 188] width 53 height 13
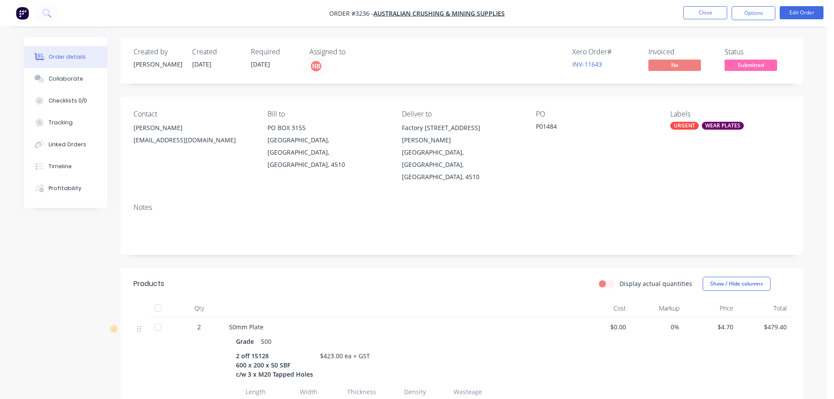
click at [763, 13] on button "Options" at bounding box center [754, 13] width 44 height 14
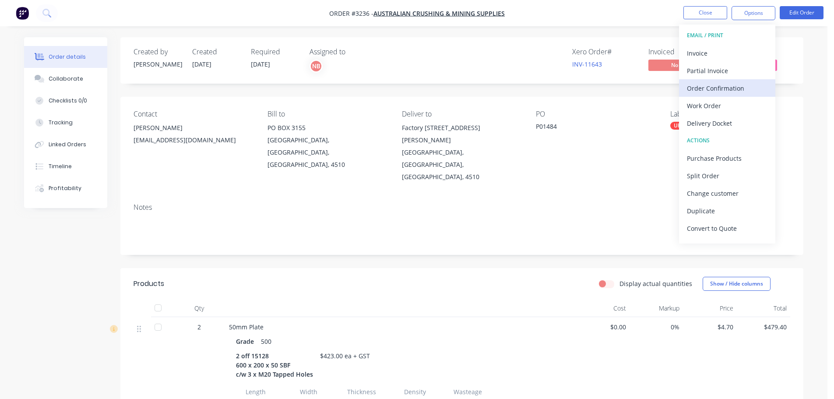
click at [718, 86] on div "Order Confirmation" at bounding box center [727, 88] width 81 height 13
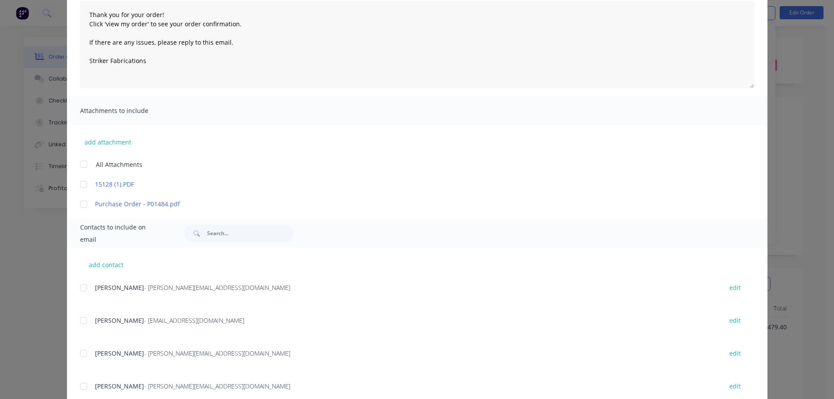
scroll to position [131, 0]
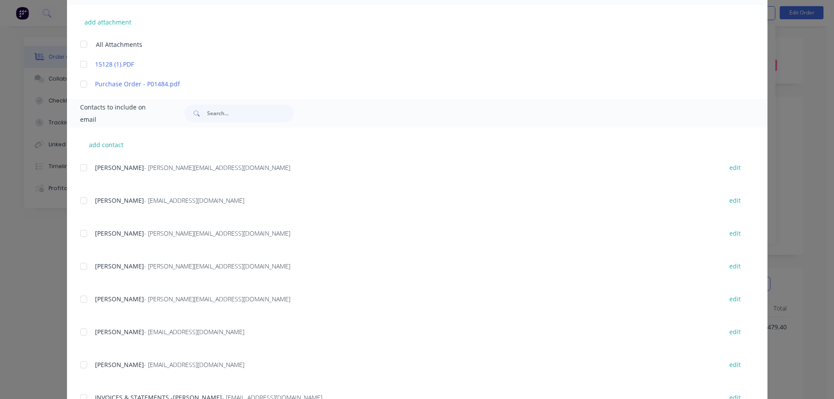
click at [78, 366] on div at bounding box center [84, 365] width 18 height 18
type textarea "Thank you for your order! Click 'view my order' to see your order confirmation.…"
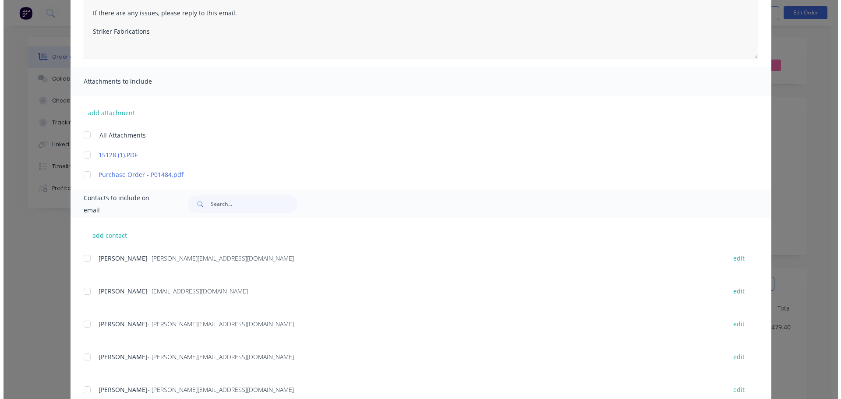
scroll to position [0, 0]
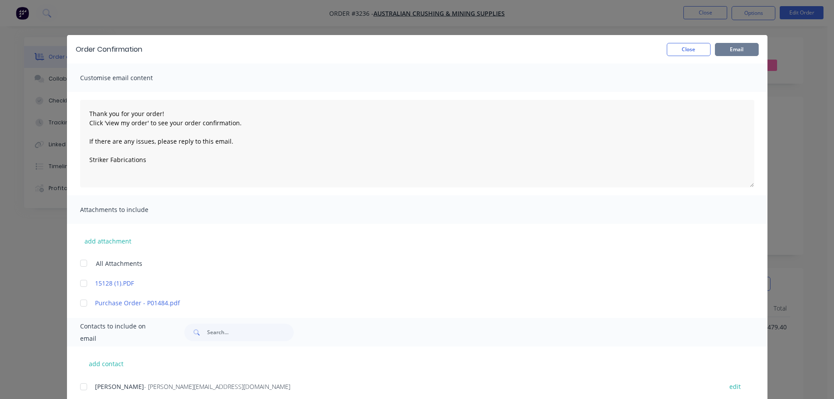
click at [732, 55] on button "Email" at bounding box center [737, 49] width 44 height 13
type textarea "Thank you for your order! Click 'view my order' to see your order confirmation.…"
click at [698, 50] on button "Close" at bounding box center [689, 49] width 44 height 13
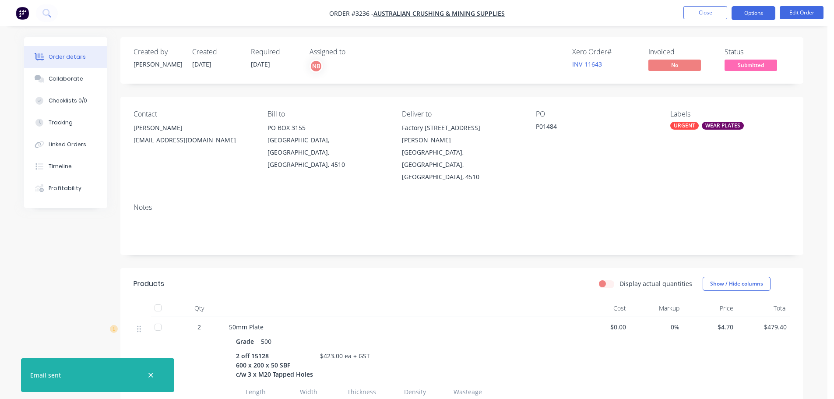
click at [754, 12] on button "Options" at bounding box center [754, 13] width 44 height 14
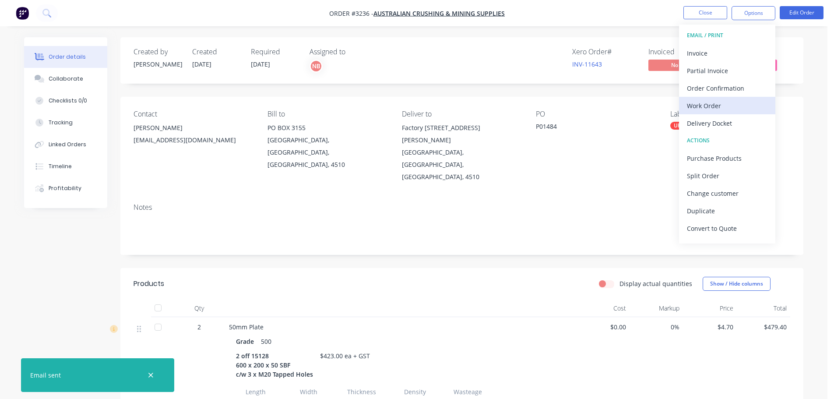
click at [701, 105] on div "Work Order" at bounding box center [727, 105] width 81 height 13
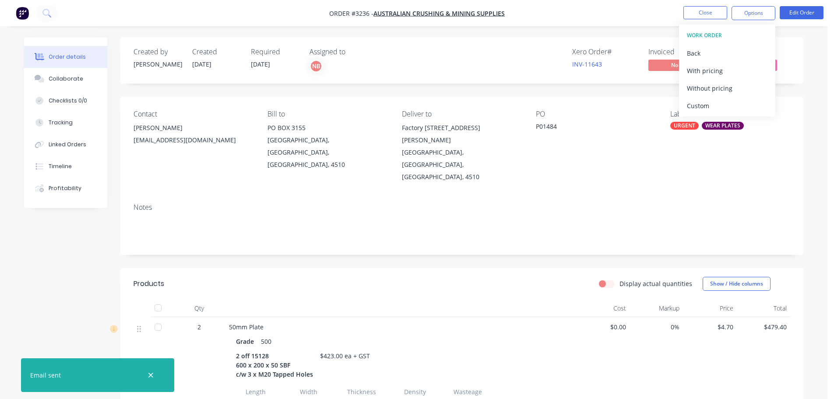
click at [701, 105] on div "Custom" at bounding box center [727, 105] width 81 height 13
click at [698, 91] on div "Without pricing" at bounding box center [727, 88] width 81 height 13
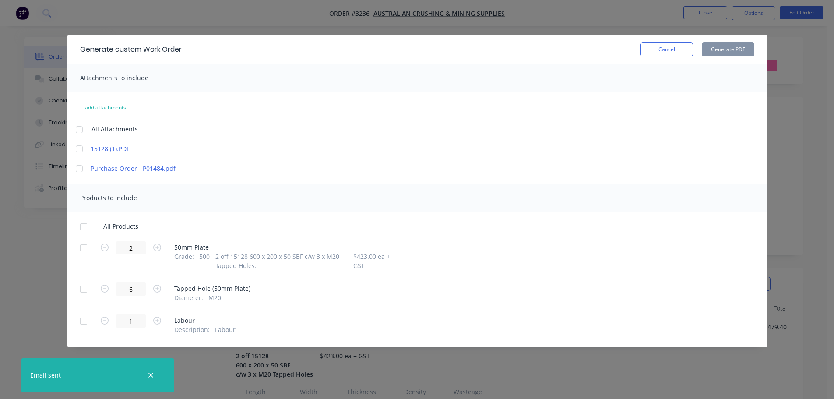
drag, startPoint x: 87, startPoint y: 250, endPoint x: 519, endPoint y: 106, distance: 456.0
click at [87, 250] on div at bounding box center [84, 248] width 18 height 18
click at [717, 48] on button "Generate PDF" at bounding box center [728, 49] width 53 height 14
click at [680, 50] on button "Cancel" at bounding box center [667, 49] width 53 height 14
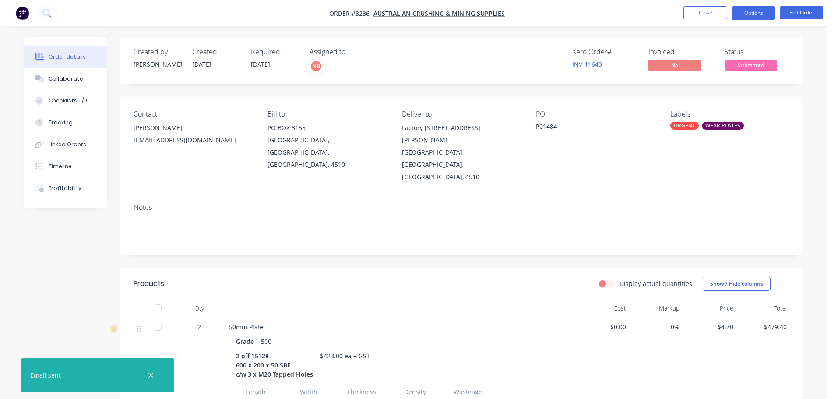
click at [739, 18] on button "Options" at bounding box center [754, 13] width 44 height 14
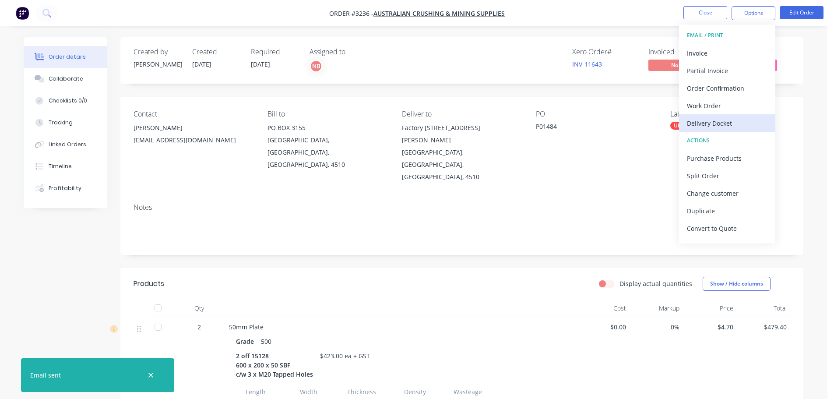
click at [726, 122] on div "Delivery Docket" at bounding box center [727, 123] width 81 height 13
click at [717, 102] on div "Custom" at bounding box center [727, 105] width 81 height 13
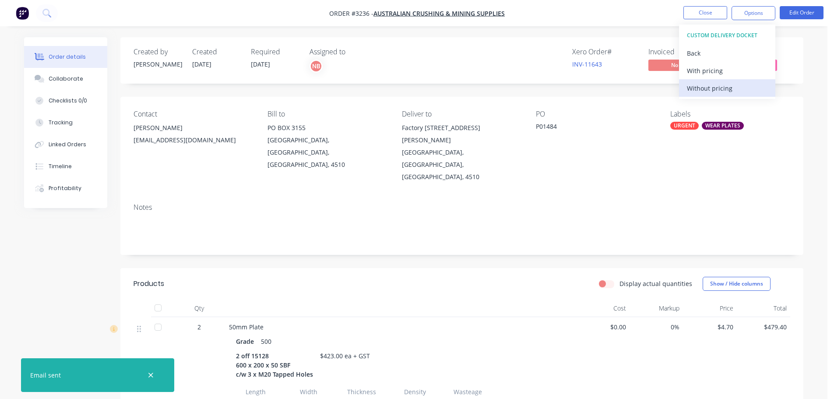
click at [714, 90] on div "Without pricing" at bounding box center [727, 88] width 81 height 13
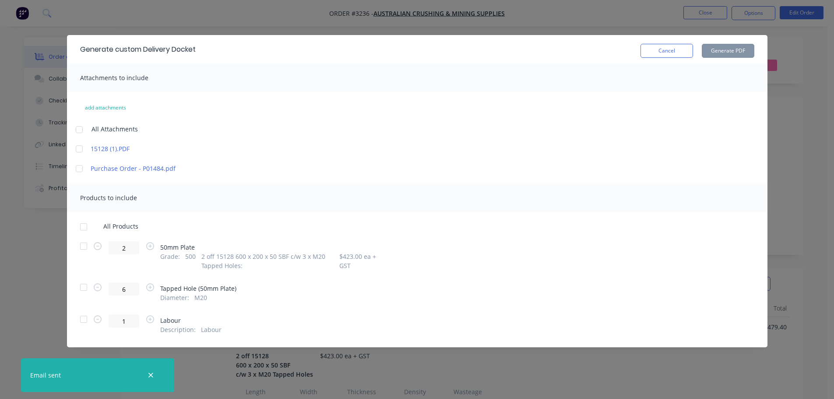
click at [90, 240] on div at bounding box center [84, 246] width 18 height 18
click at [756, 46] on div "Generate custom Delivery Docket Cancel Generate PDF" at bounding box center [417, 49] width 701 height 28
click at [747, 48] on button "Generate PDF" at bounding box center [728, 51] width 53 height 14
click at [659, 53] on button "Cancel" at bounding box center [667, 51] width 53 height 14
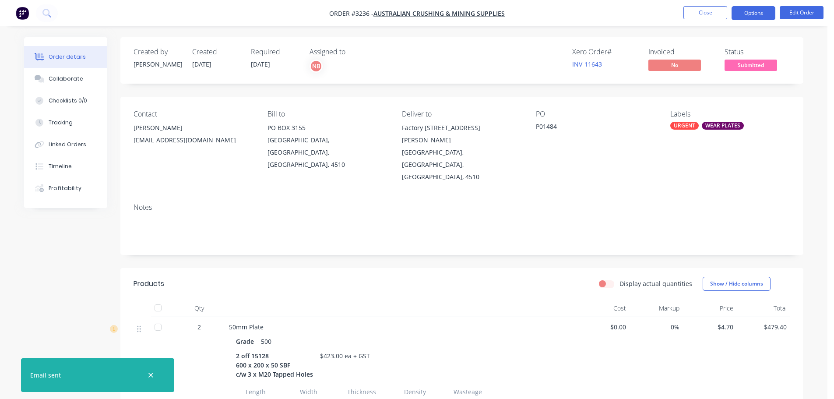
click at [750, 15] on button "Options" at bounding box center [754, 13] width 44 height 14
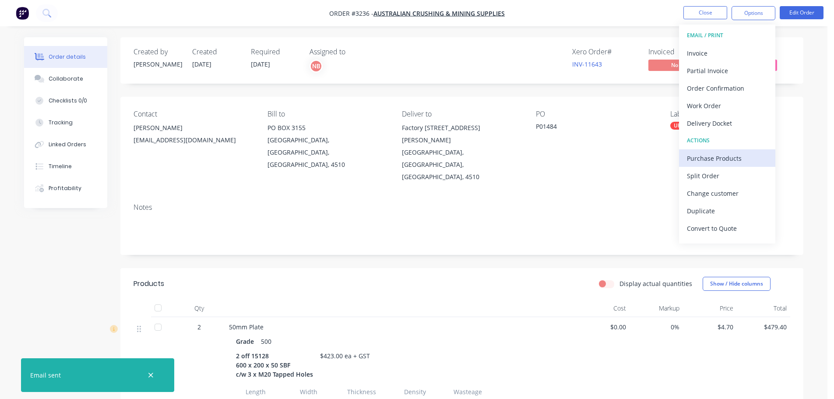
click at [697, 155] on div "Purchase Products" at bounding box center [727, 158] width 81 height 13
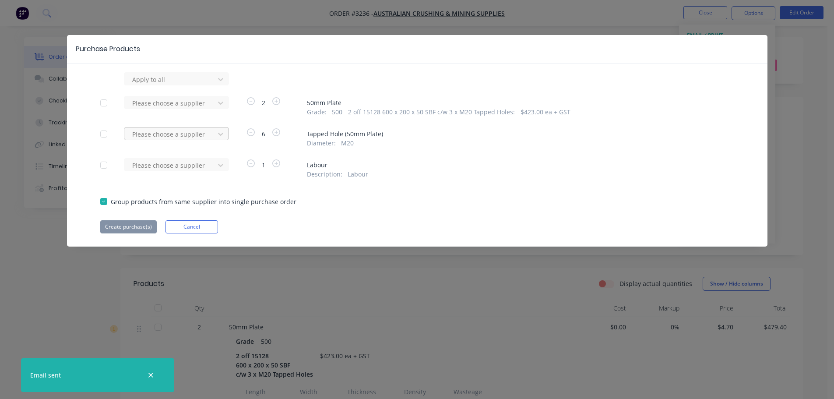
click at [195, 85] on div at bounding box center [170, 79] width 79 height 11
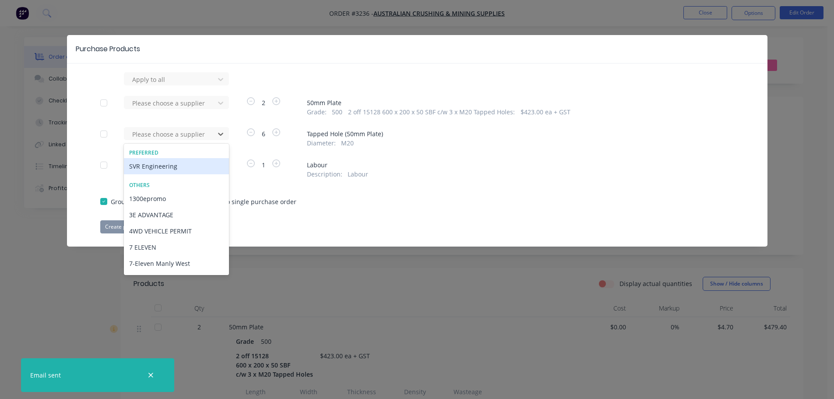
click at [180, 162] on div "SVR Engineering" at bounding box center [176, 166] width 105 height 16
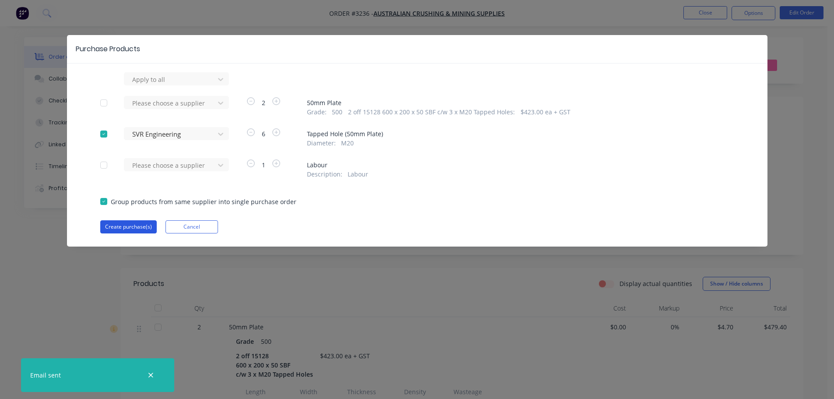
click at [121, 227] on button "Create purchase(s)" at bounding box center [128, 226] width 56 height 13
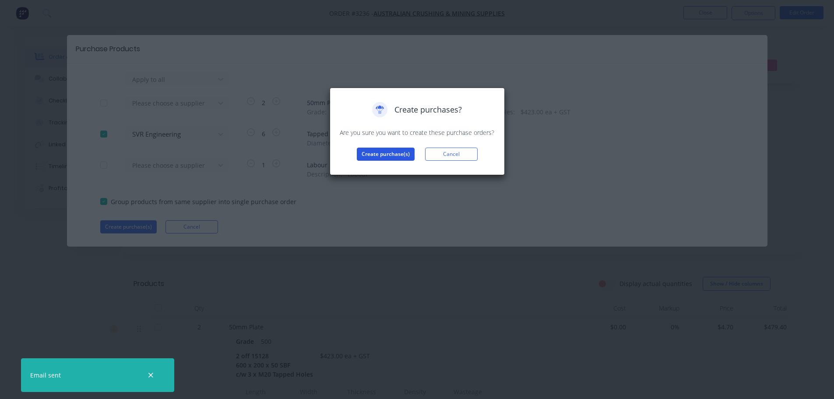
click at [359, 160] on button "Create purchase(s)" at bounding box center [386, 154] width 58 height 13
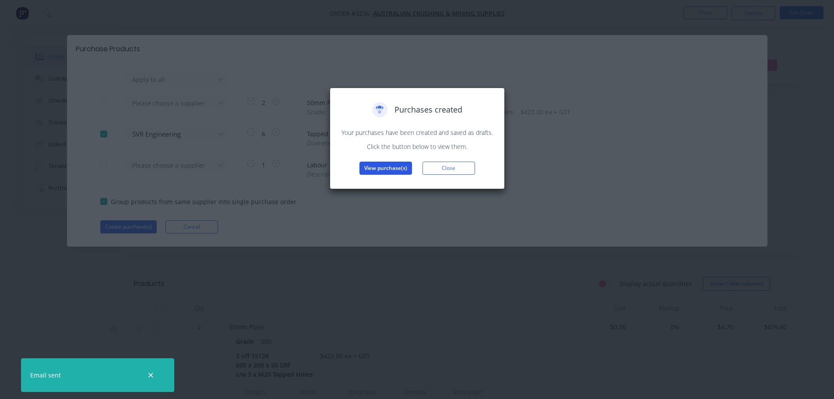
click at [376, 162] on button "View purchase(s)" at bounding box center [385, 168] width 53 height 13
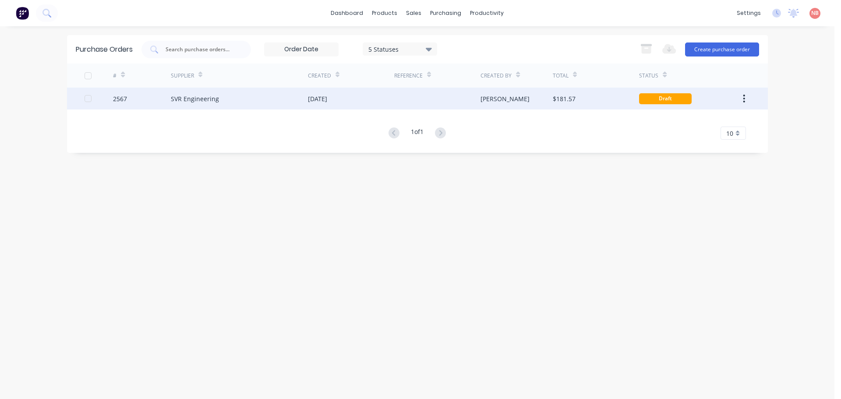
click at [363, 89] on div "[DATE]" at bounding box center [351, 99] width 86 height 22
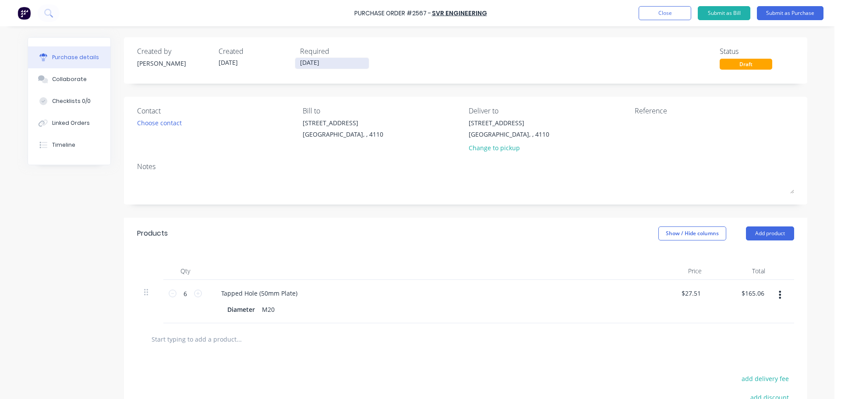
click at [337, 57] on label "[DATE]" at bounding box center [332, 63] width 74 height 12
click at [337, 58] on input "[DATE]" at bounding box center [332, 63] width 74 height 11
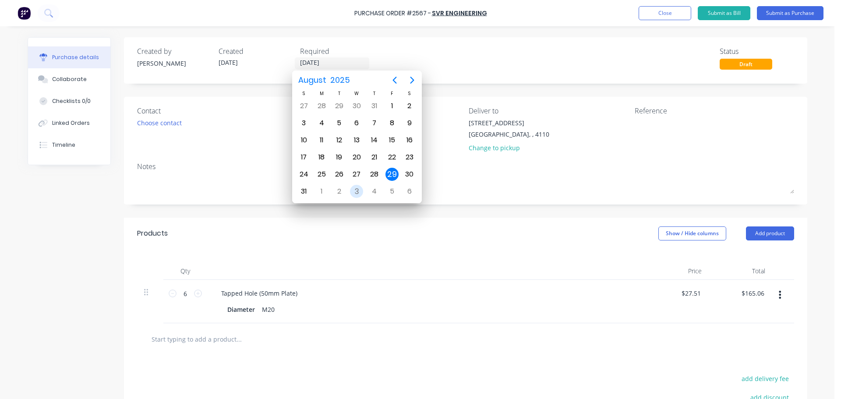
click at [353, 187] on div "3" at bounding box center [356, 191] width 13 height 13
type input "[DATE]"
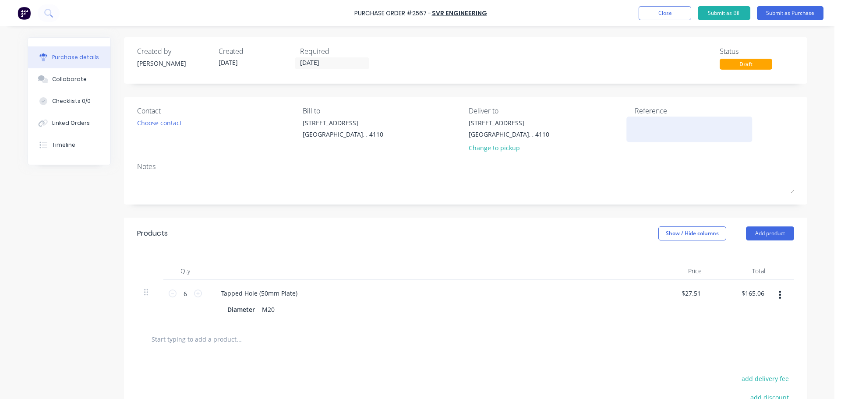
click at [666, 123] on textarea at bounding box center [688, 128] width 109 height 20
type textarea "ACMS P0148"
type textarea "x"
type textarea "ACMS P01484"
type textarea "x"
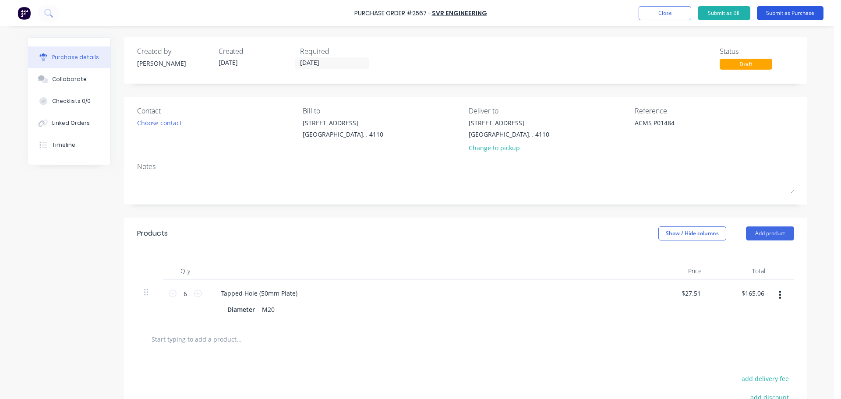
type textarea "ACMS P01484"
click at [793, 11] on button "Submit as Purchase" at bounding box center [790, 13] width 67 height 14
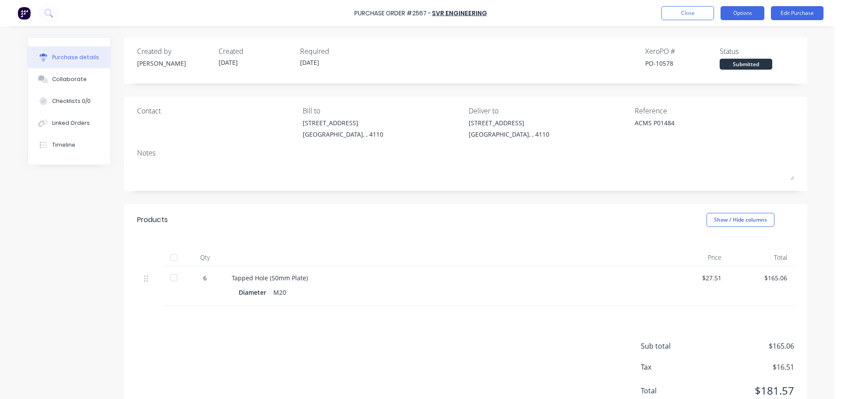
click at [734, 11] on button "Options" at bounding box center [742, 13] width 44 height 14
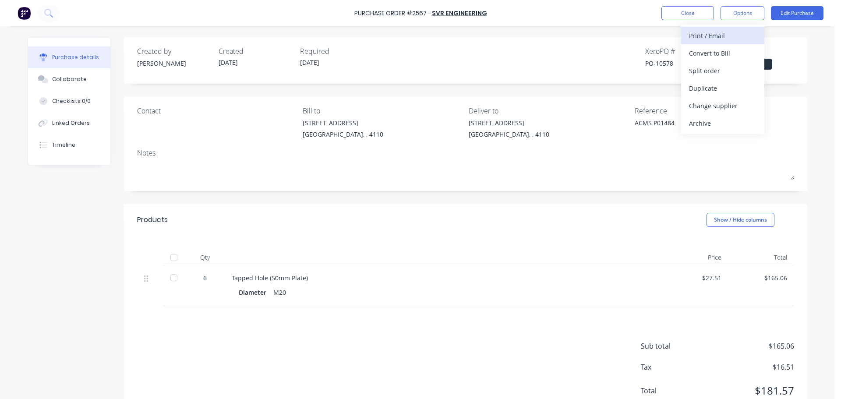
click at [722, 35] on div "Print / Email" at bounding box center [722, 35] width 67 height 13
click at [712, 54] on div "With pricing" at bounding box center [722, 53] width 67 height 13
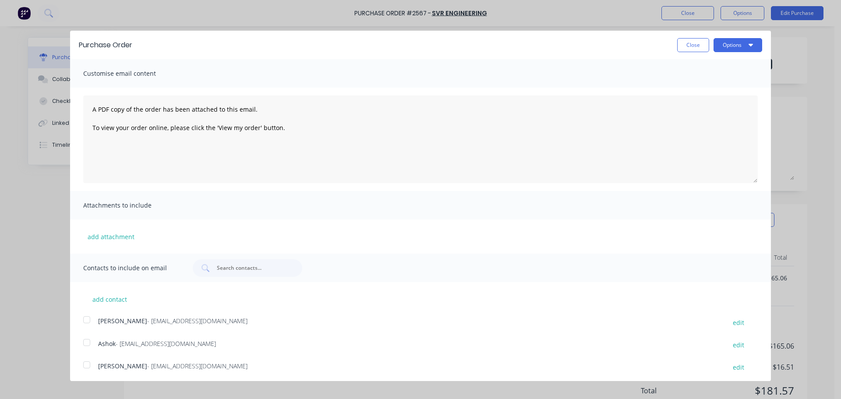
click at [88, 341] on div at bounding box center [87, 343] width 18 height 18
click at [723, 44] on button "Options" at bounding box center [737, 45] width 49 height 14
click at [706, 68] on div "Print" at bounding box center [720, 67] width 67 height 13
click at [702, 82] on div "Email" at bounding box center [720, 84] width 67 height 13
type textarea "x"
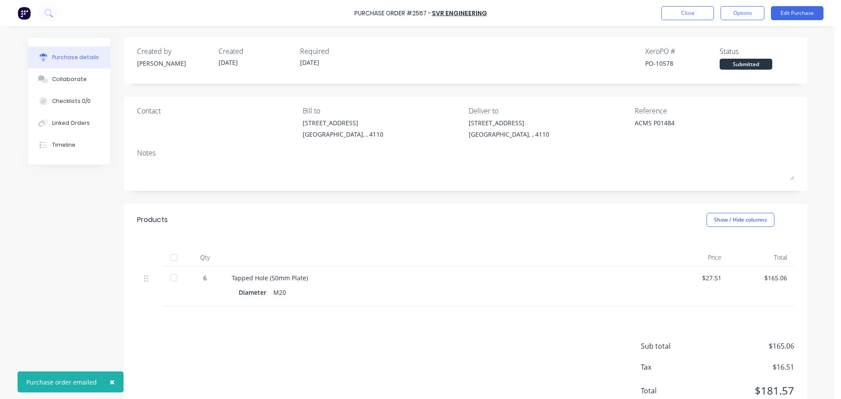
click at [694, 4] on div "Purchase Order #2567 - SVR Engineering Close Options Edit Purchase" at bounding box center [420, 13] width 841 height 26
click at [675, 18] on button "Close" at bounding box center [687, 13] width 53 height 14
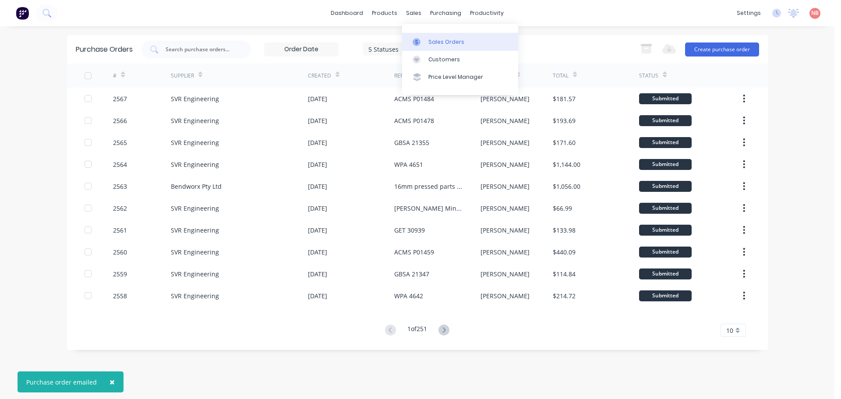
click at [416, 33] on link "Sales Orders" at bounding box center [460, 42] width 116 height 18
